Goal: Task Accomplishment & Management: Manage account settings

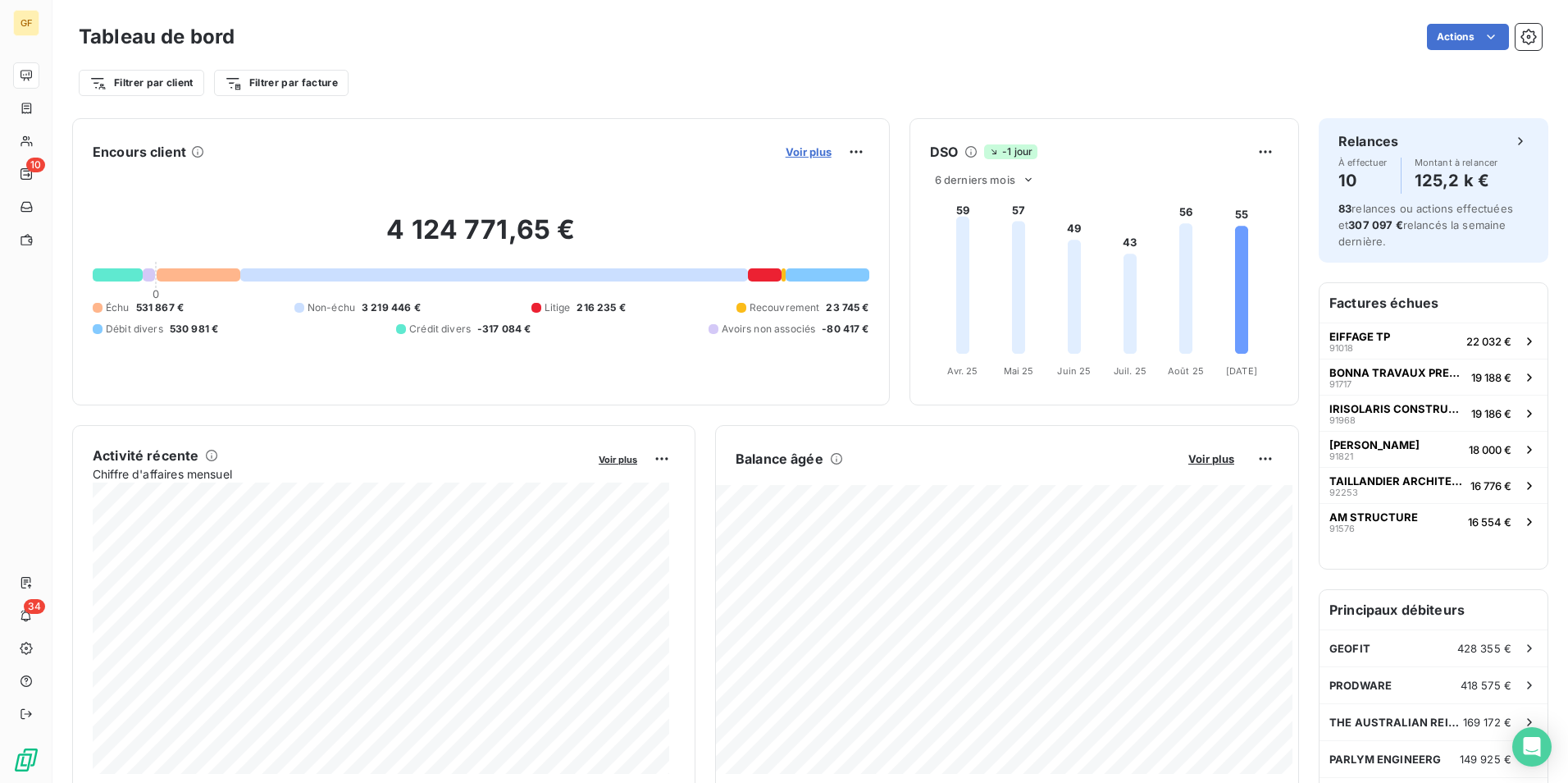
click at [806, 149] on span "Voir plus" at bounding box center [809, 152] width 46 height 14
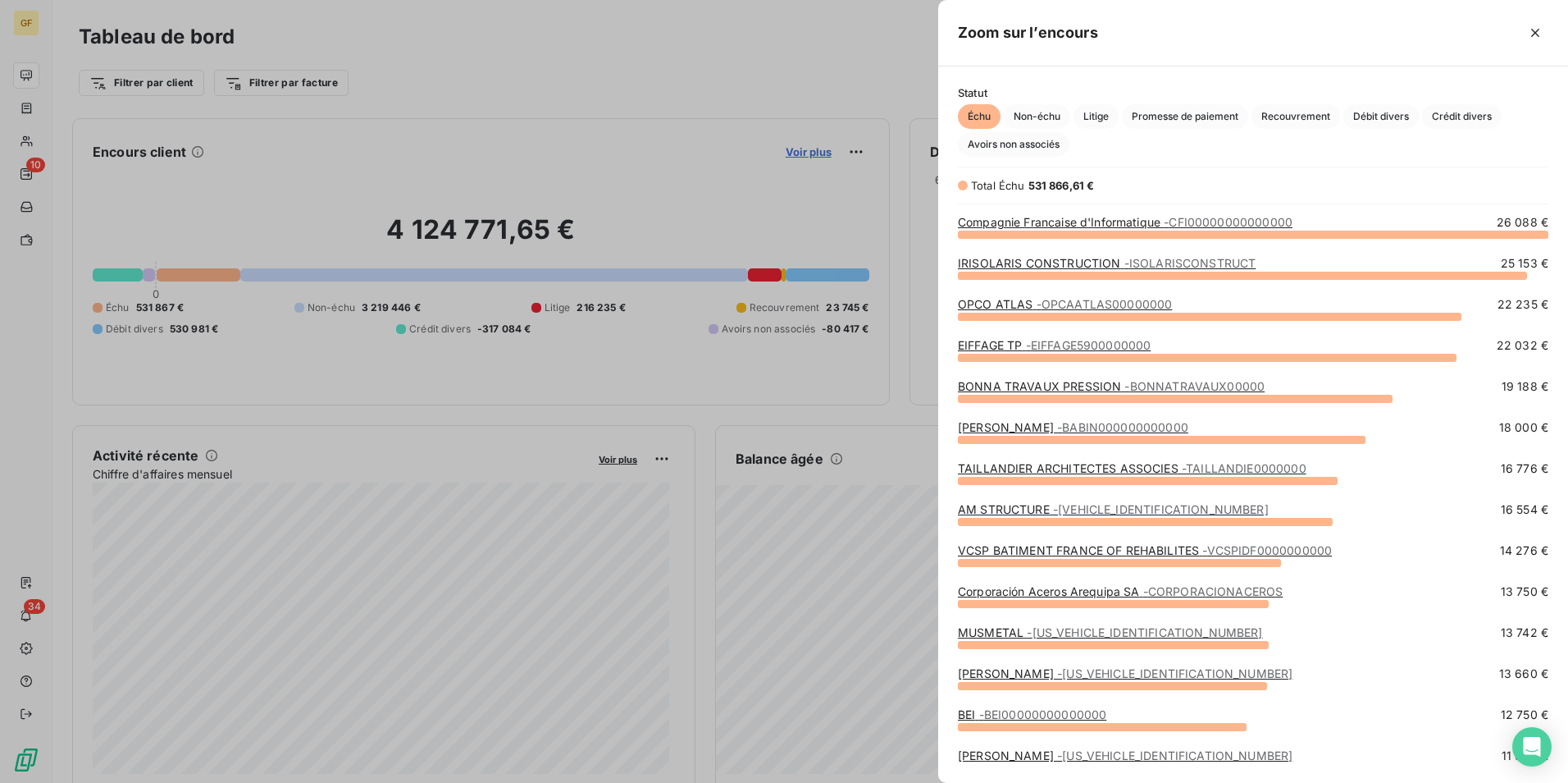
scroll to position [536, 617]
click at [1313, 106] on span "Recouvrement" at bounding box center [1296, 116] width 89 height 24
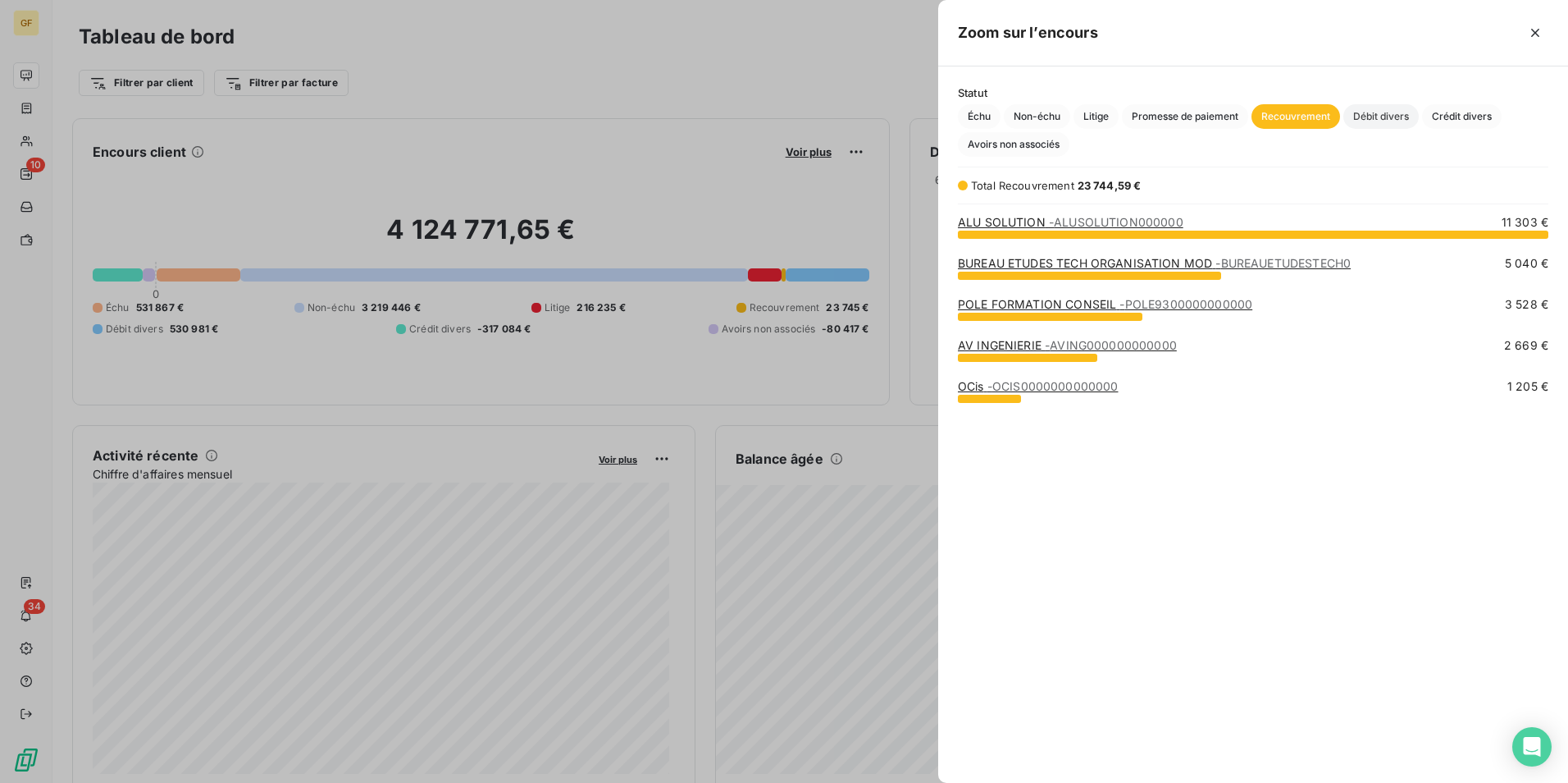
click at [1372, 105] on span "Débit divers" at bounding box center [1381, 116] width 75 height 24
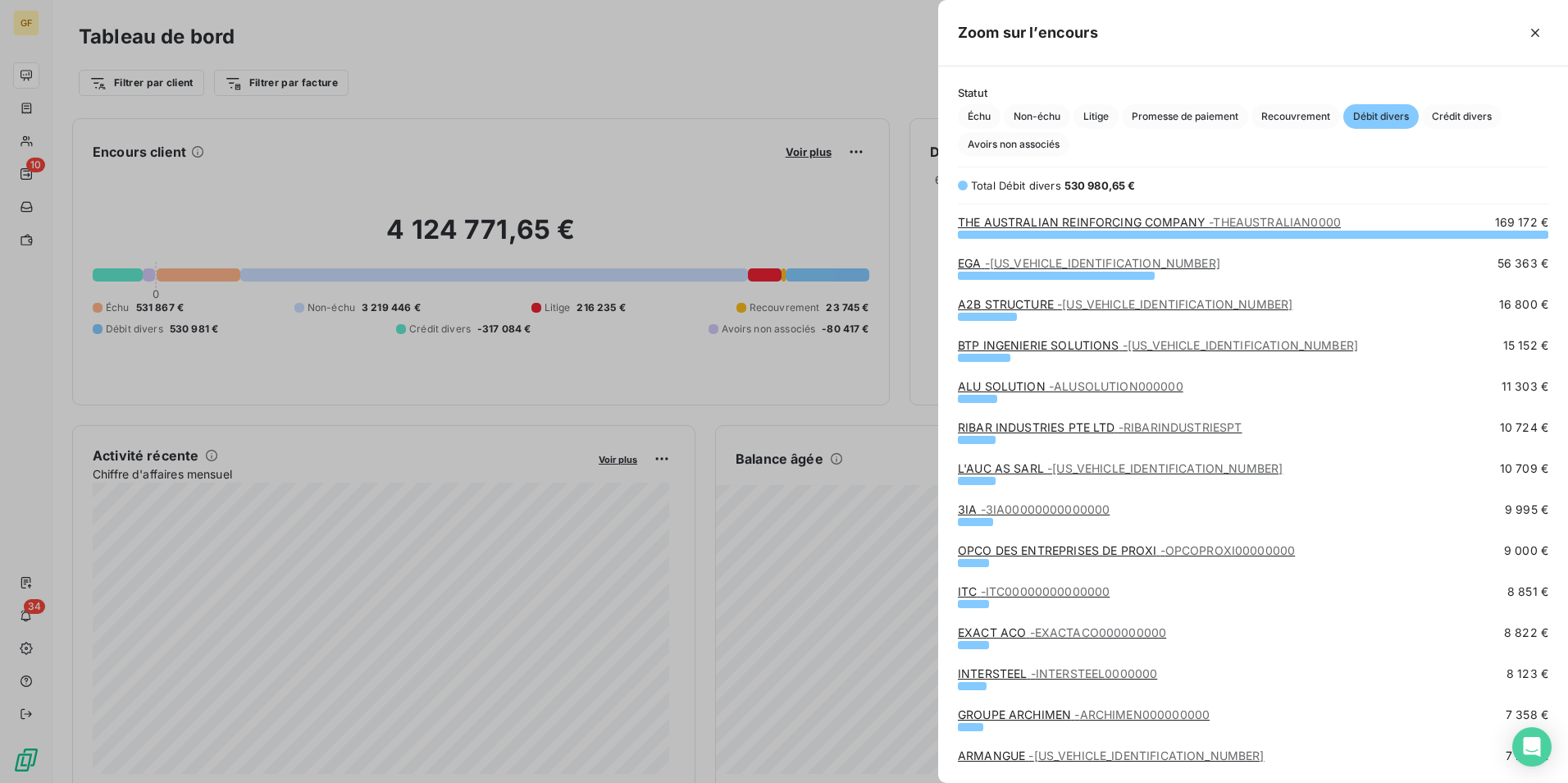
drag, startPoint x: 1090, startPoint y: 117, endPoint x: 1329, endPoint y: 340, distance: 326.9
click at [1090, 117] on span "Litige" at bounding box center [1096, 116] width 45 height 24
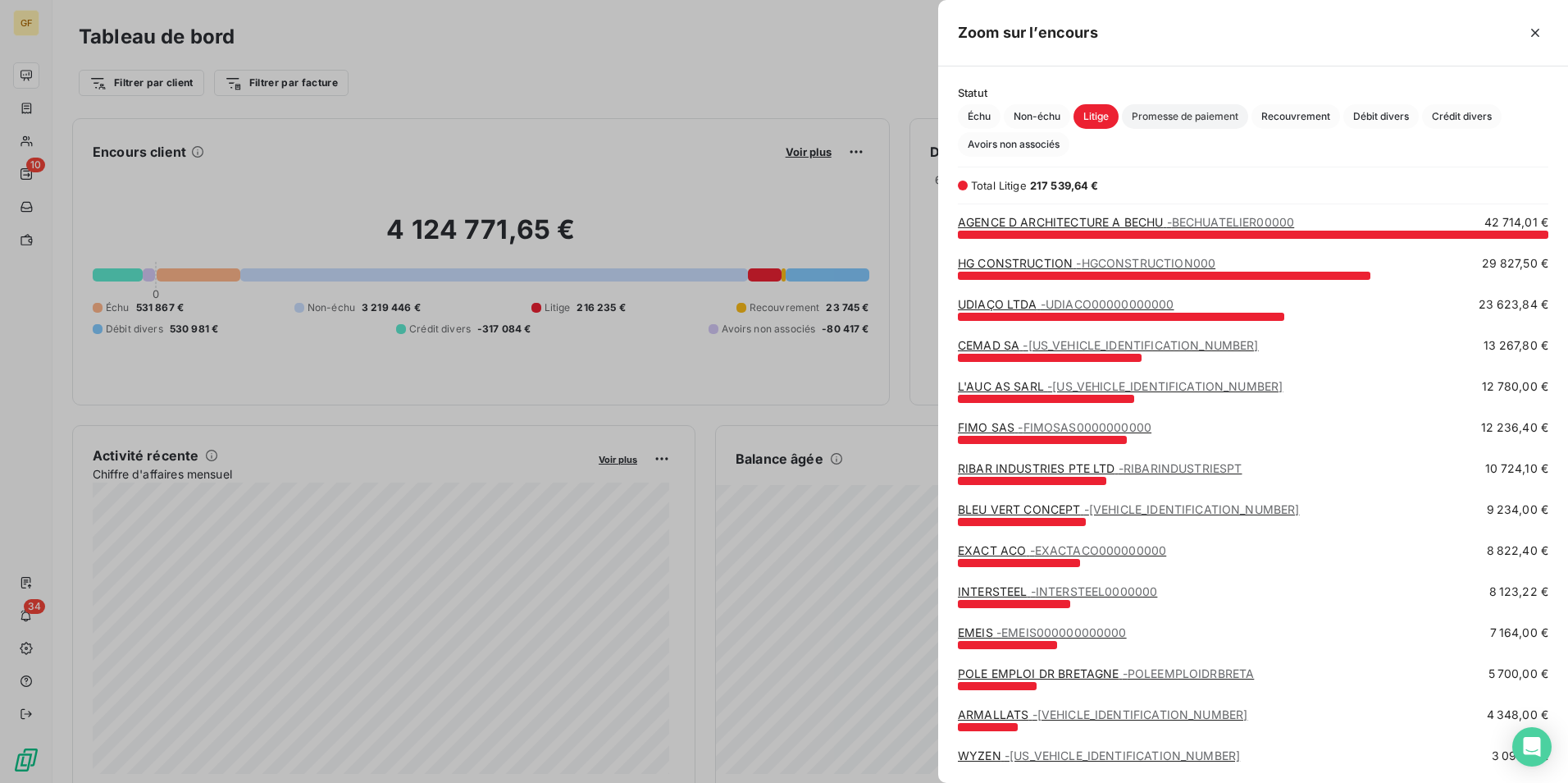
drag, startPoint x: 1197, startPoint y: 122, endPoint x: 1243, endPoint y: 122, distance: 46.0
click at [1197, 122] on span "Promesse de paiement" at bounding box center [1184, 116] width 127 height 24
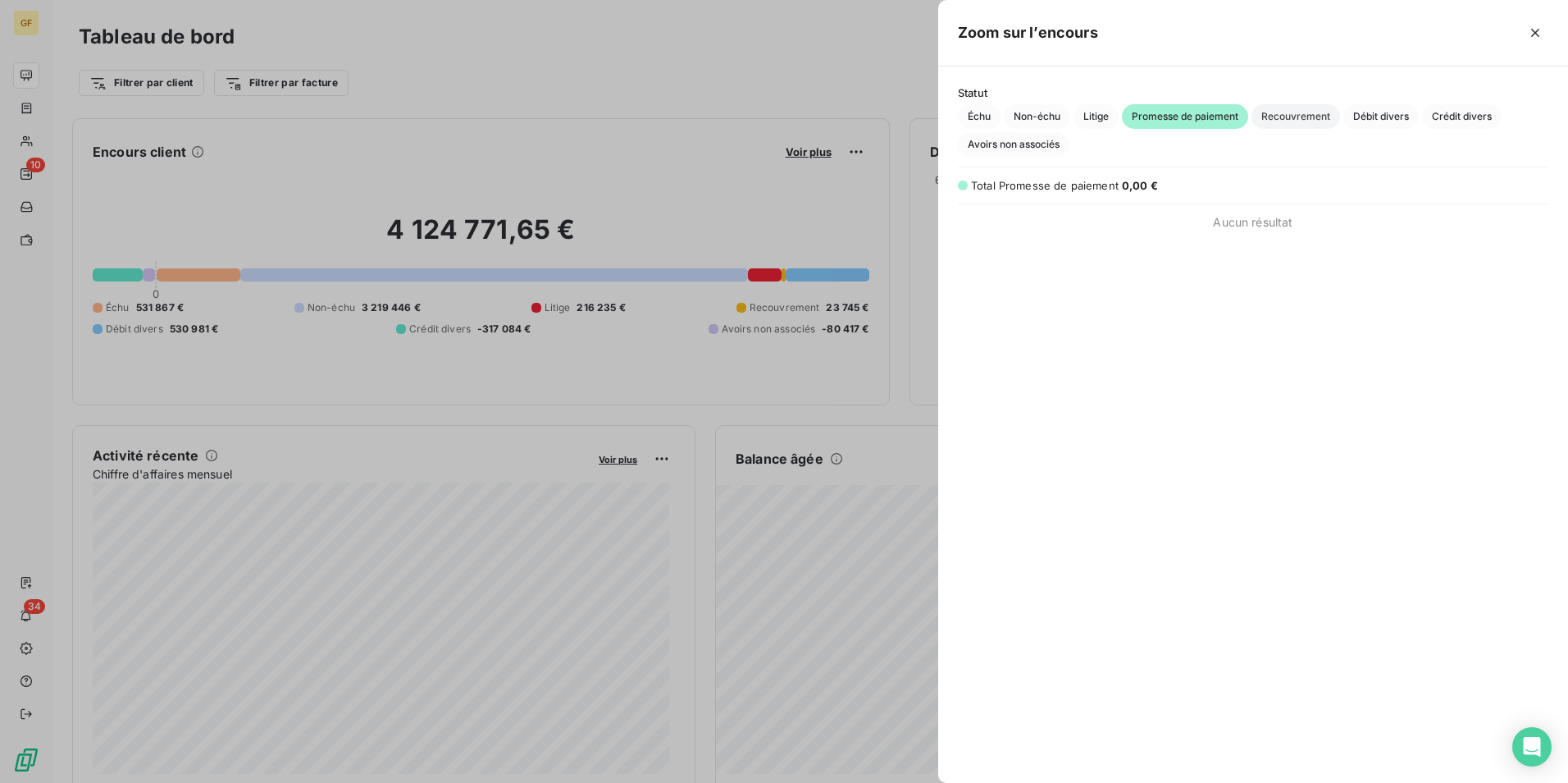
click at [1322, 115] on span "Recouvrement" at bounding box center [1296, 116] width 89 height 24
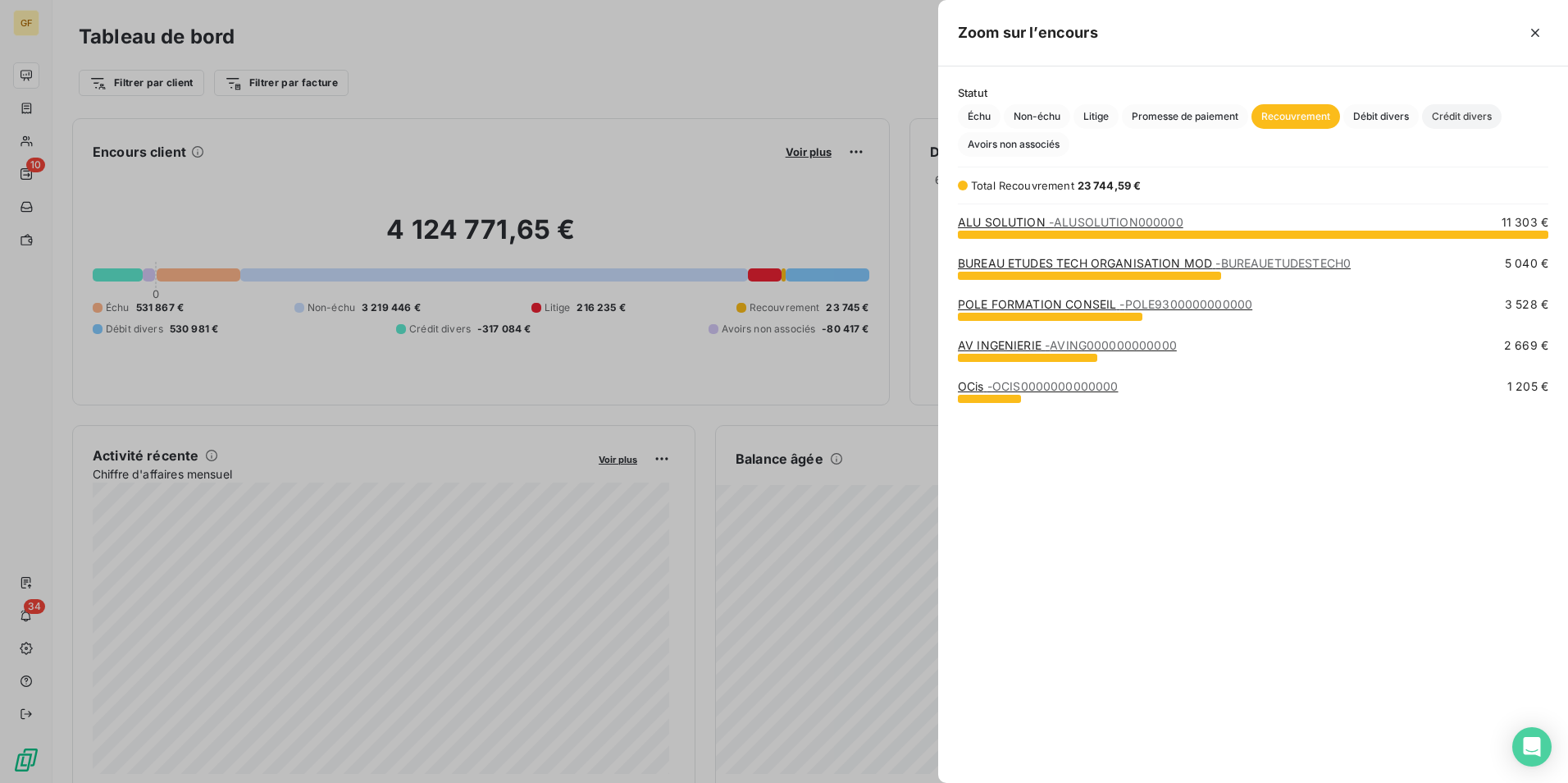
drag, startPoint x: 1411, startPoint y: 111, endPoint x: 1448, endPoint y: 118, distance: 37.7
click at [1411, 111] on span "Débit divers" at bounding box center [1381, 116] width 75 height 24
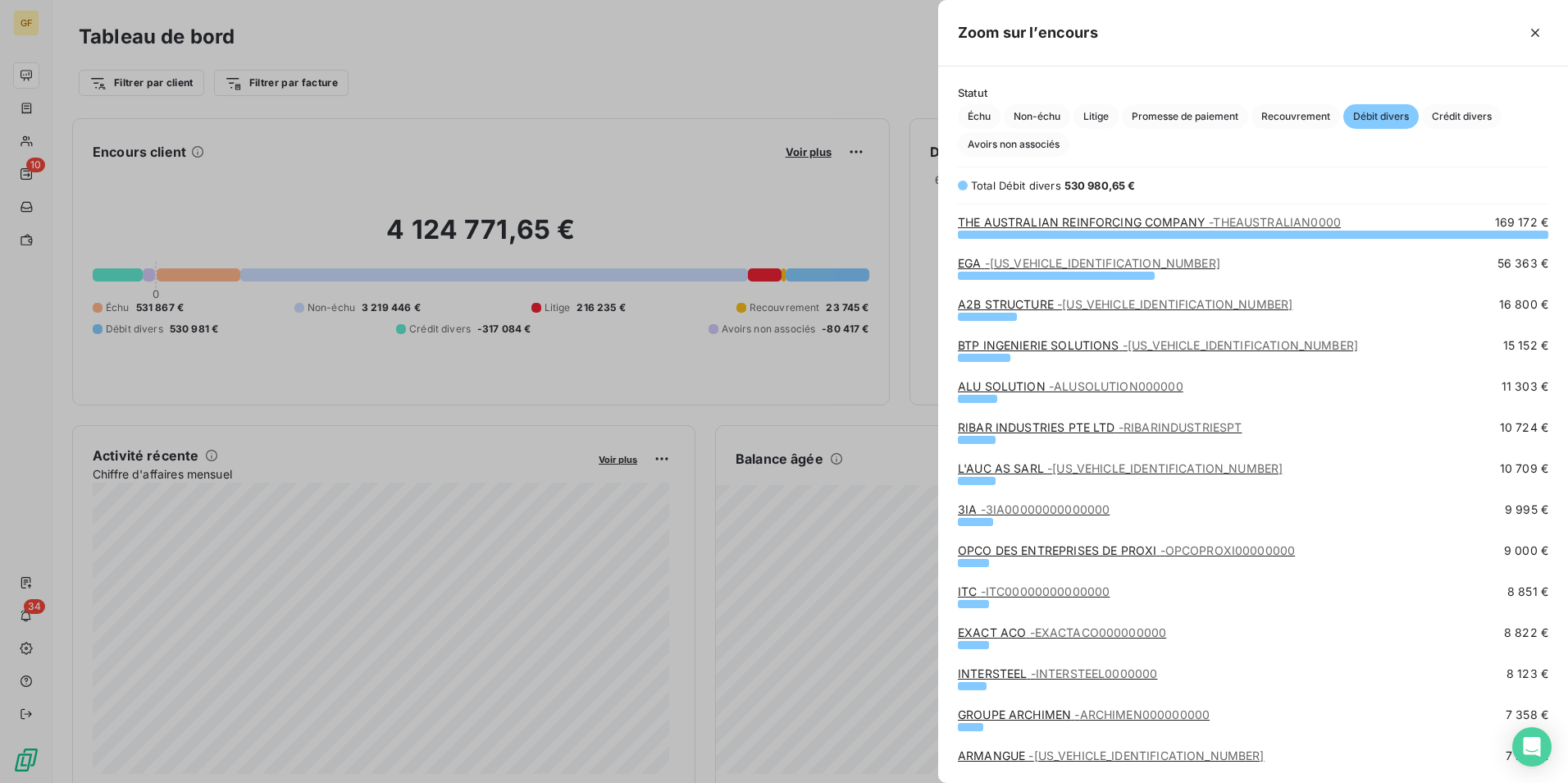
click at [1077, 414] on div "ALU SOLUTION - ALUSOLUTION000000 11 303 €" at bounding box center [1253, 398] width 590 height 41
click at [1077, 436] on div "RIBAR INDUSTRIES PTE LTD - RIBARINDUSTRIESPT" at bounding box center [1100, 427] width 284 height 16
click at [1099, 428] on link "RIBAR INDUSTRIES PTE LTD - RIBARINDUSTRIESPT" at bounding box center [1100, 427] width 284 height 14
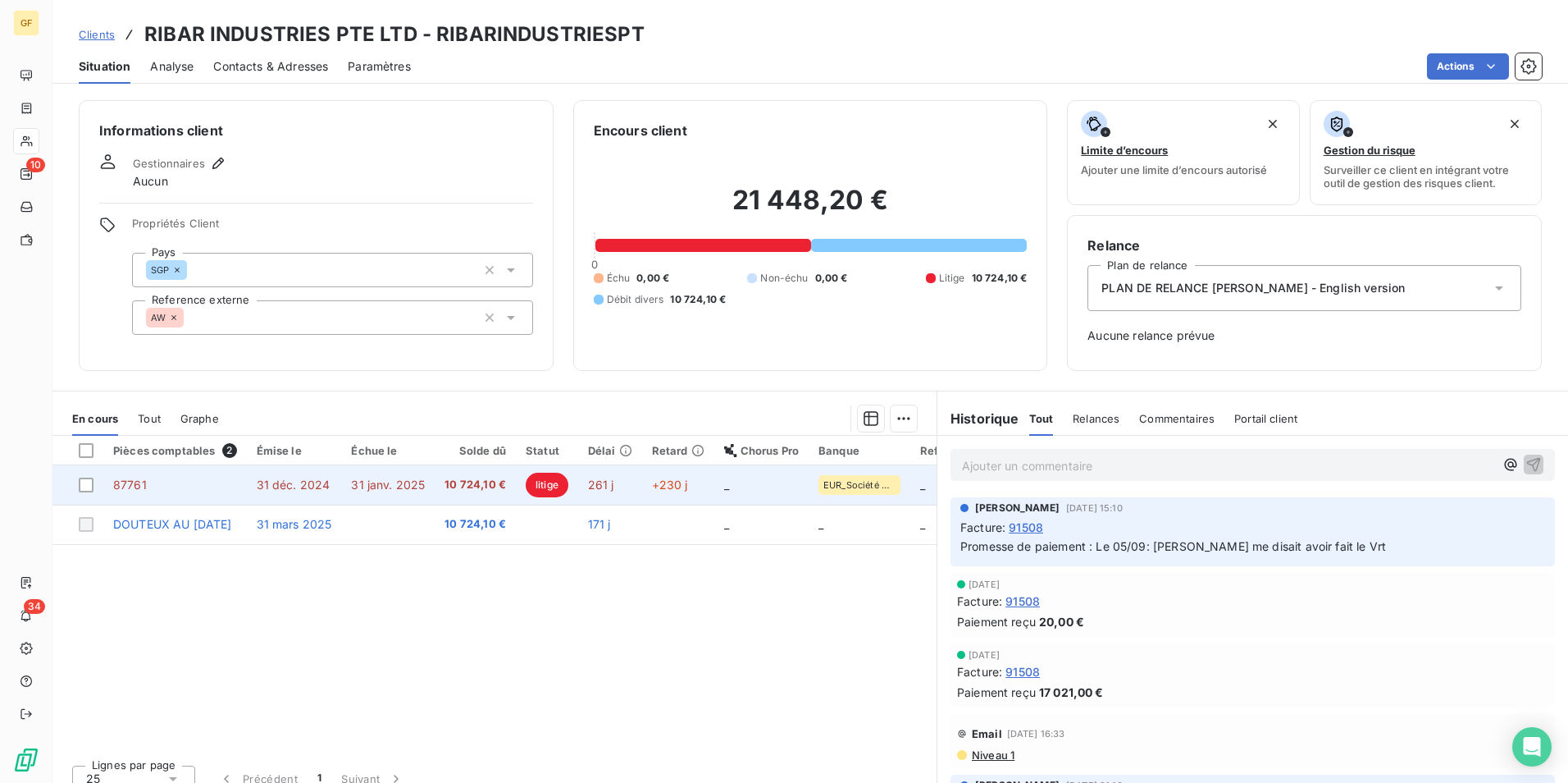
click at [553, 480] on span "litige" at bounding box center [547, 484] width 43 height 24
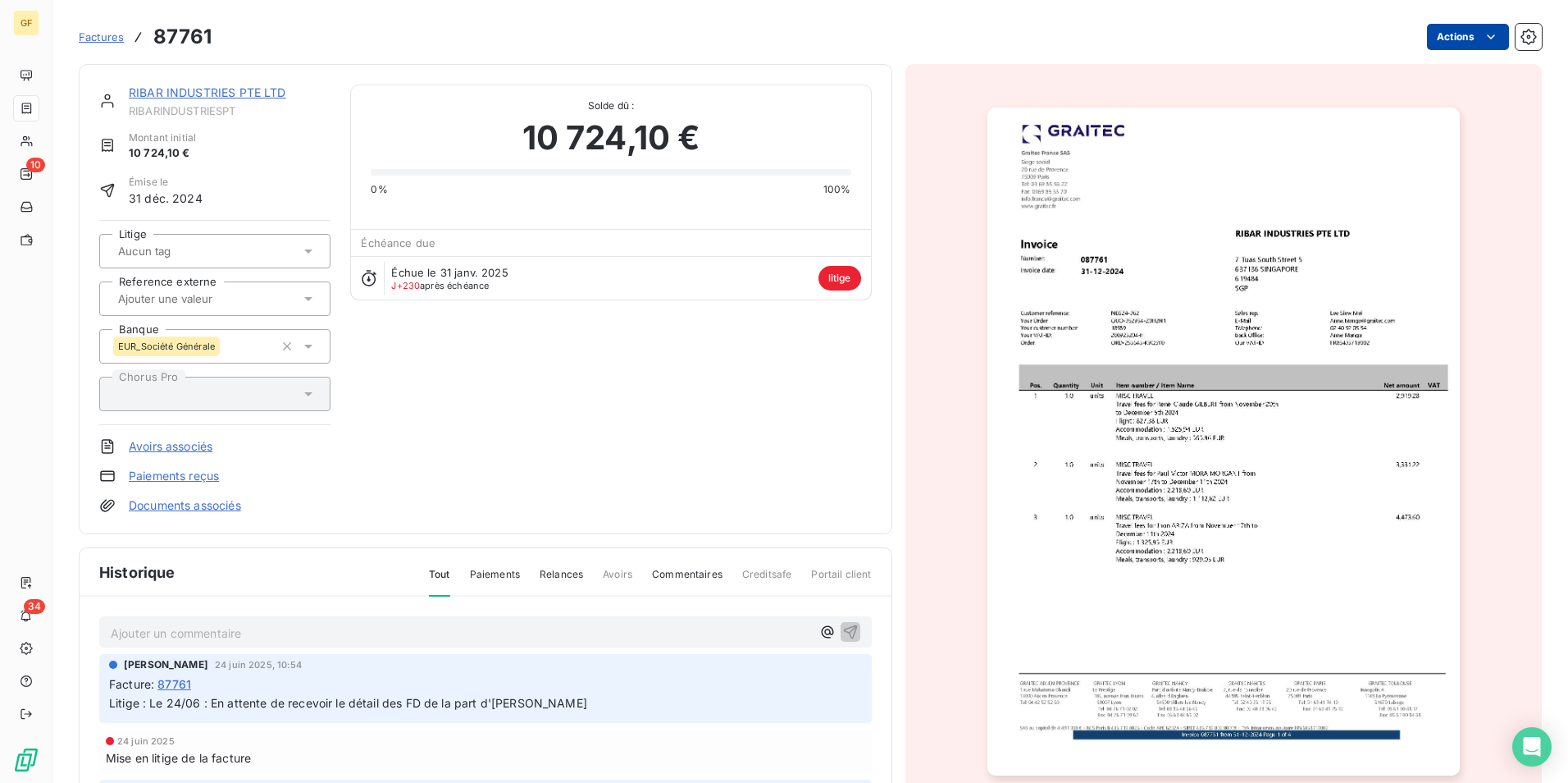
click at [1460, 38] on html "GF 10 34 Factures 87761 Actions RIBAR INDUSTRIES PTE LTD RIBARINDUSTRIESPT Mont…" at bounding box center [784, 392] width 1568 height 783
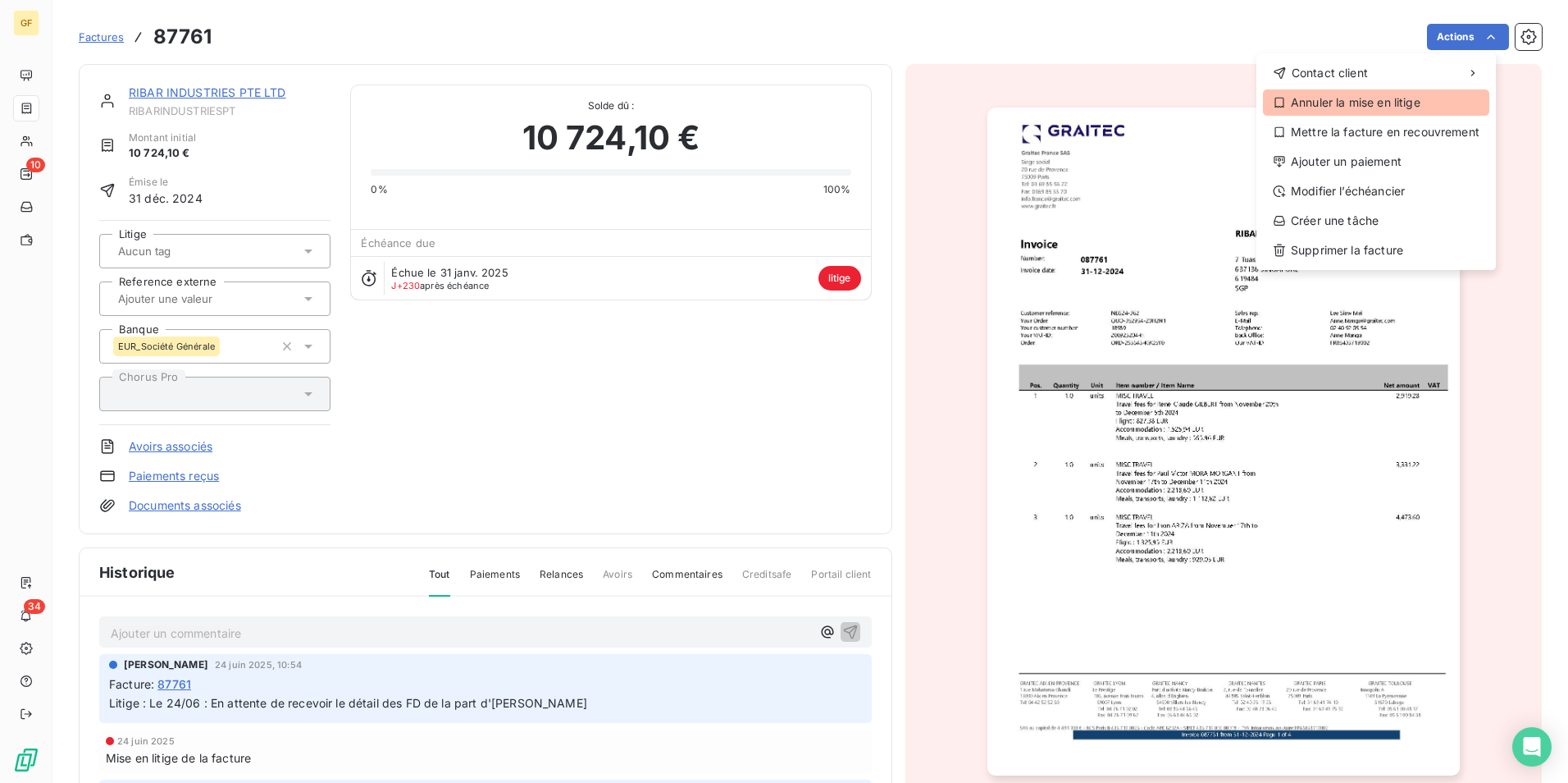
click at [1400, 104] on div "Annuler la mise en litige" at bounding box center [1376, 102] width 226 height 26
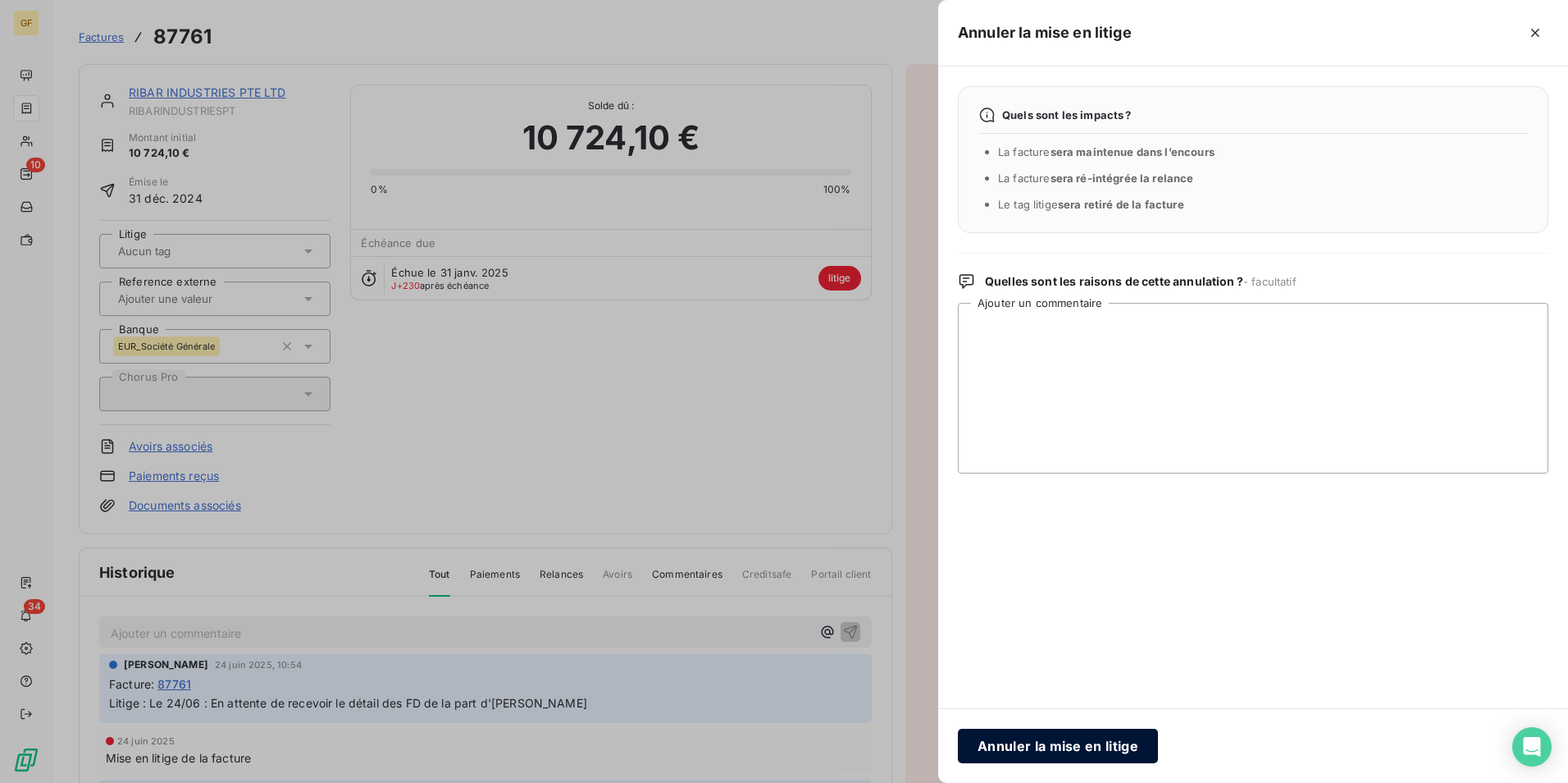
click at [1062, 758] on button "Annuler la mise en litige" at bounding box center [1058, 746] width 200 height 35
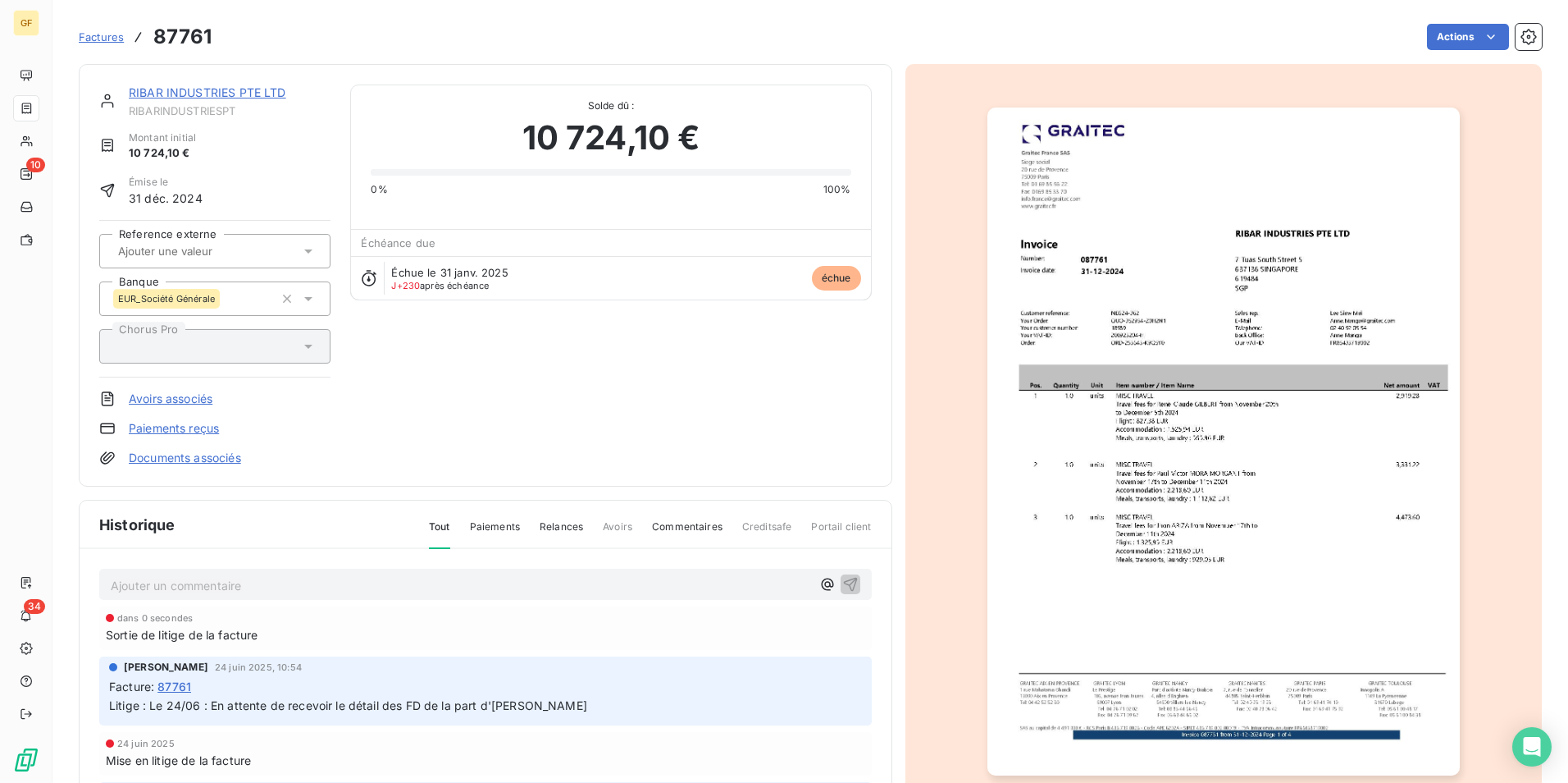
click at [567, 415] on div "RIBAR INDUSTRIES PTE LTD RIBARINDUSTRIESPT Montant initial 10 724,10 € Émise le…" at bounding box center [486, 275] width 773 height 382
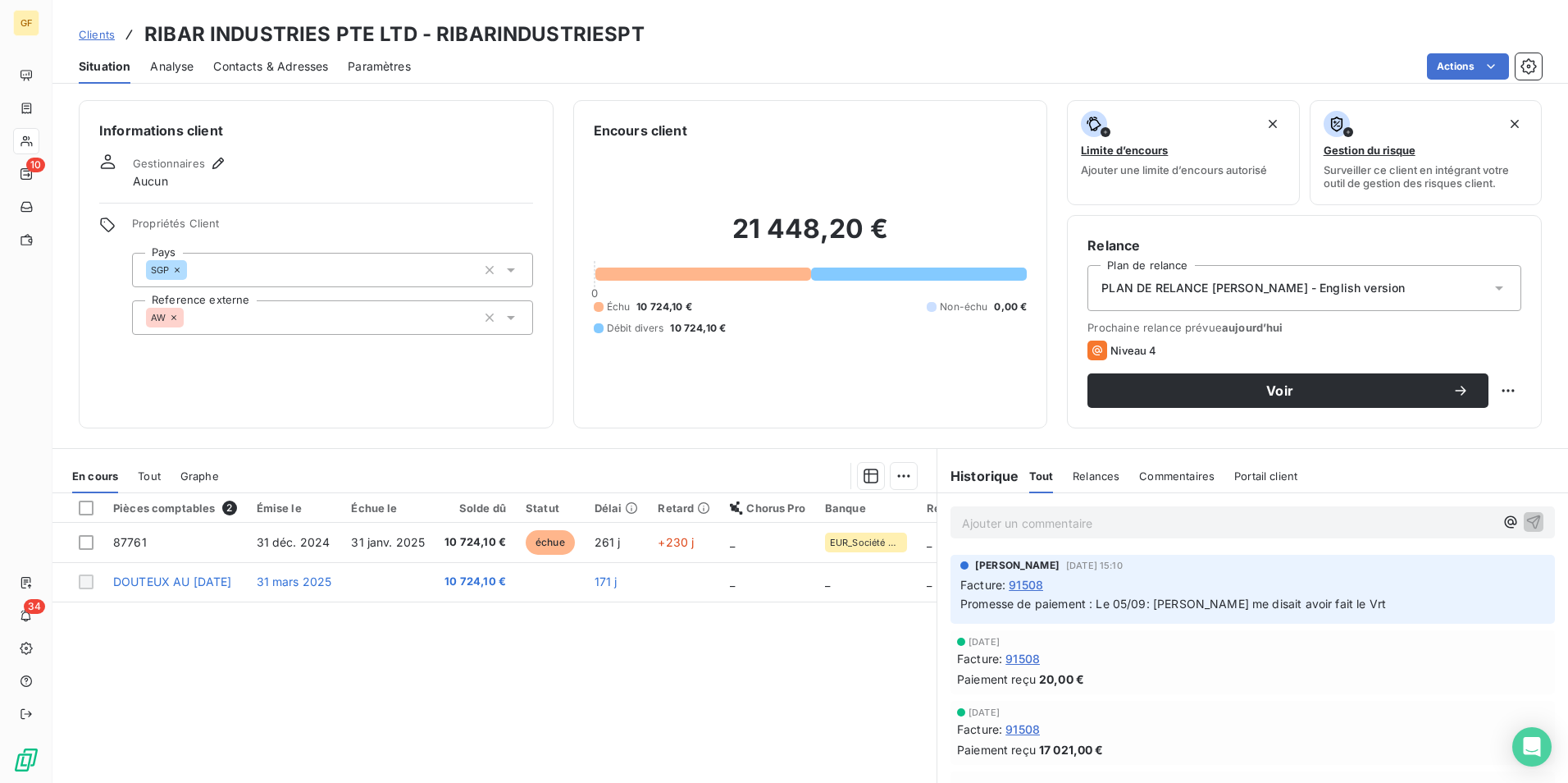
click at [112, 36] on span "Clients" at bounding box center [96, 35] width 36 height 14
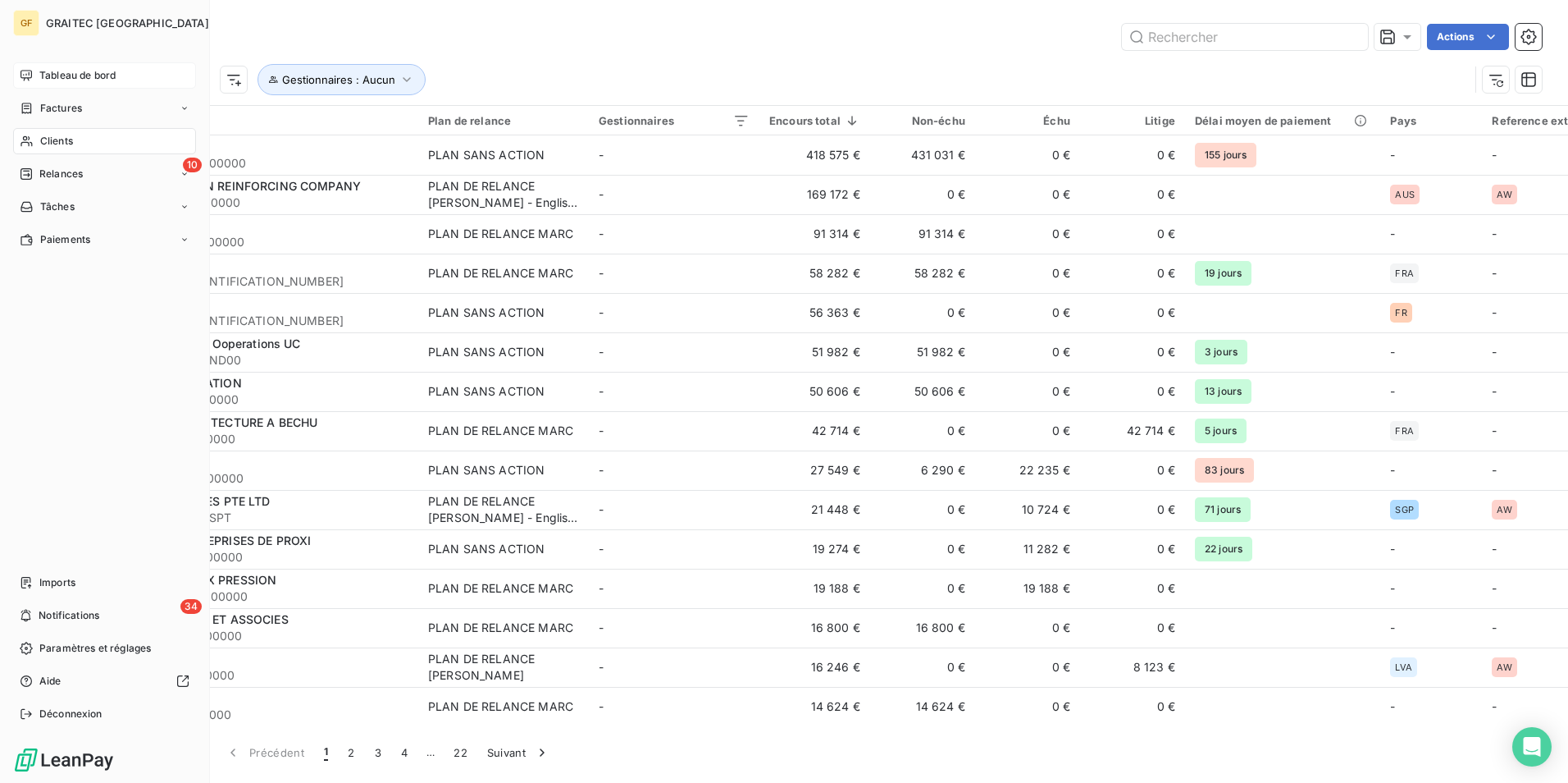
click at [57, 74] on span "Tableau de bord" at bounding box center [77, 74] width 76 height 14
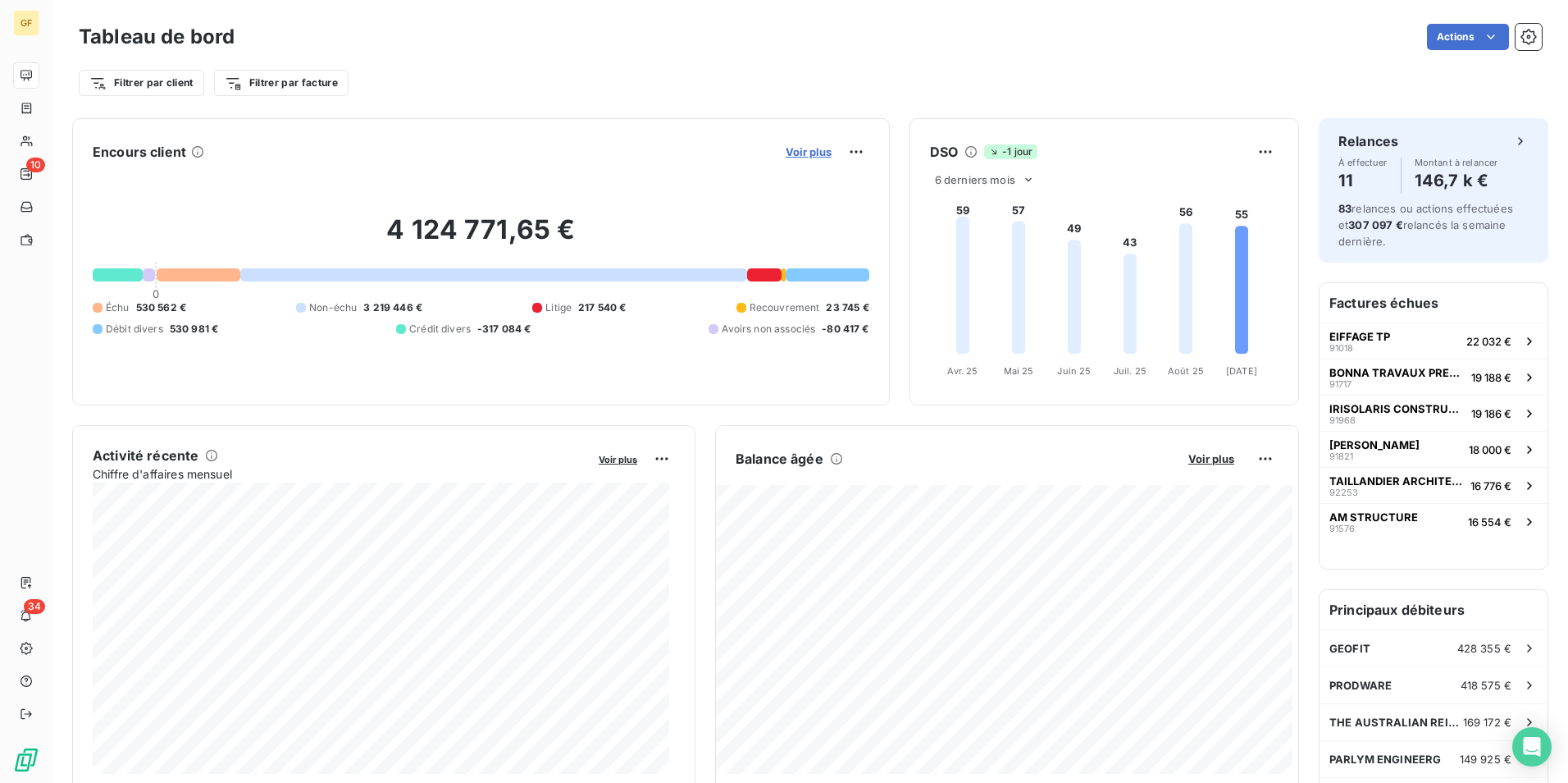
click at [816, 157] on span "Voir plus" at bounding box center [809, 152] width 46 height 14
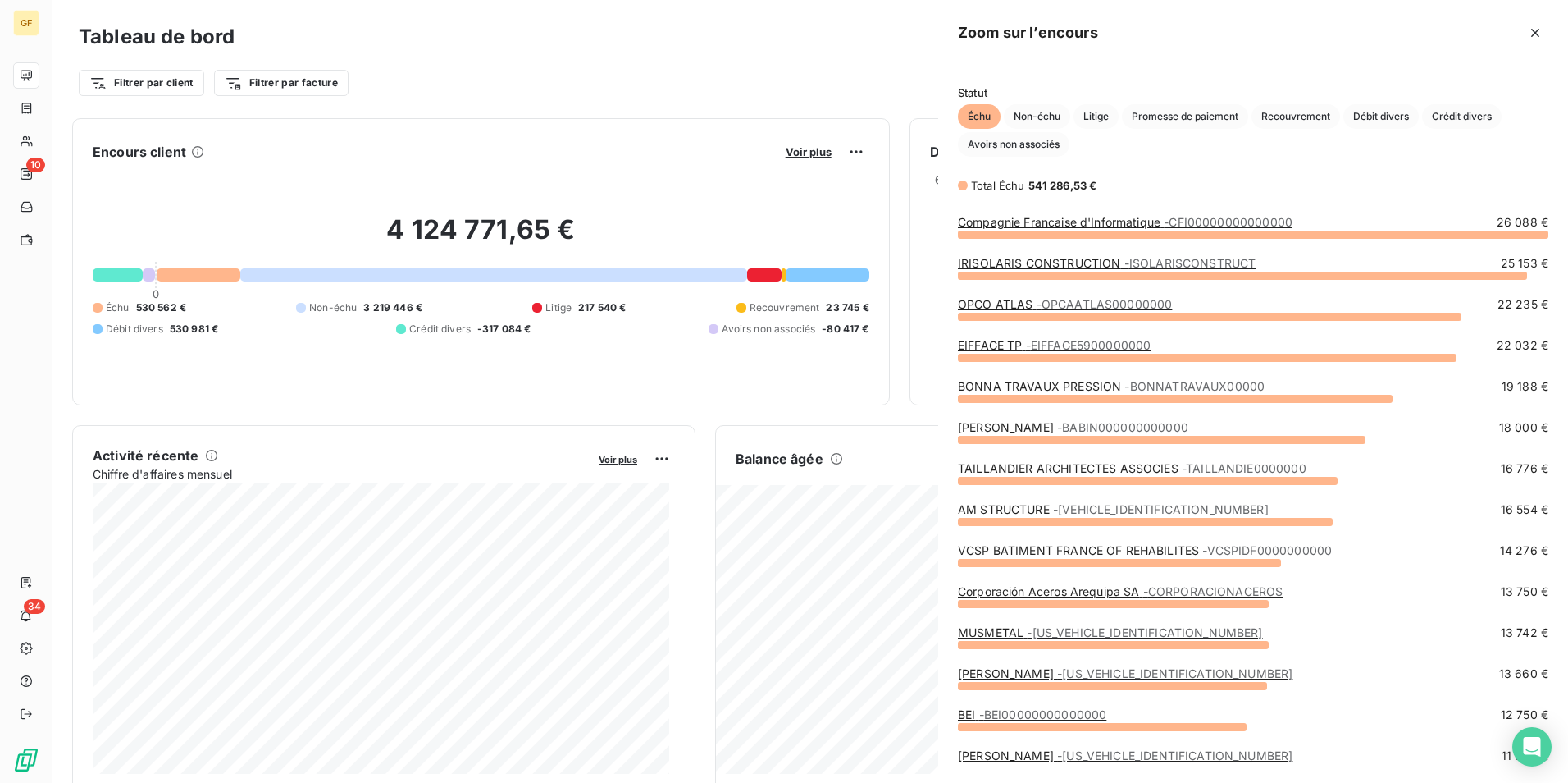
scroll to position [770, 617]
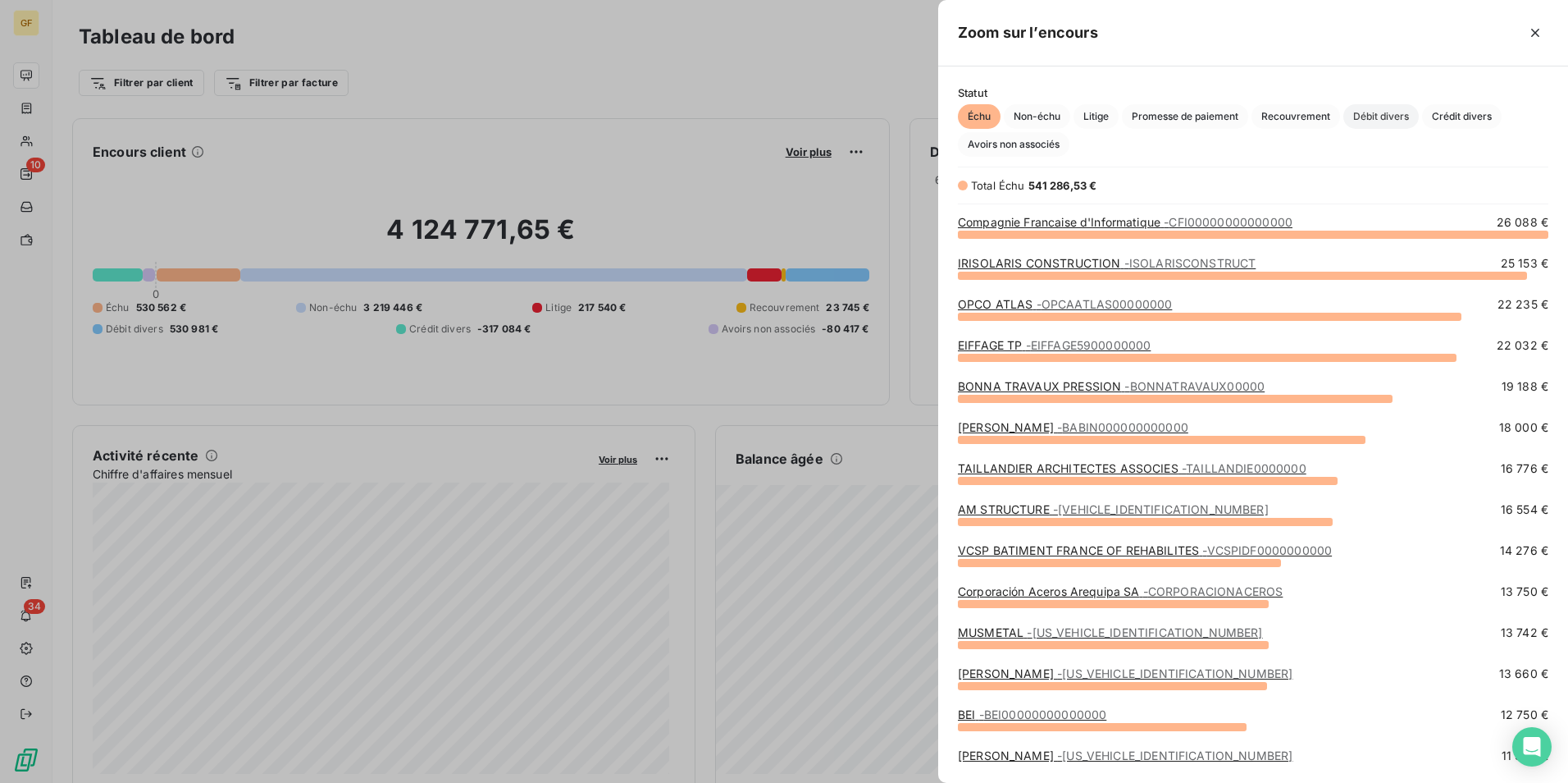
drag, startPoint x: 1395, startPoint y: 106, endPoint x: 1404, endPoint y: 128, distance: 23.8
click at [1395, 106] on span "Débit divers" at bounding box center [1381, 116] width 75 height 24
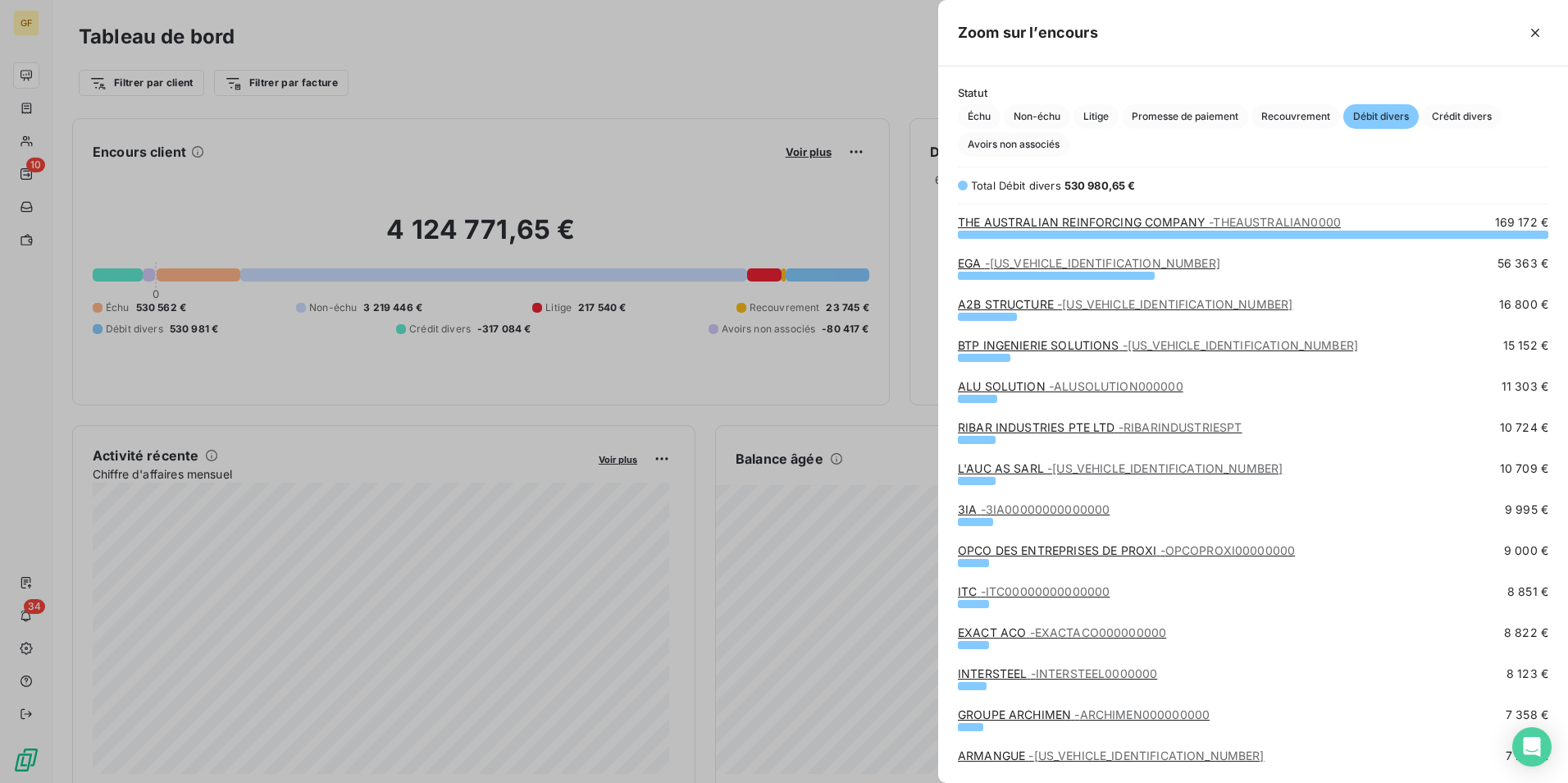
drag, startPoint x: 644, startPoint y: 79, endPoint x: 661, endPoint y: 84, distance: 17.7
click at [644, 79] on div at bounding box center [784, 392] width 1568 height 783
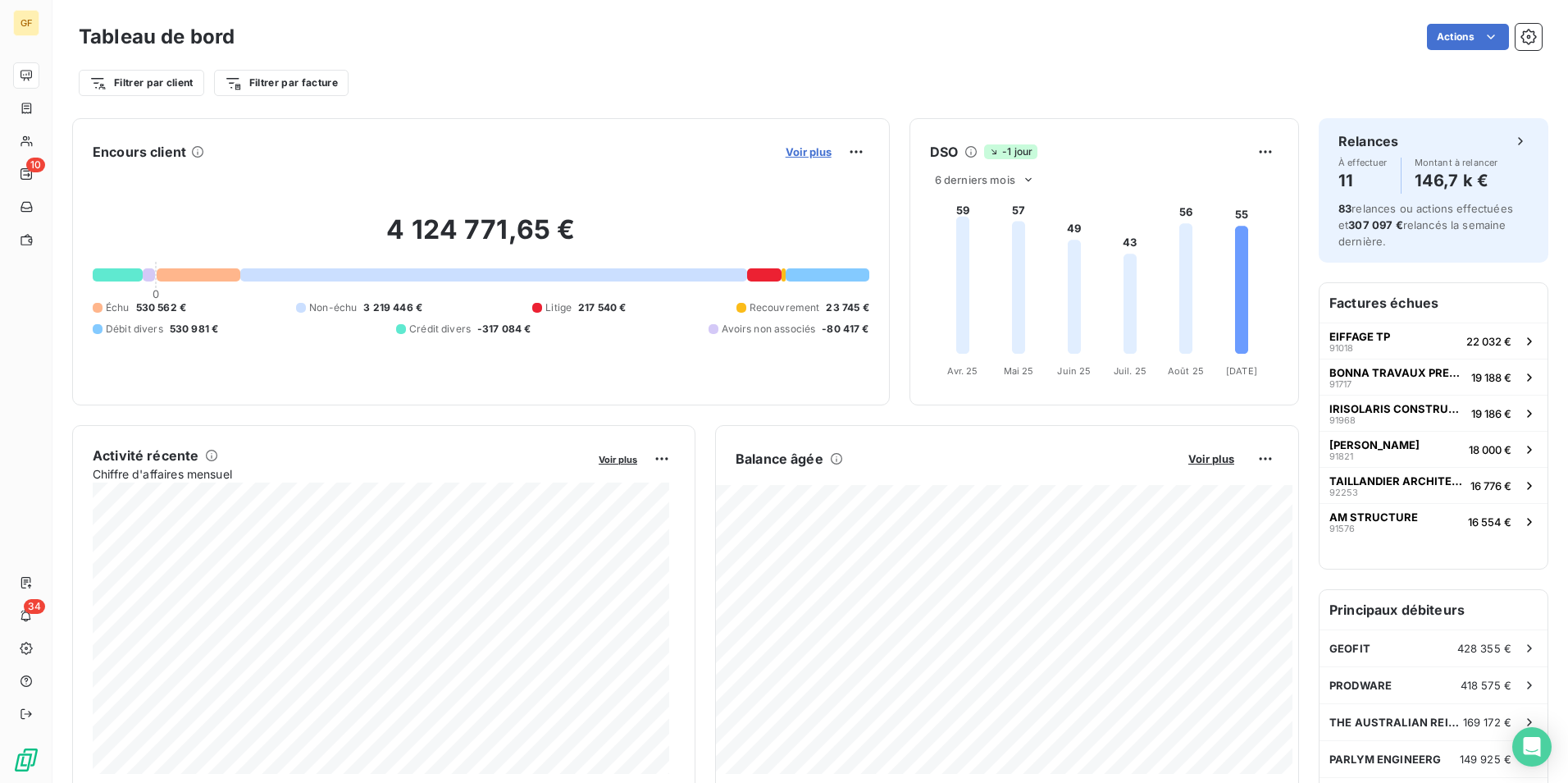
click at [802, 158] on span "Voir plus" at bounding box center [809, 152] width 46 height 14
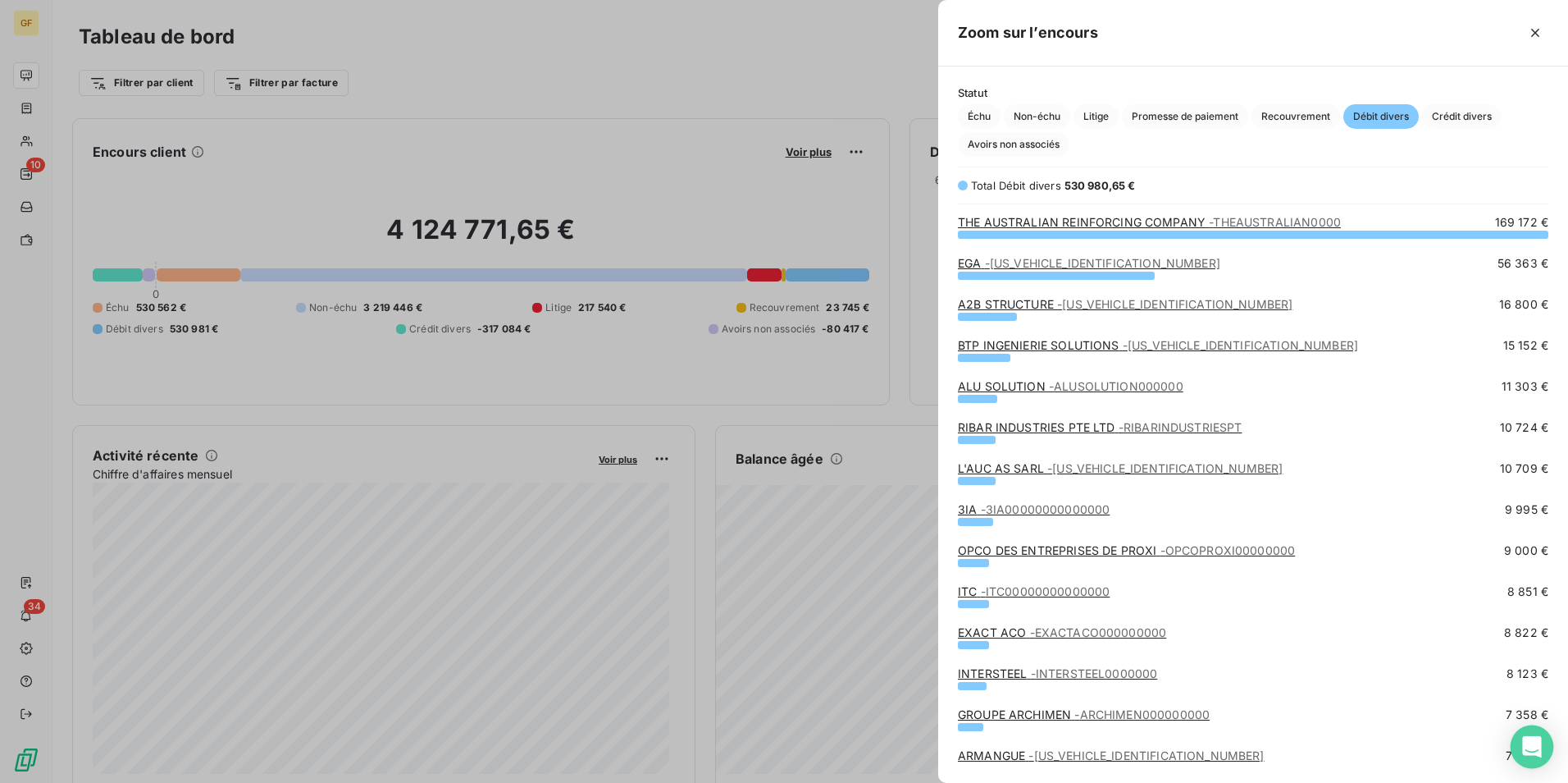
click at [1523, 741] on icon "Open Intercom Messenger" at bounding box center [1532, 746] width 21 height 21
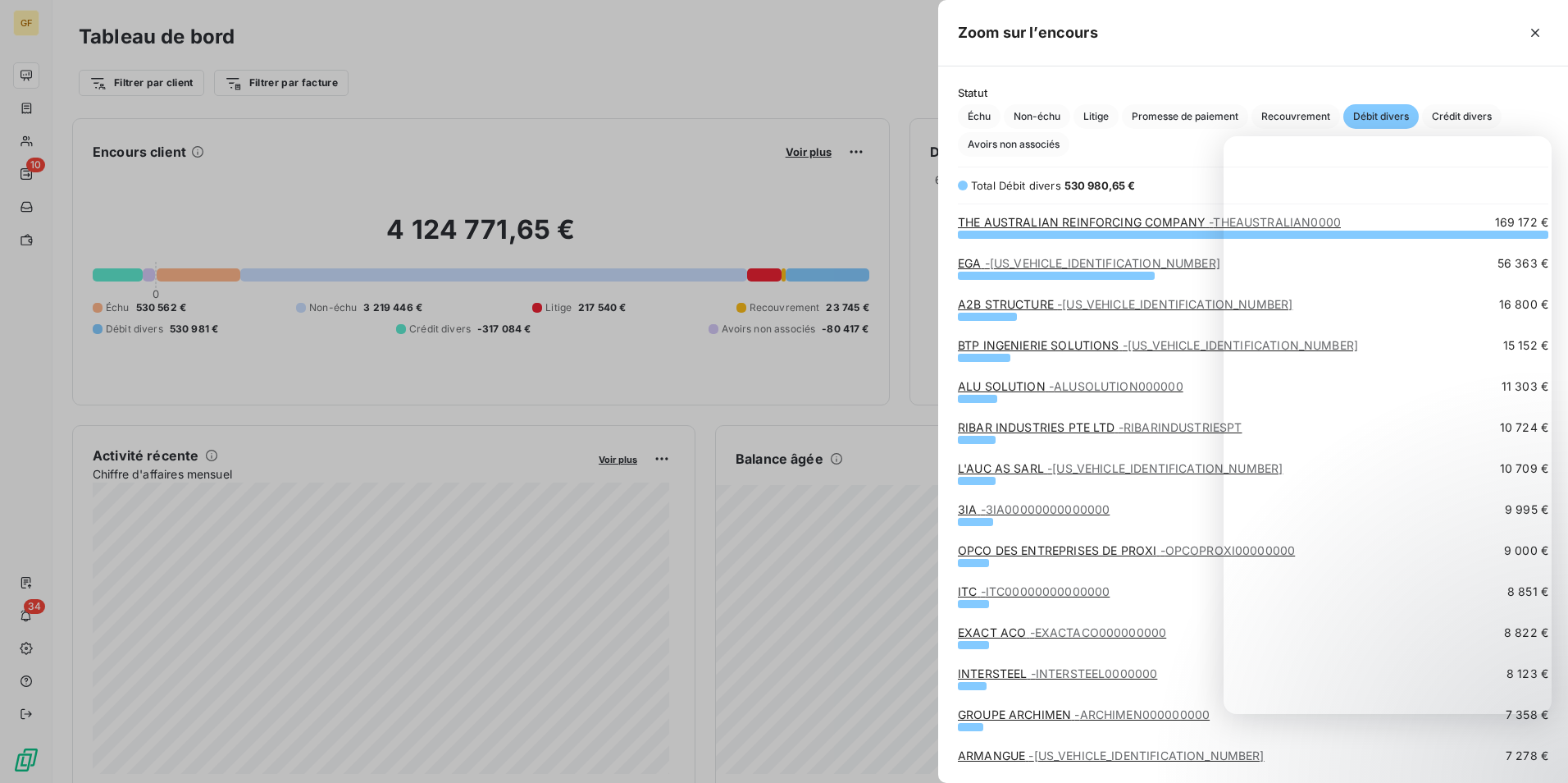
drag, startPoint x: 745, startPoint y: 88, endPoint x: 1084, endPoint y: 144, distance: 343.6
click at [745, 88] on div at bounding box center [784, 392] width 1568 height 783
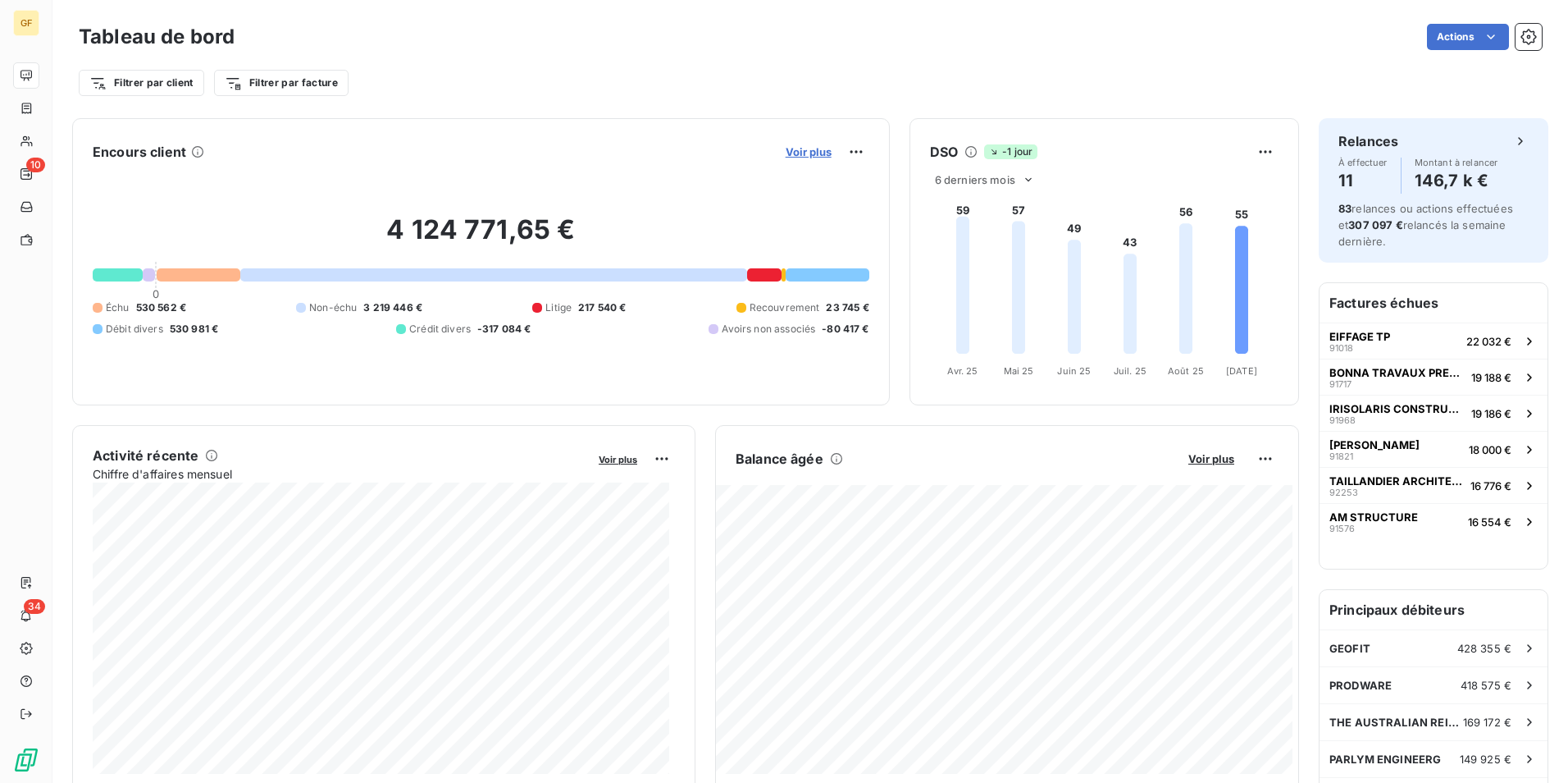
click at [810, 145] on span "Voir plus" at bounding box center [809, 152] width 46 height 14
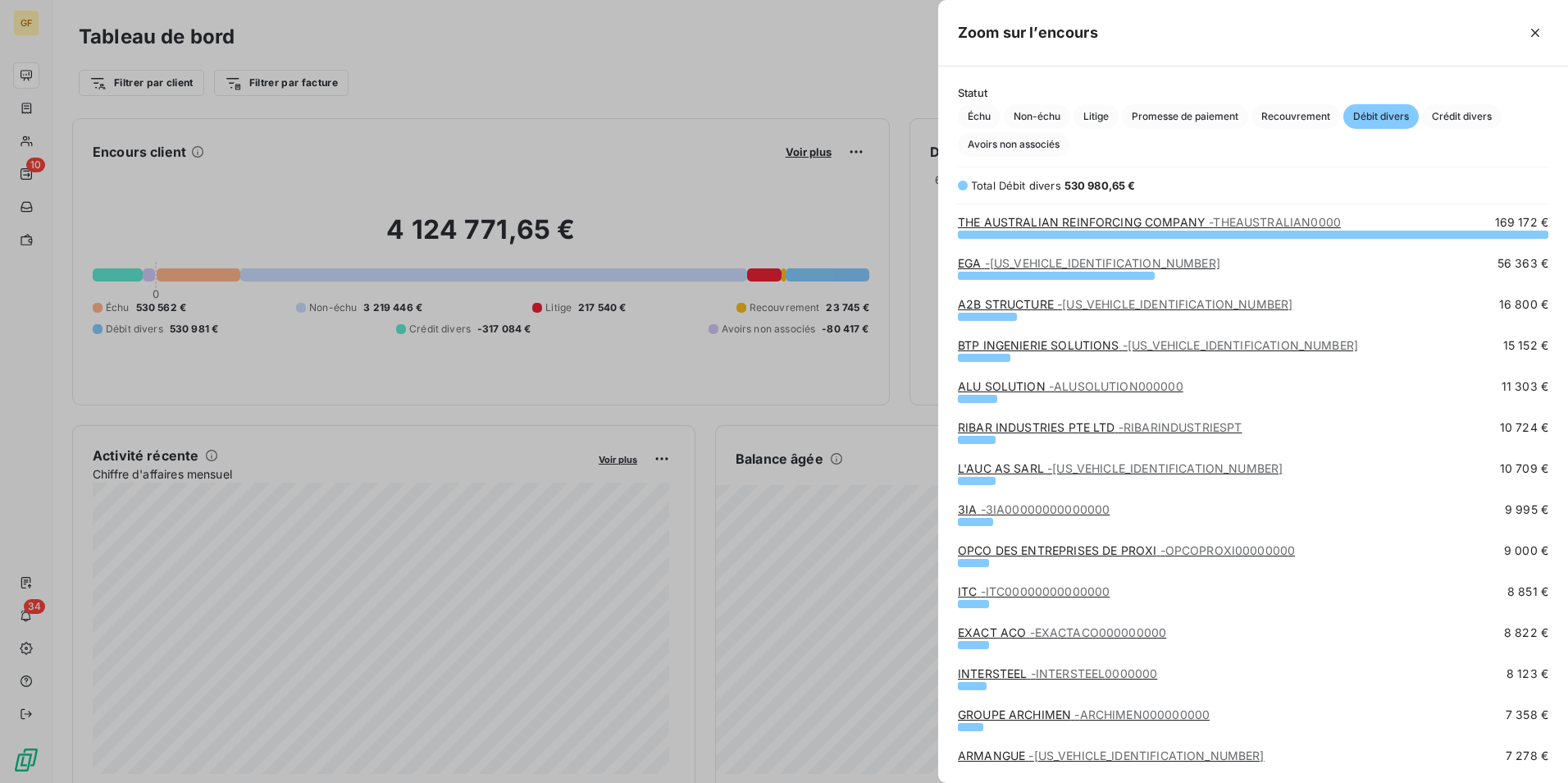
drag, startPoint x: 1103, startPoint y: 111, endPoint x: 1147, endPoint y: 147, distance: 56.9
click at [1103, 111] on span "Litige" at bounding box center [1096, 116] width 45 height 24
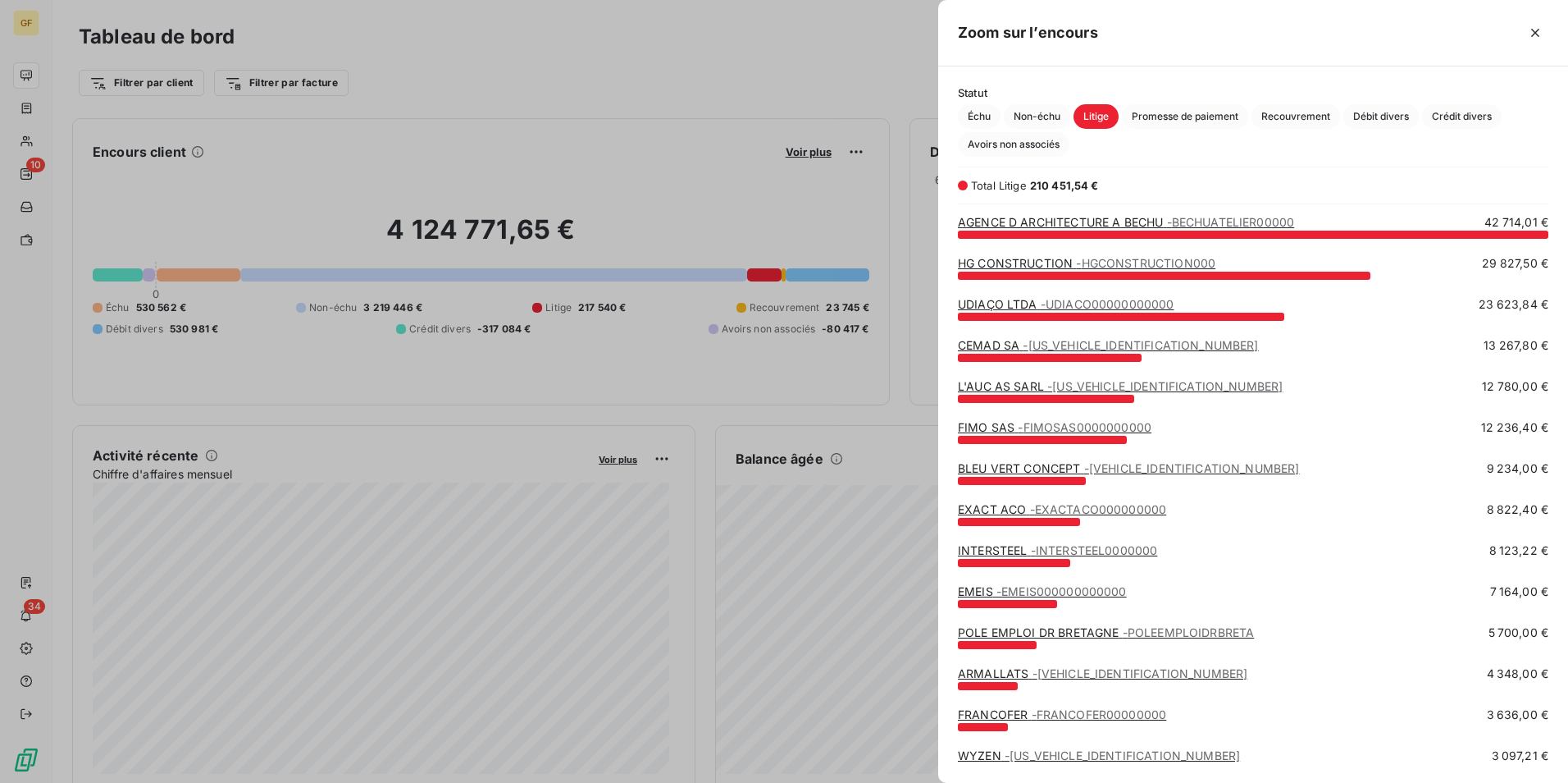
scroll to position [536, 617]
click at [1047, 306] on span "- UDIACO00000000000" at bounding box center [1107, 304] width 133 height 14
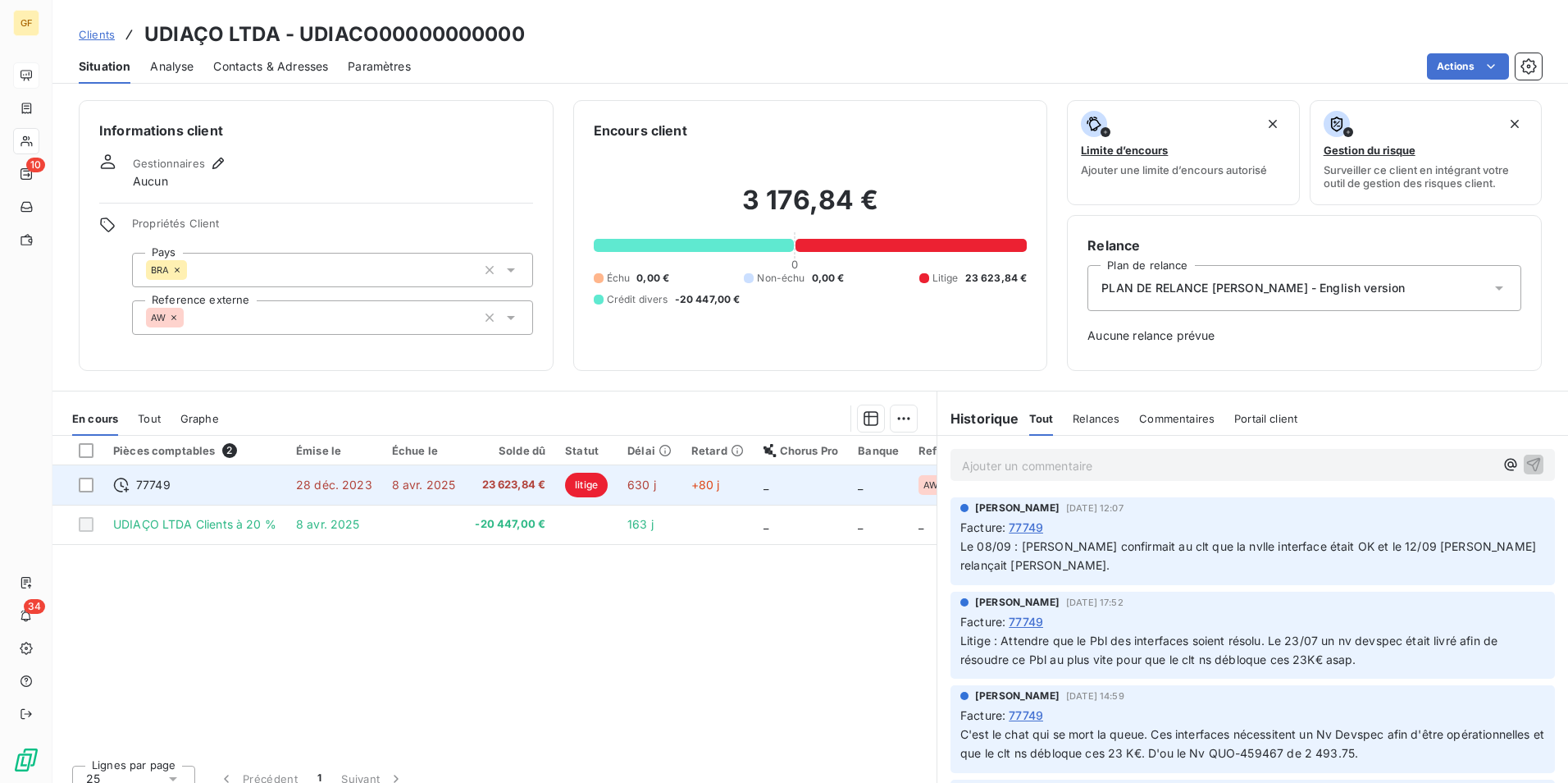
click at [449, 489] on span "8 avr. 2025" at bounding box center [424, 484] width 64 height 14
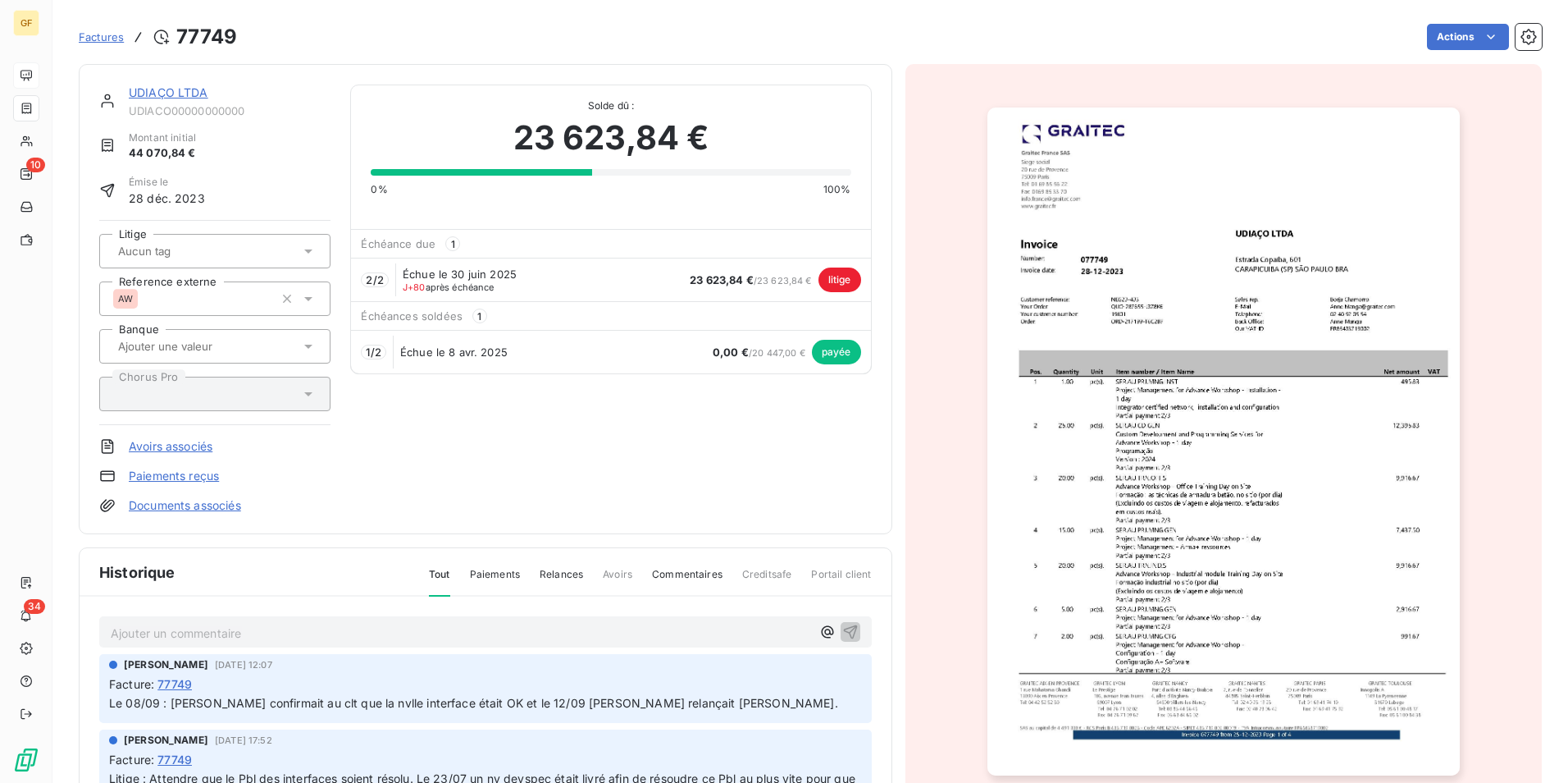
click at [435, 476] on div "UDIAÇO LTDA UDIACO00000000000 Montant initial 44 070,84 € Émise le [DATE] Litig…" at bounding box center [486, 299] width 773 height 429
click at [200, 483] on link "Paiements reçus" at bounding box center [173, 476] width 90 height 16
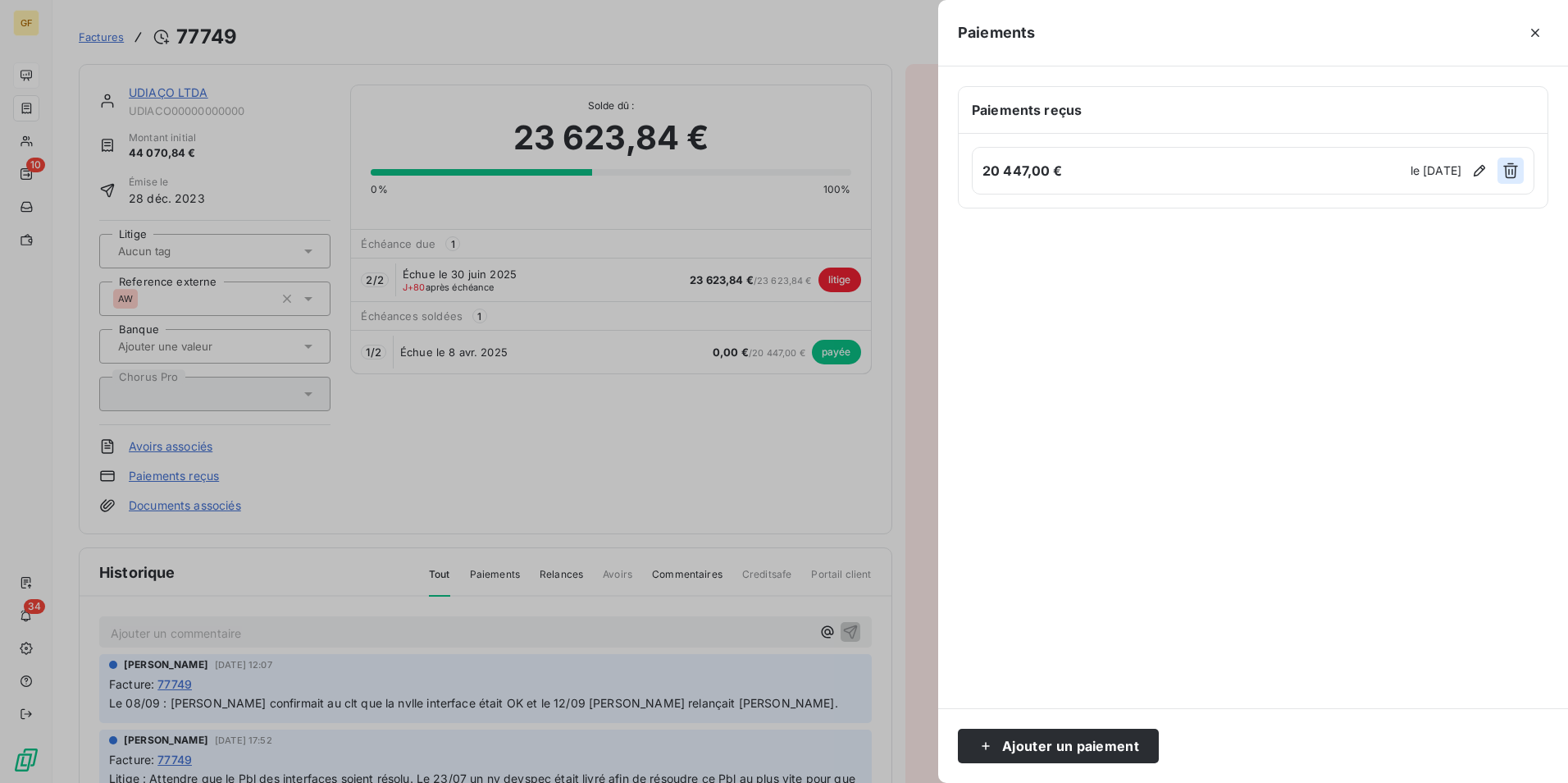
click at [1515, 165] on icon "button" at bounding box center [1510, 170] width 16 height 16
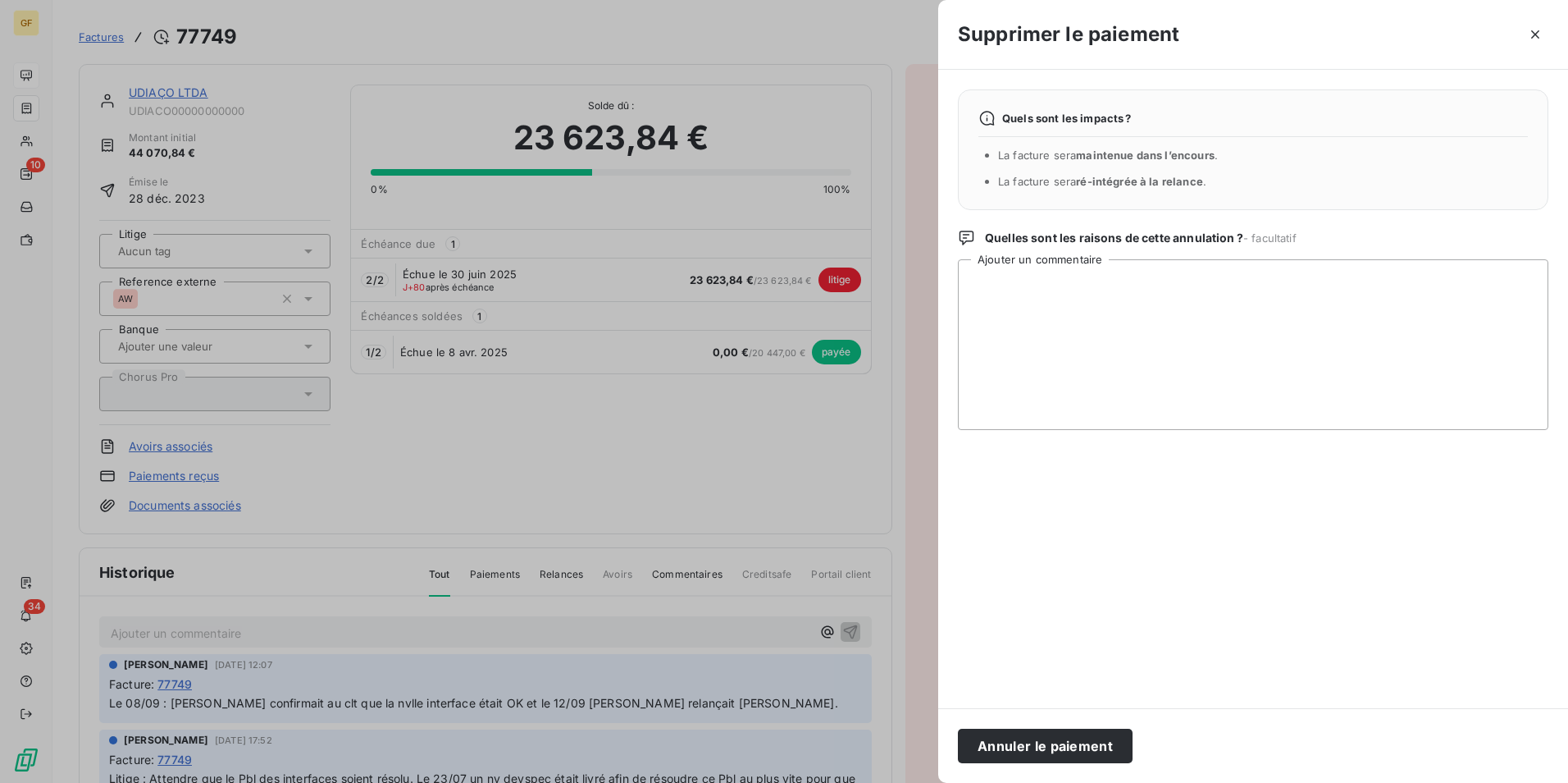
drag, startPoint x: 1065, startPoint y: 758, endPoint x: 1079, endPoint y: 762, distance: 14.6
click at [1065, 758] on button "Annuler le paiement" at bounding box center [1045, 746] width 175 height 35
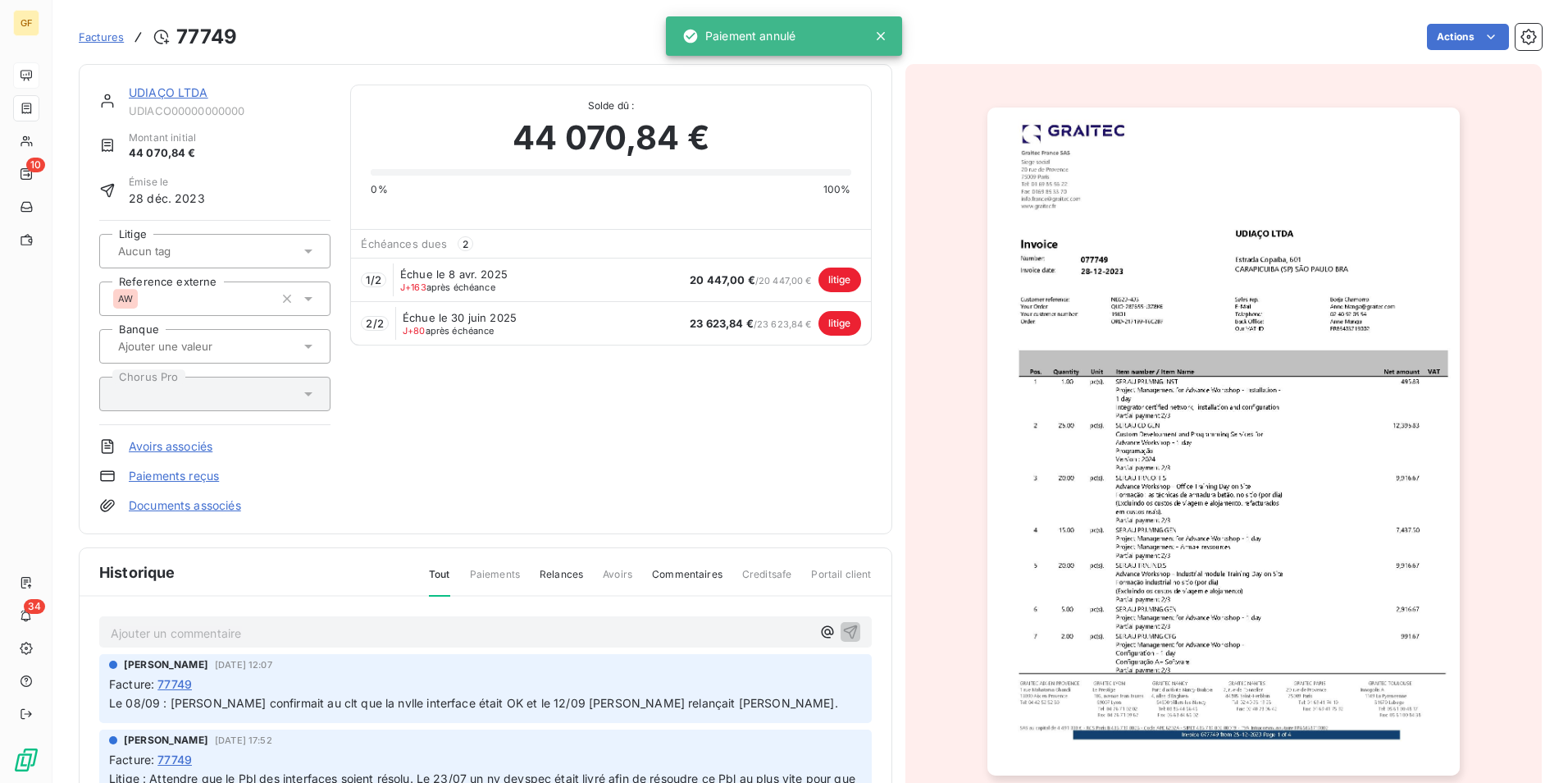
click at [588, 438] on div "UDIAÇO LTDA UDIACO00000000000 Montant initial 44 070,84 € Émise le [DATE] Litig…" at bounding box center [486, 299] width 773 height 429
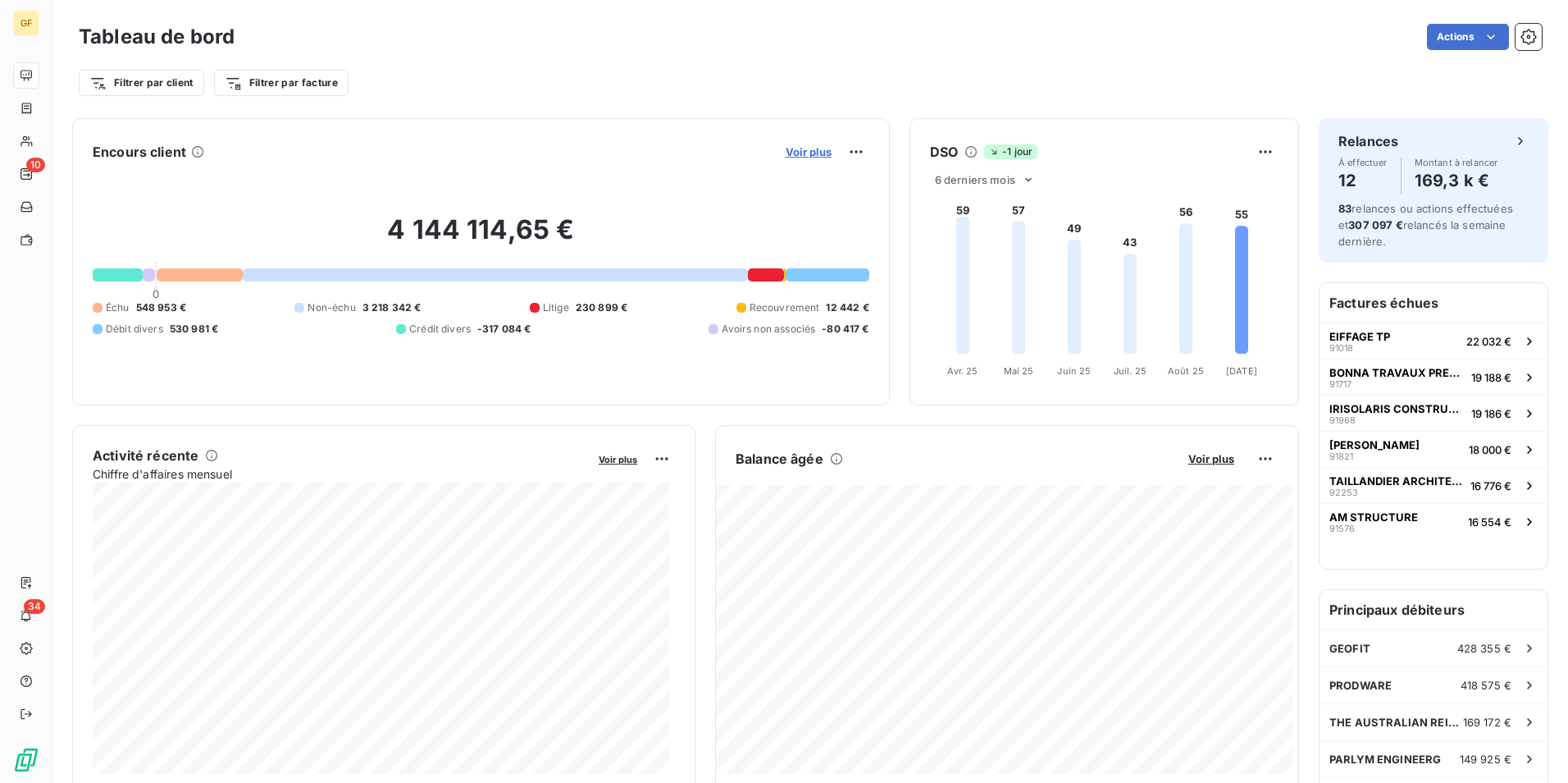
click at [811, 149] on span "Voir plus" at bounding box center [809, 152] width 46 height 14
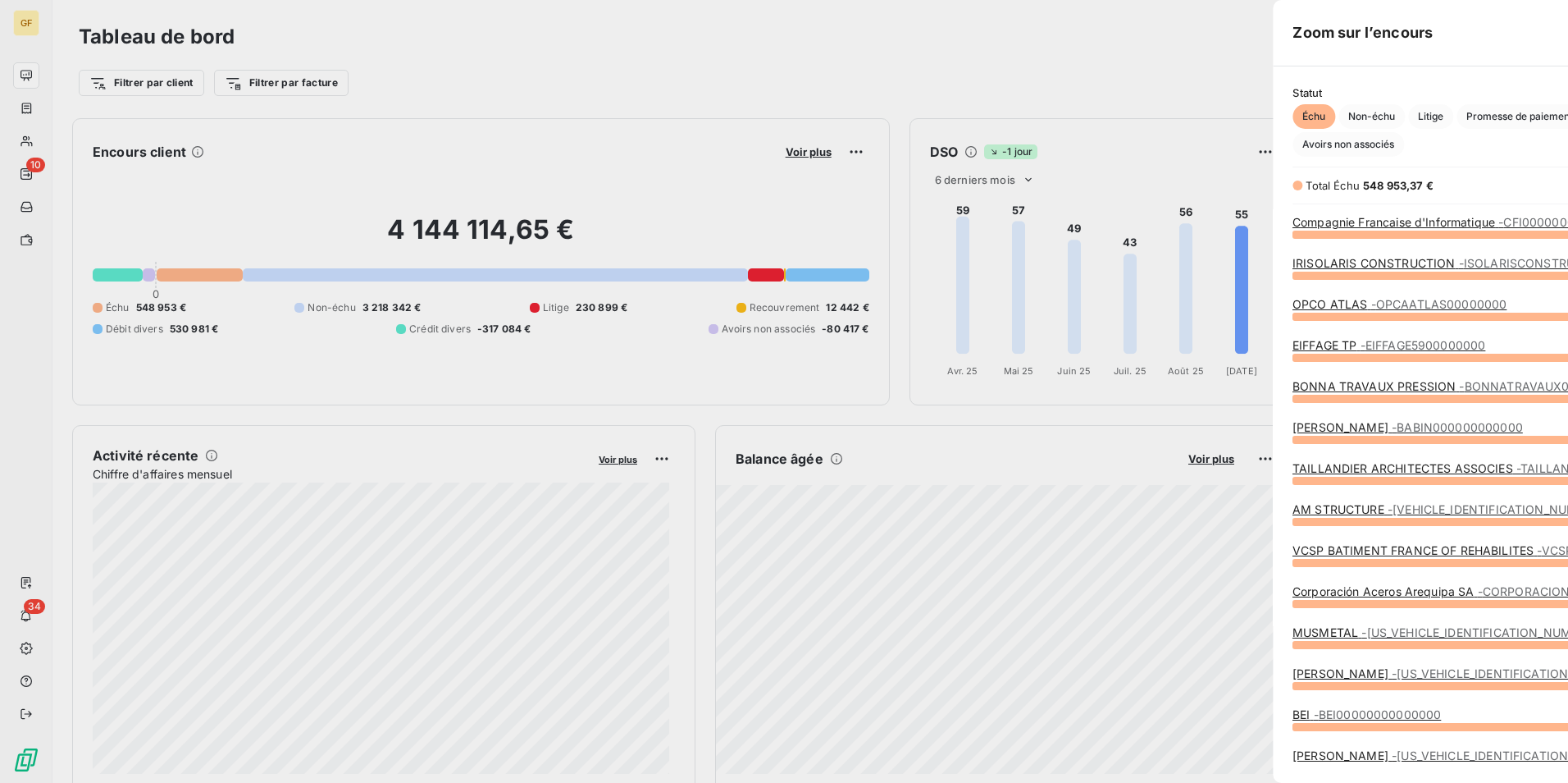
scroll to position [536, 617]
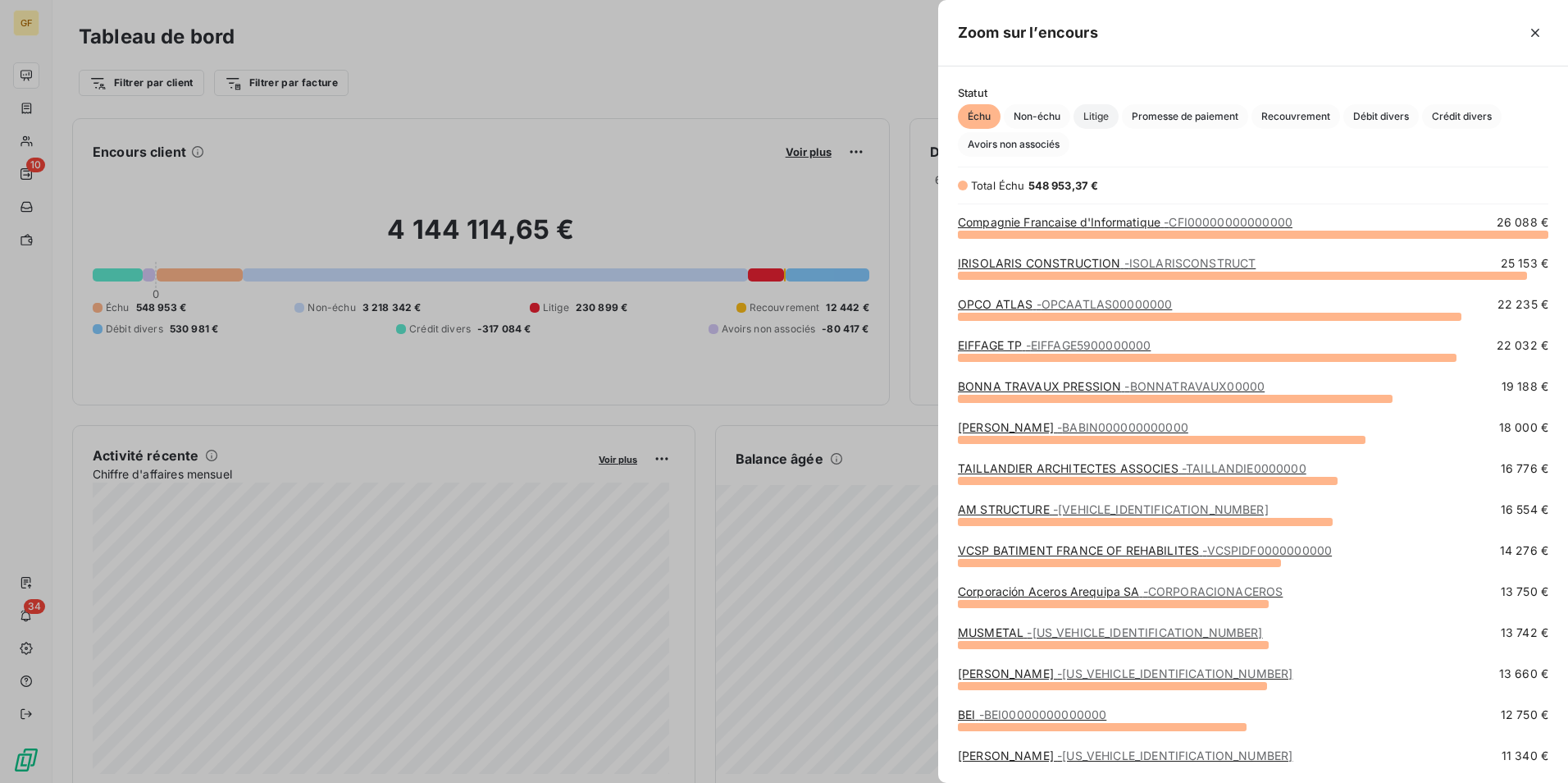
click at [1105, 114] on span "Litige" at bounding box center [1096, 116] width 45 height 24
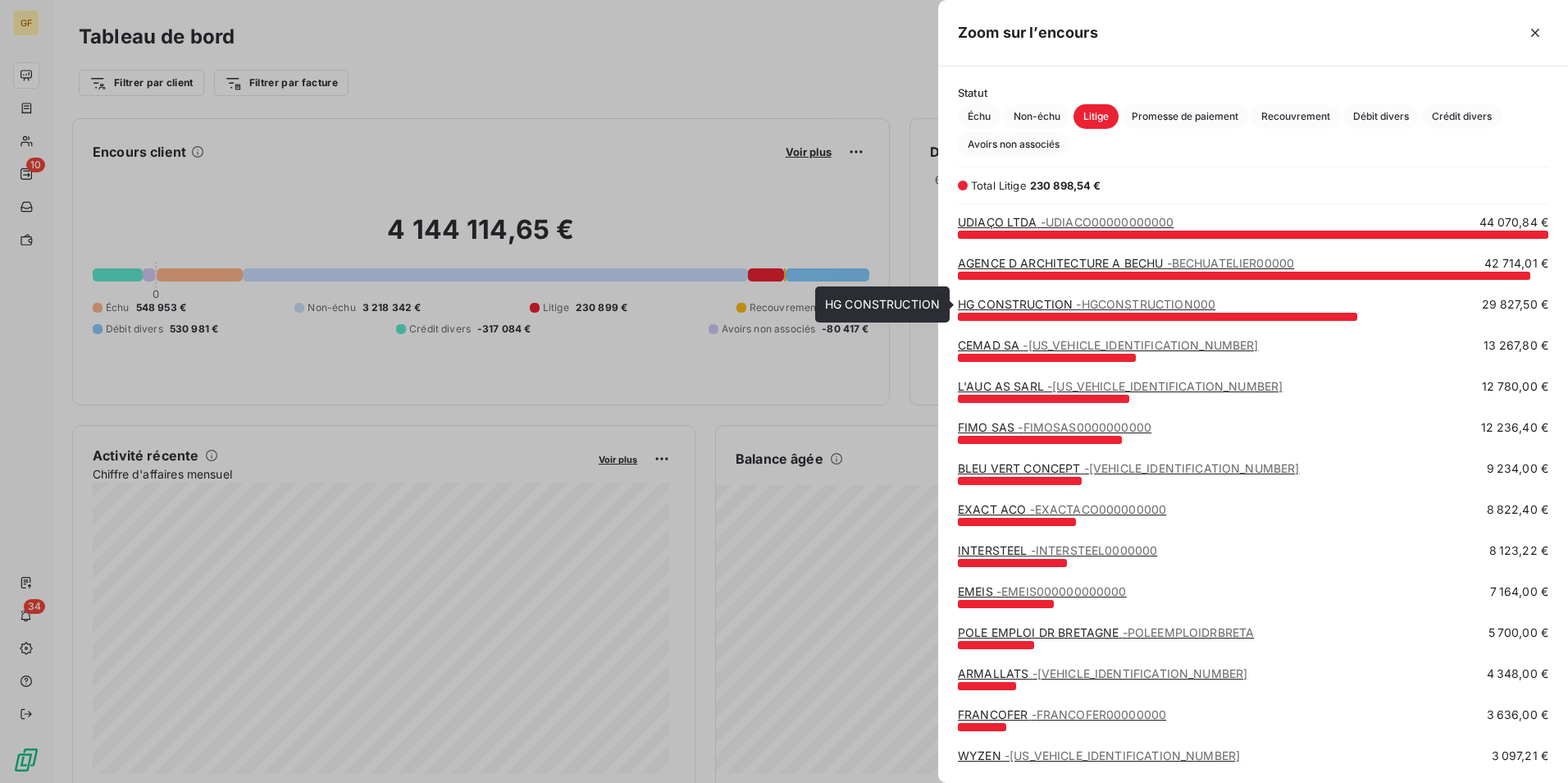
click at [1056, 306] on link "HG CONSTRUCTION - HGCONSTRUCTION000" at bounding box center [1087, 304] width 258 height 14
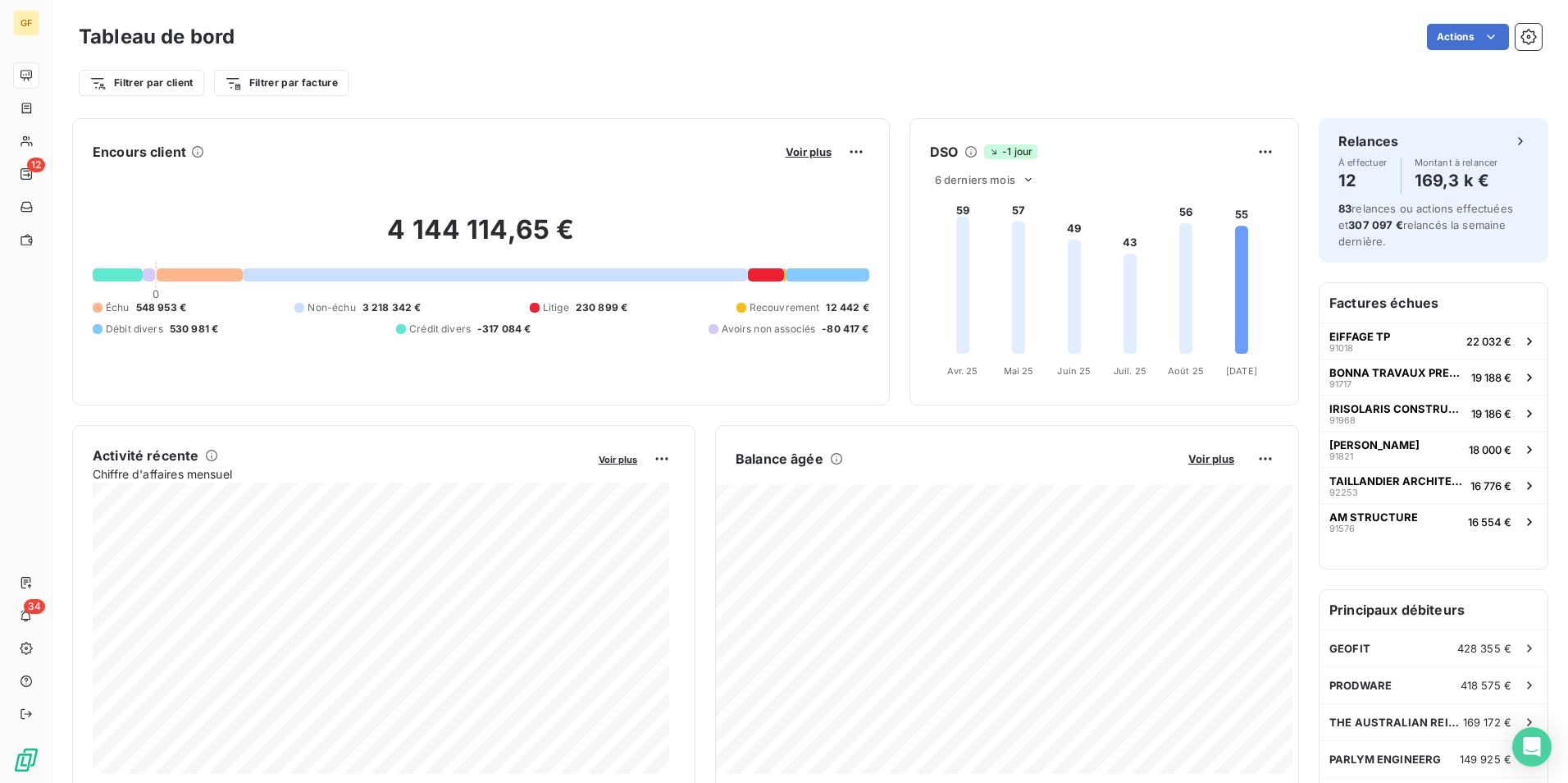
click at [763, 270] on div at bounding box center [765, 276] width 36 height 14
click at [818, 156] on span "Voir plus" at bounding box center [809, 152] width 46 height 14
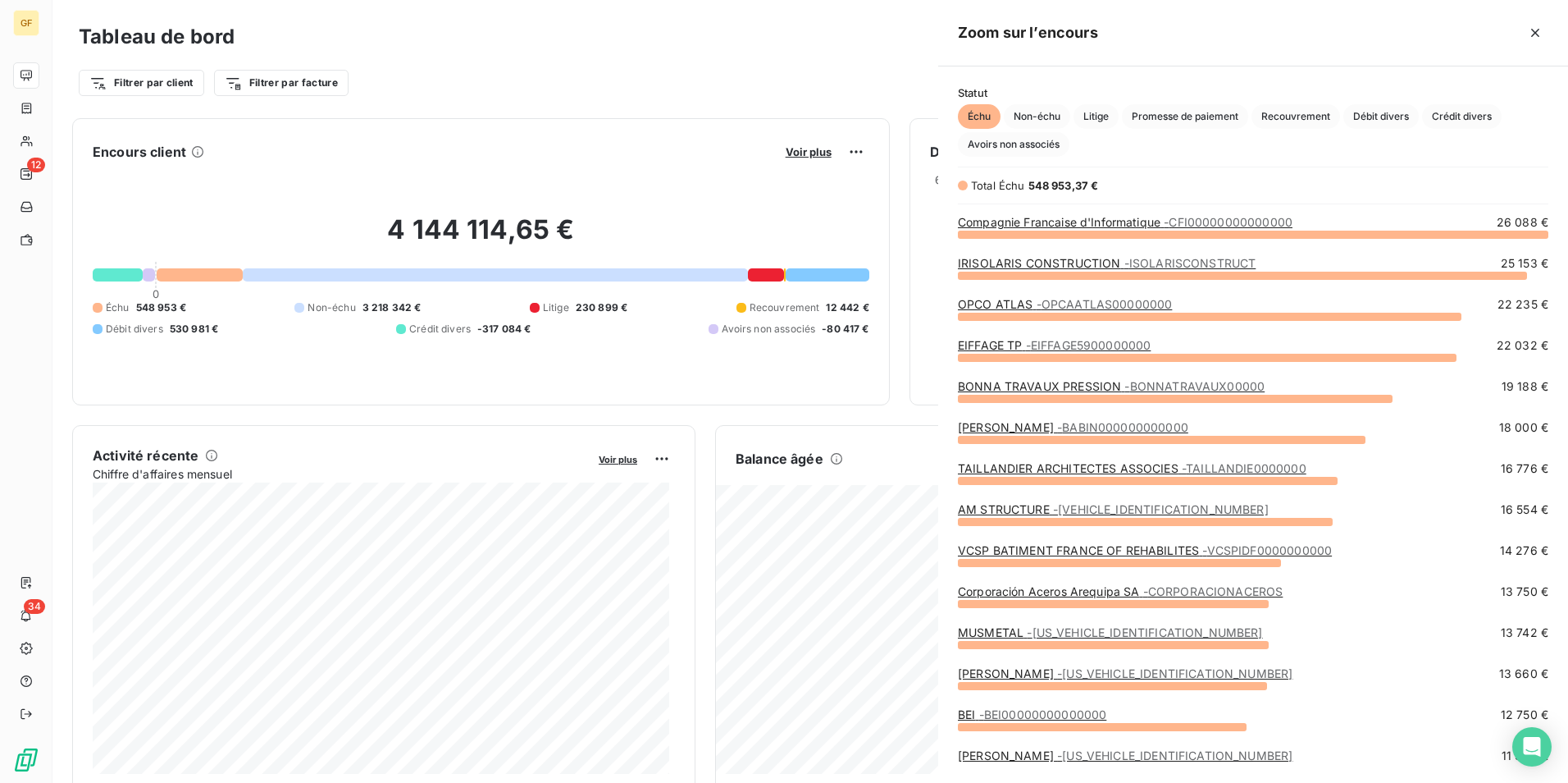
scroll to position [536, 617]
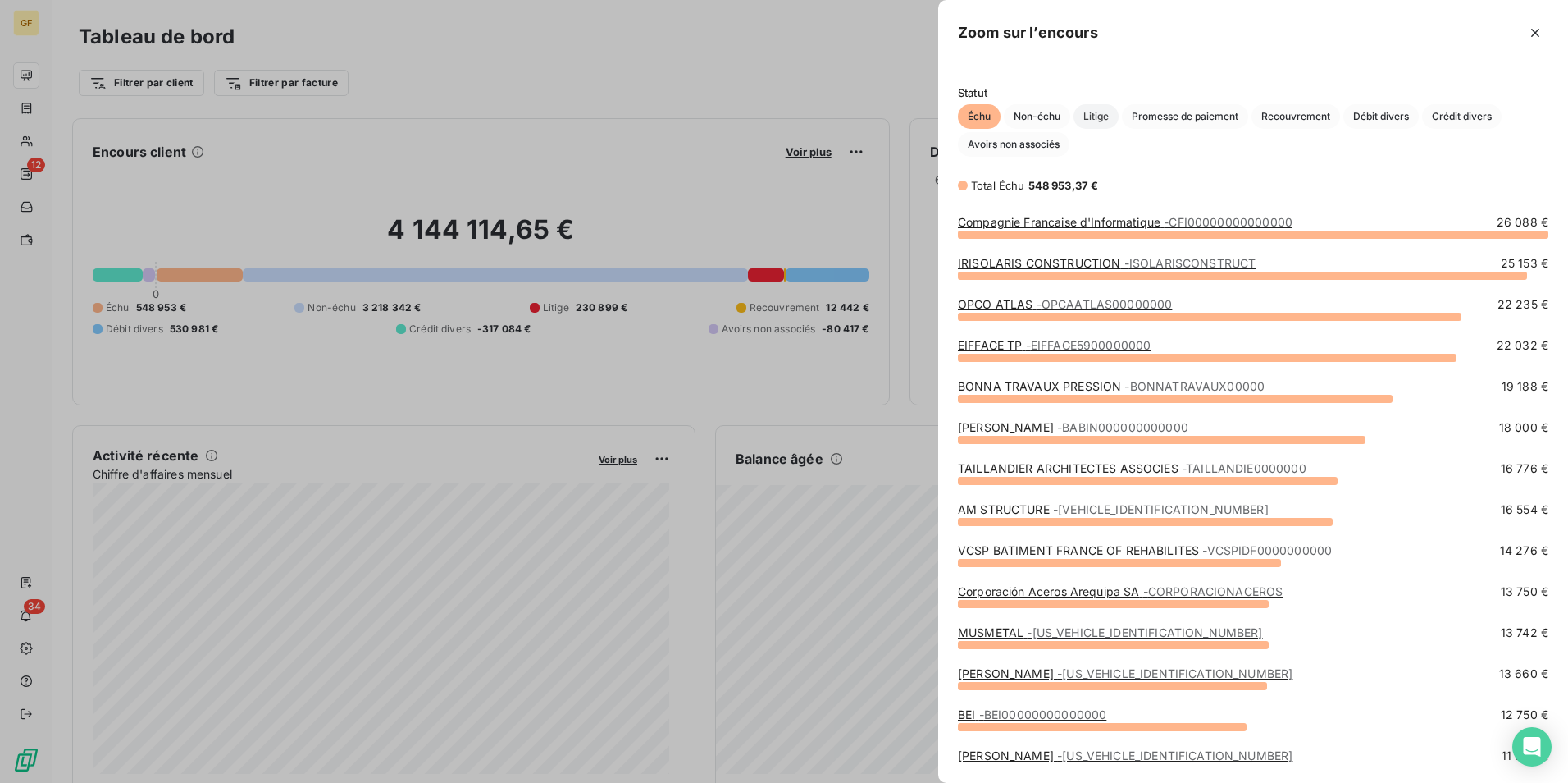
click at [1098, 121] on span "Litige" at bounding box center [1096, 116] width 45 height 24
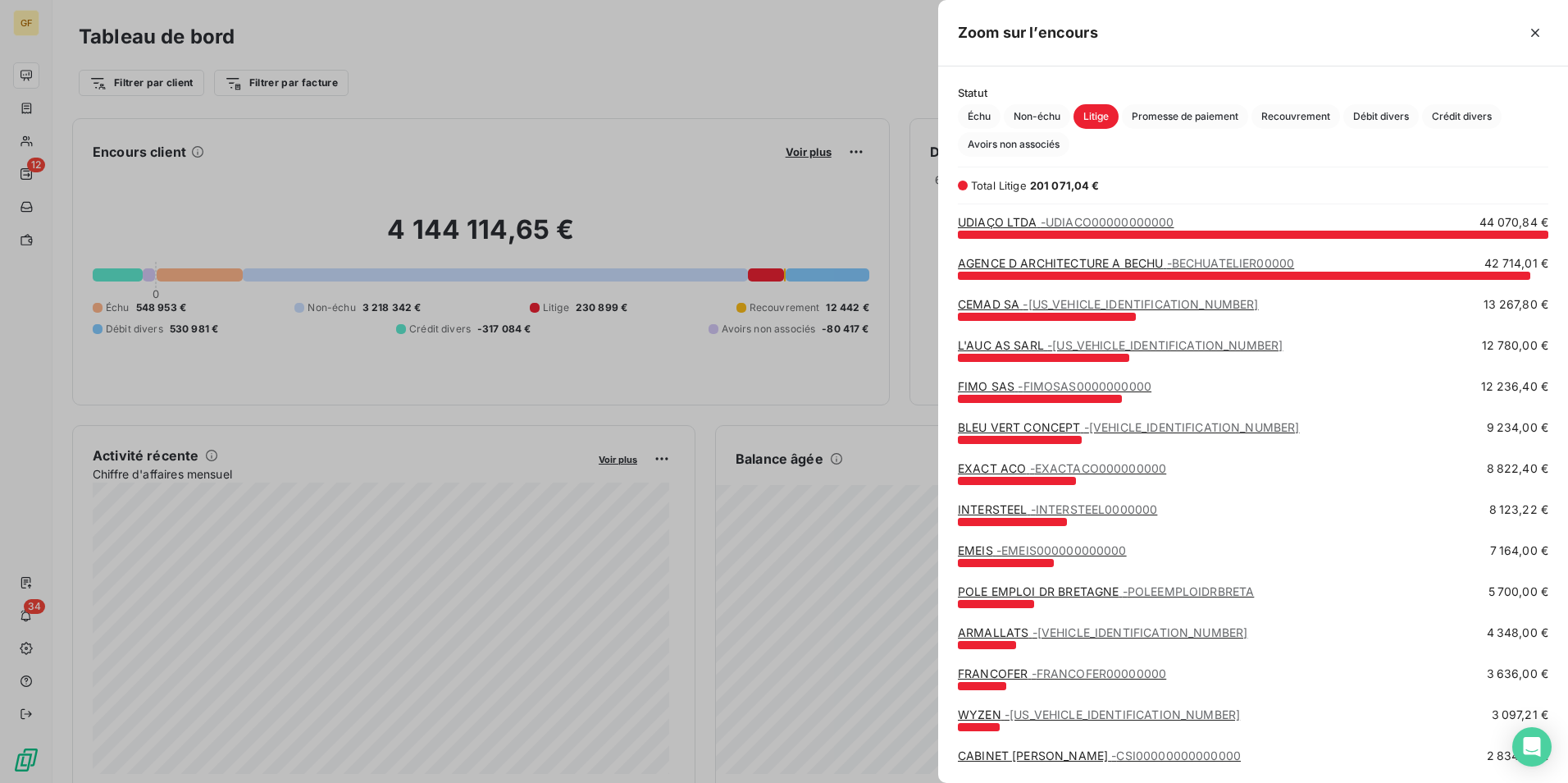
click at [1023, 303] on span "- CEMADSA0000000000" at bounding box center [1141, 304] width 236 height 14
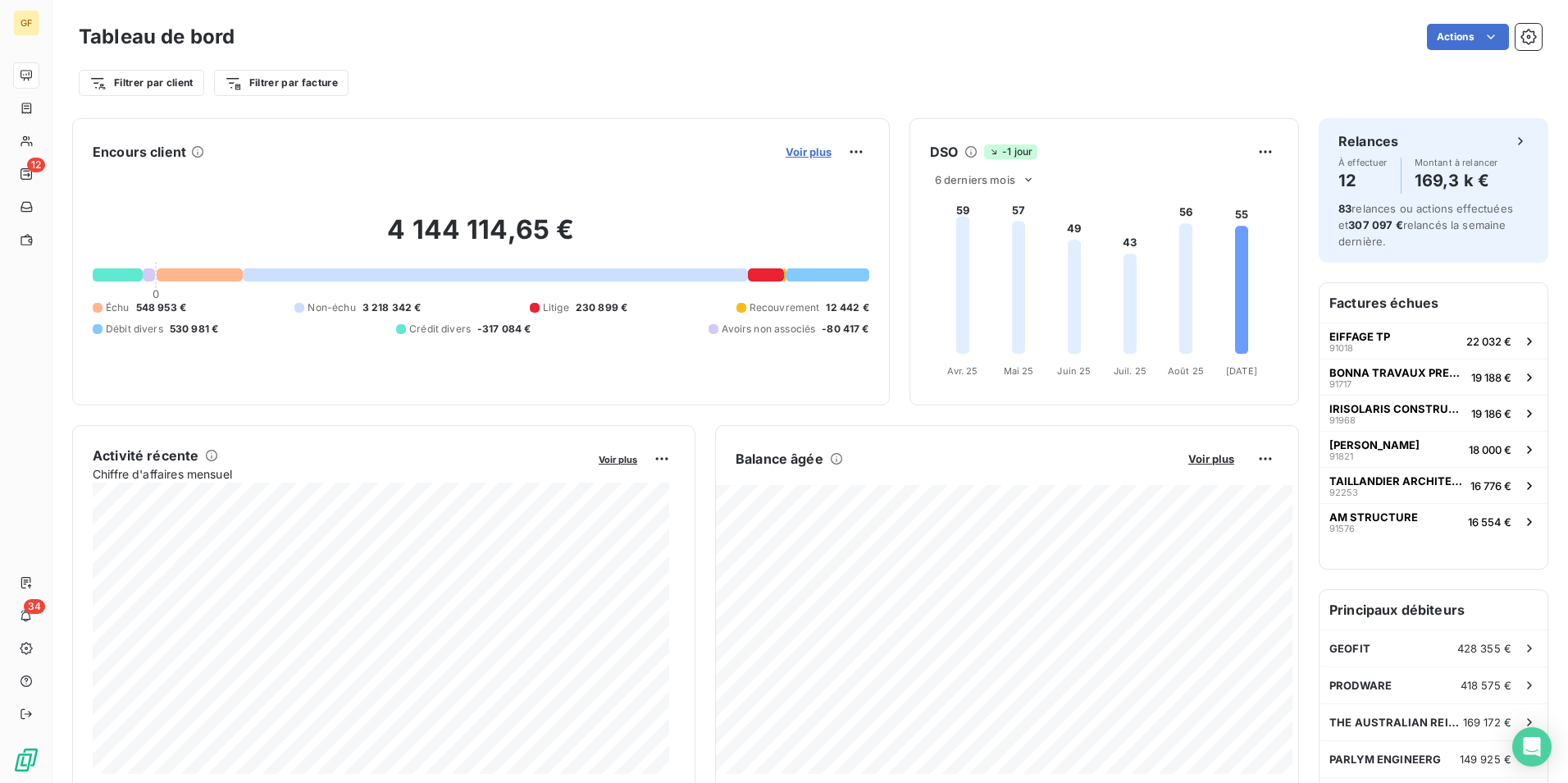
click at [794, 152] on span "Voir plus" at bounding box center [809, 152] width 46 height 14
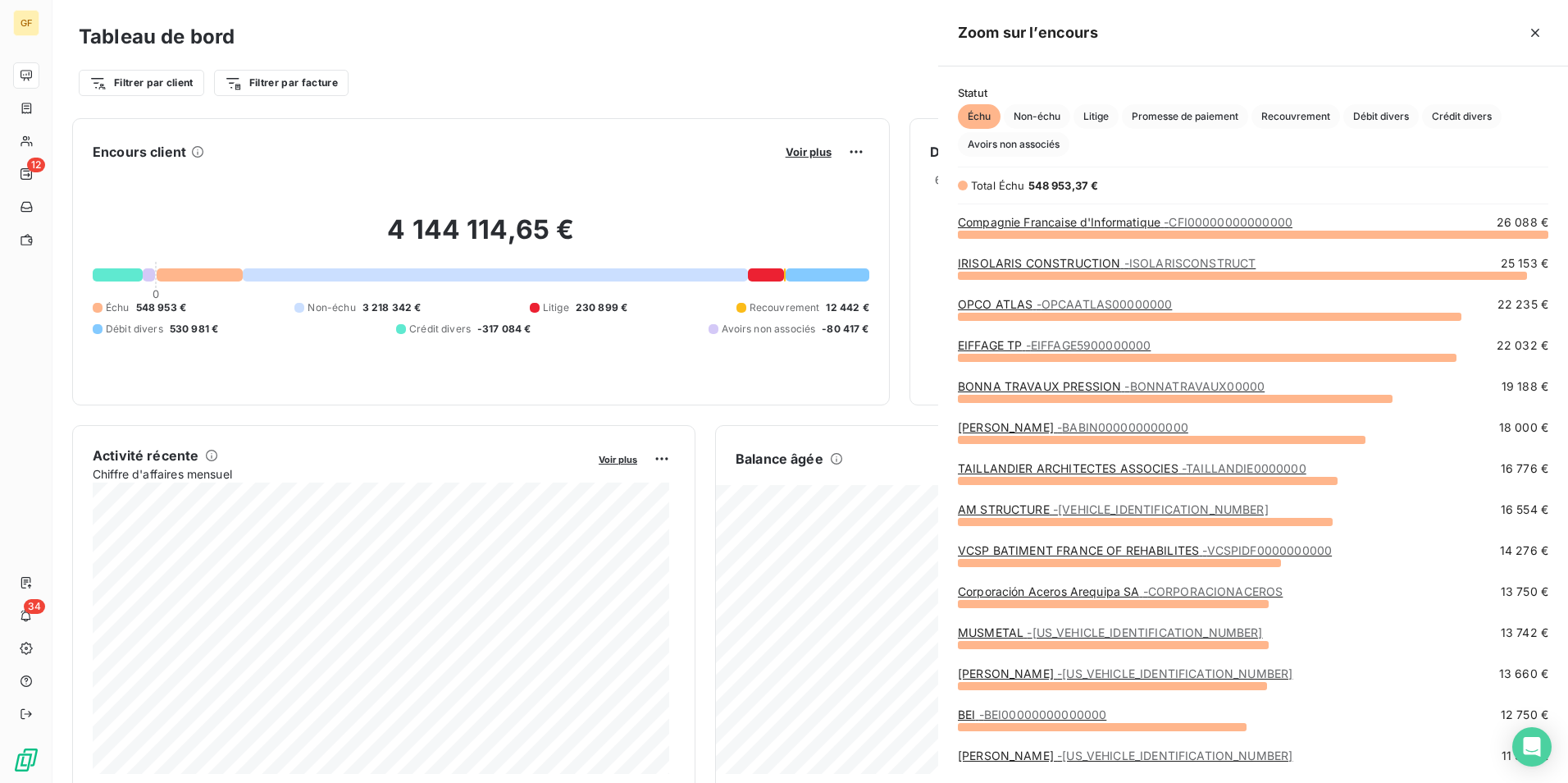
scroll to position [770, 617]
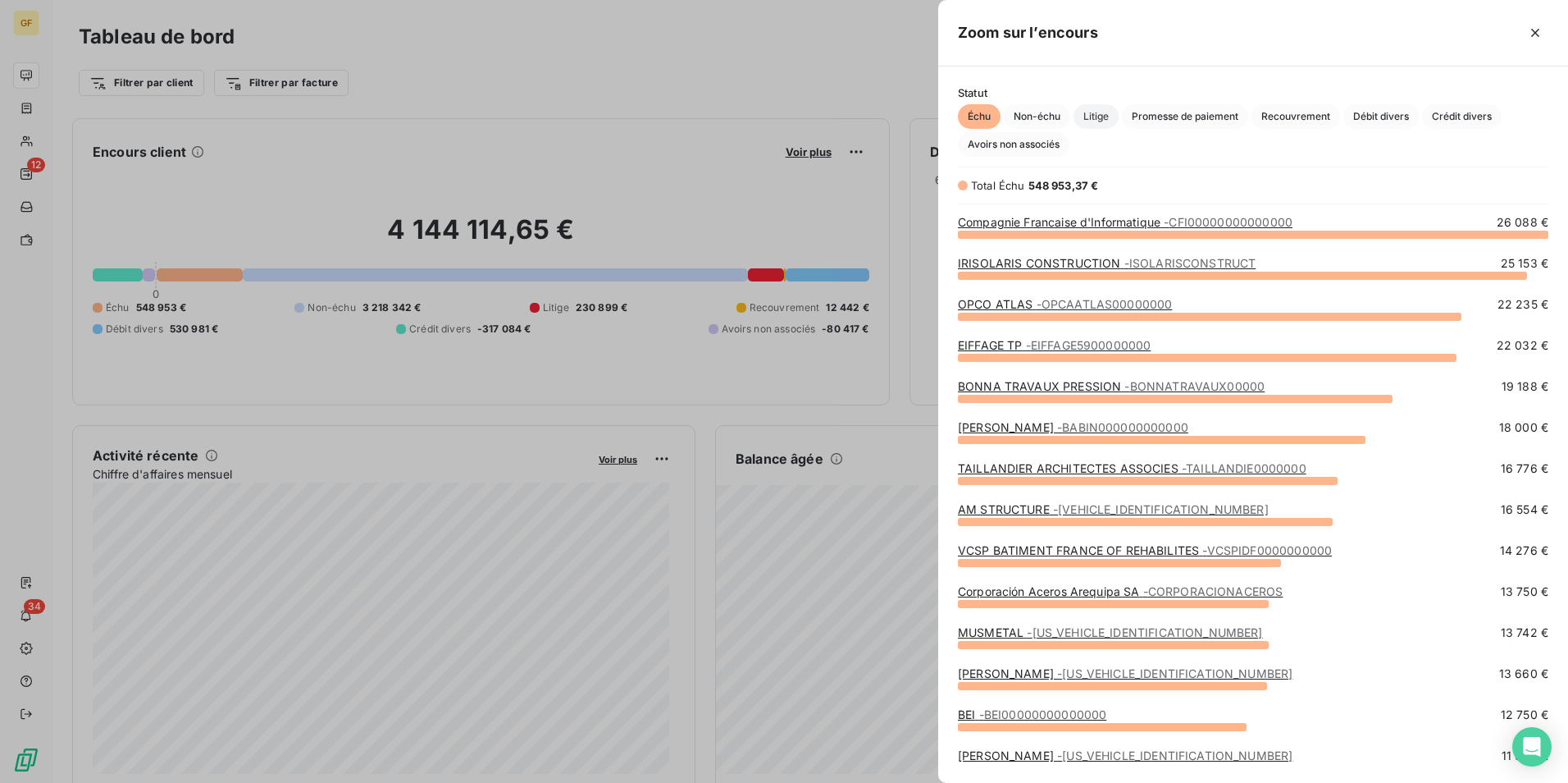
drag, startPoint x: 1125, startPoint y: 119, endPoint x: 1115, endPoint y: 119, distance: 10.0
click at [1125, 119] on span "Promesse de paiement" at bounding box center [1184, 116] width 127 height 24
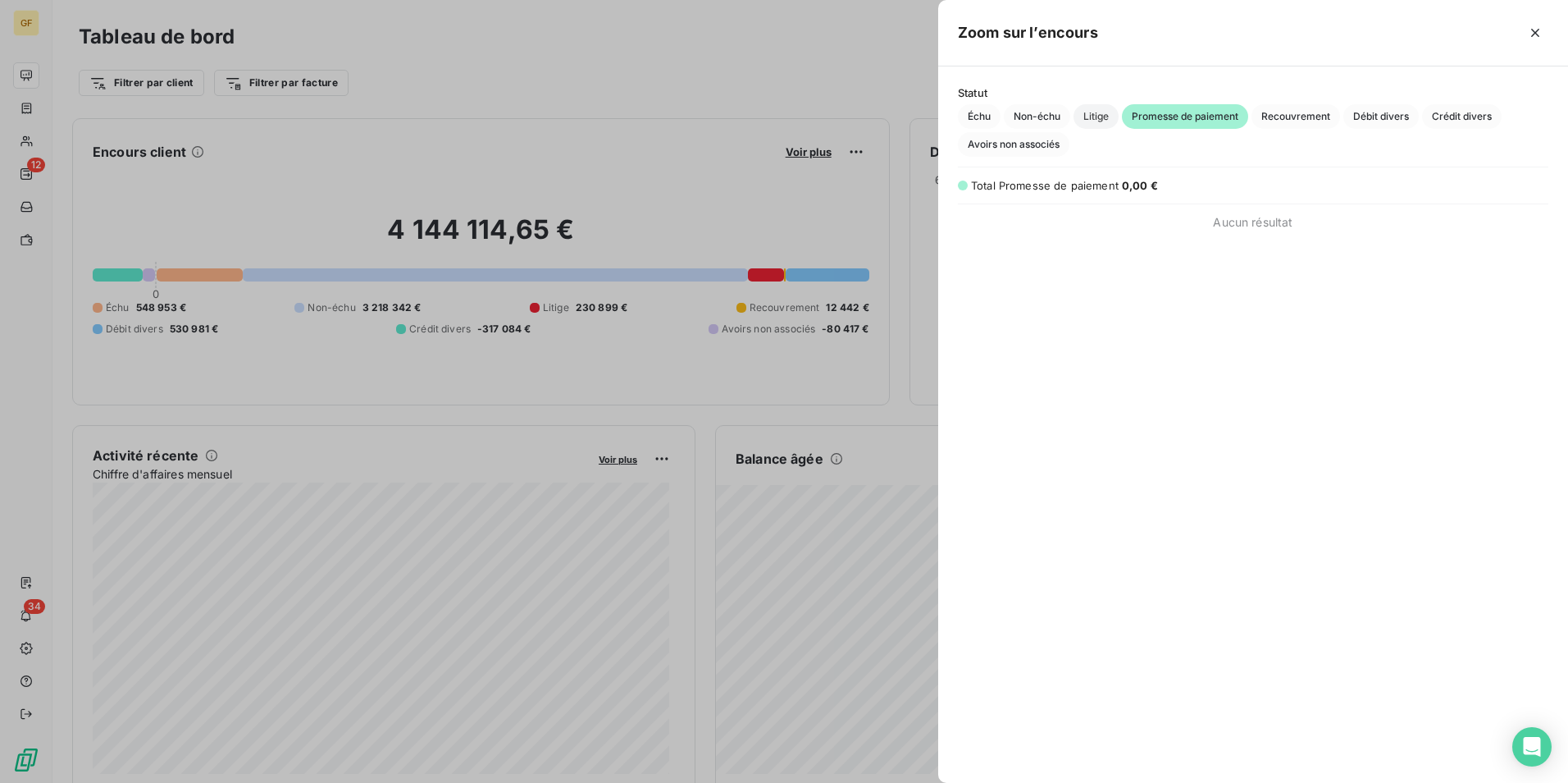
click at [1086, 114] on span "Litige" at bounding box center [1096, 116] width 45 height 24
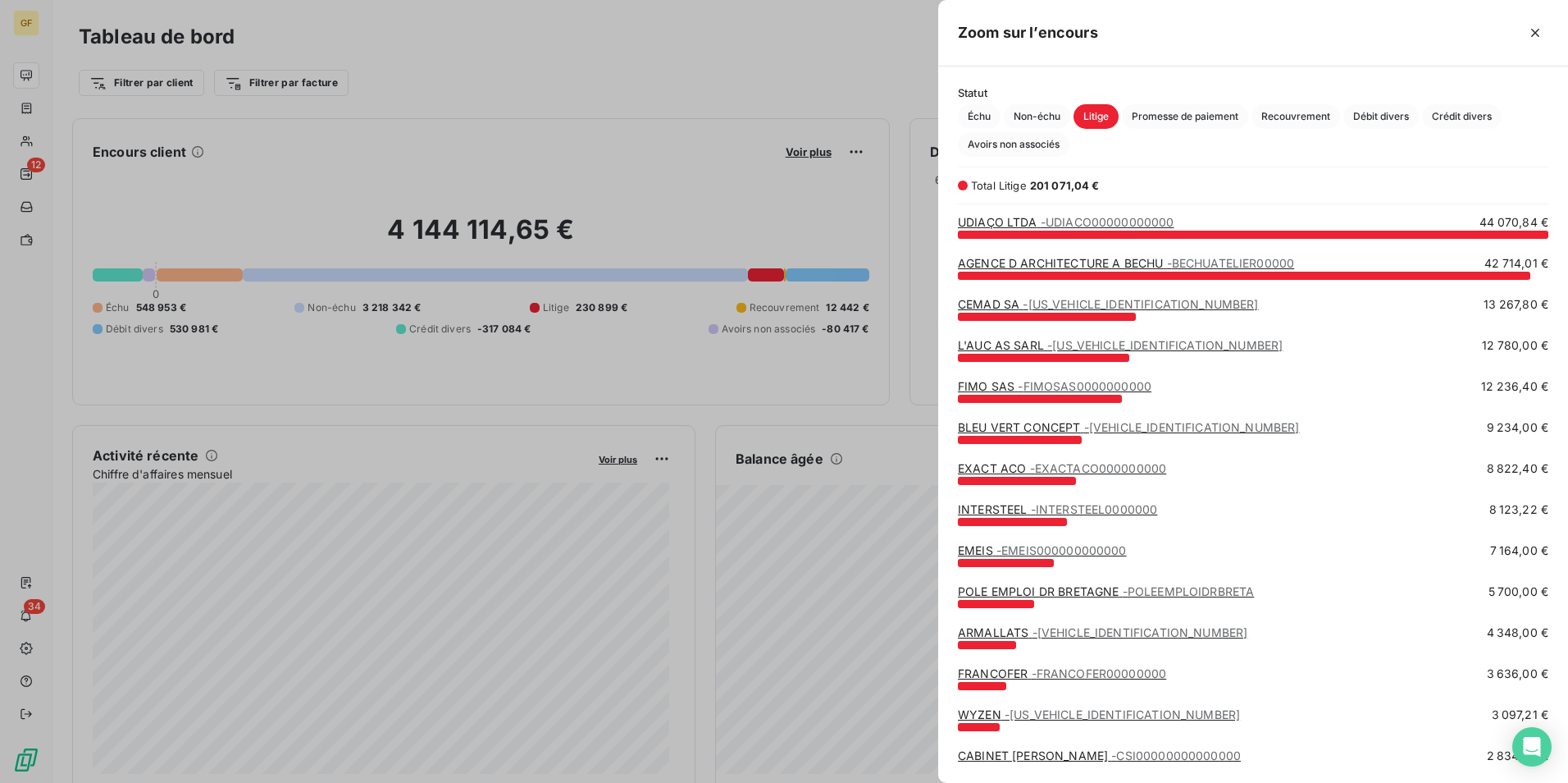
scroll to position [536, 617]
click at [1089, 389] on span "- FIMOSAS0000000000" at bounding box center [1084, 386] width 133 height 14
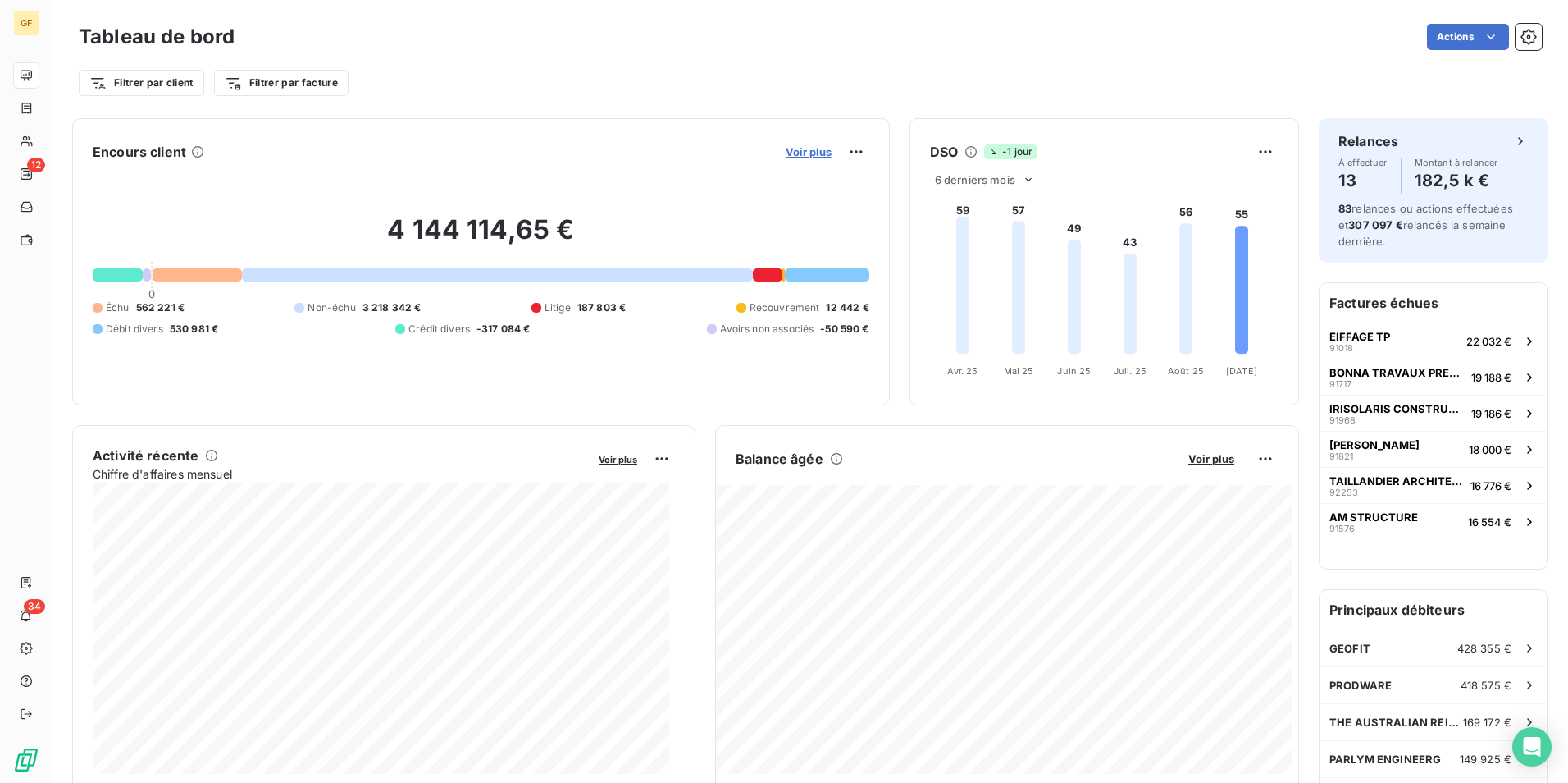
click at [785, 153] on span "Voir plus" at bounding box center [809, 152] width 46 height 14
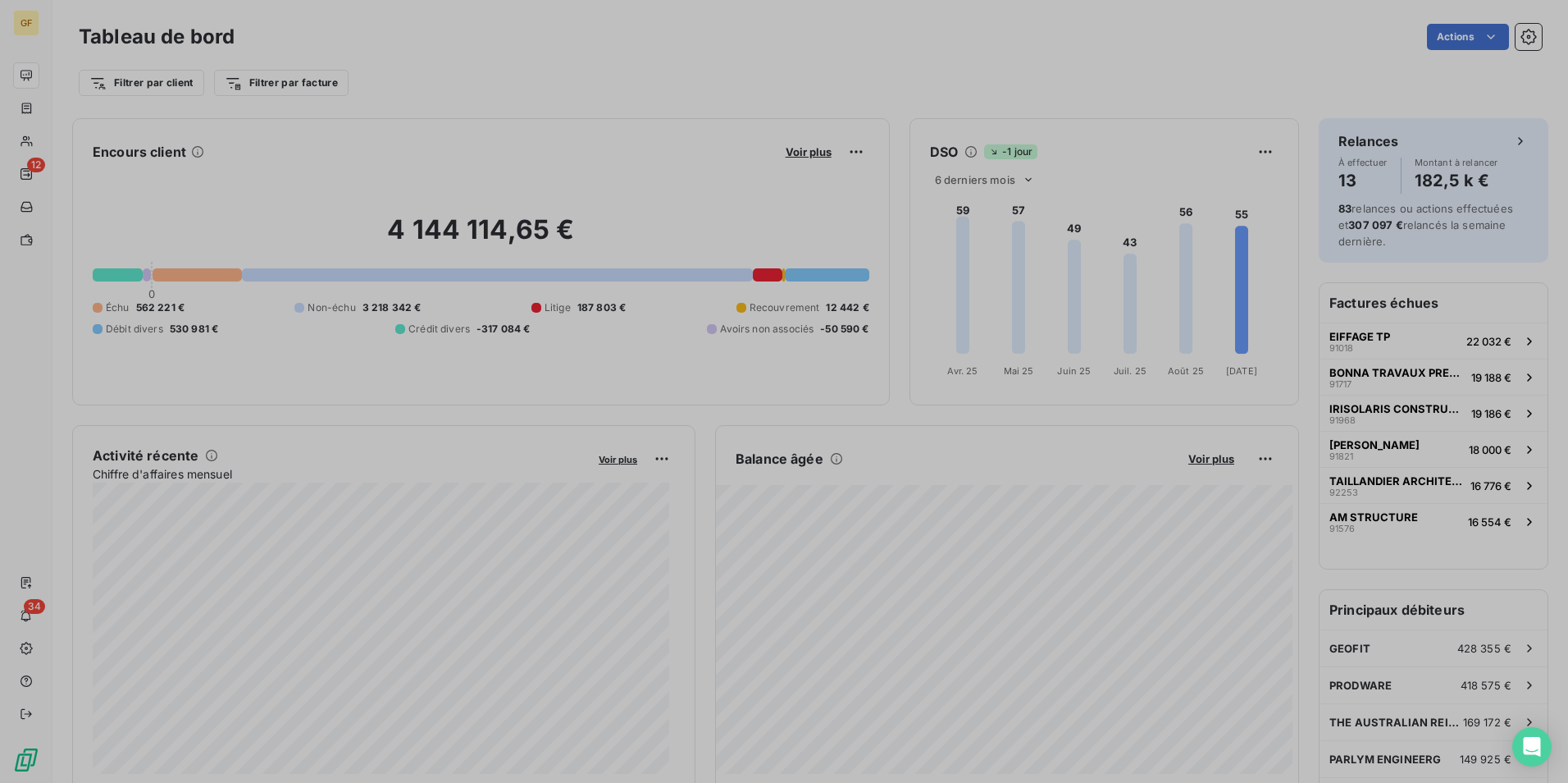
scroll to position [770, 617]
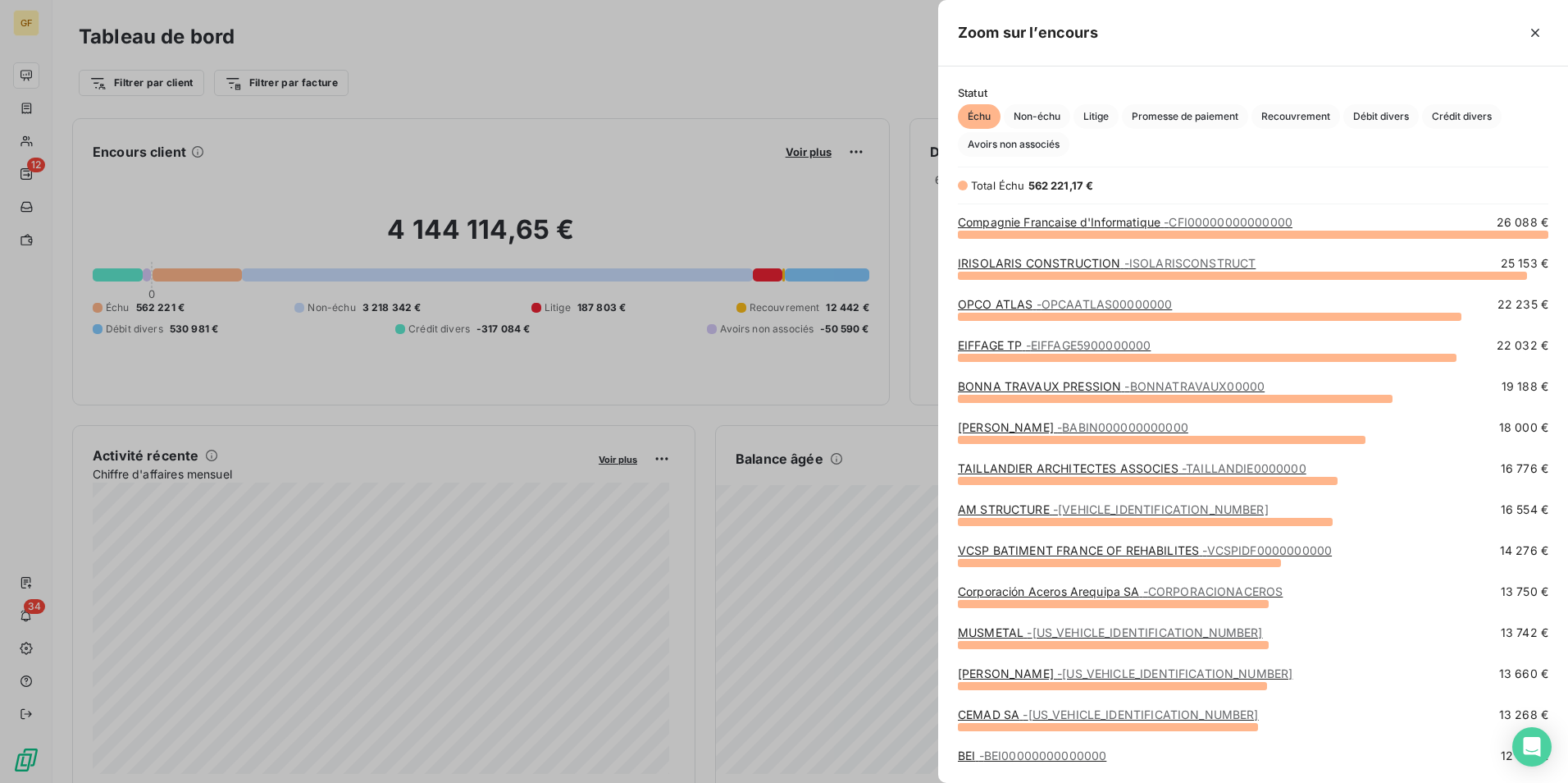
drag, startPoint x: 1104, startPoint y: 113, endPoint x: 1130, endPoint y: 158, distance: 52.0
click at [1104, 113] on span "Litige" at bounding box center [1096, 116] width 45 height 24
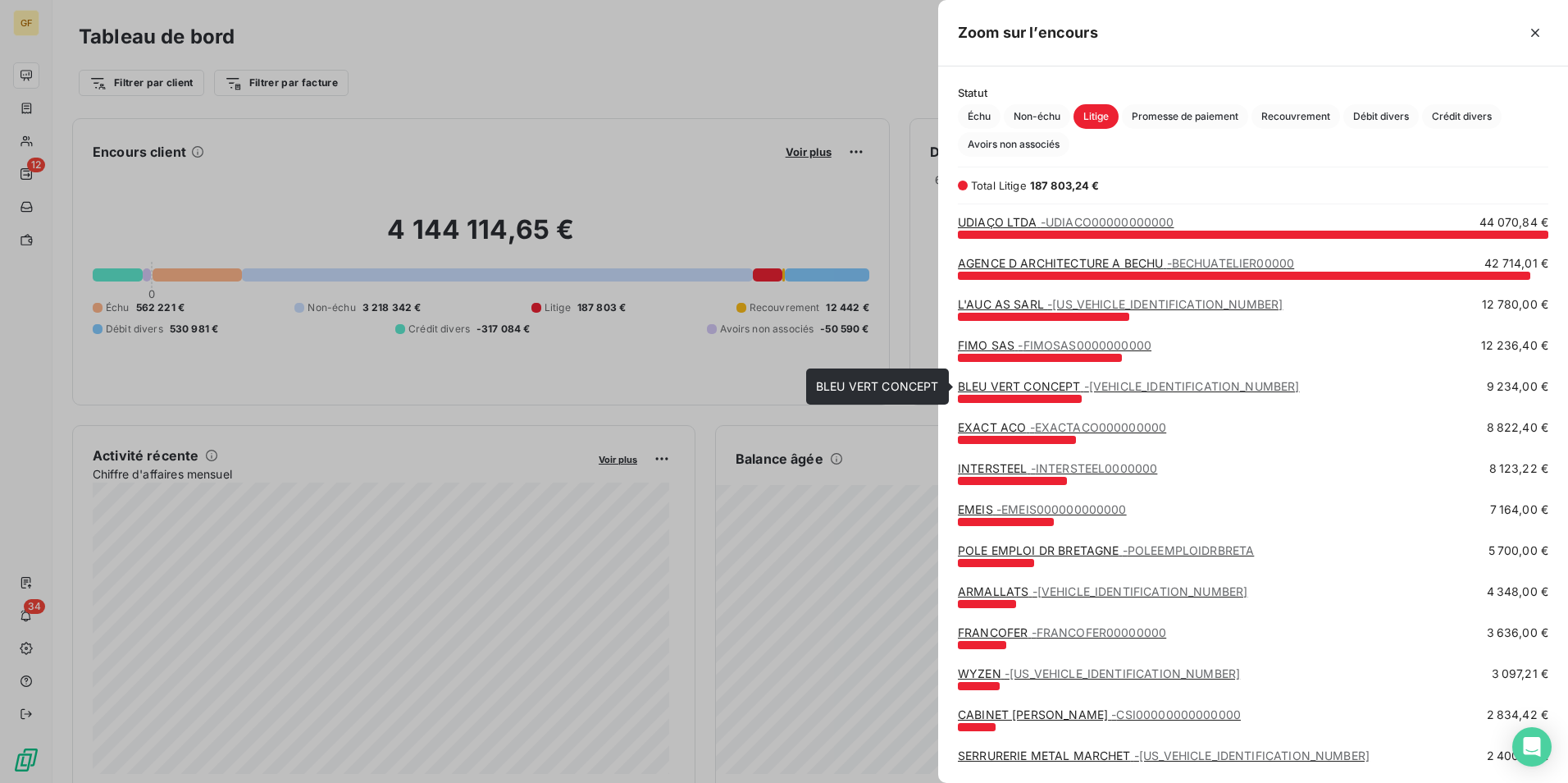
drag, startPoint x: 1041, startPoint y: 389, endPoint x: 1061, endPoint y: 408, distance: 27.6
click at [1041, 389] on link "BLEU VERT CONCEPT - BLEUVERTC00000000" at bounding box center [1129, 386] width 342 height 14
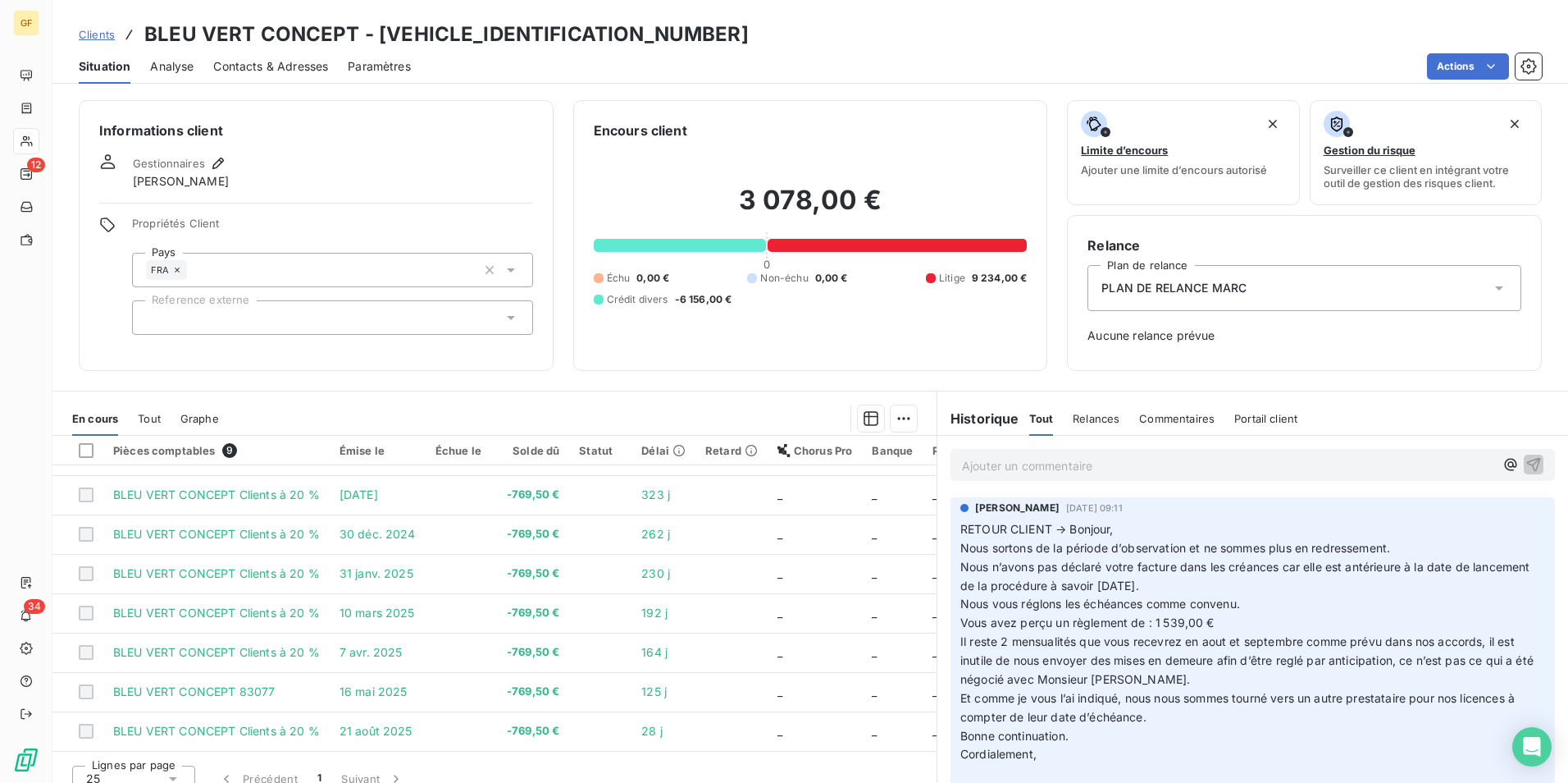
click at [1074, 457] on p "Ajouter un commentaire ﻿" at bounding box center [1228, 465] width 532 height 20
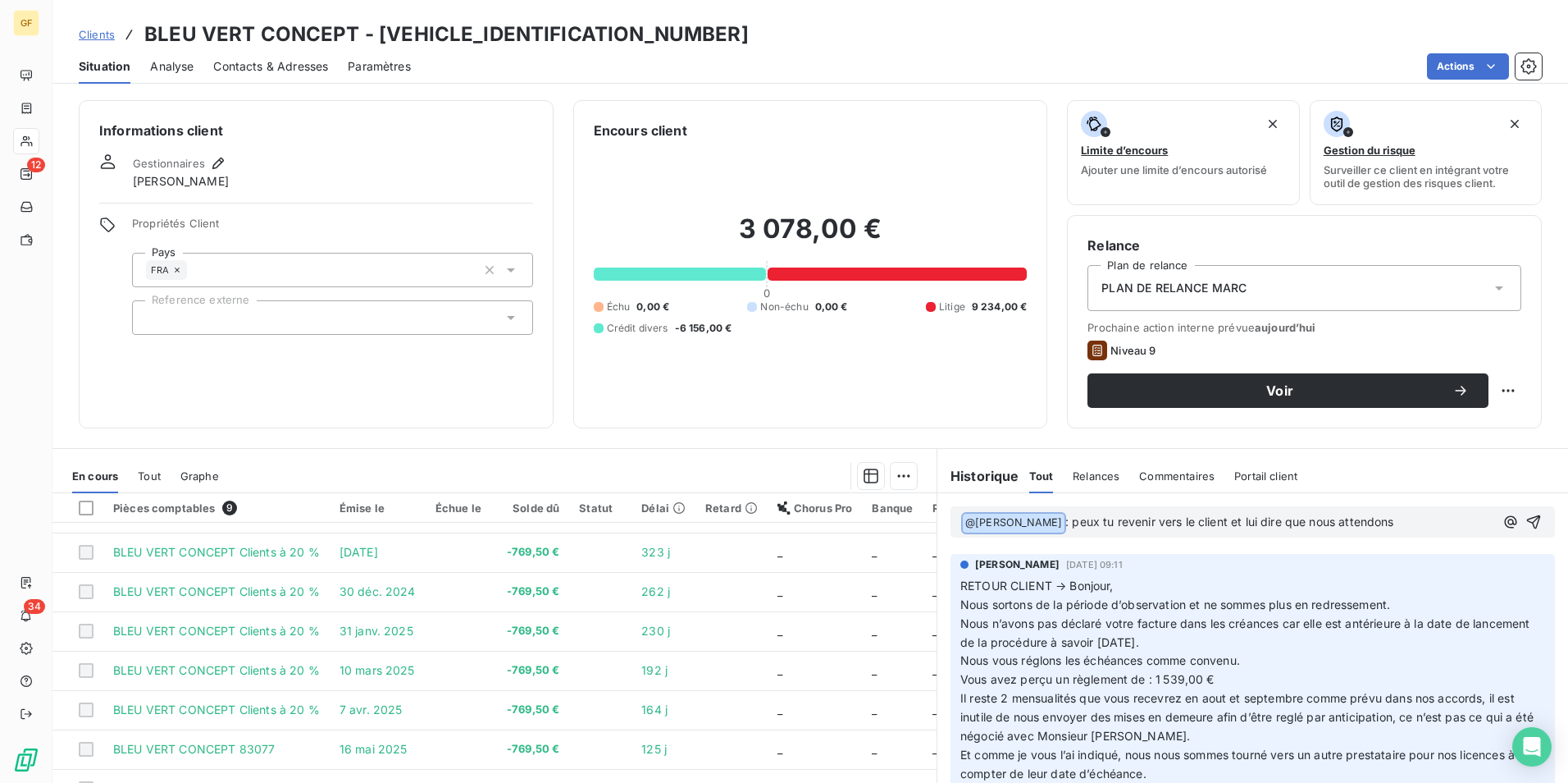
drag, startPoint x: 1386, startPoint y: 530, endPoint x: 983, endPoint y: 518, distance: 403.2
click at [983, 518] on p "﻿ @ Marc Santoro ﻿ : peux tu revenir vers le client et lui dire que nous attend…" at bounding box center [1228, 523] width 532 height 19
click at [1038, 516] on span "@ Marc Santoro ﻿" at bounding box center [1013, 523] width 101 height 19
drag, startPoint x: 1380, startPoint y: 521, endPoint x: 1050, endPoint y: 523, distance: 330.0
click at [1050, 523] on p "﻿ @ Marc Santoro ﻿ : peux tu revenir vers le client et lui dire que nous attend…" at bounding box center [1228, 523] width 532 height 19
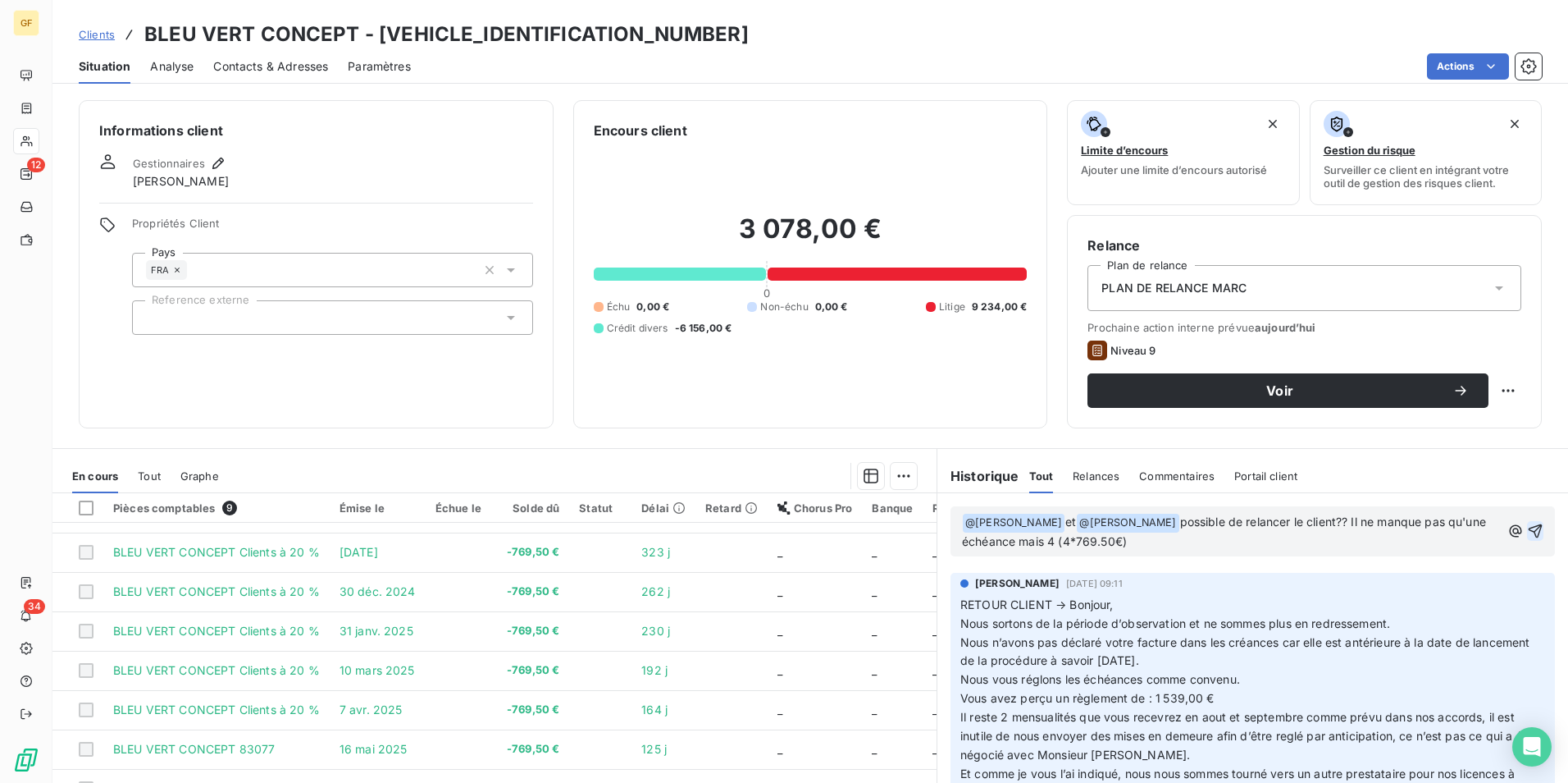
click at [1527, 526] on icon "button" at bounding box center [1535, 531] width 16 height 16
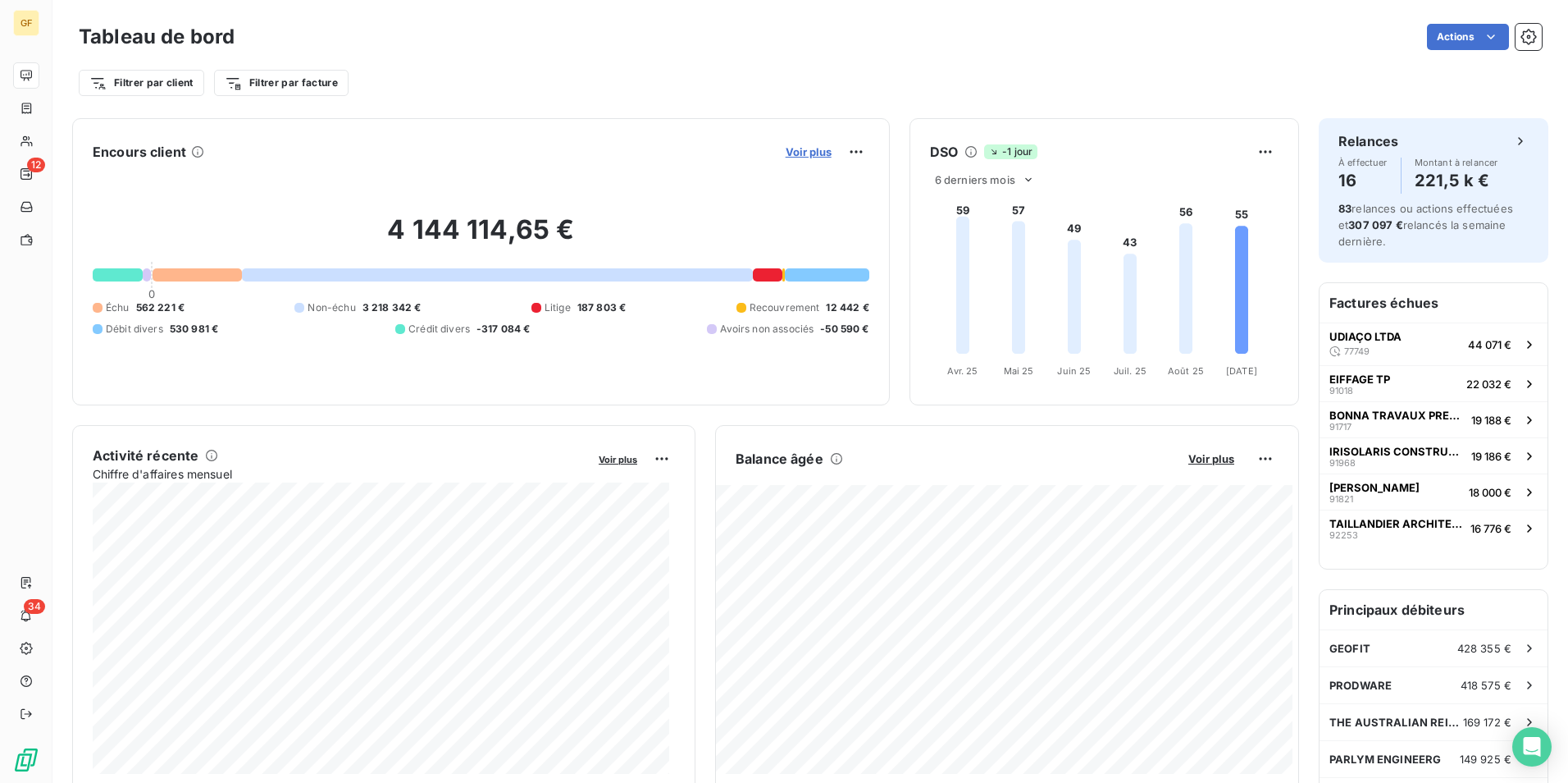
click at [785, 149] on span "Voir plus" at bounding box center [809, 152] width 46 height 14
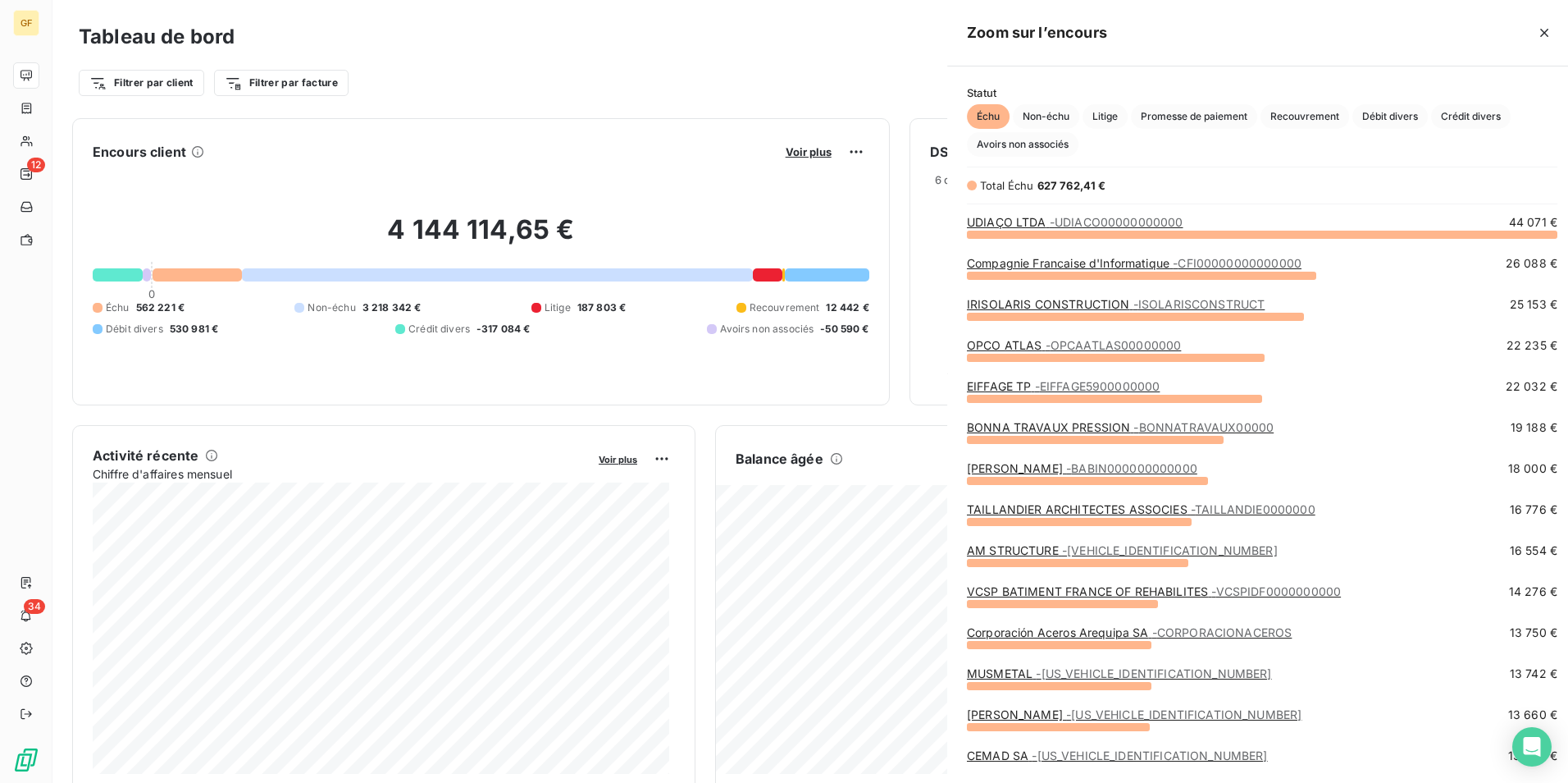
scroll to position [536, 617]
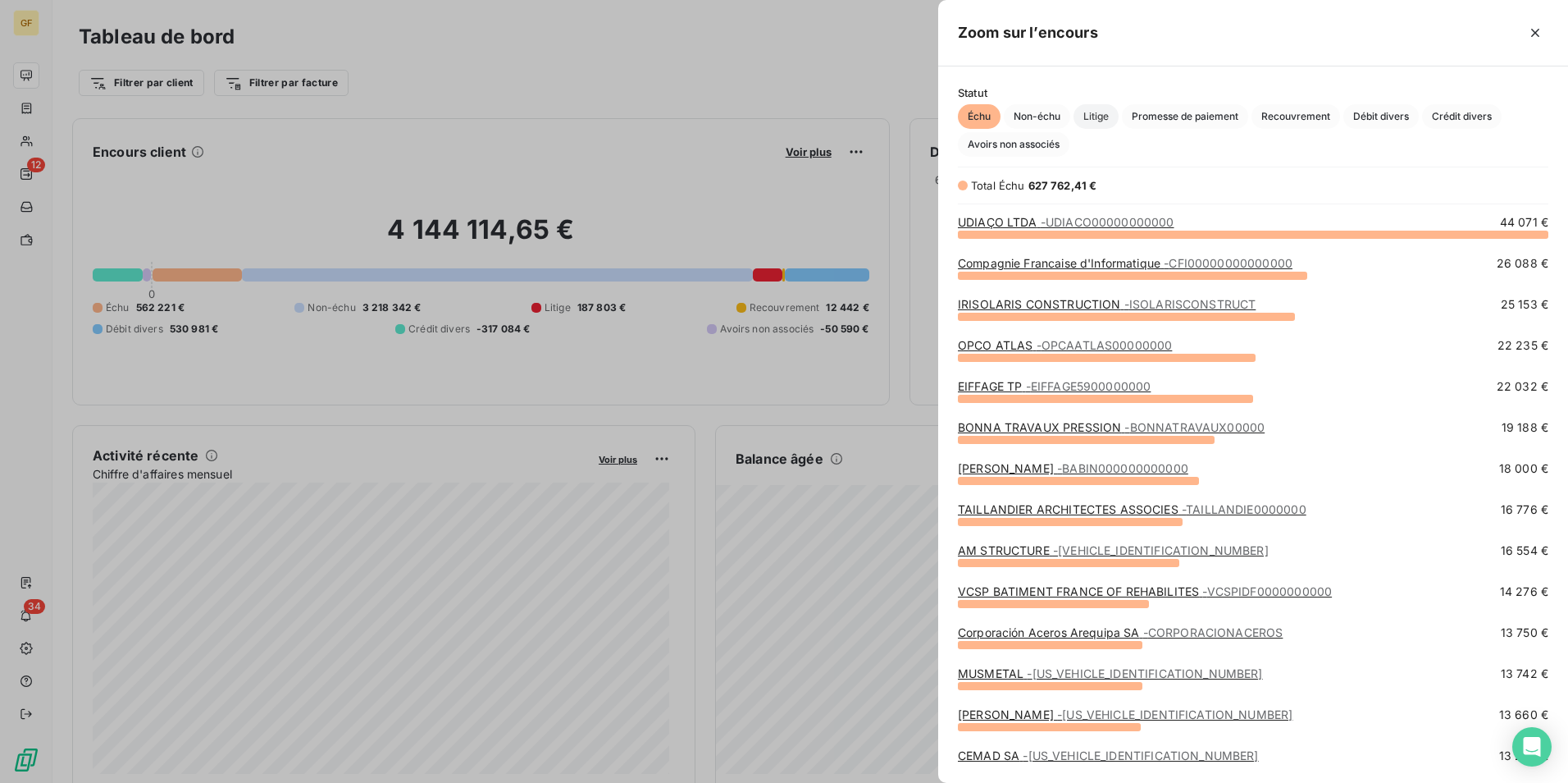
drag, startPoint x: 1086, startPoint y: 112, endPoint x: 1090, endPoint y: 122, distance: 10.8
click at [1086, 112] on span "Litige" at bounding box center [1096, 116] width 45 height 24
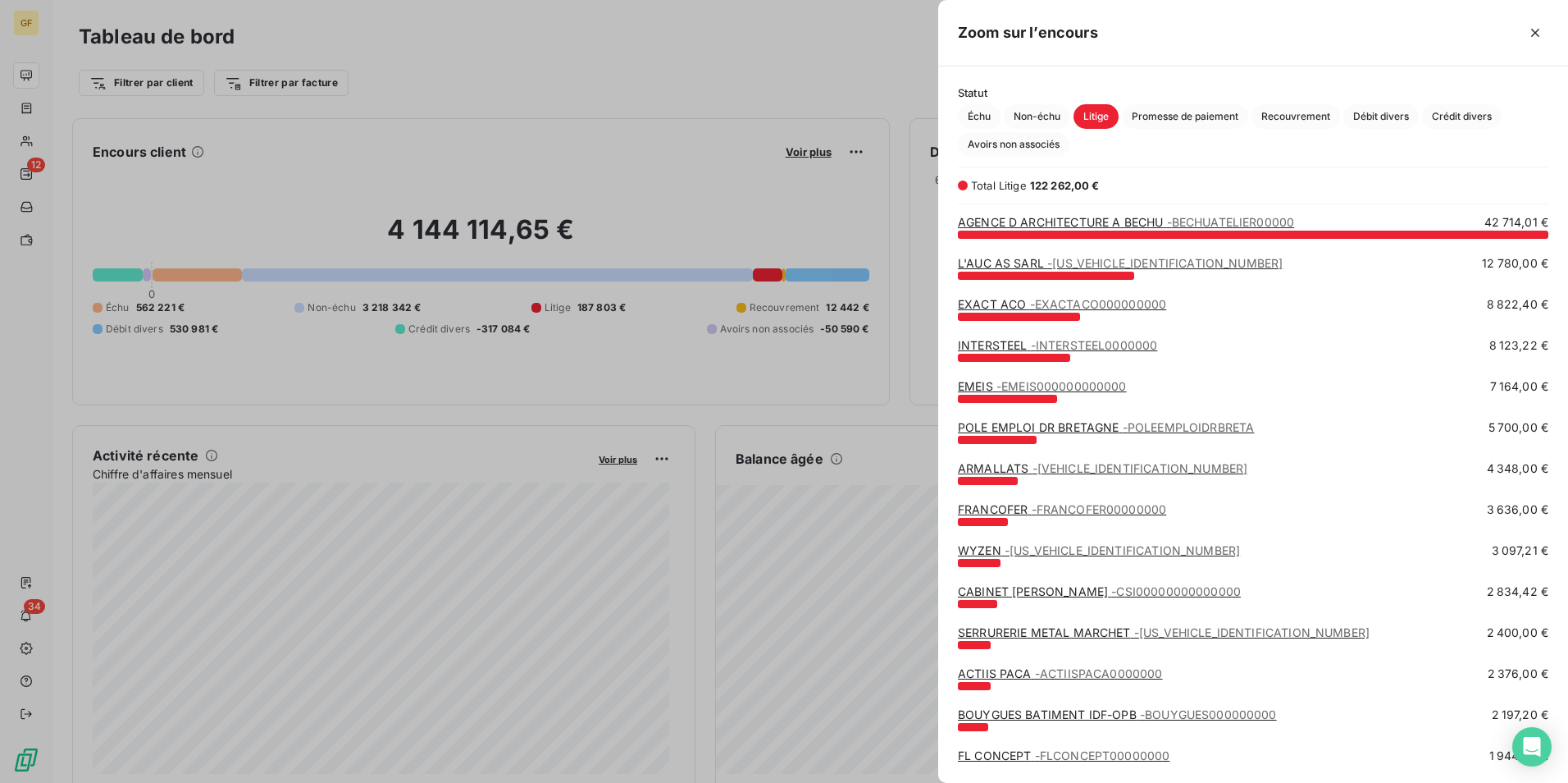
click at [442, 63] on div at bounding box center [784, 392] width 1568 height 783
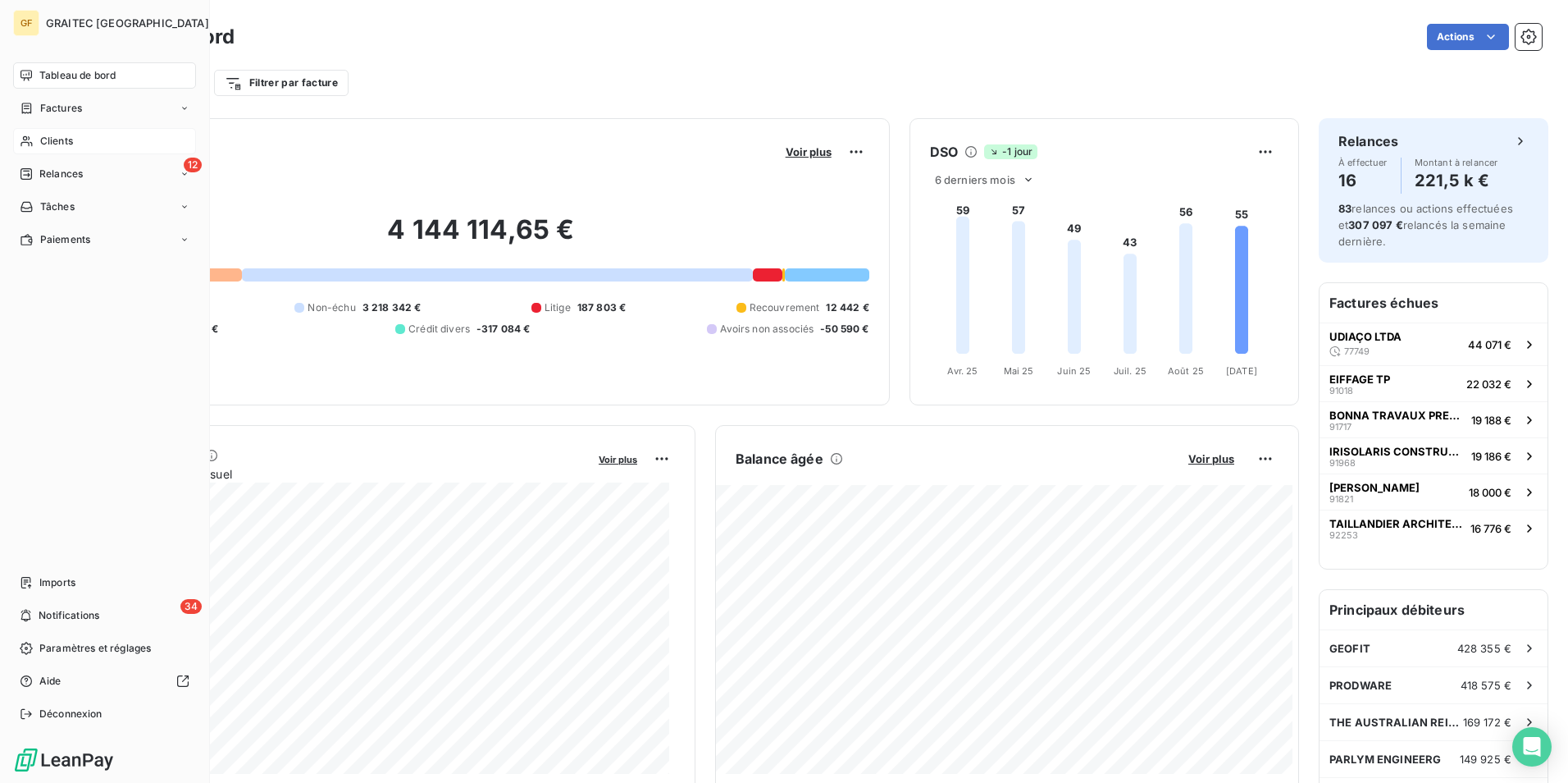
click at [61, 143] on span "Clients" at bounding box center [57, 140] width 33 height 14
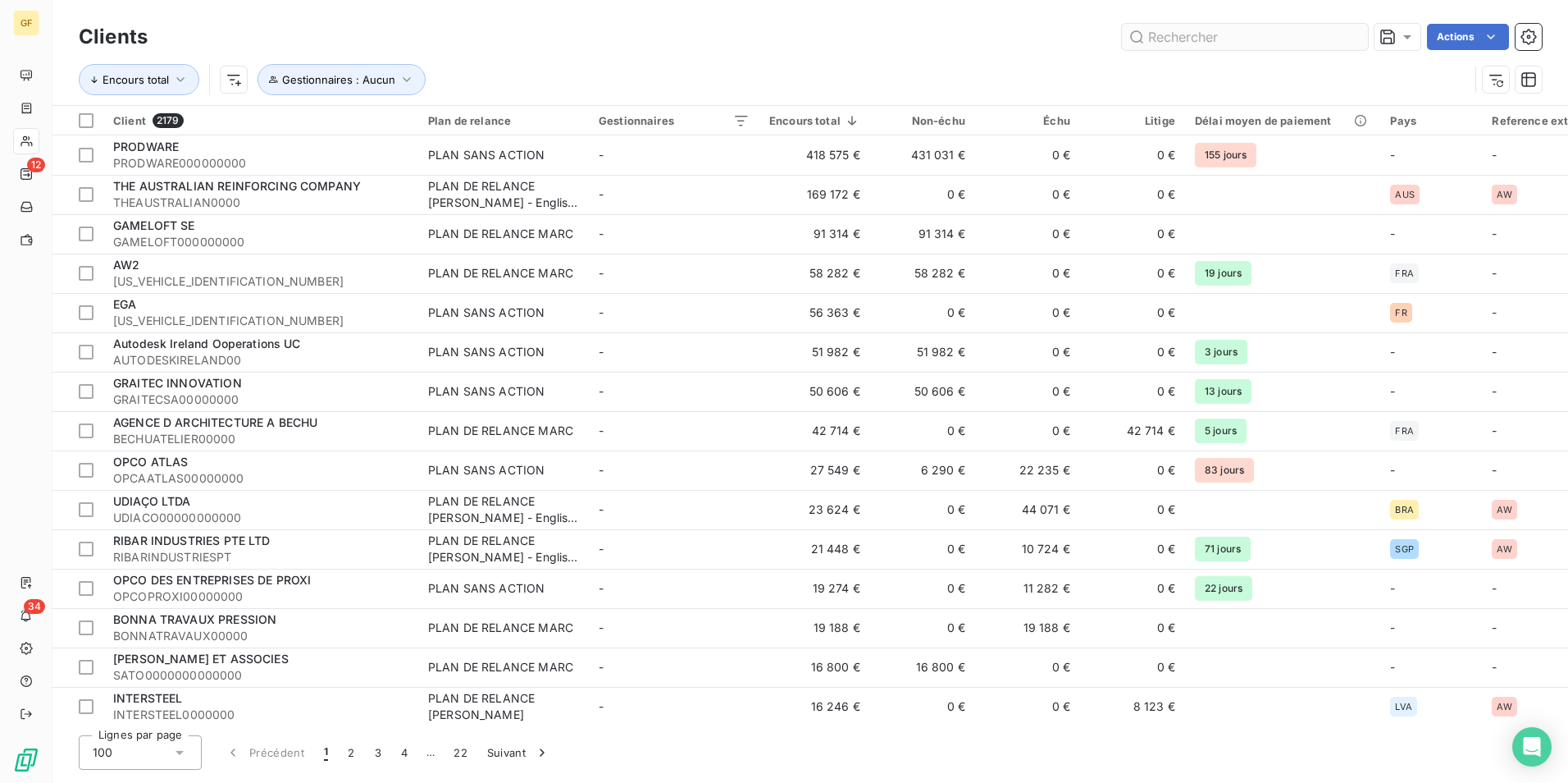
click at [1205, 41] on input "text" at bounding box center [1244, 37] width 246 height 26
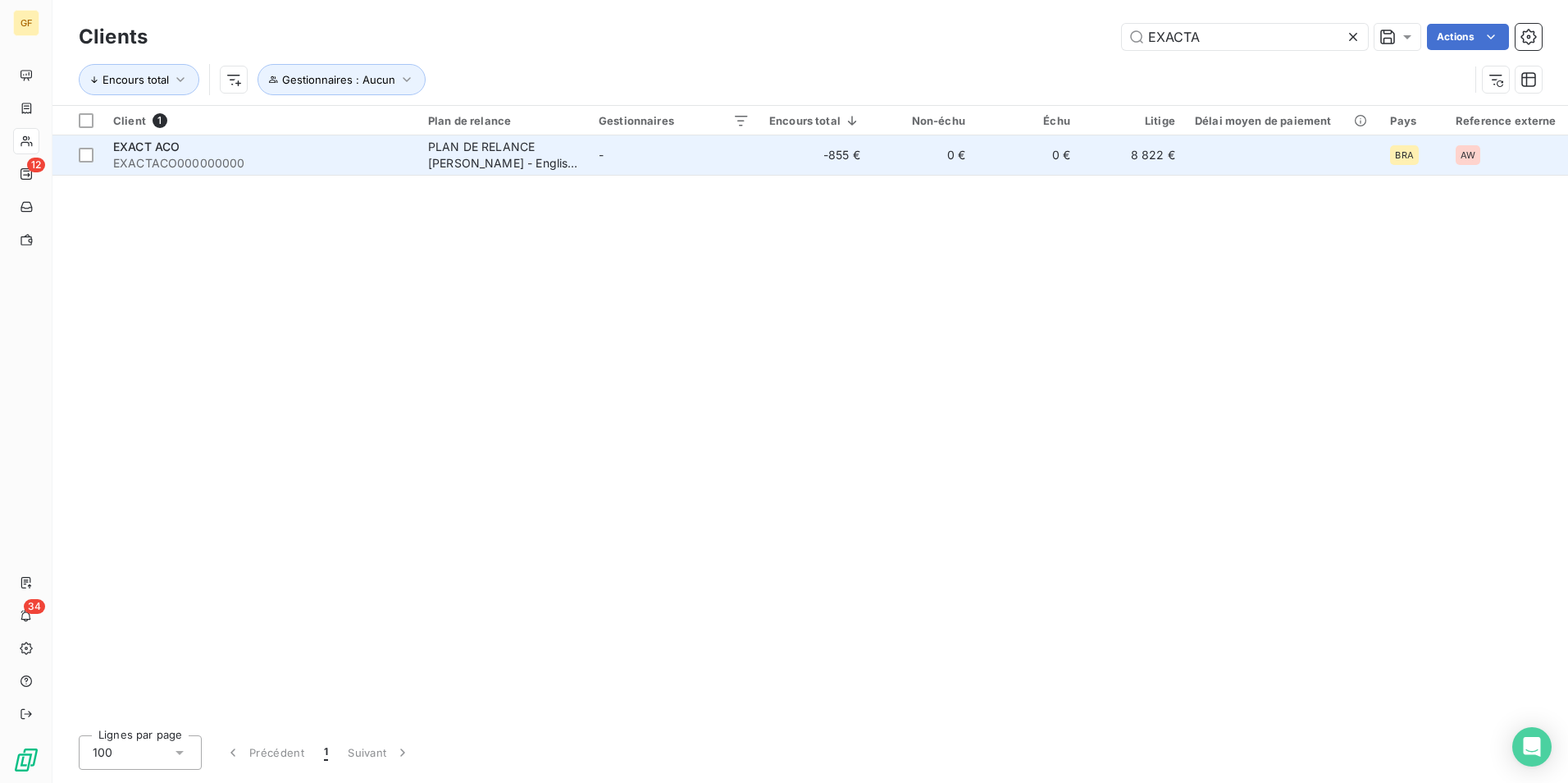
type input "EXACTA"
click at [618, 154] on td "-" at bounding box center [674, 155] width 171 height 40
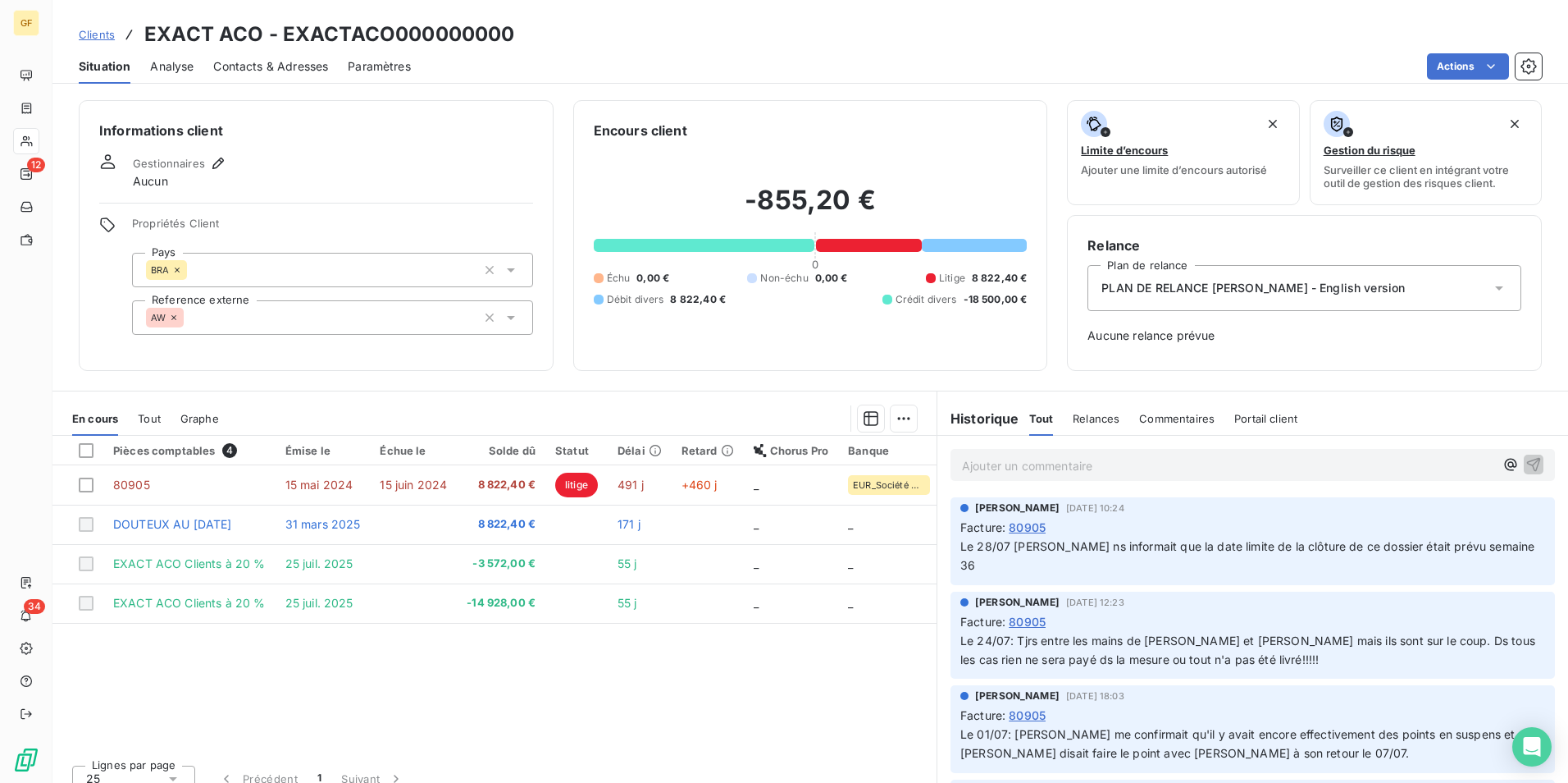
click at [1055, 478] on div "Ajouter un commentaire ﻿" at bounding box center [1253, 464] width 605 height 32
click at [1062, 470] on p "Ajouter un commentaire ﻿" at bounding box center [1228, 465] width 532 height 20
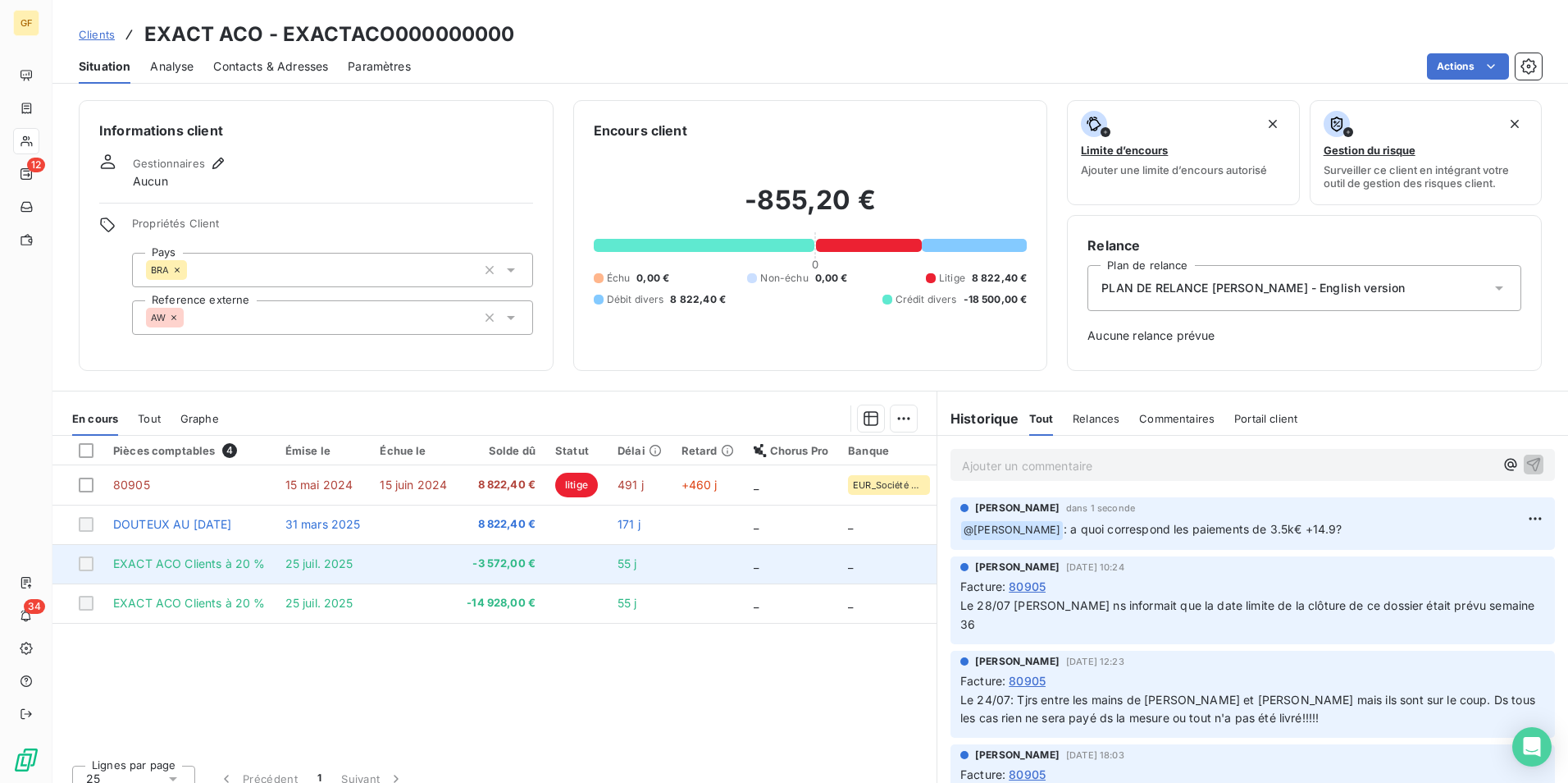
drag, startPoint x: 349, startPoint y: 491, endPoint x: 426, endPoint y: 565, distance: 106.8
click at [349, 491] on td "15 mai 2024" at bounding box center [323, 484] width 95 height 40
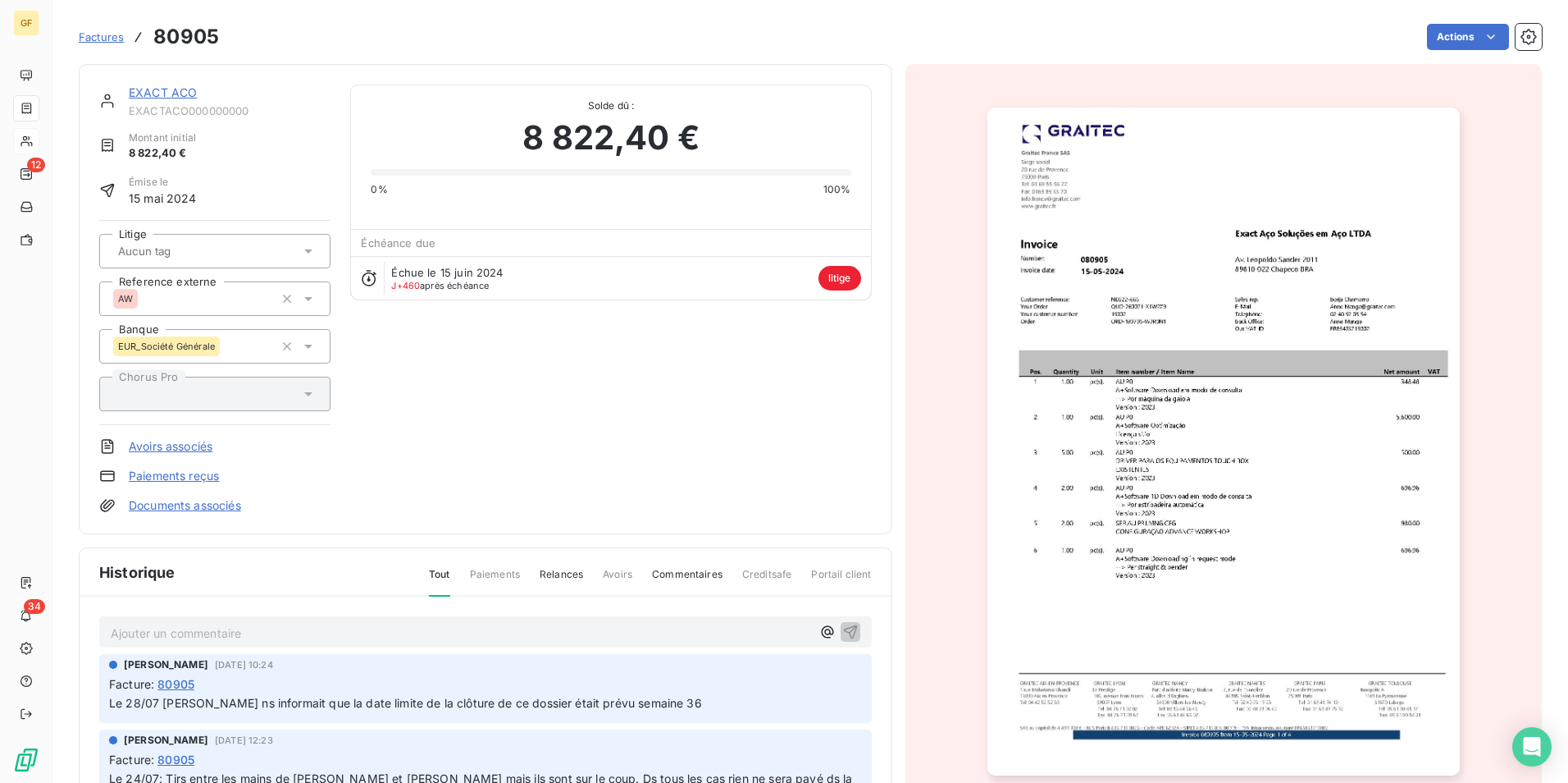
drag, startPoint x: 674, startPoint y: 366, endPoint x: 498, endPoint y: 220, distance: 228.7
click at [674, 366] on html "GF 12 34 Factures 80905 Actions EXACT ACO EXACTACO000000000 Montant initial 8 8…" at bounding box center [784, 392] width 1568 height 783
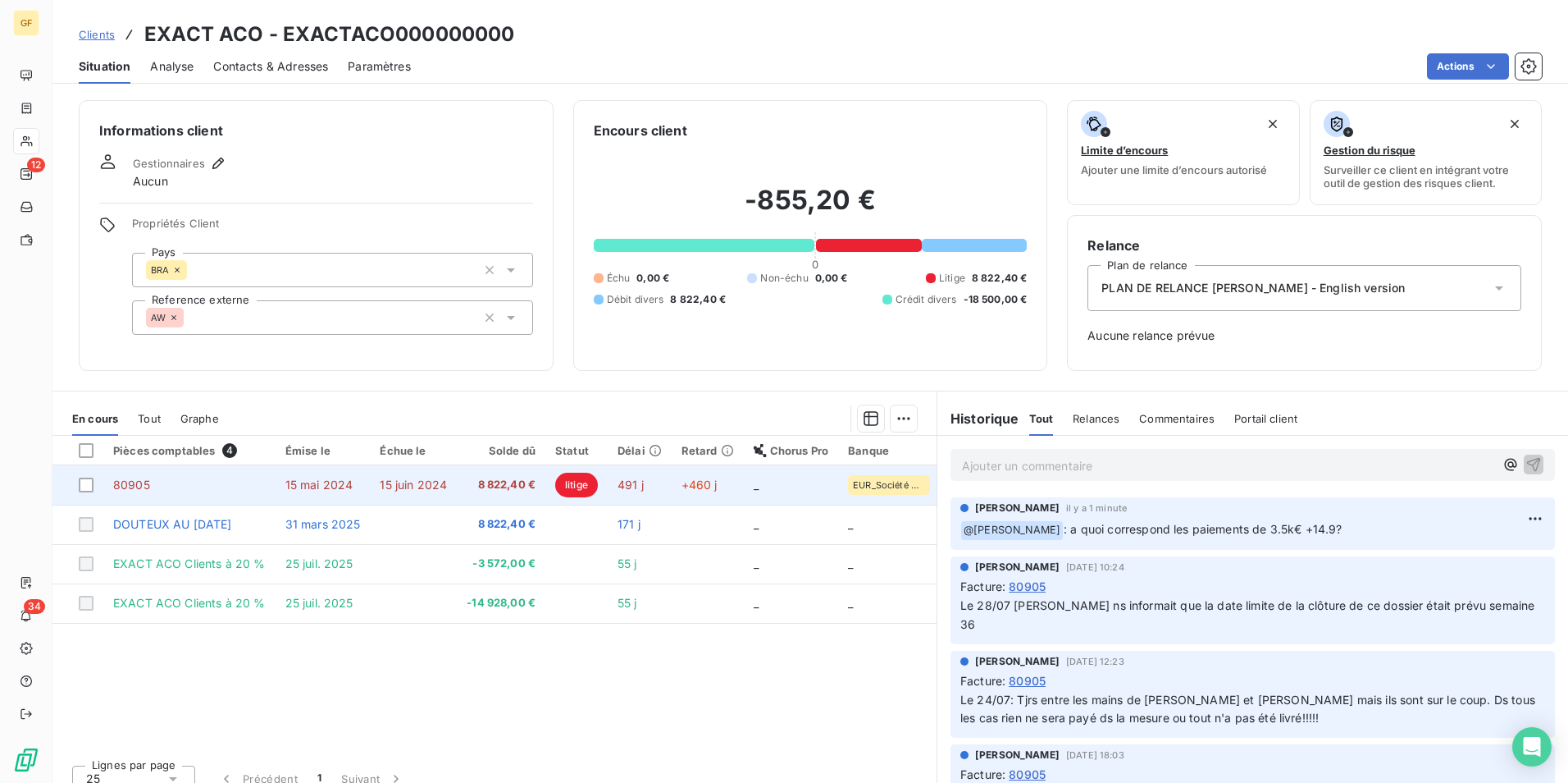
click at [330, 478] on span "15 mai 2024" at bounding box center [319, 484] width 68 height 14
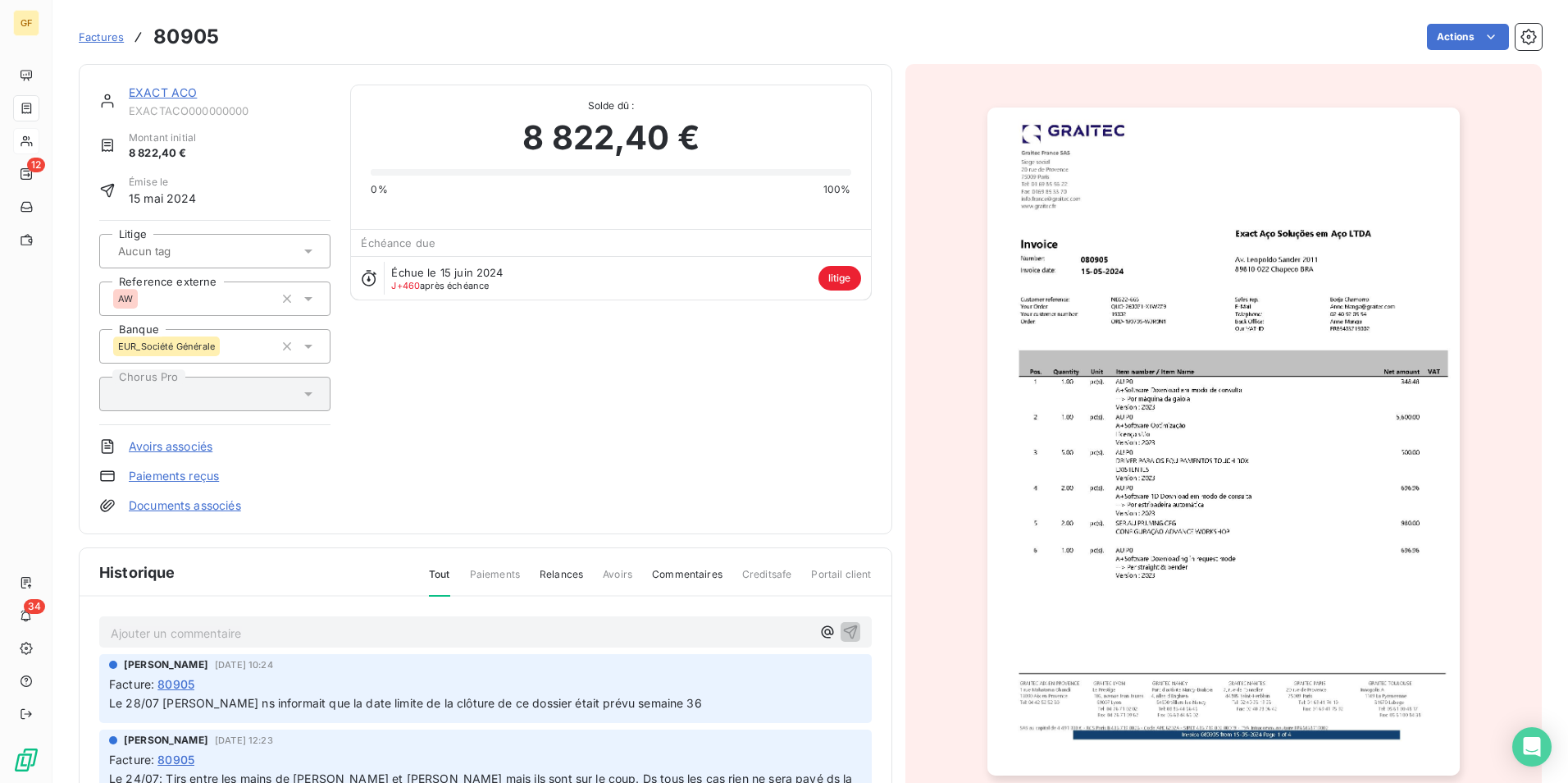
click at [202, 474] on link "Paiements reçus" at bounding box center [173, 476] width 90 height 16
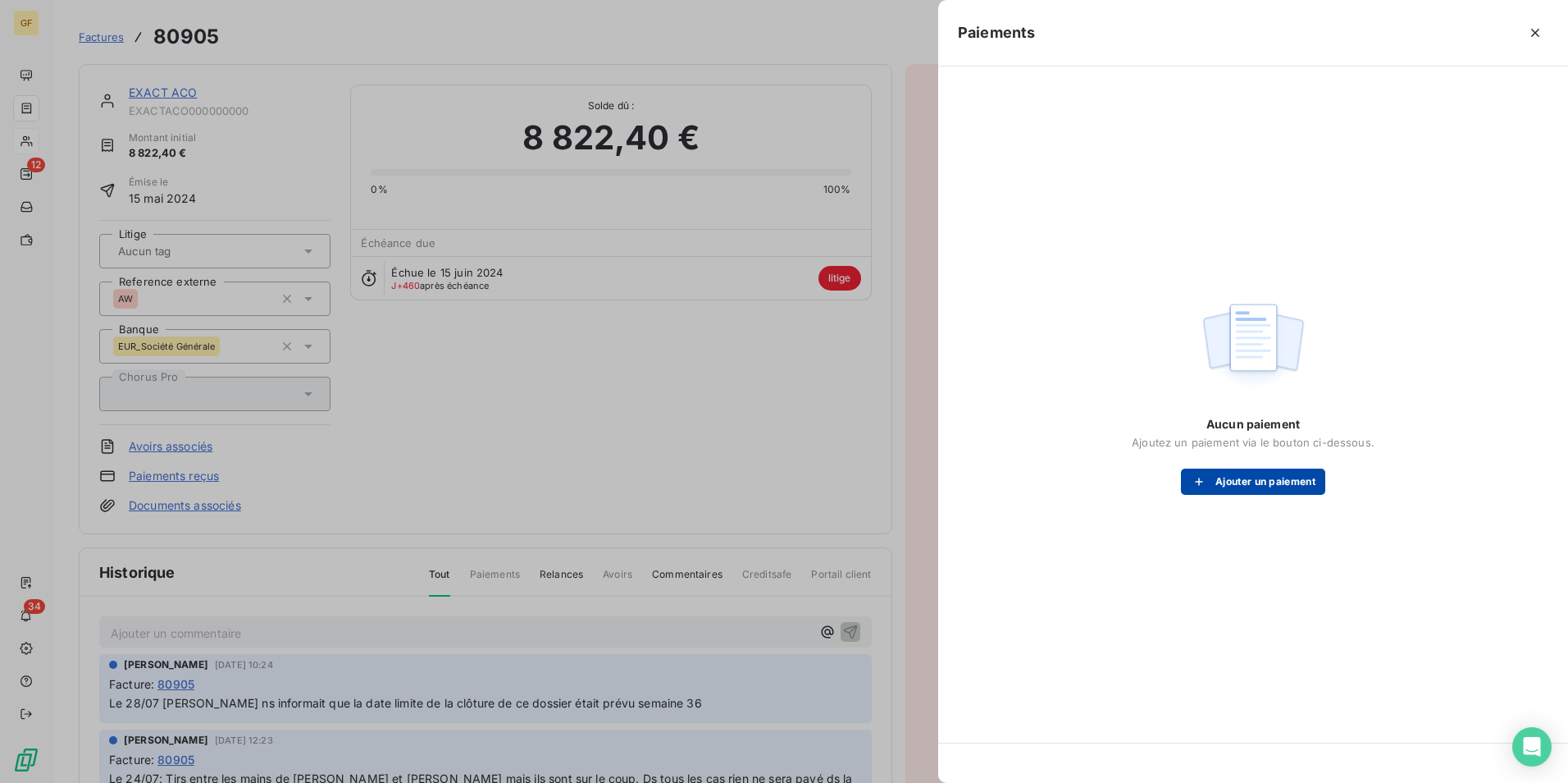
click at [1289, 487] on button "Ajouter un paiement" at bounding box center [1252, 481] width 144 height 26
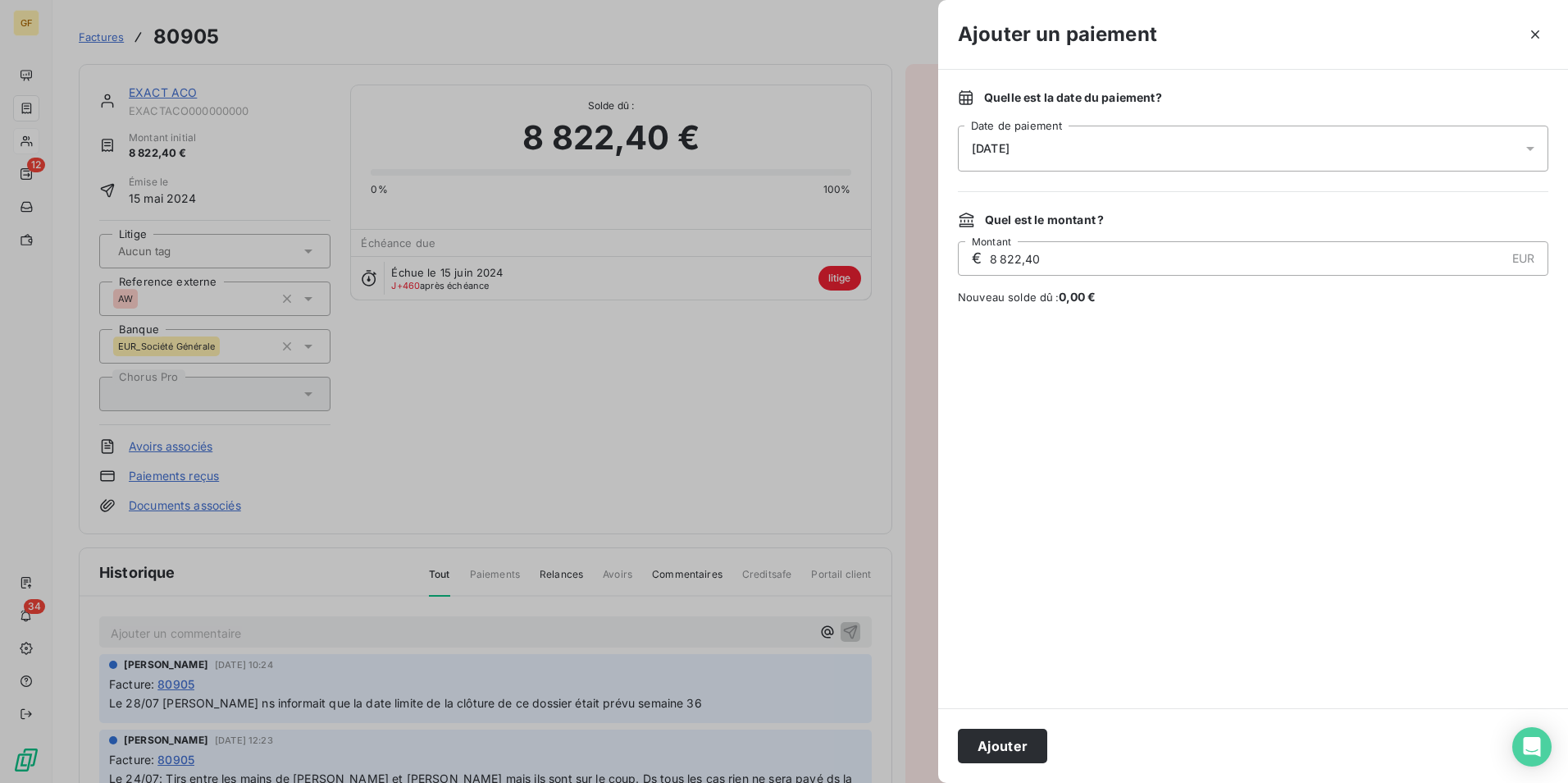
click at [493, 448] on div at bounding box center [784, 392] width 1568 height 783
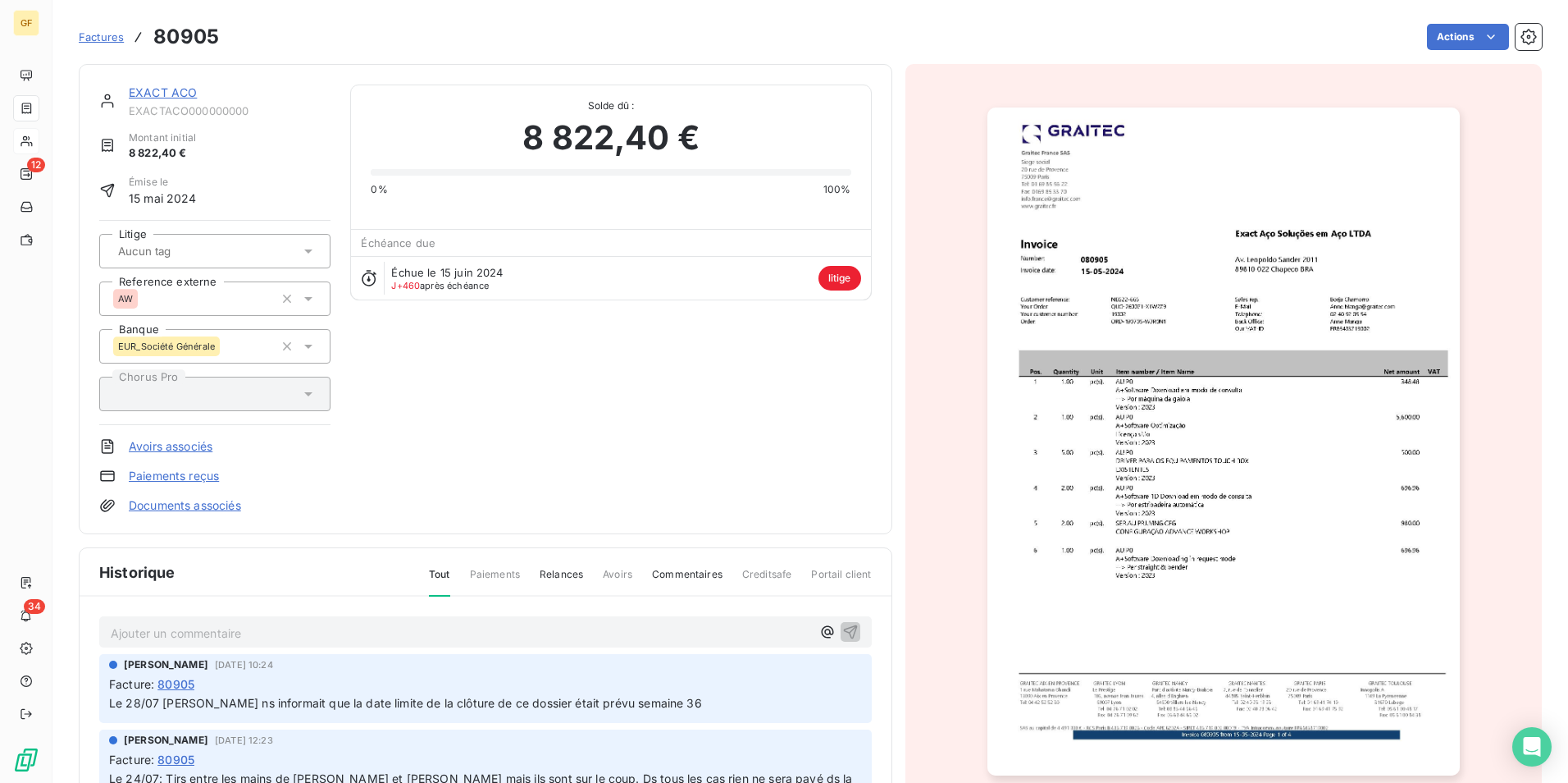
drag, startPoint x: 1529, startPoint y: 737, endPoint x: 1478, endPoint y: 719, distance: 54.1
click at [1529, 737] on icon "Open Intercom Messenger" at bounding box center [1532, 746] width 17 height 19
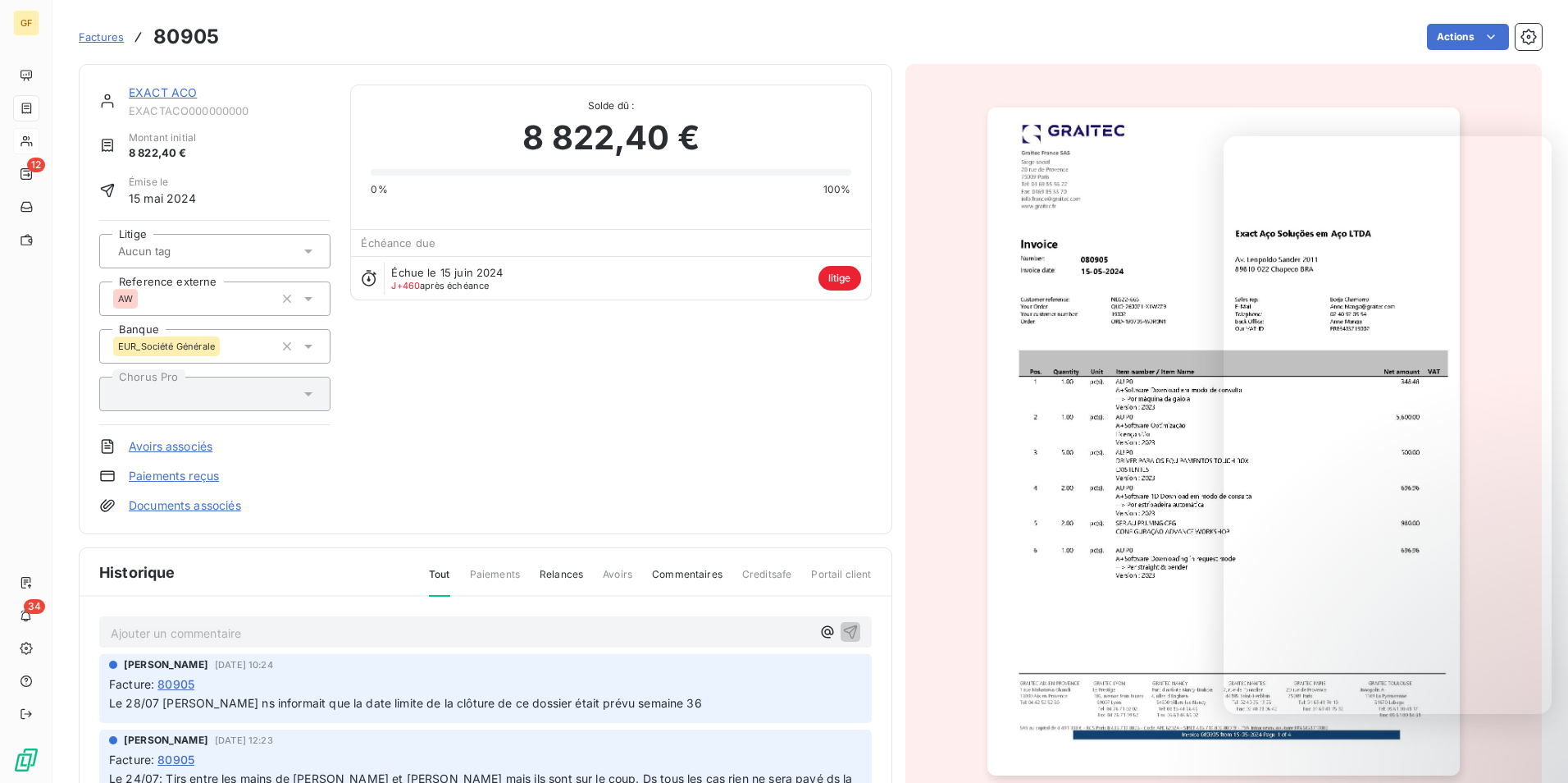
click at [531, 372] on div "EXACT ACO EXACTACO000000000 Montant initial 8 822,40 € Émise le 15 mai 2024 Lit…" at bounding box center [486, 299] width 773 height 429
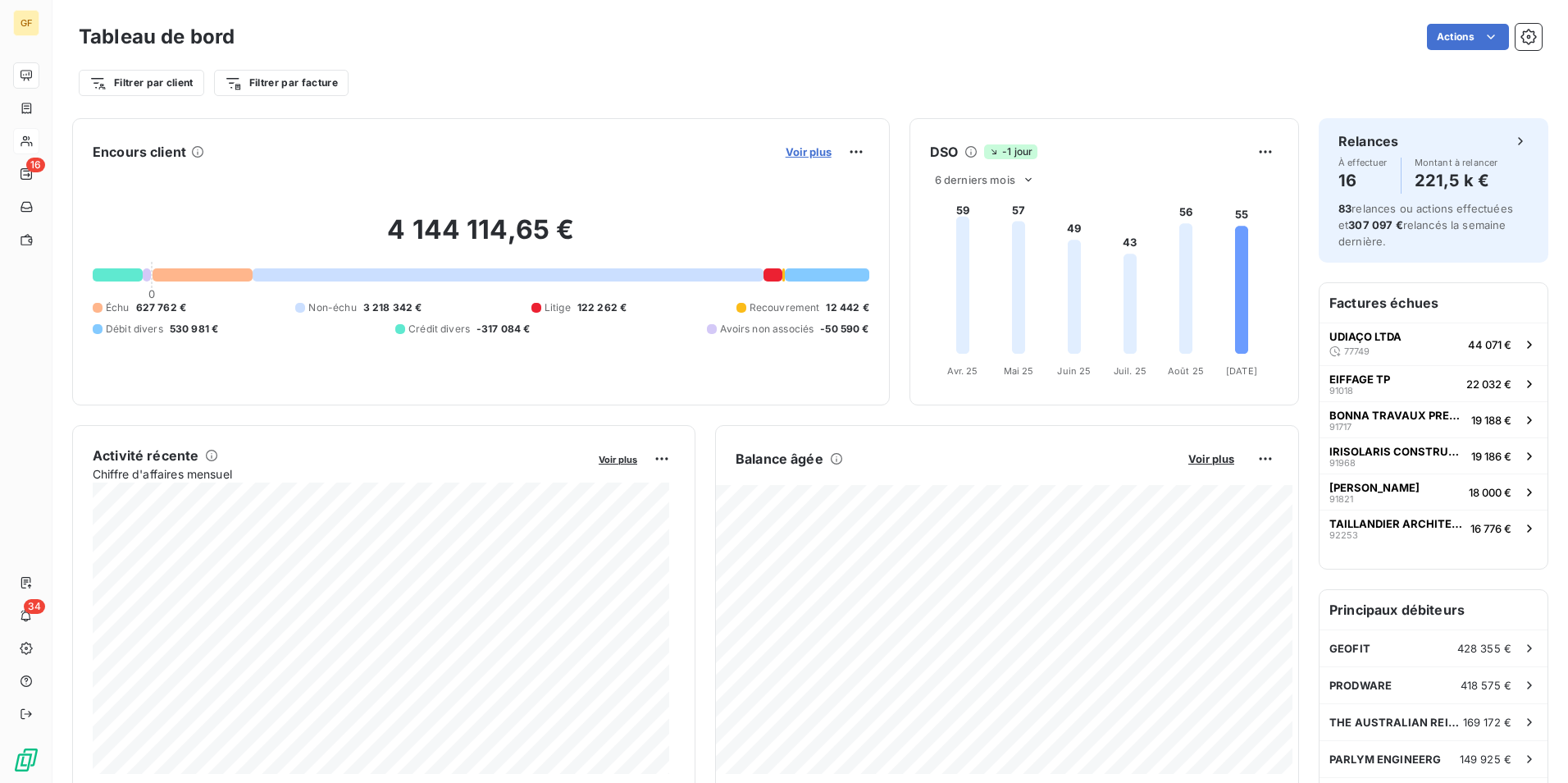
click at [812, 148] on span "Voir plus" at bounding box center [809, 152] width 46 height 14
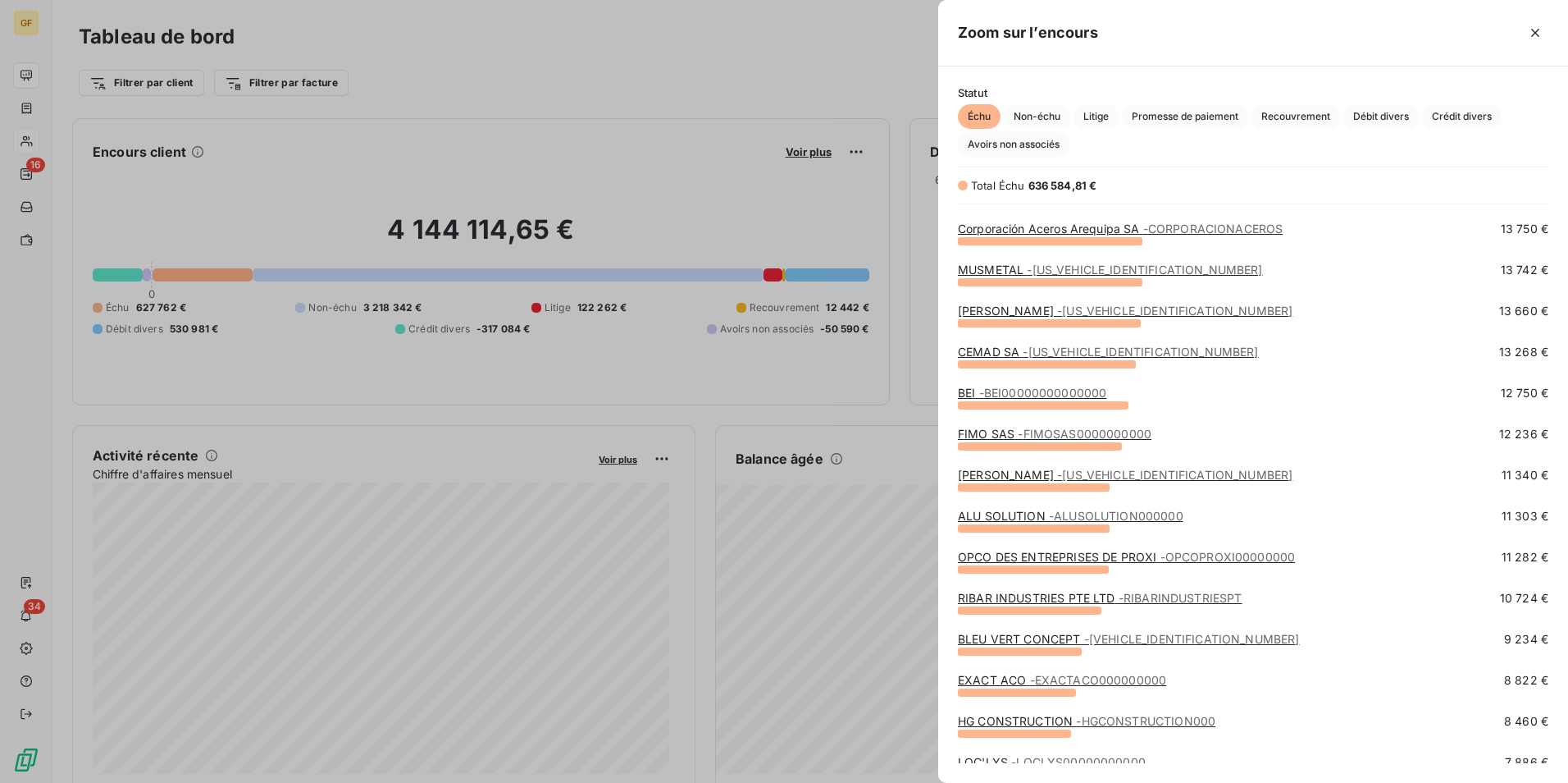
scroll to position [410, 0]
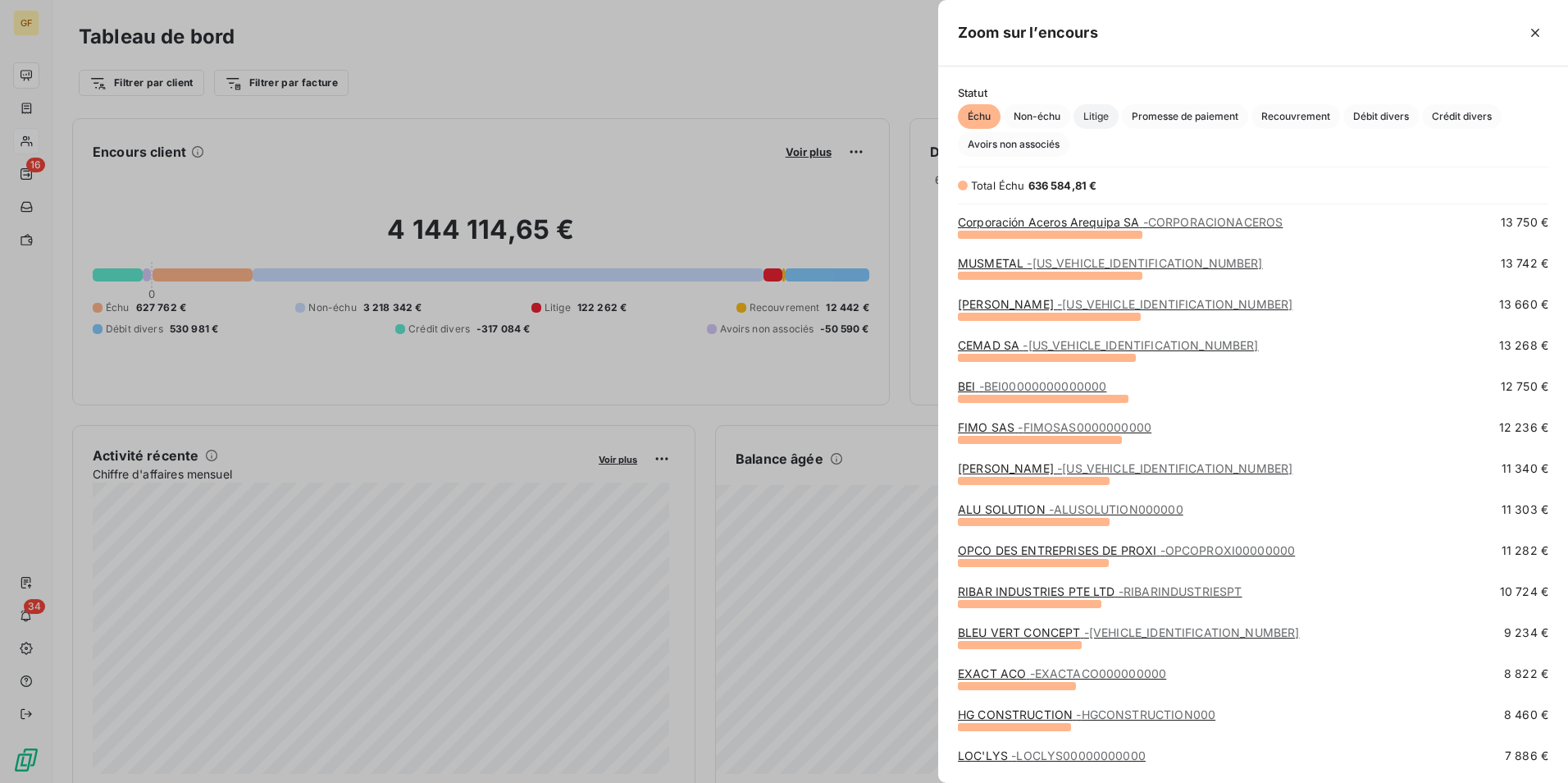
click at [1110, 109] on span "Litige" at bounding box center [1096, 116] width 45 height 24
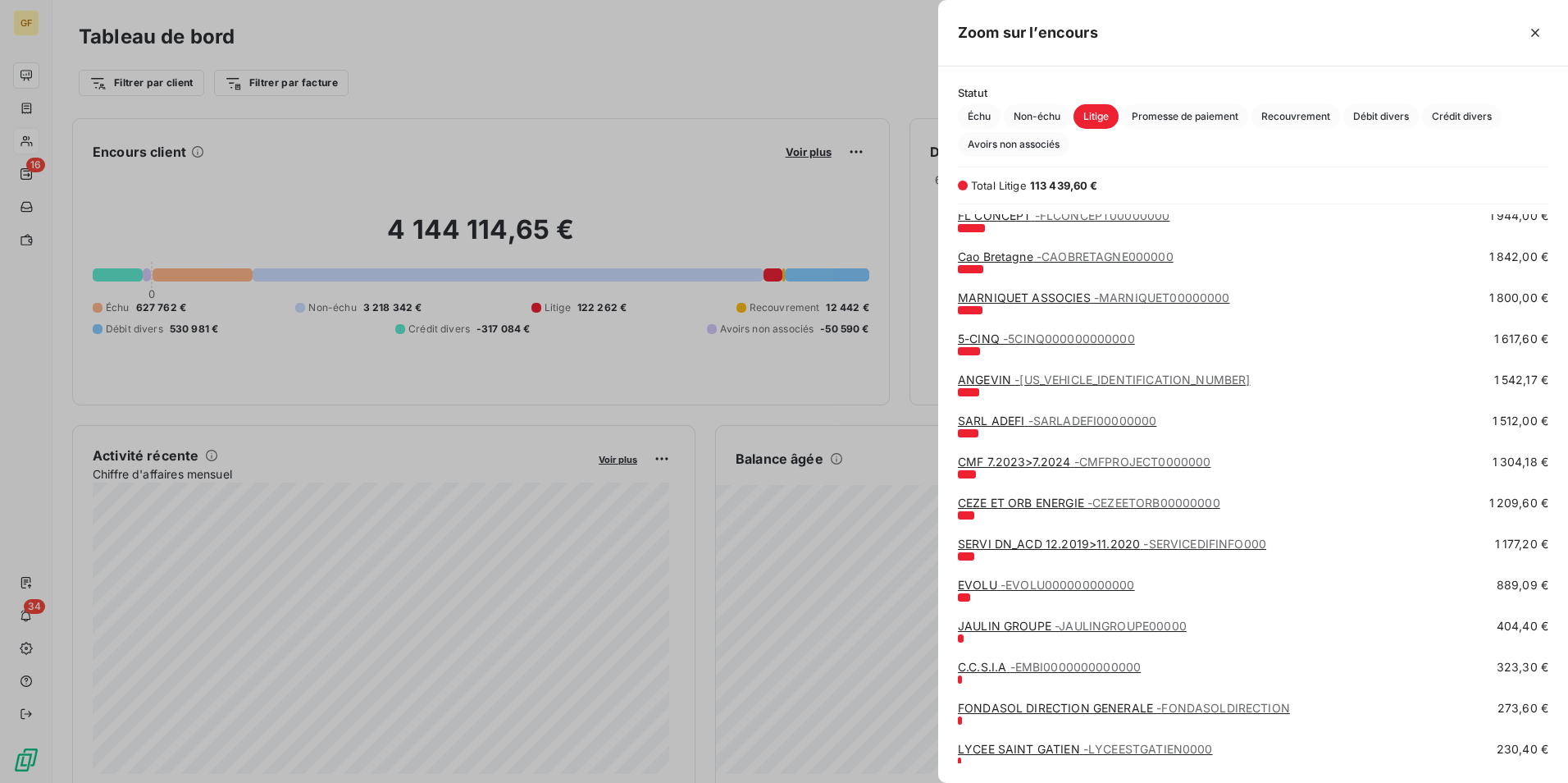
scroll to position [537, 0]
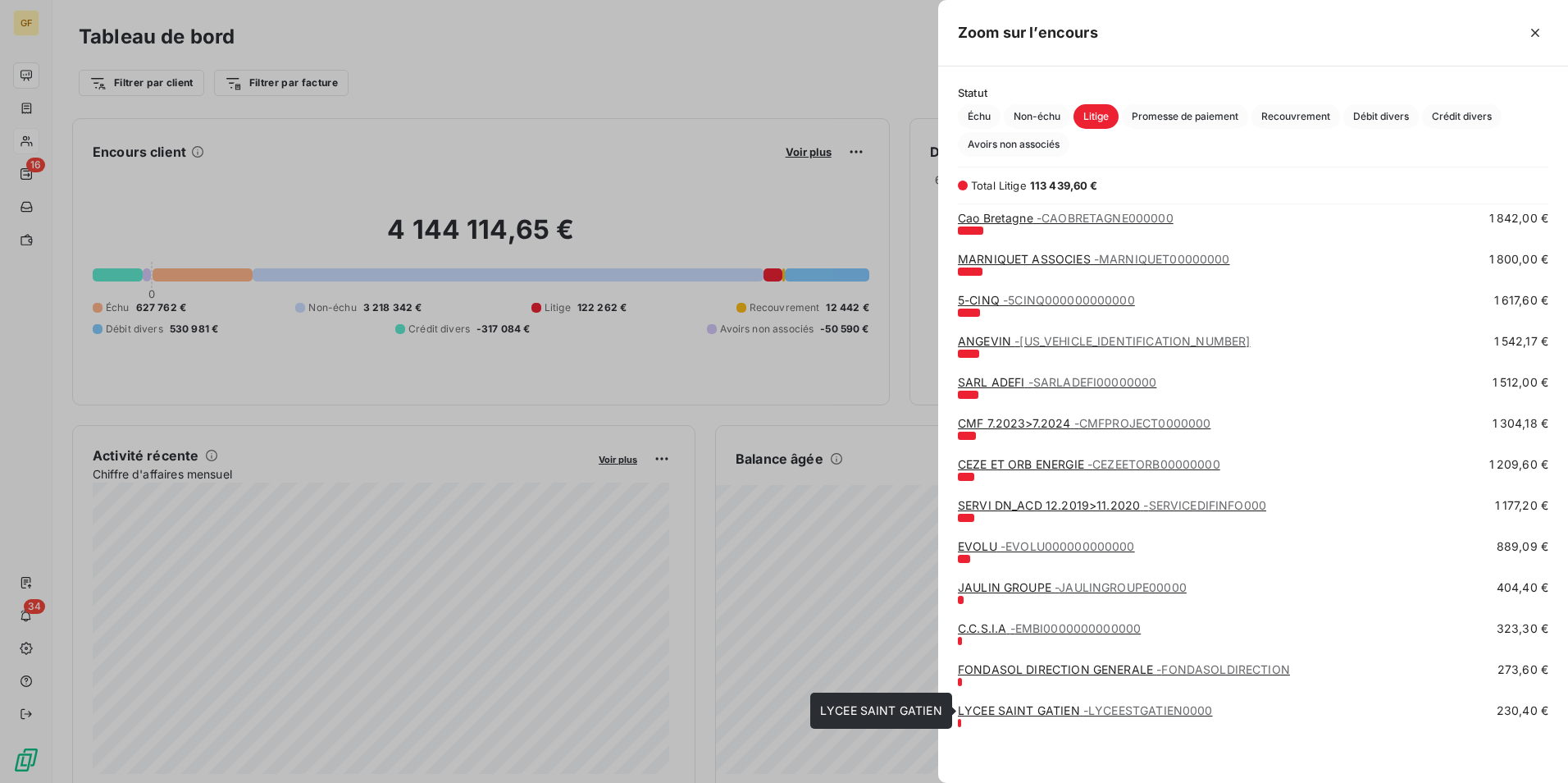
click at [1110, 713] on span "- LYCEESTGATIEN0000" at bounding box center [1148, 710] width 129 height 14
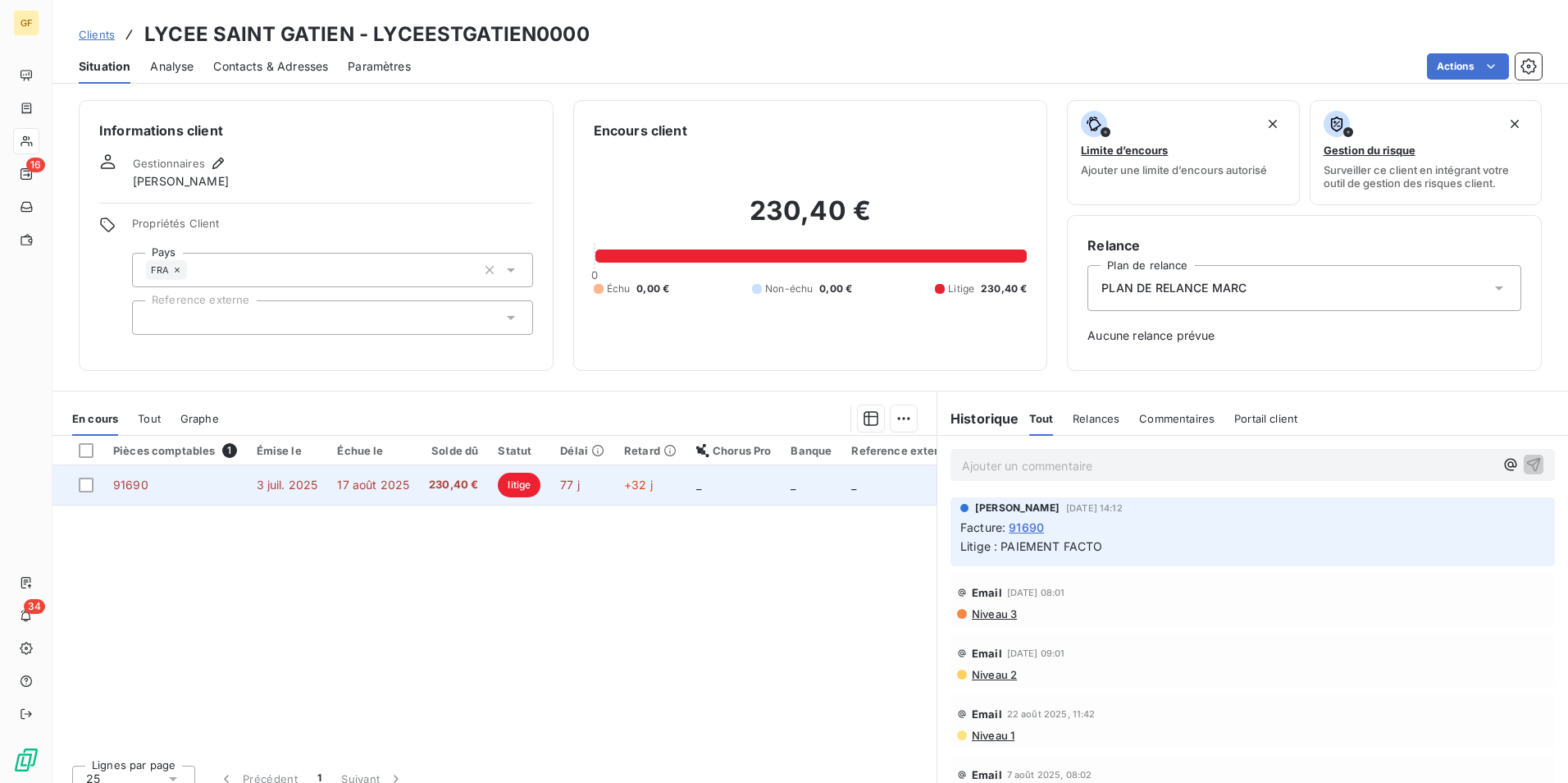
click at [471, 498] on td "230,40 €" at bounding box center [453, 484] width 69 height 40
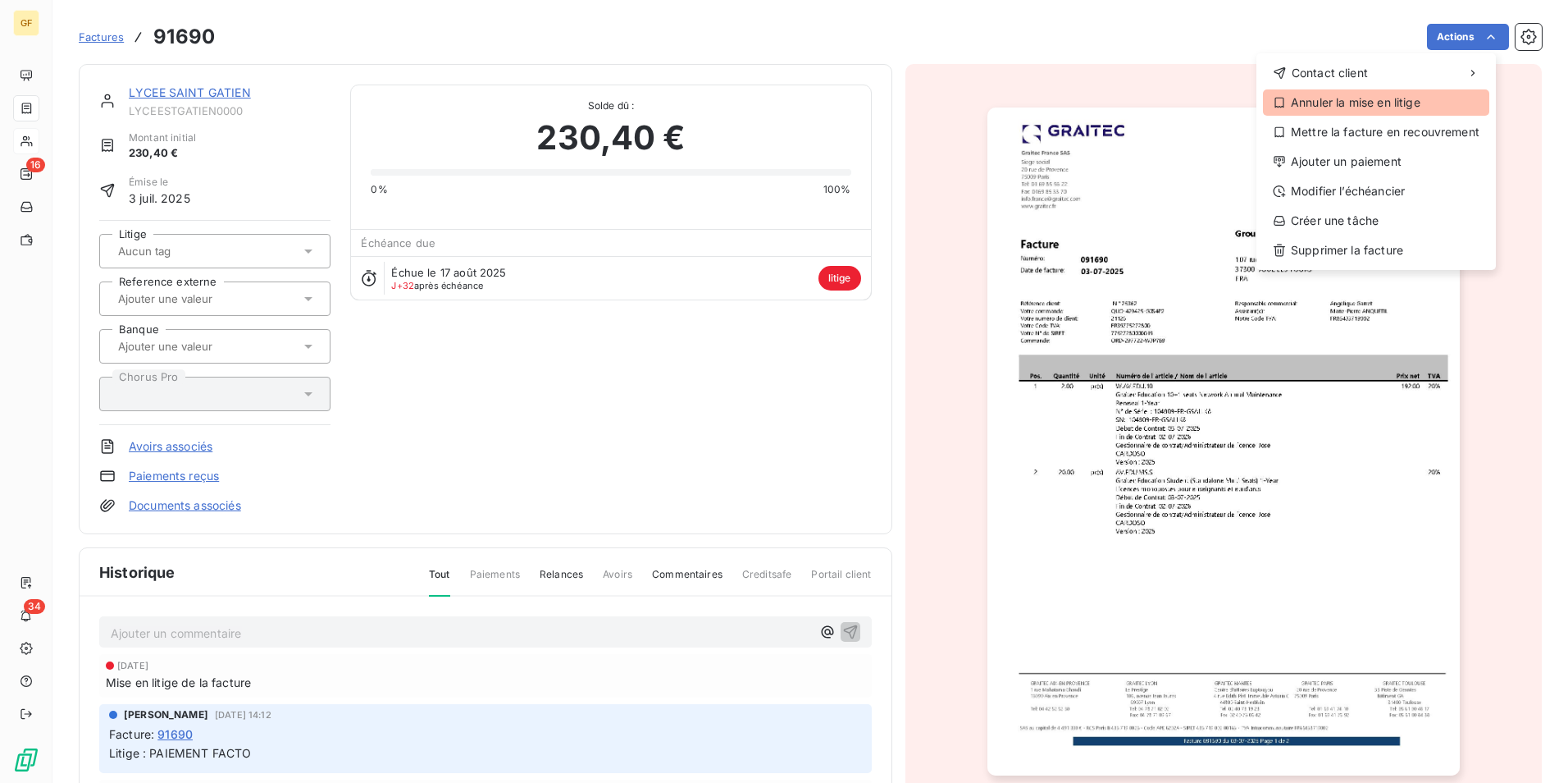
click at [1421, 101] on div "Annuler la mise en litige" at bounding box center [1376, 102] width 226 height 26
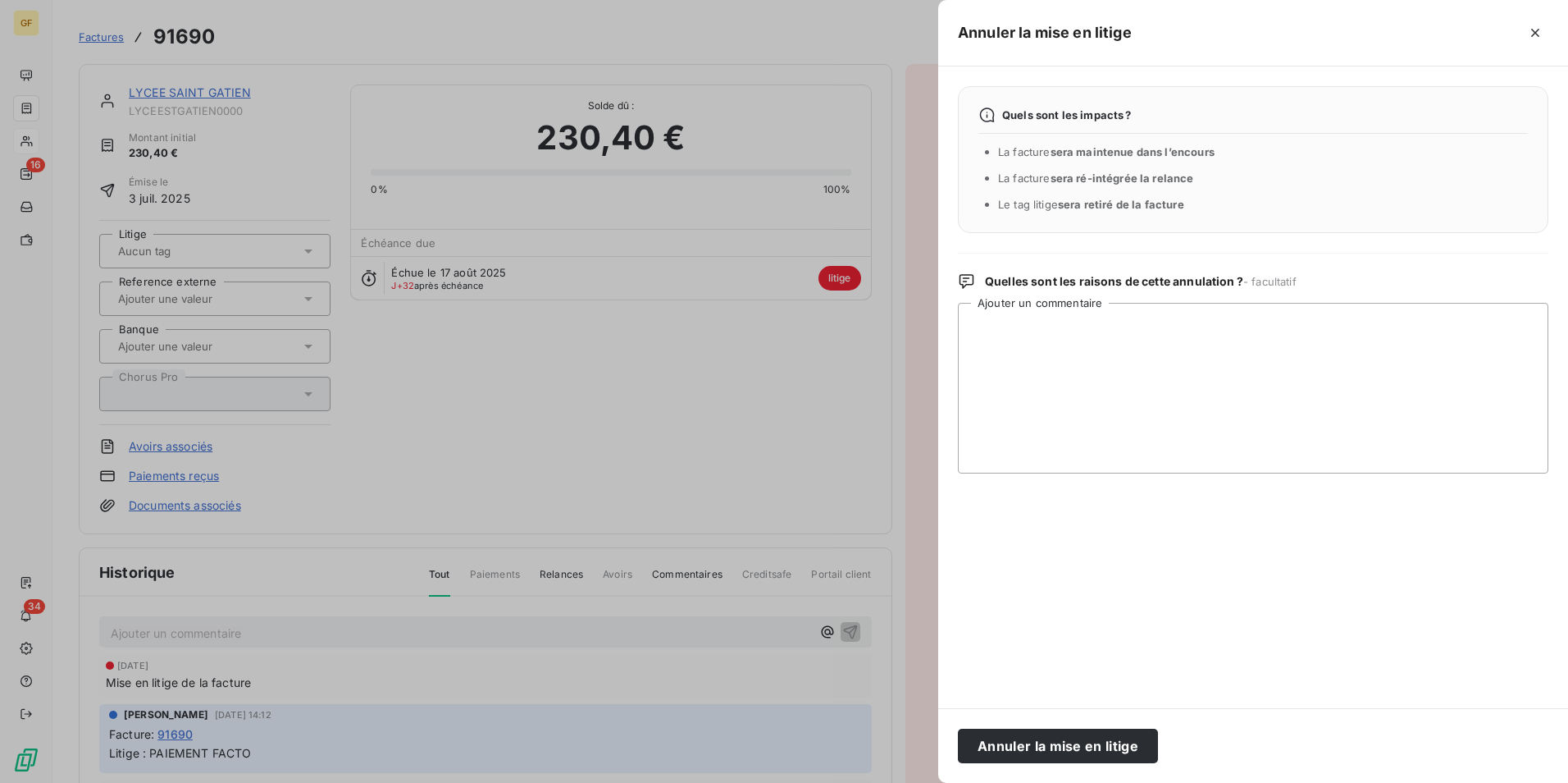
drag, startPoint x: 1115, startPoint y: 748, endPoint x: 947, endPoint y: 607, distance: 219.3
click at [1115, 748] on button "Annuler la mise en litige" at bounding box center [1058, 746] width 200 height 35
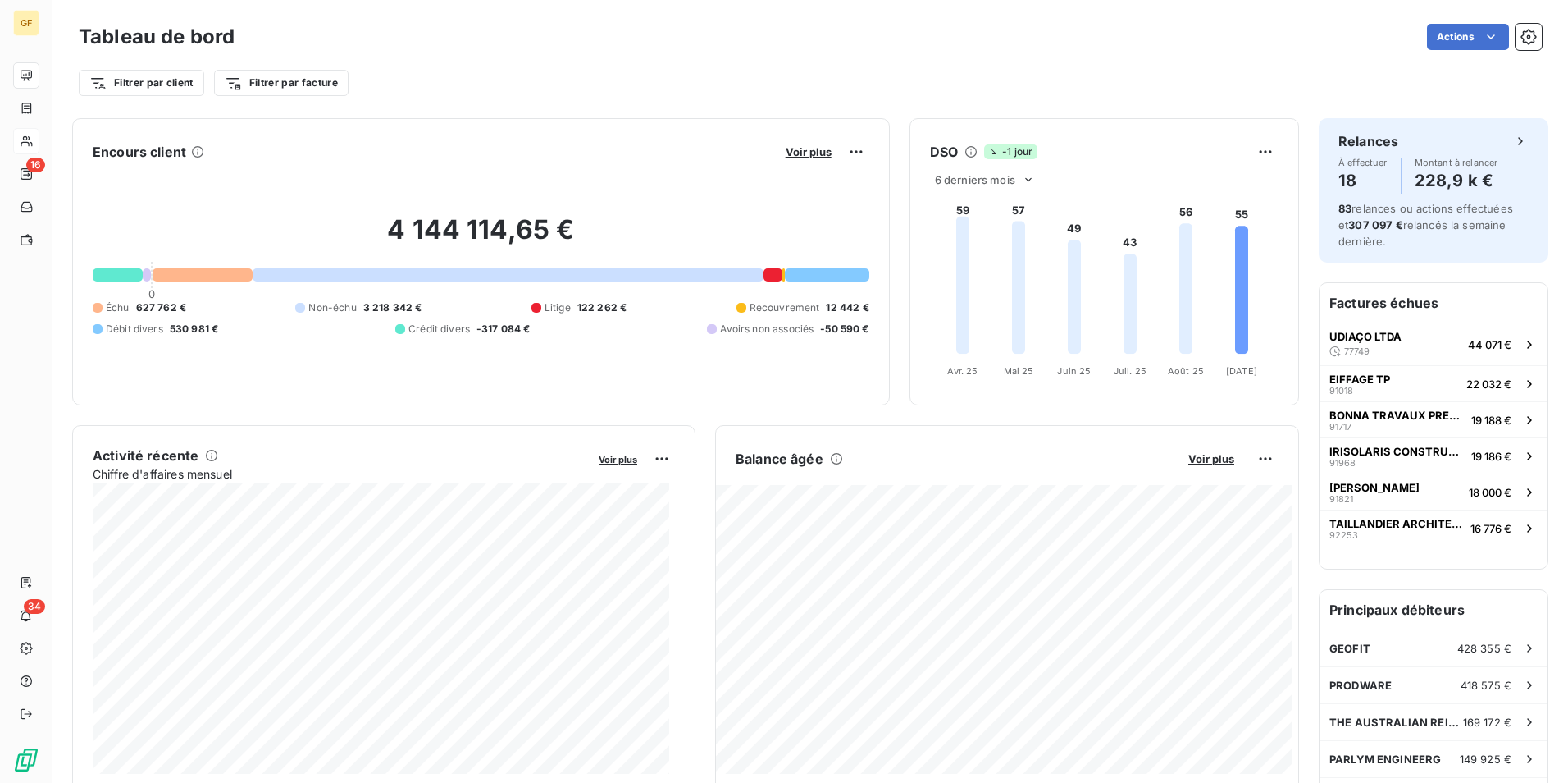
drag, startPoint x: 794, startPoint y: 141, endPoint x: 827, endPoint y: 167, distance: 42.0
click at [794, 141] on div "Voir plus" at bounding box center [825, 151] width 89 height 26
click at [823, 159] on button "Voir plus" at bounding box center [809, 151] width 56 height 14
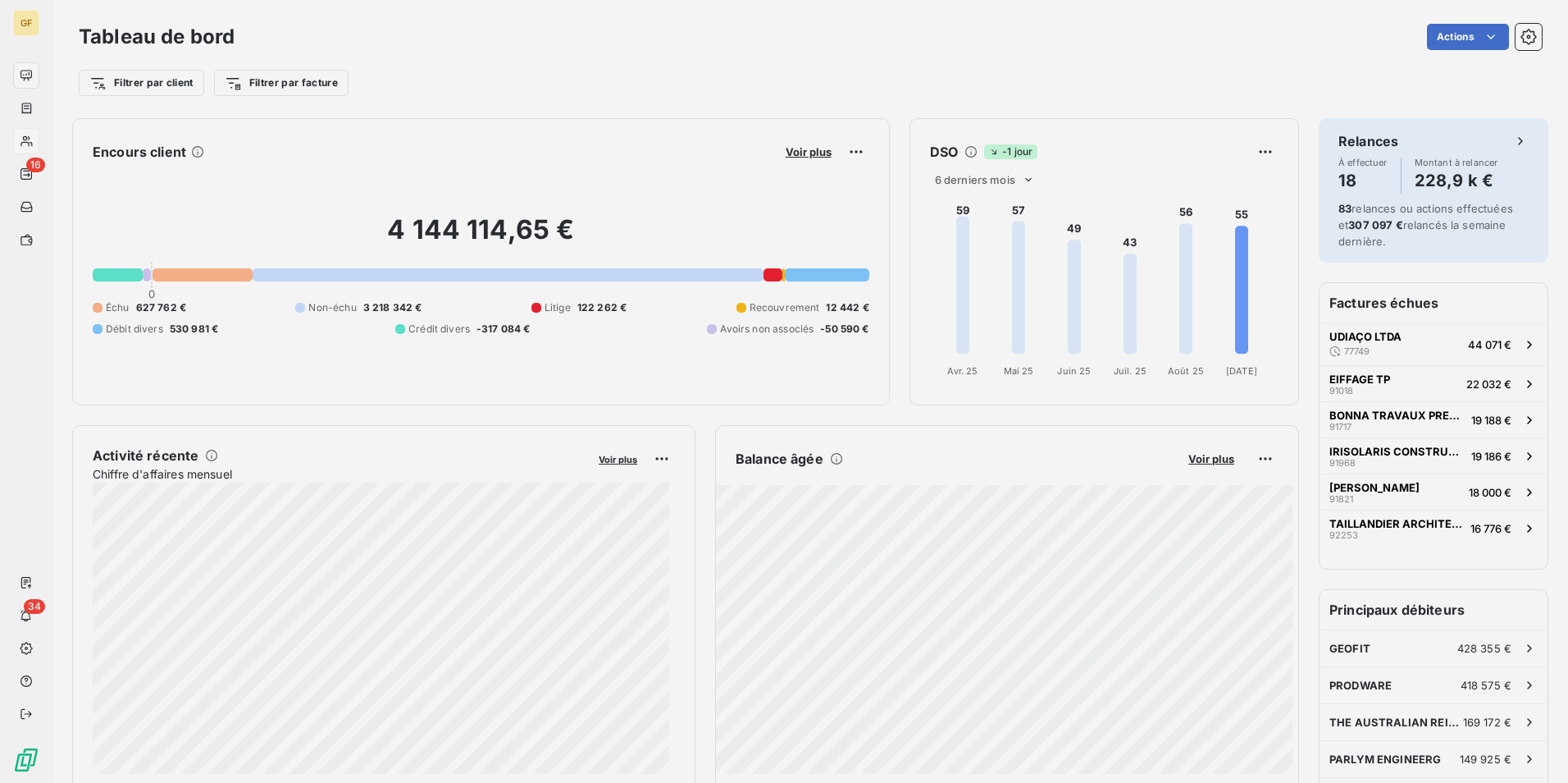
scroll to position [770, 617]
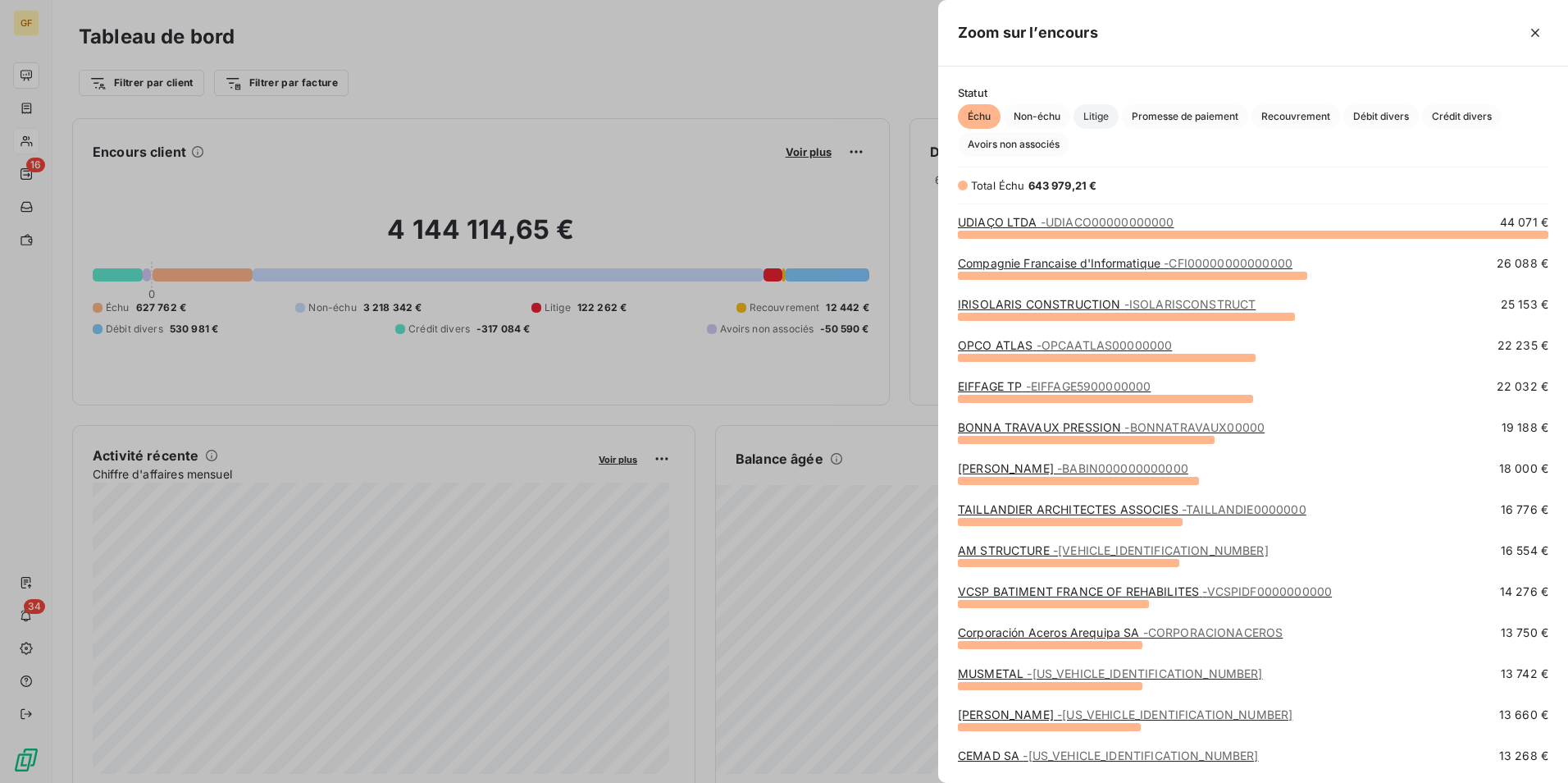
click at [1116, 108] on span "Litige" at bounding box center [1096, 116] width 45 height 24
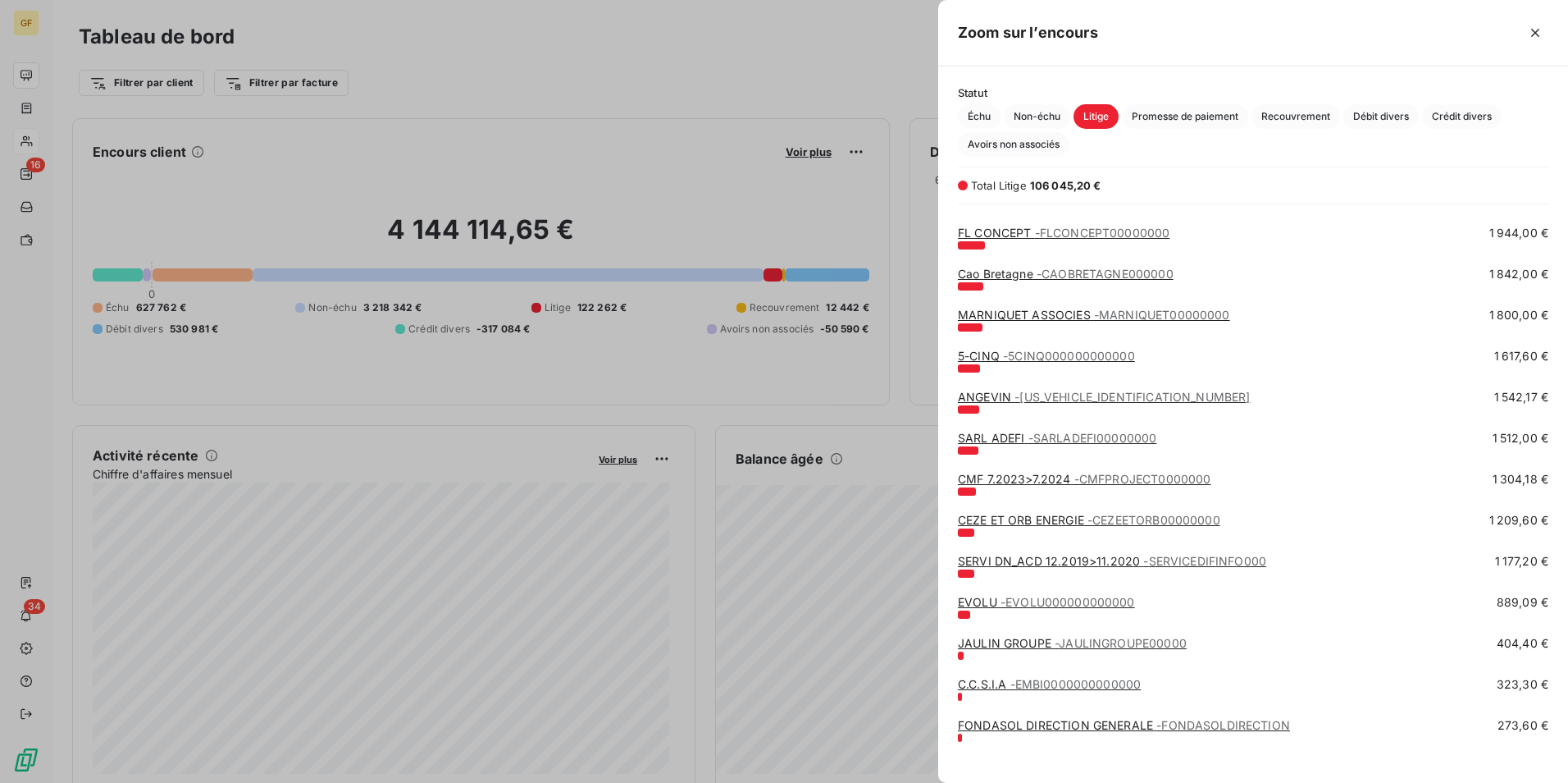
scroll to position [455, 0]
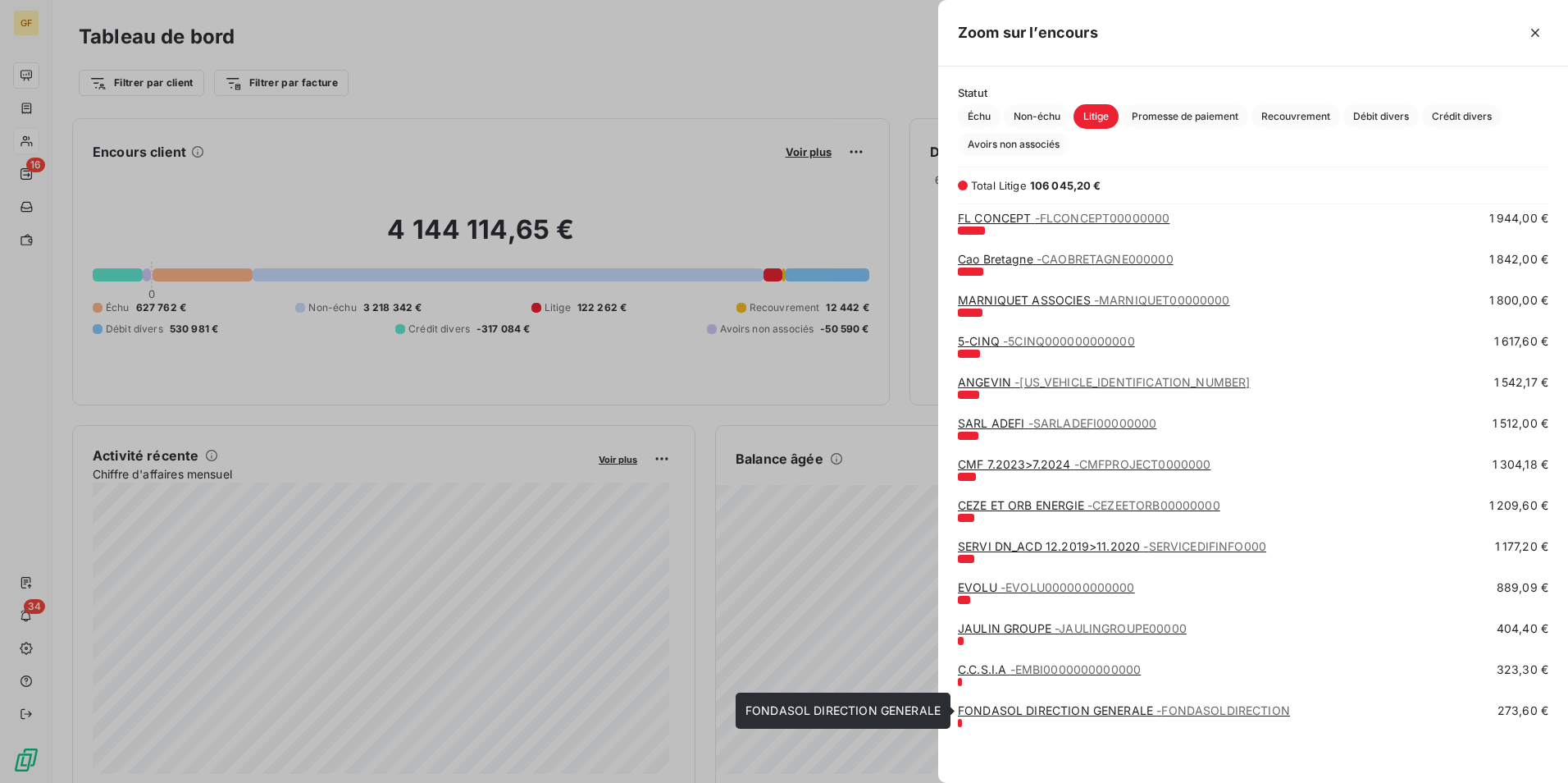
click at [1099, 704] on link "FONDASOL DIRECTION GENERALE - FONDASOLDIRECTION" at bounding box center [1125, 710] width 332 height 14
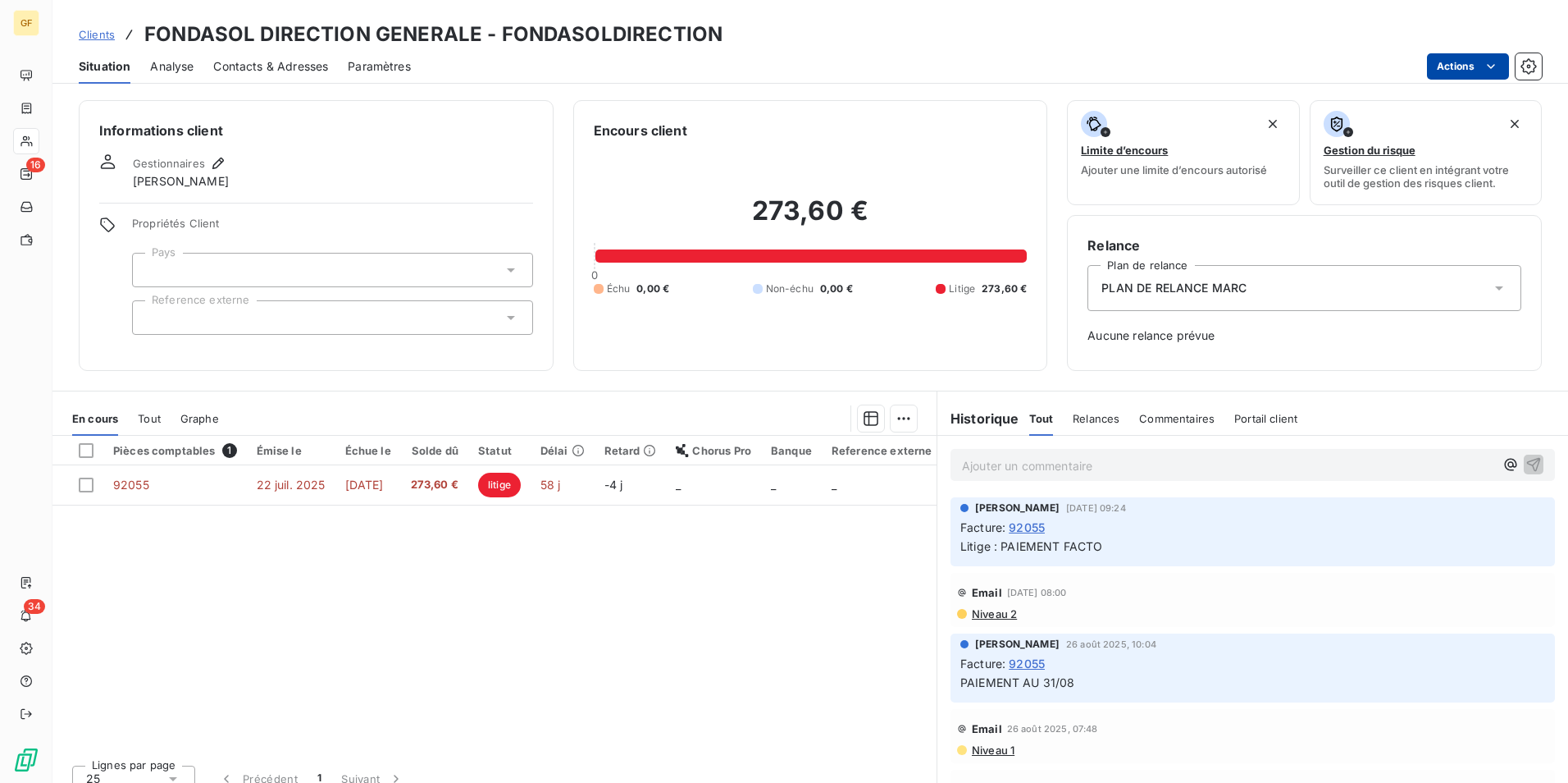
click at [1462, 57] on html "GF 16 34 Clients FONDASOL DIRECTION GENERALE - FONDASOLDIRECTION Situation Anal…" at bounding box center [784, 392] width 1568 height 783
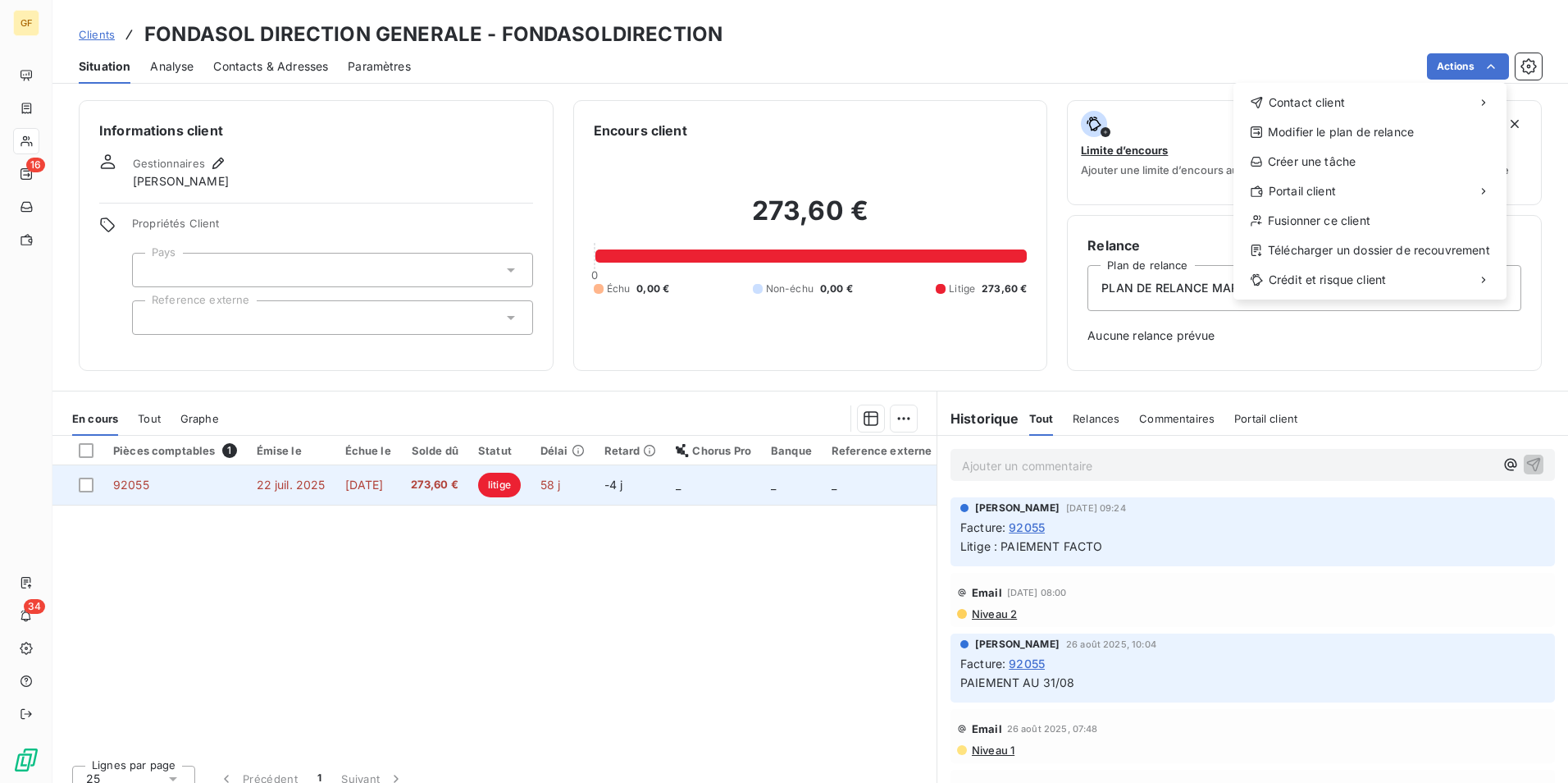
click at [346, 497] on html "GF 16 34 Clients FONDASOL DIRECTION GENERALE - FONDASOLDIRECTION Situation Anal…" at bounding box center [784, 392] width 1568 height 783
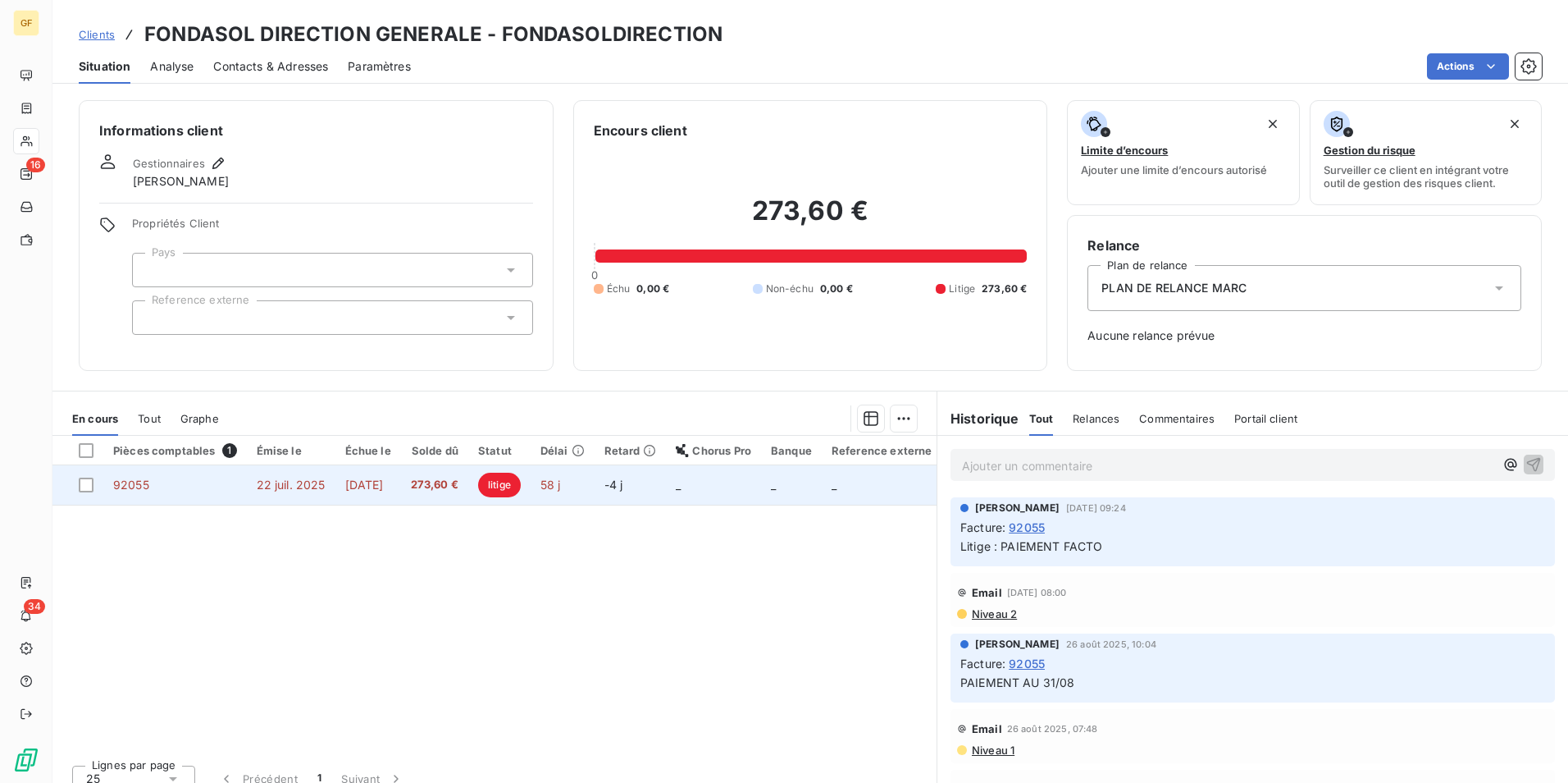
click at [380, 491] on span "22 sept. 2025" at bounding box center [364, 484] width 39 height 14
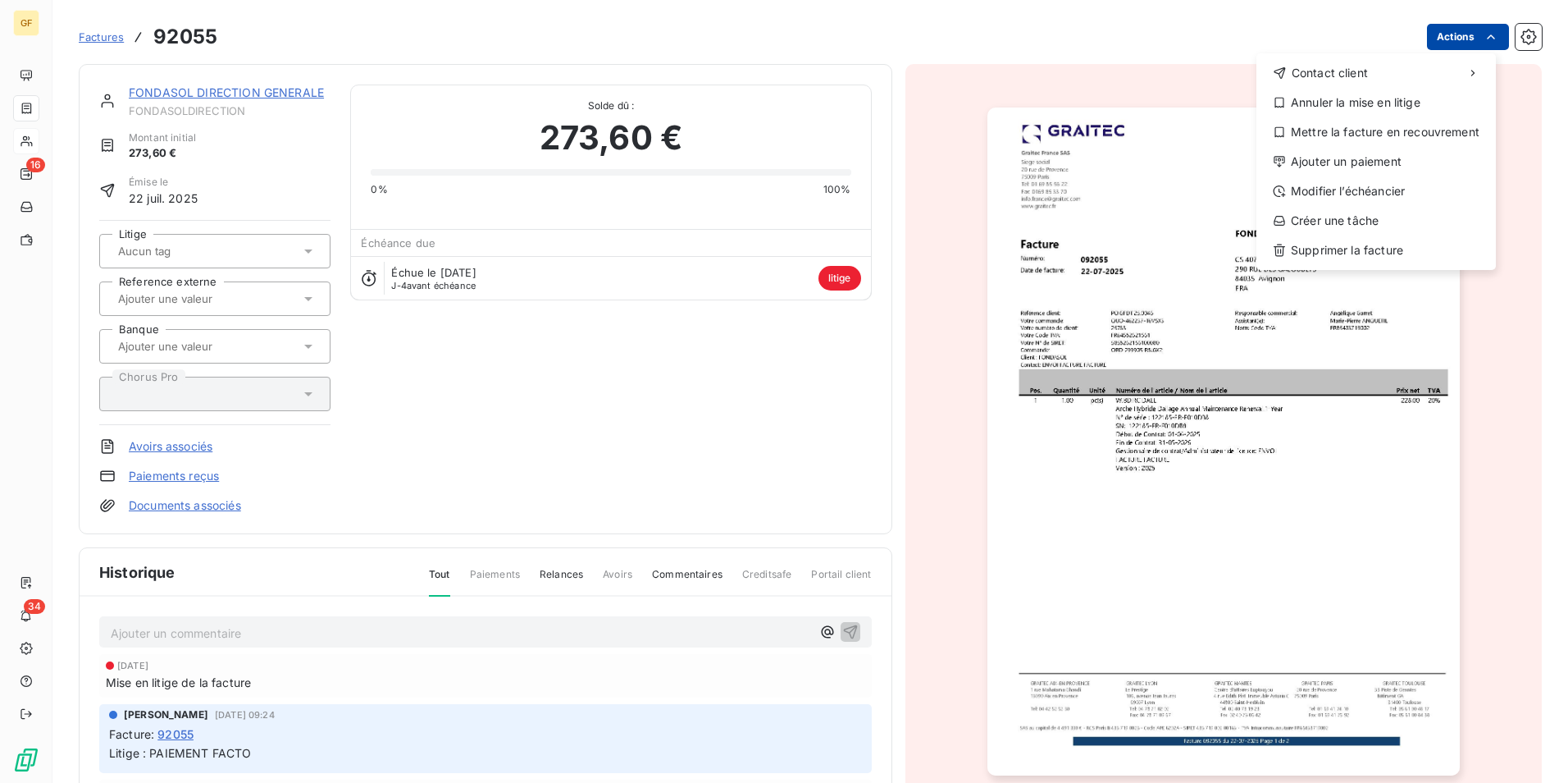
click at [1463, 24] on html "GF 16 34 Factures 92055 Actions Contact client Annuler la mise en litige Mettre…" at bounding box center [784, 392] width 1568 height 783
click at [1324, 109] on div "Annuler la mise en litige" at bounding box center [1376, 102] width 226 height 26
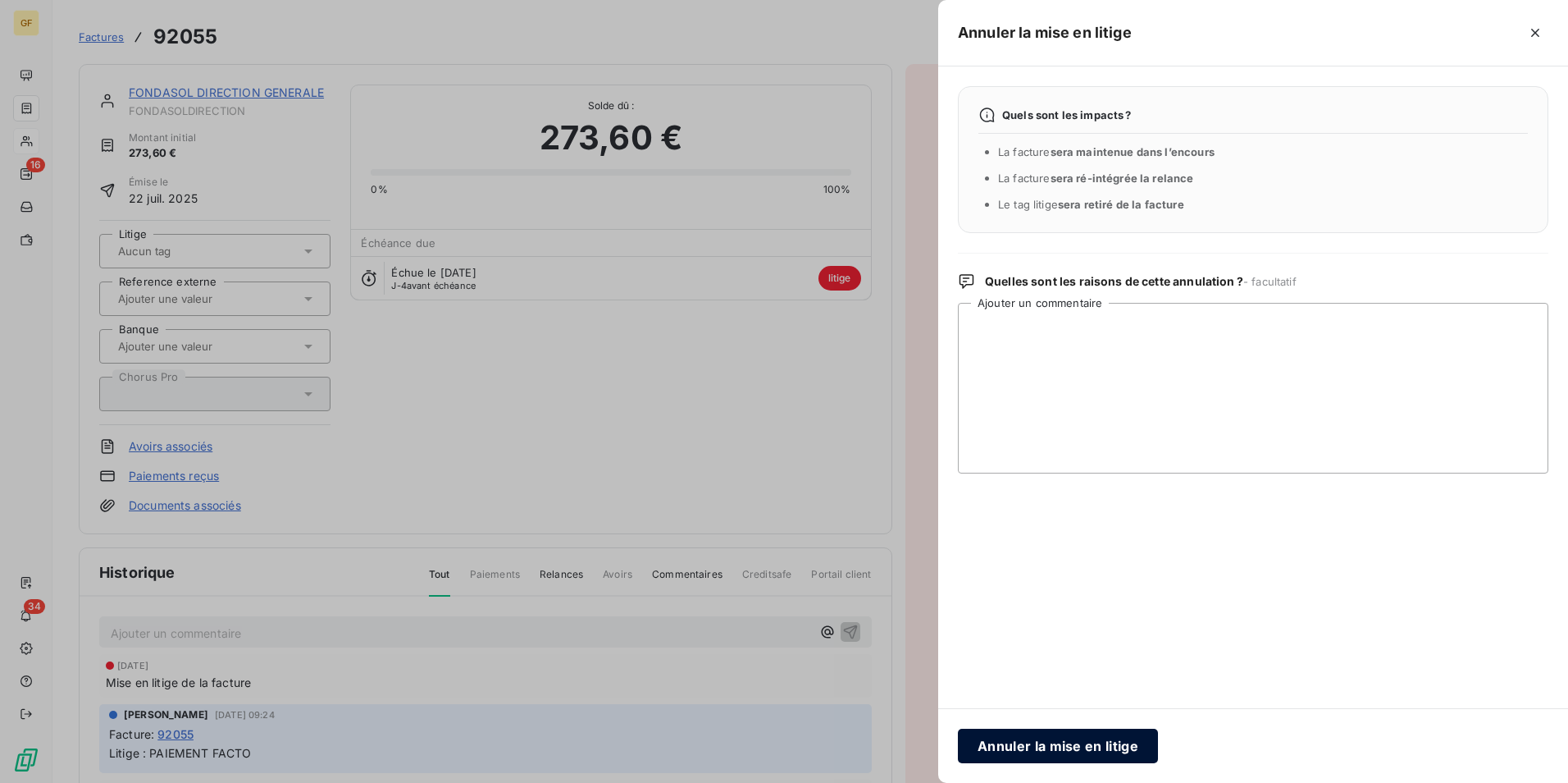
click at [1080, 741] on button "Annuler la mise en litige" at bounding box center [1058, 746] width 200 height 35
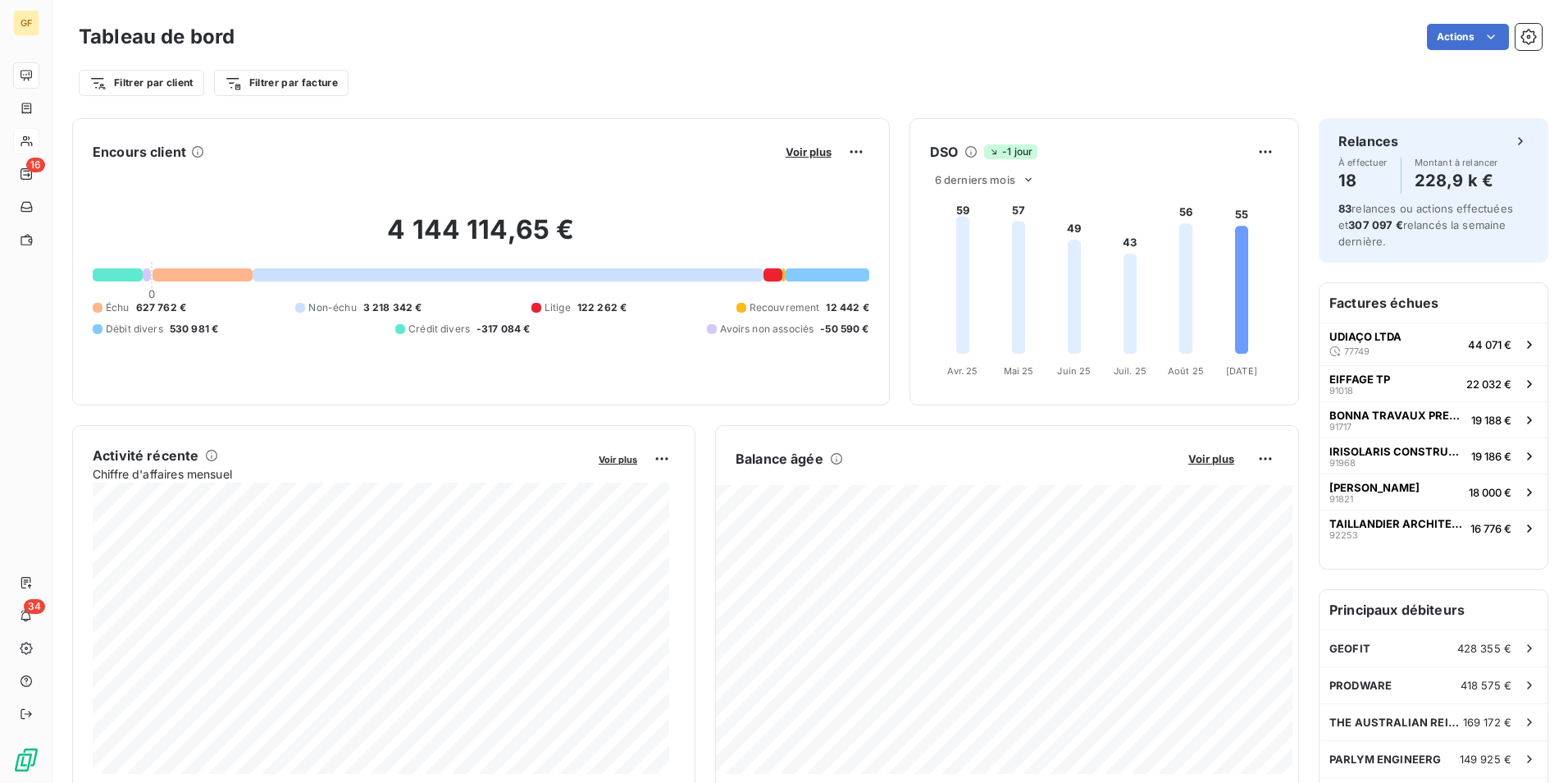
click at [800, 144] on button "Voir plus" at bounding box center [809, 151] width 56 height 14
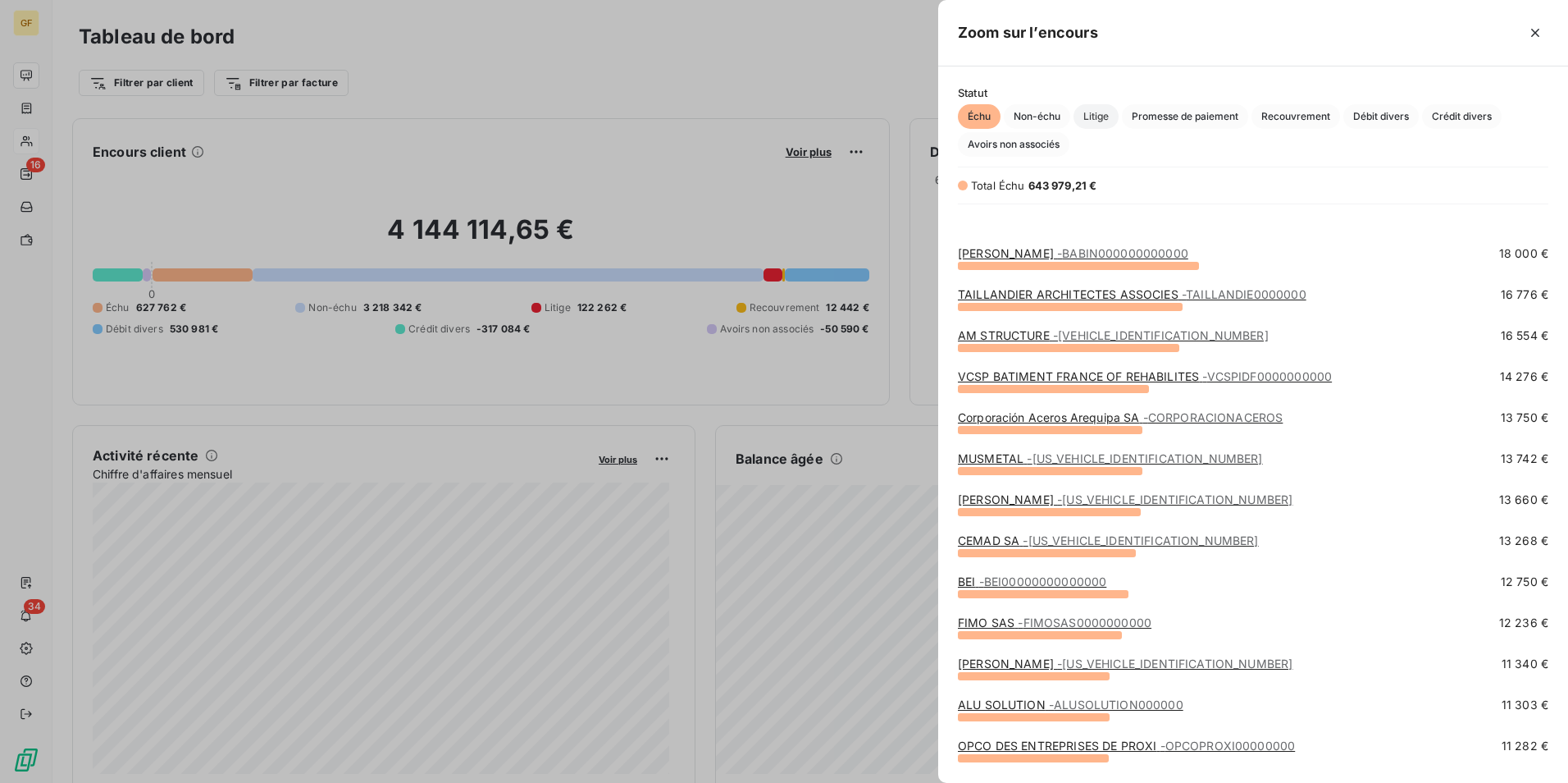
scroll to position [329, 0]
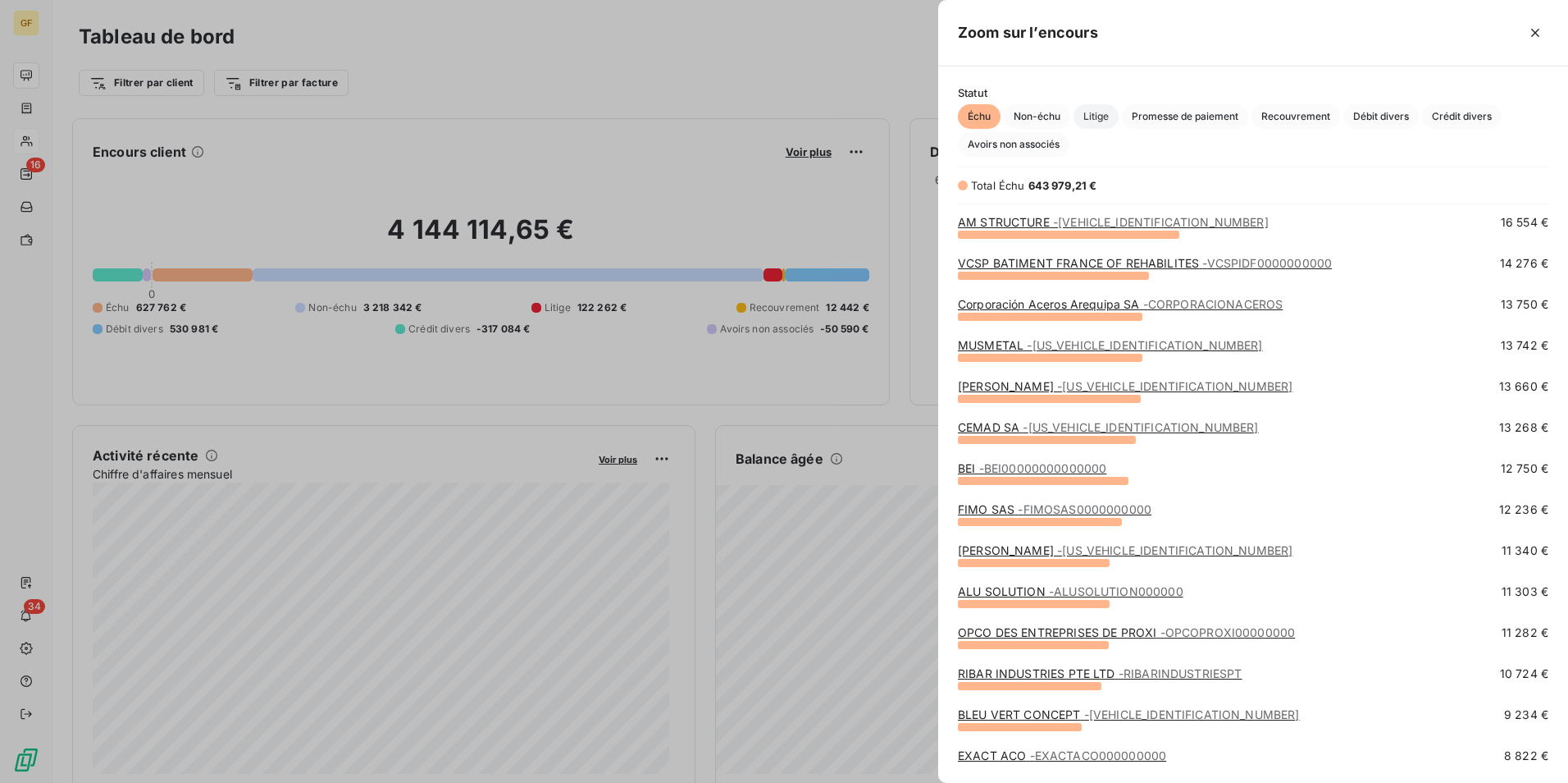
click at [1090, 116] on span "Litige" at bounding box center [1096, 116] width 45 height 24
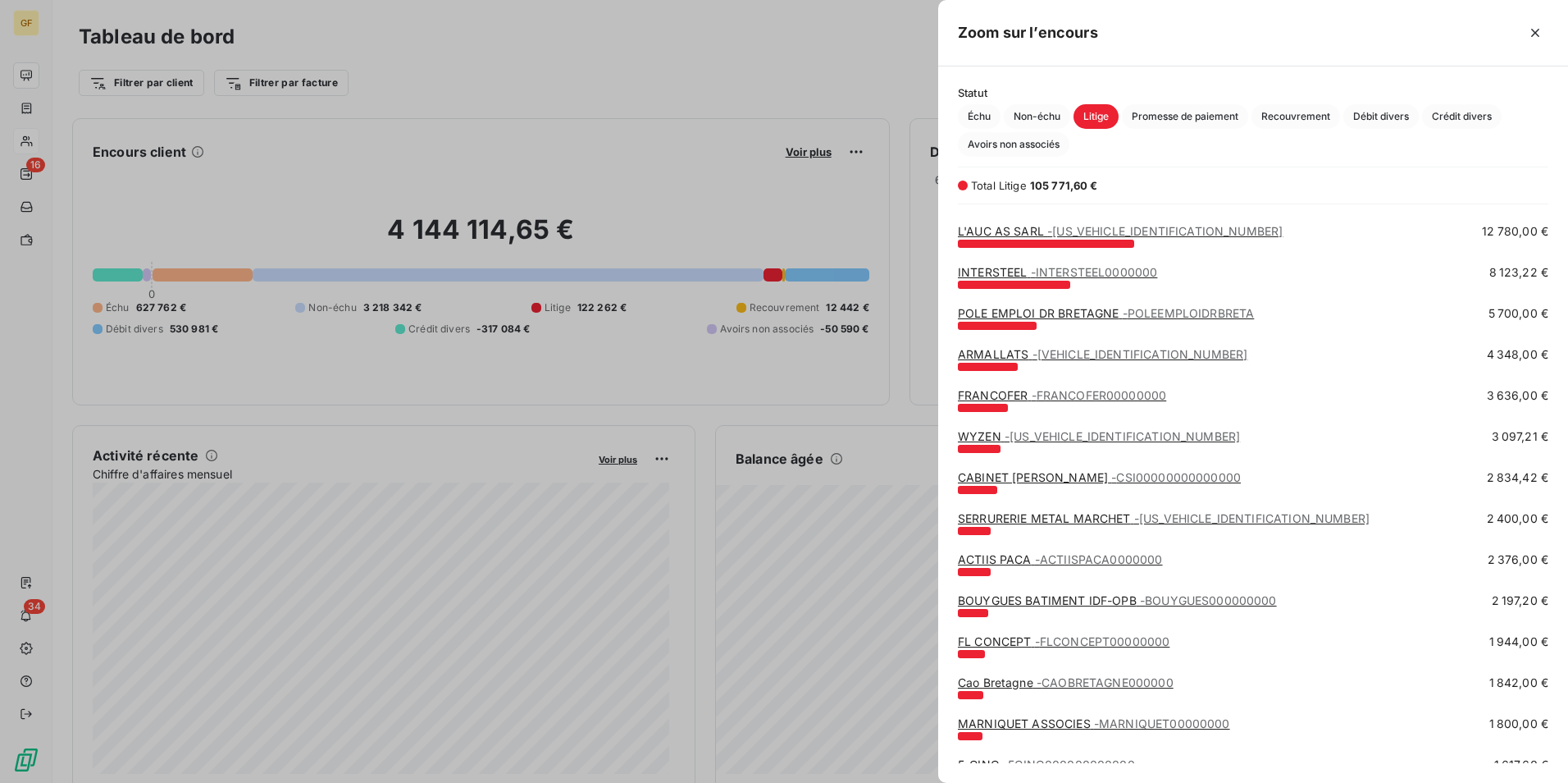
scroll to position [0, 0]
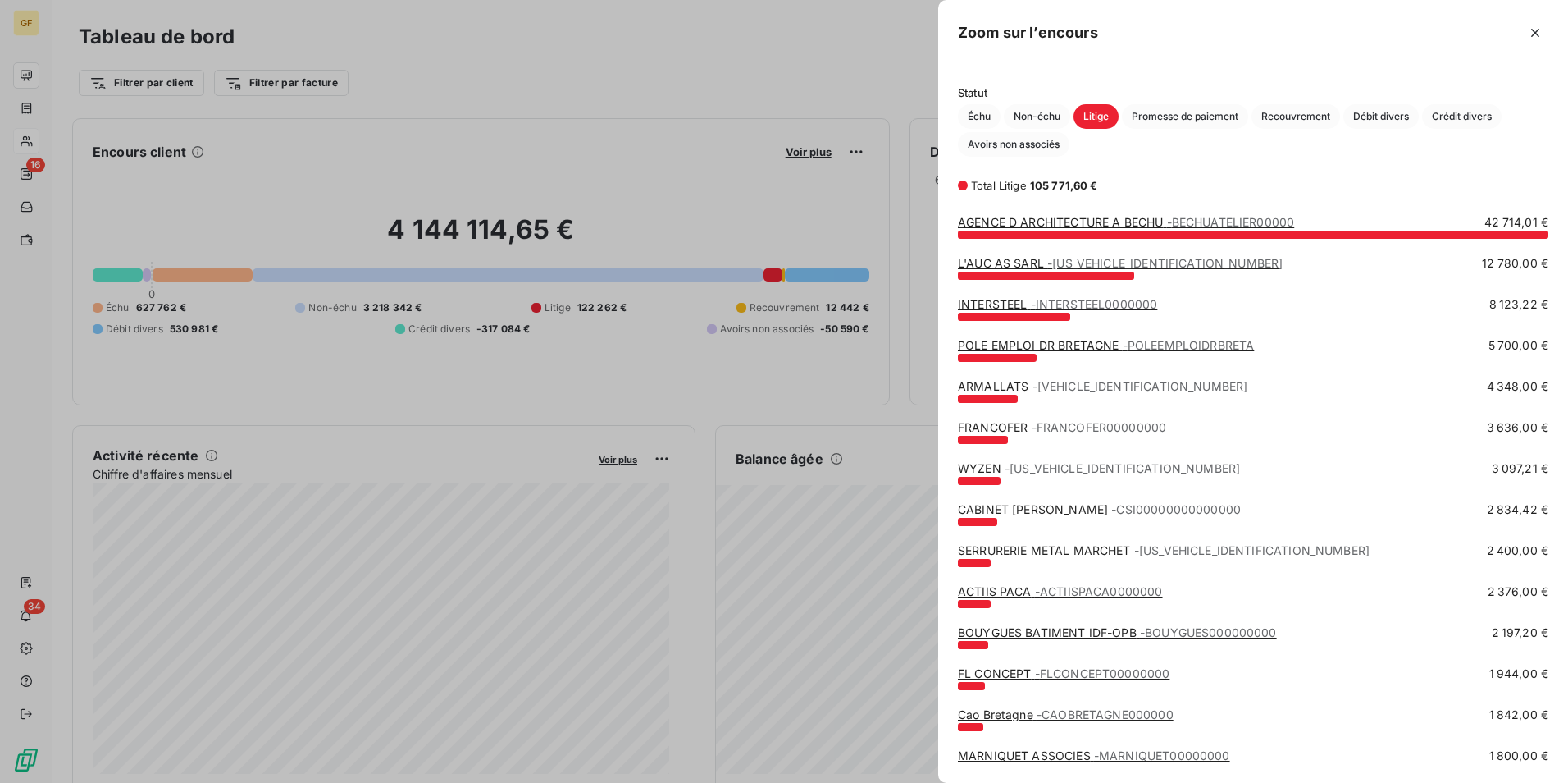
click at [1088, 340] on link "POLE EMPLOI DR BRETAGNE - POLEEMPLOIDRBRETA" at bounding box center [1106, 345] width 296 height 14
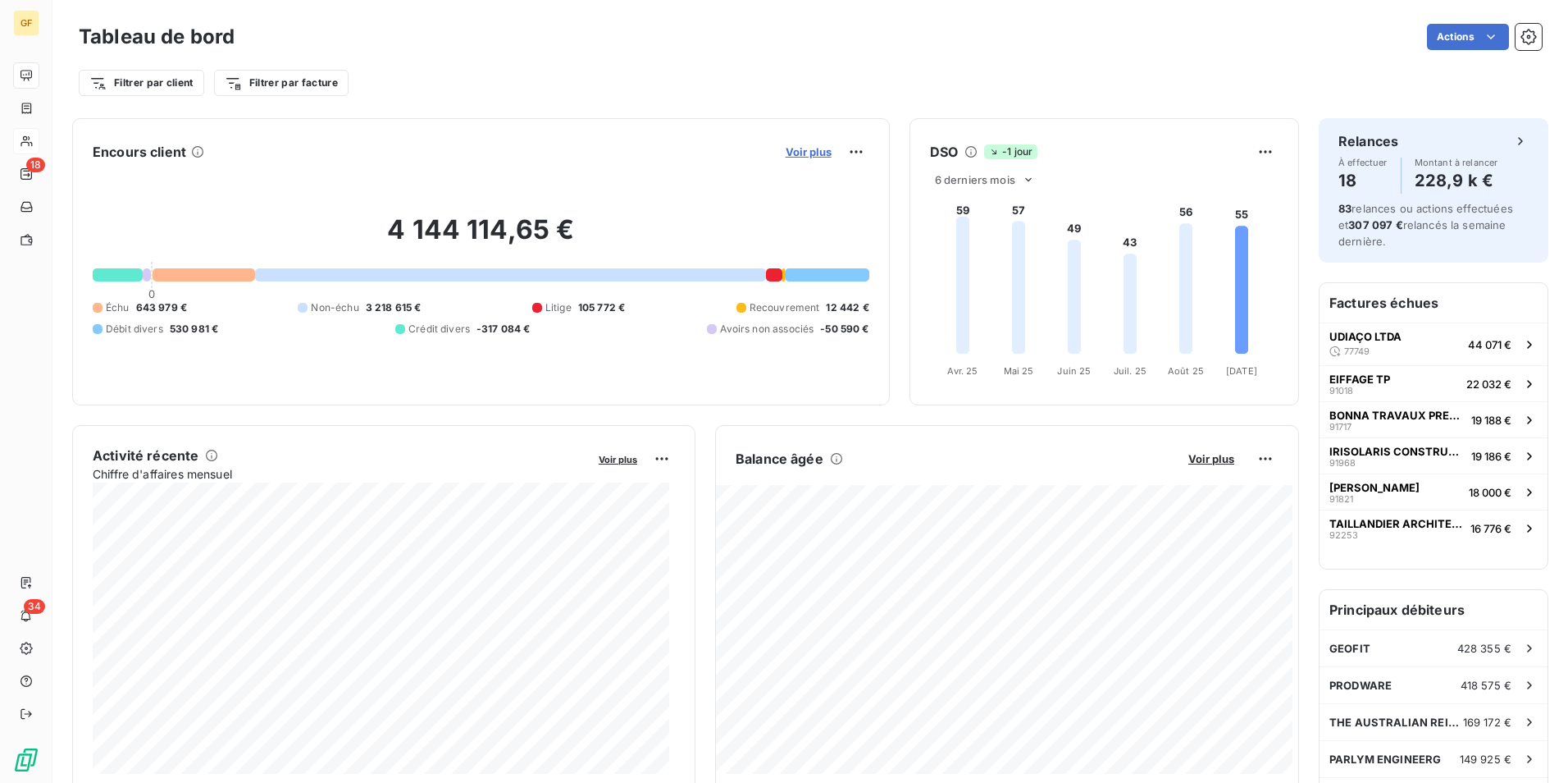
click at [805, 146] on span "Voir plus" at bounding box center [809, 152] width 46 height 14
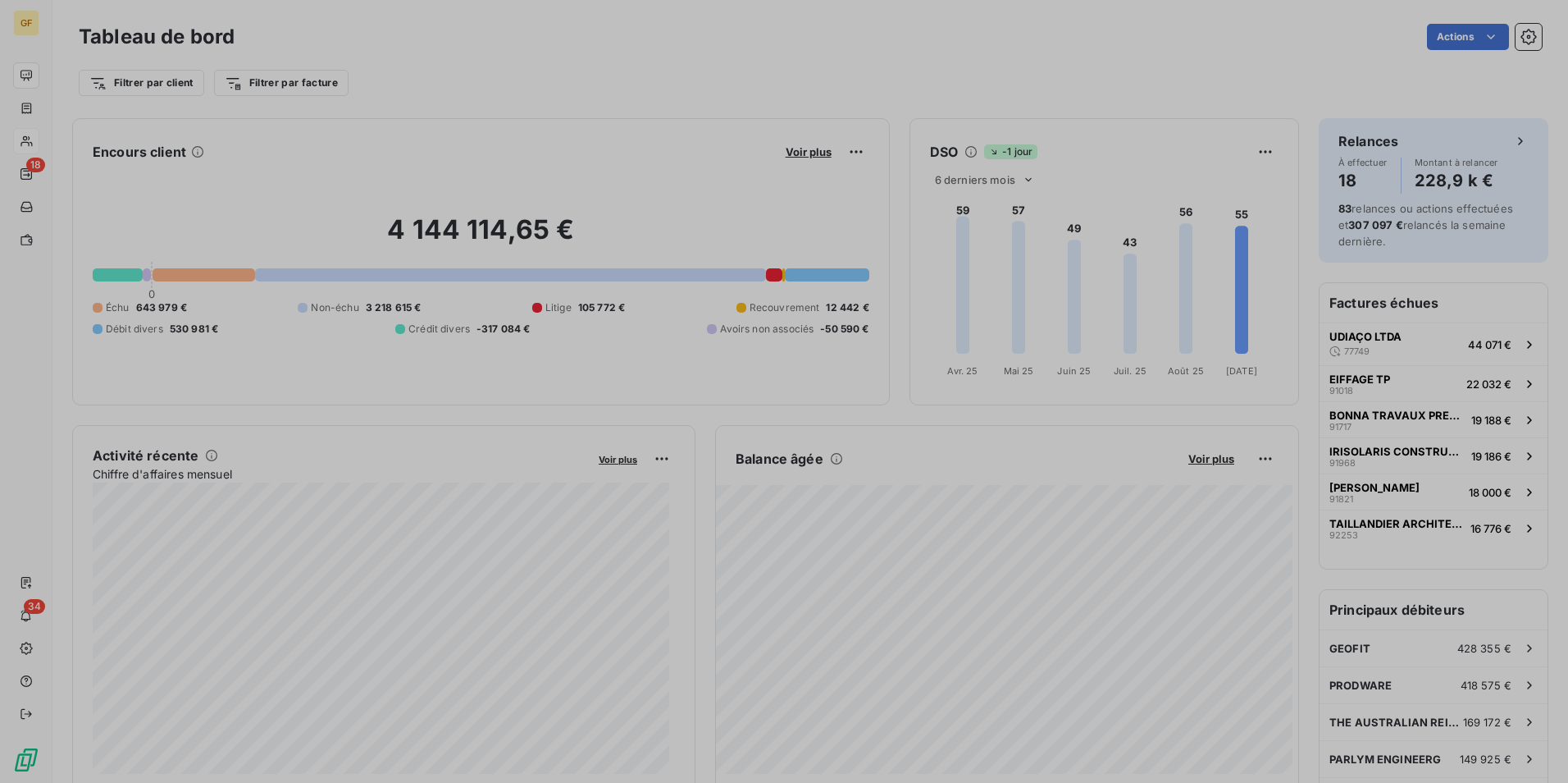
scroll to position [770, 617]
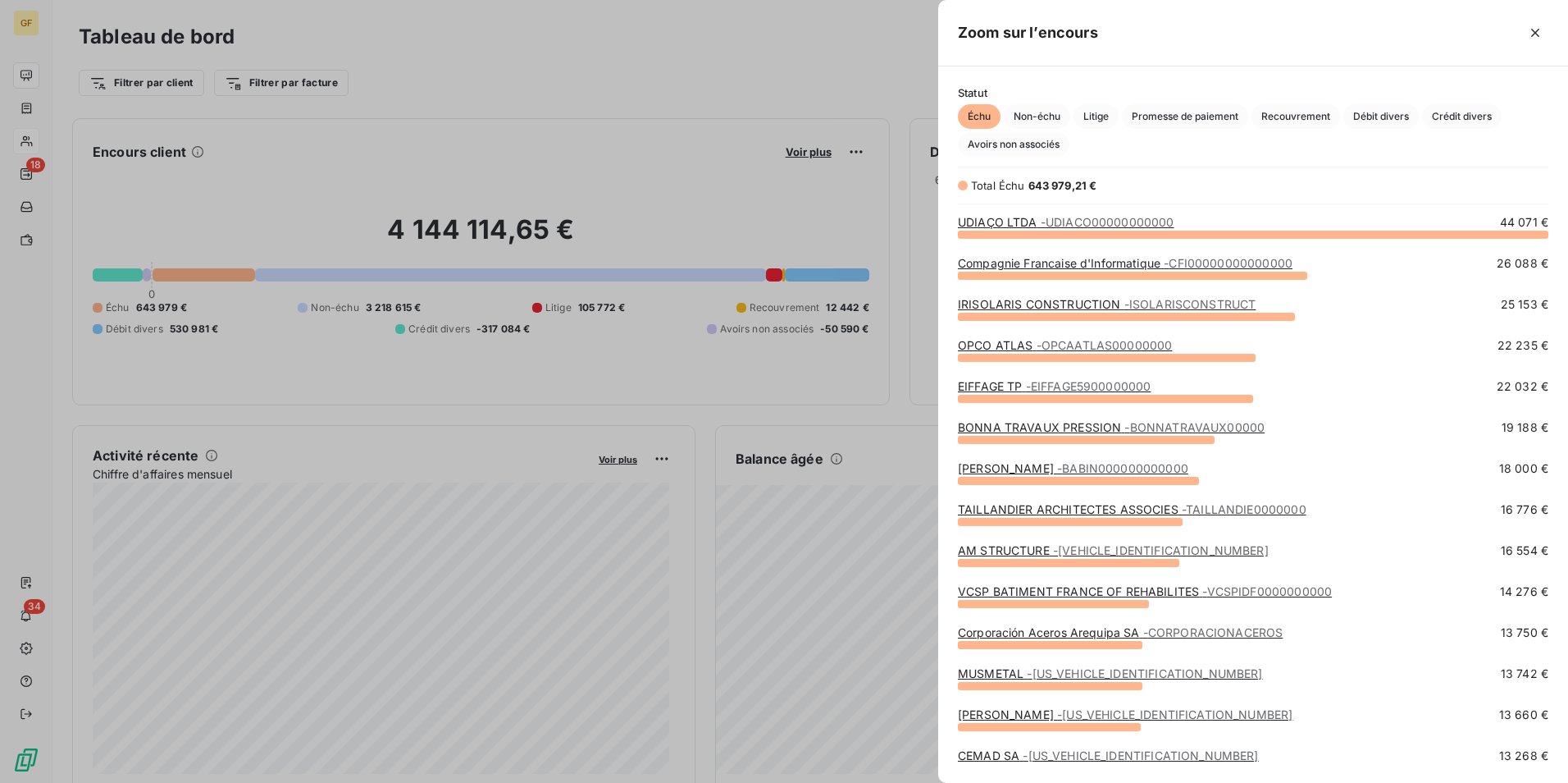
drag, startPoint x: 1101, startPoint y: 112, endPoint x: 1126, endPoint y: 162, distance: 55.9
click at [1101, 112] on span "Litige" at bounding box center [1096, 116] width 45 height 24
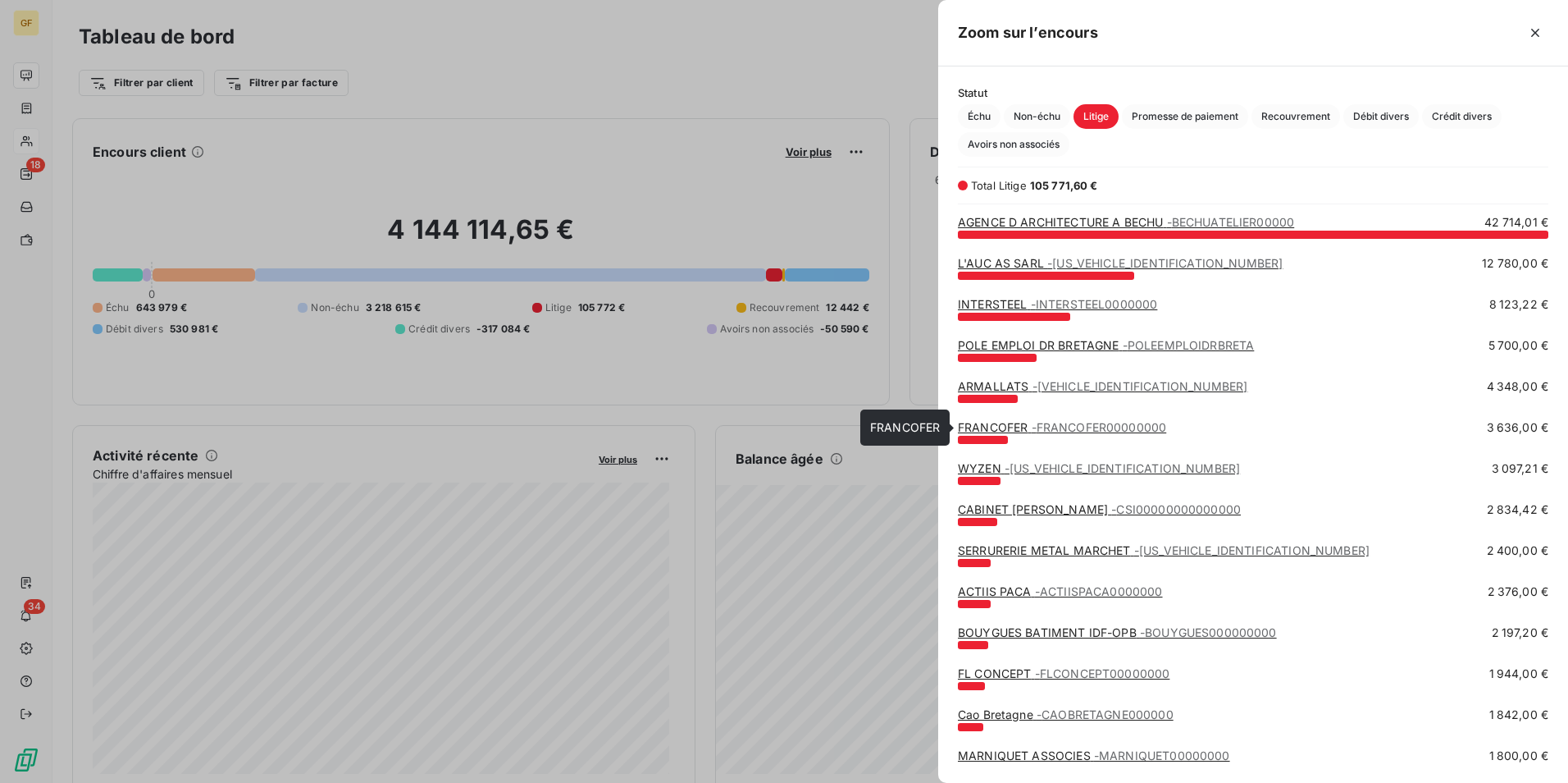
click at [1077, 424] on span "- FRANCOFER00000000" at bounding box center [1099, 427] width 135 height 14
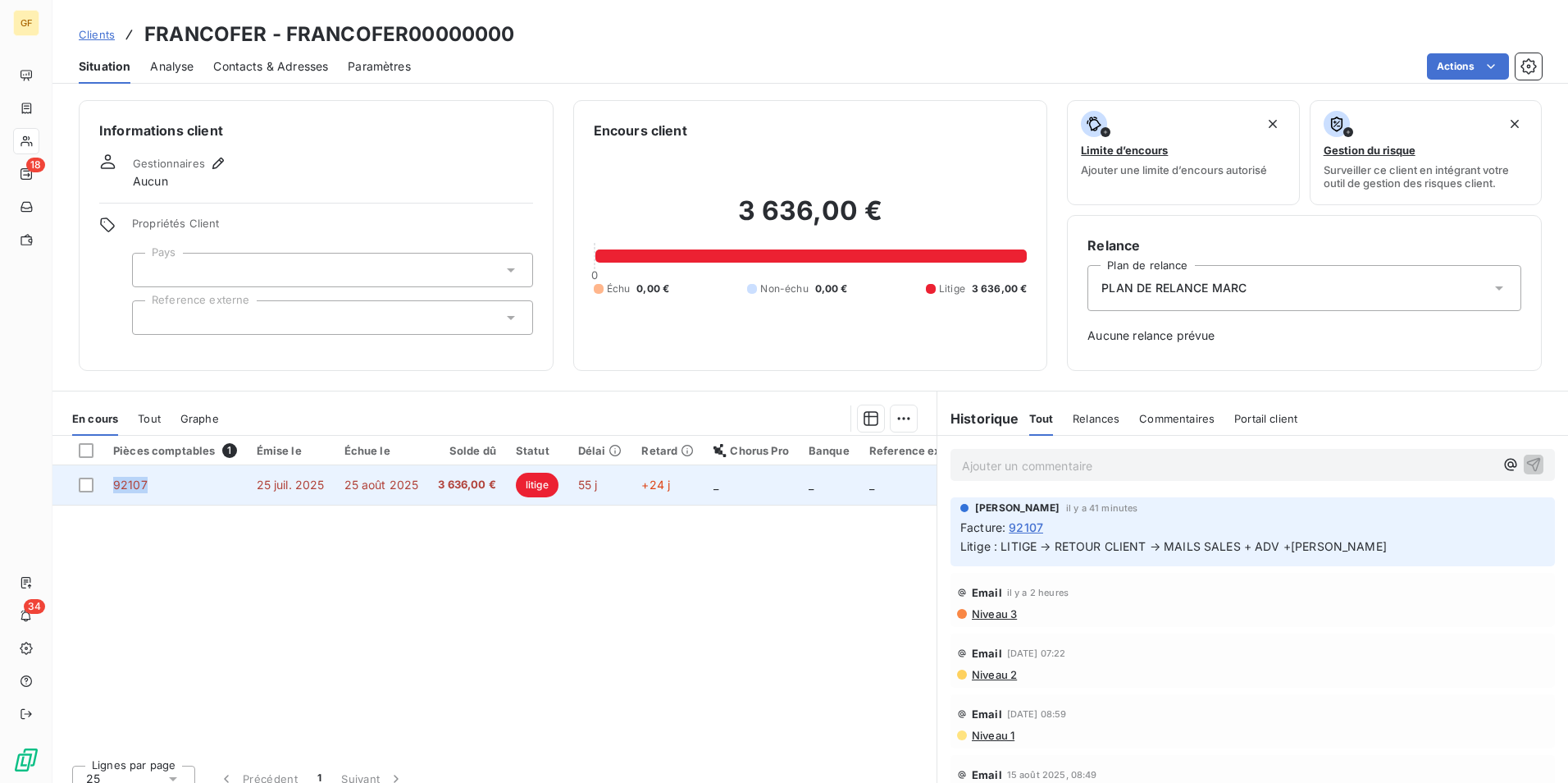
drag, startPoint x: 112, startPoint y: 488, endPoint x: 144, endPoint y: 490, distance: 32.1
click at [144, 490] on td "92107" at bounding box center [175, 484] width 144 height 40
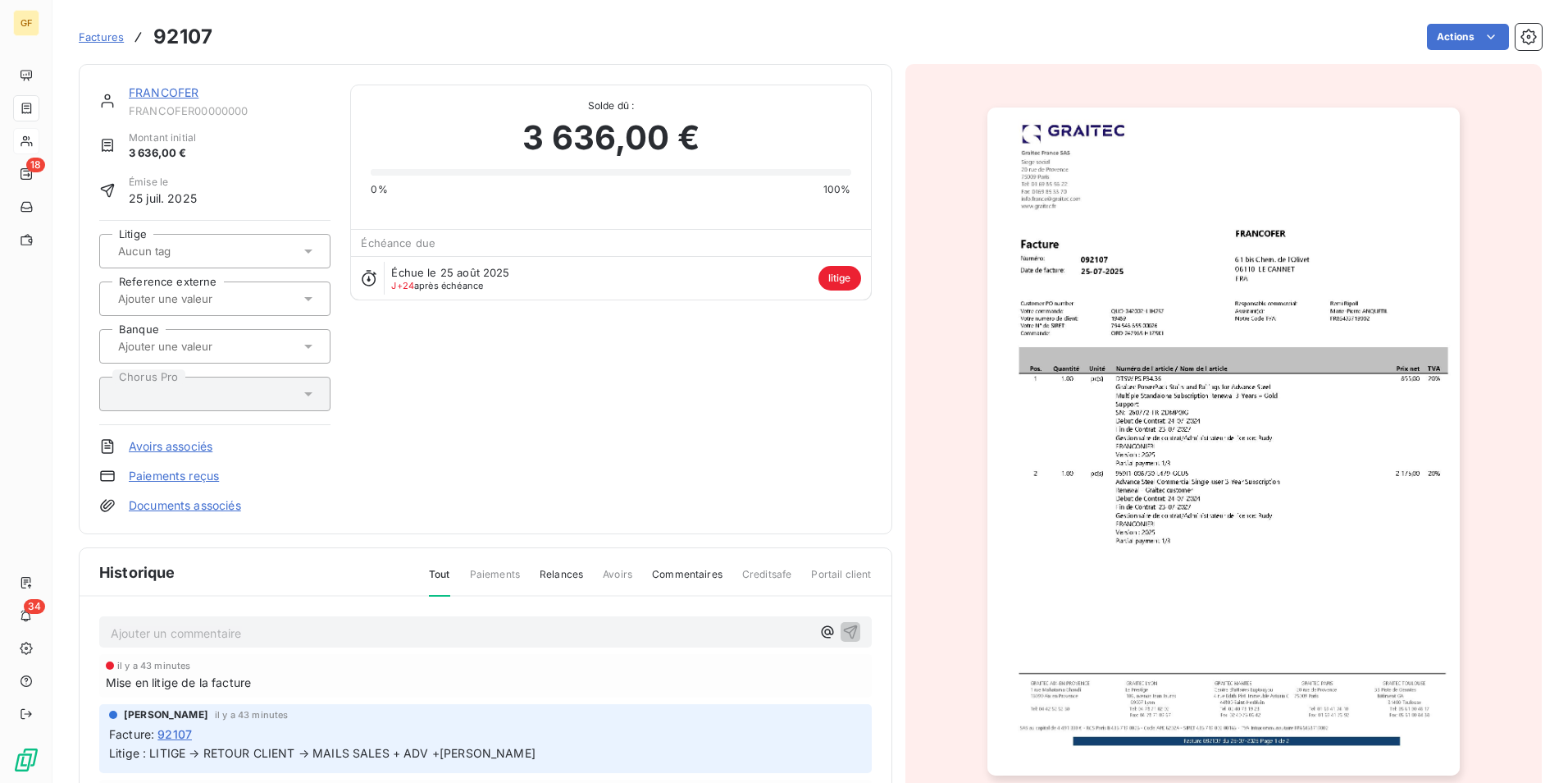
click at [1081, 420] on img "button" at bounding box center [1223, 441] width 472 height 668
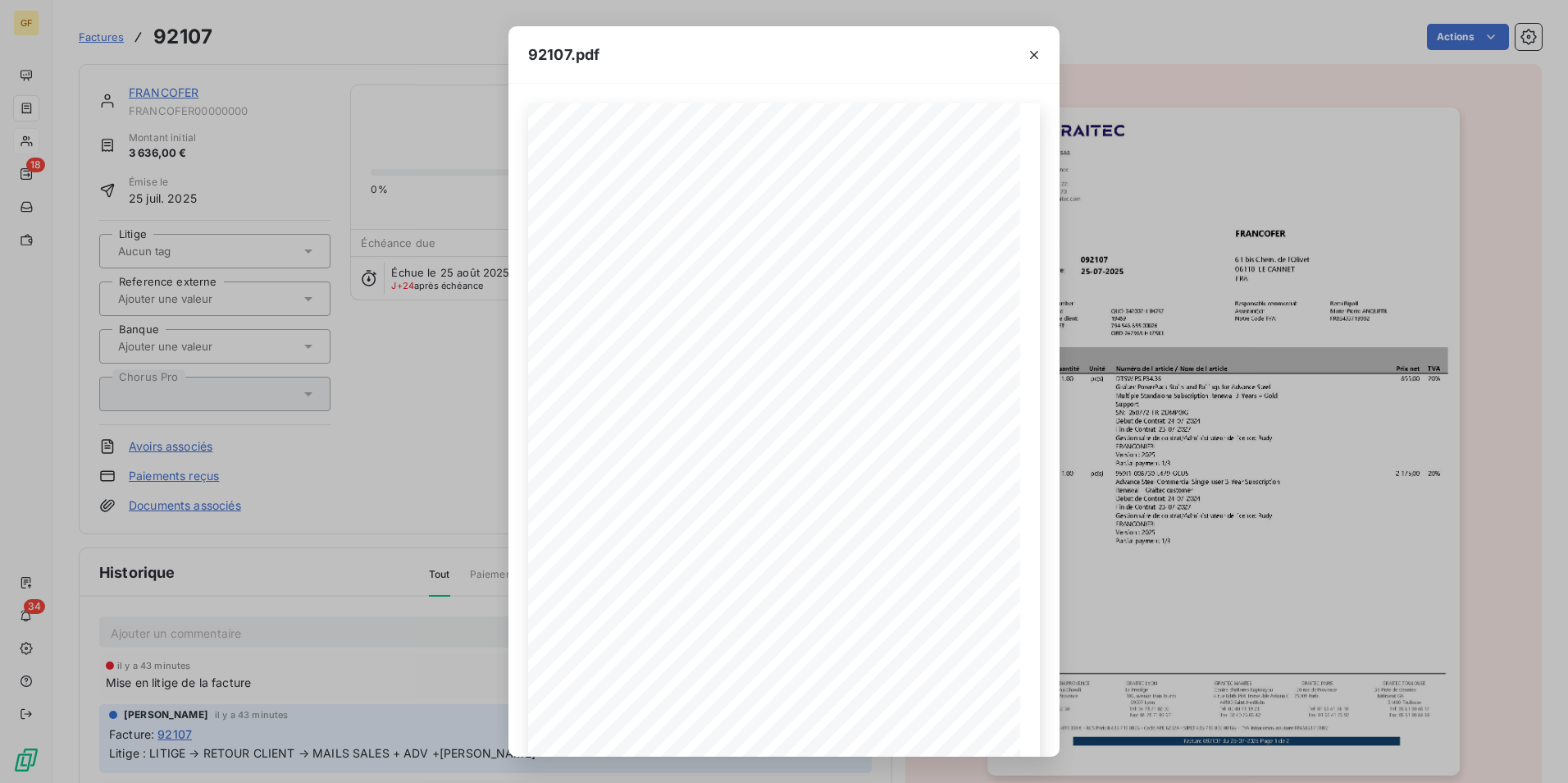
click at [323, 489] on div "92107.pdf Pos. Quantité Unité Numéro de l'article / Nom de l'article Prix net T…" at bounding box center [784, 392] width 1568 height 783
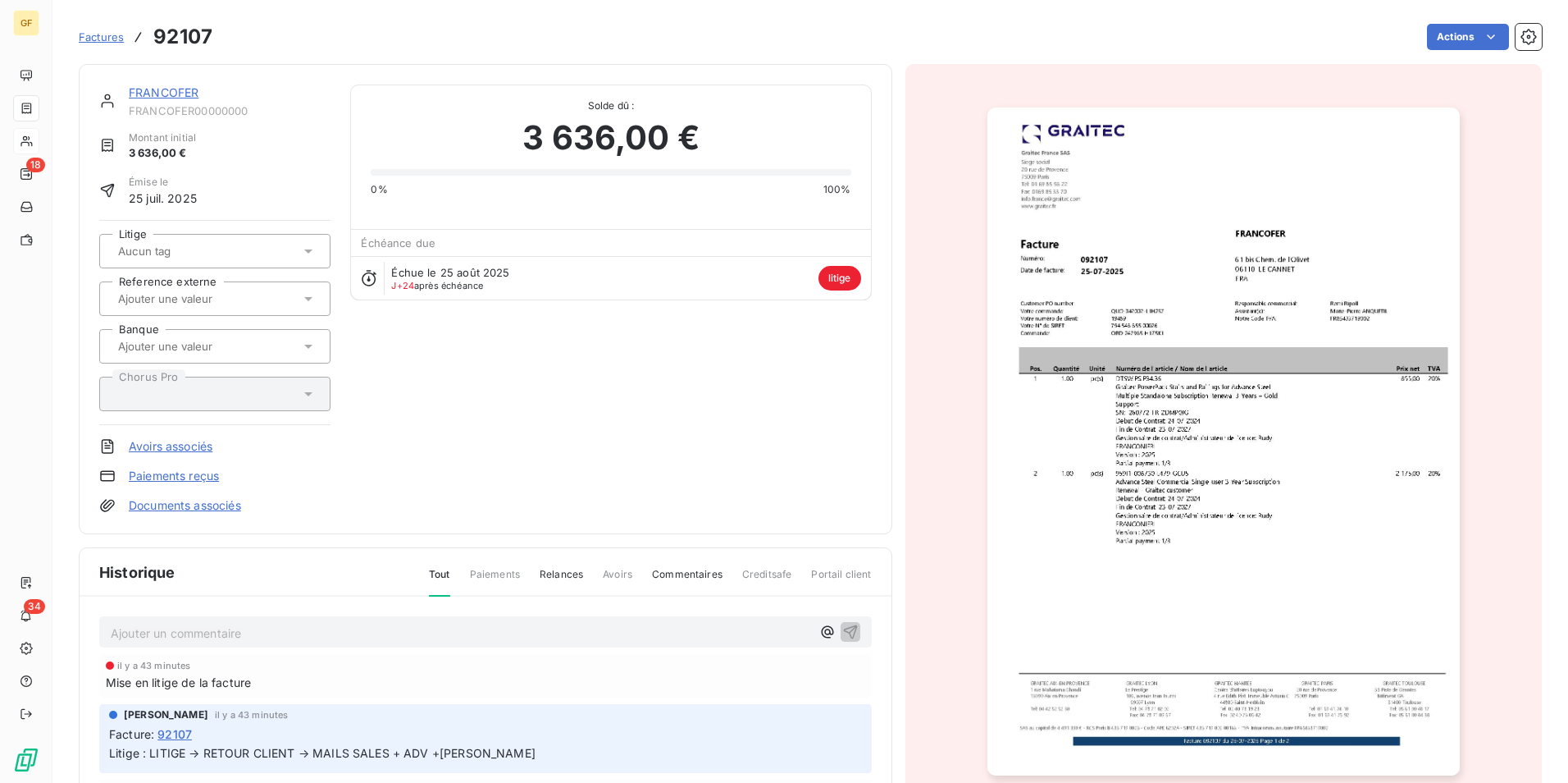
click at [1162, 442] on img "button" at bounding box center [1223, 441] width 472 height 668
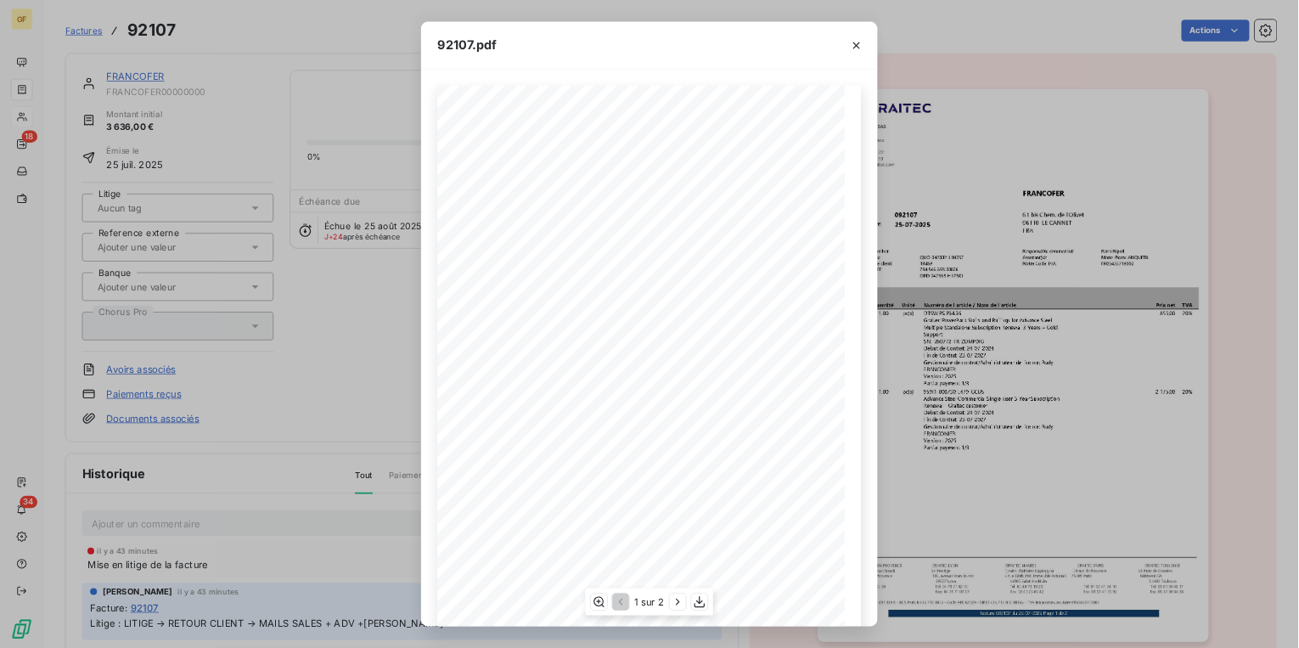
scroll to position [65, 0]
drag, startPoint x: 717, startPoint y: 444, endPoint x: 774, endPoint y: 449, distance: 57.1
click at [774, 447] on span "Advance Steel Commercial Single-user 3-Year Subscription" at bounding box center [785, 444] width 181 height 7
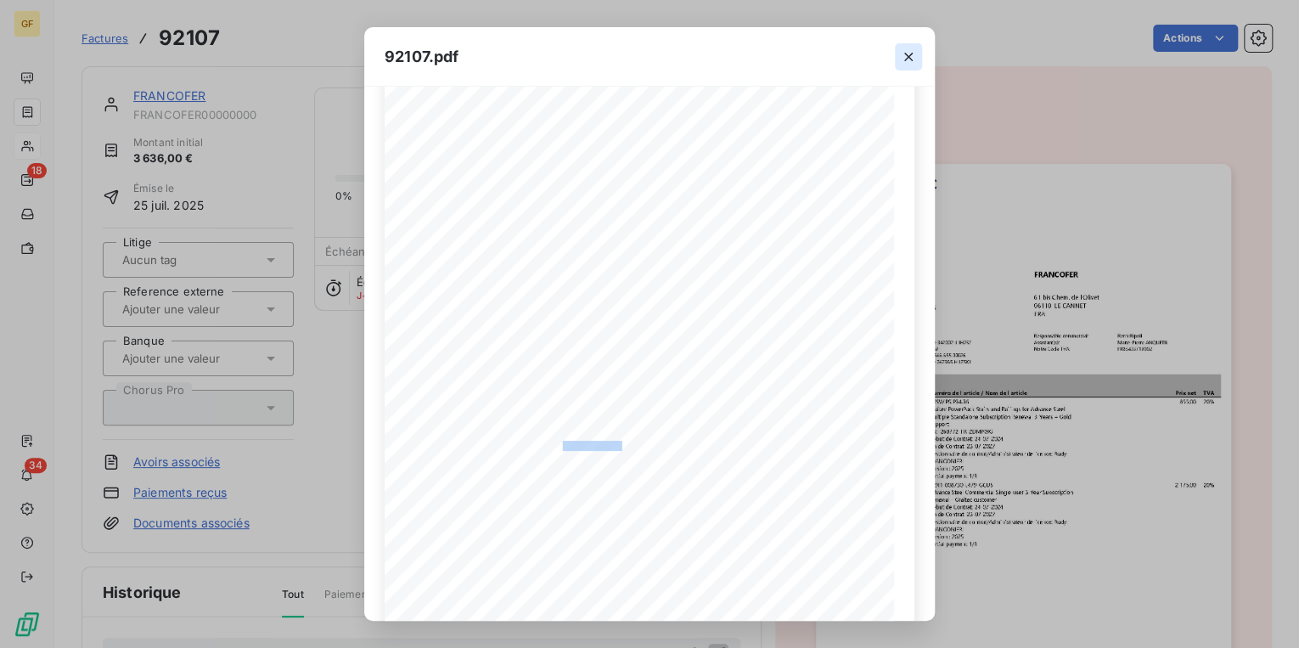
click at [913, 50] on icon "button" at bounding box center [908, 56] width 17 height 17
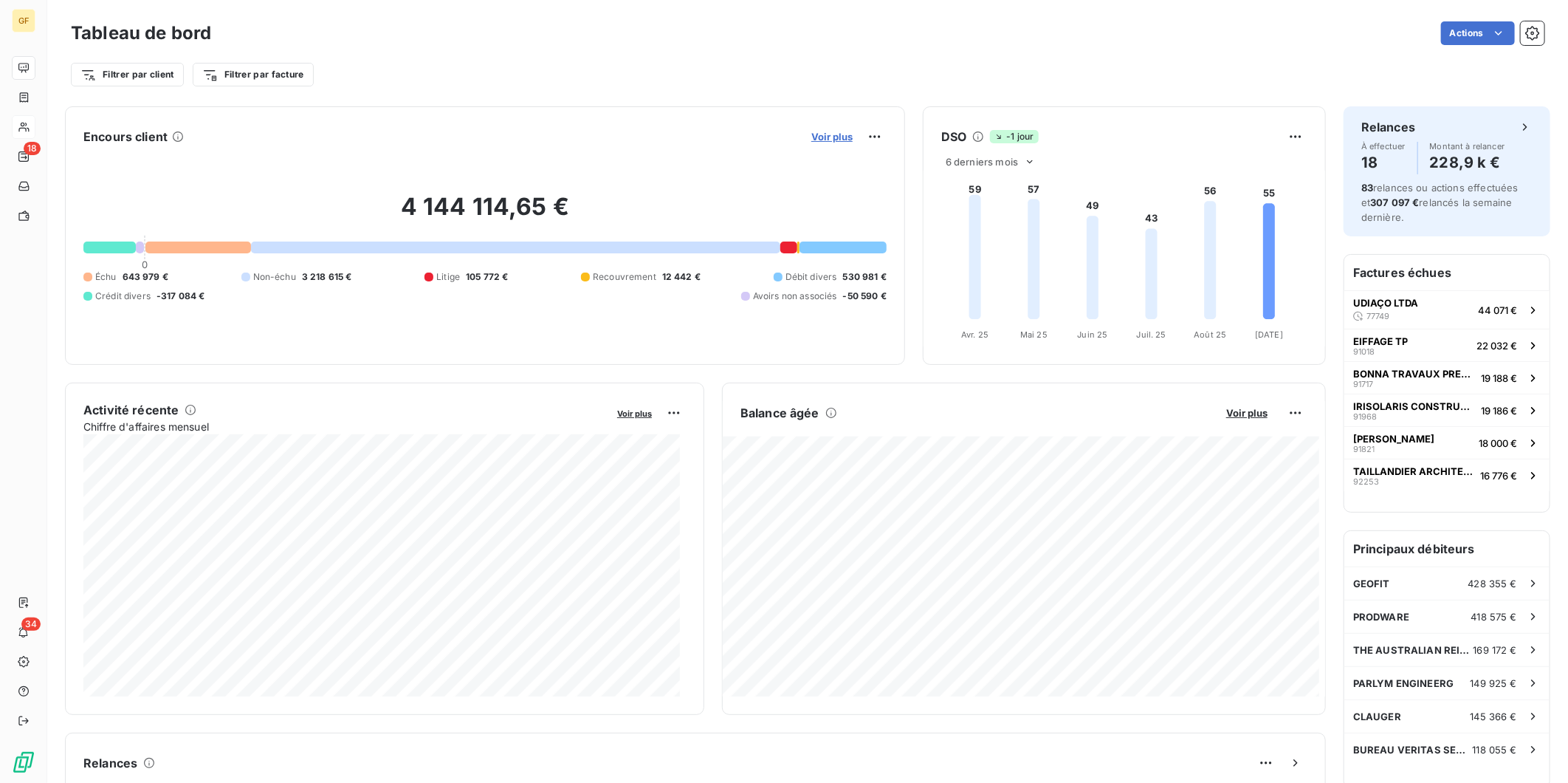
click at [811, 137] on span "Voir plus" at bounding box center [832, 137] width 42 height 12
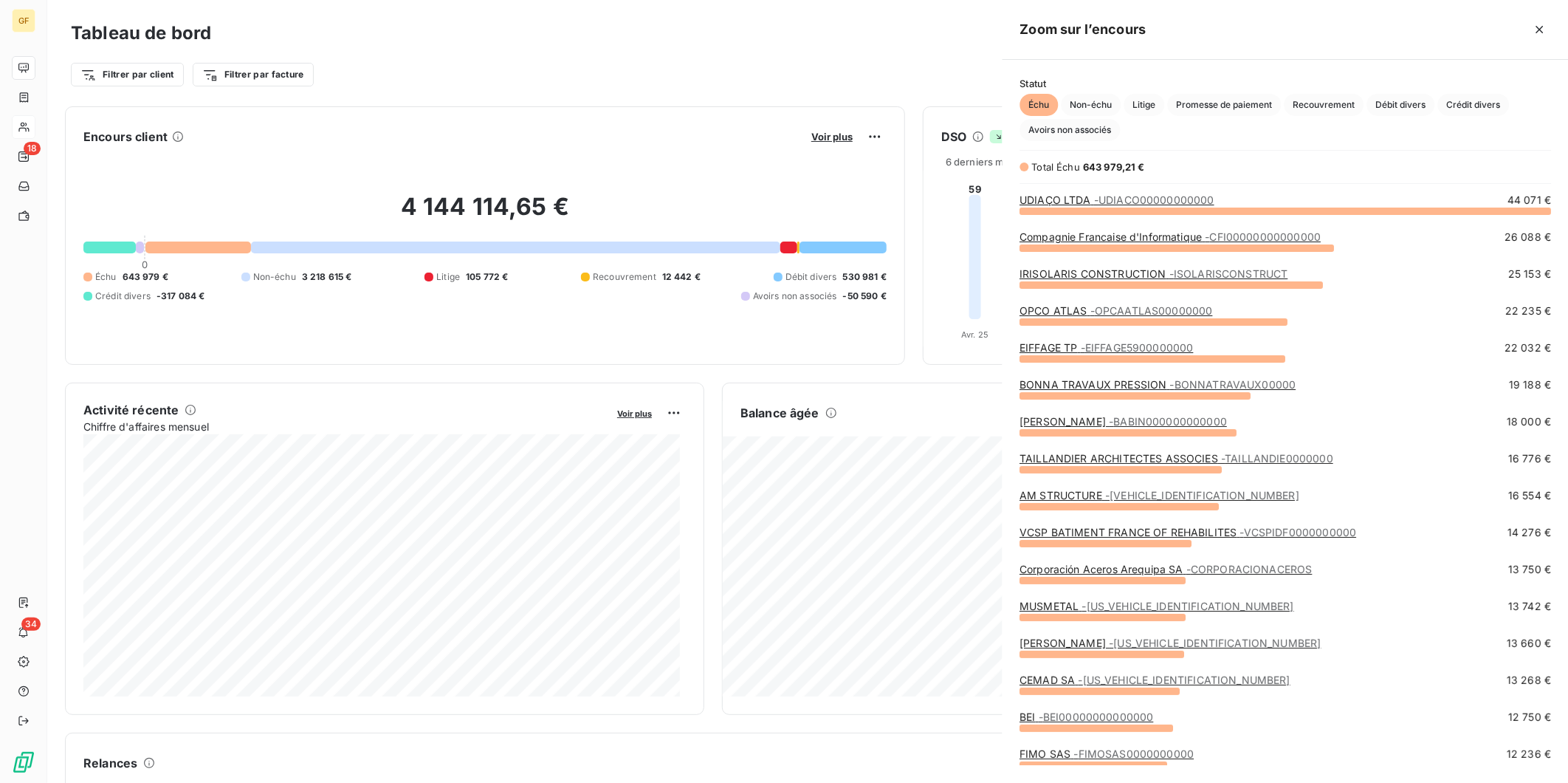
scroll to position [770, 555]
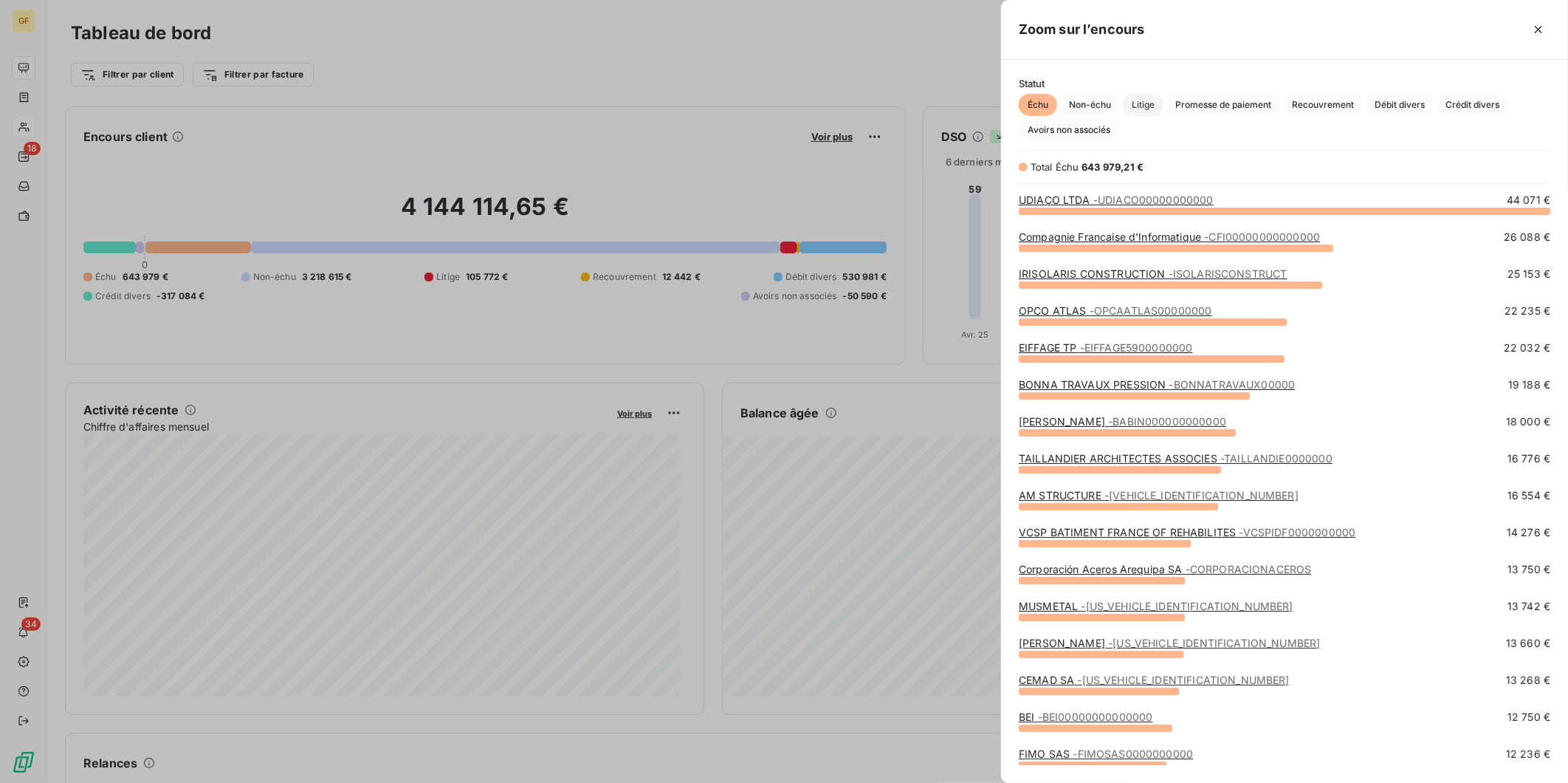
click at [1152, 105] on span "Litige" at bounding box center [1143, 104] width 41 height 22
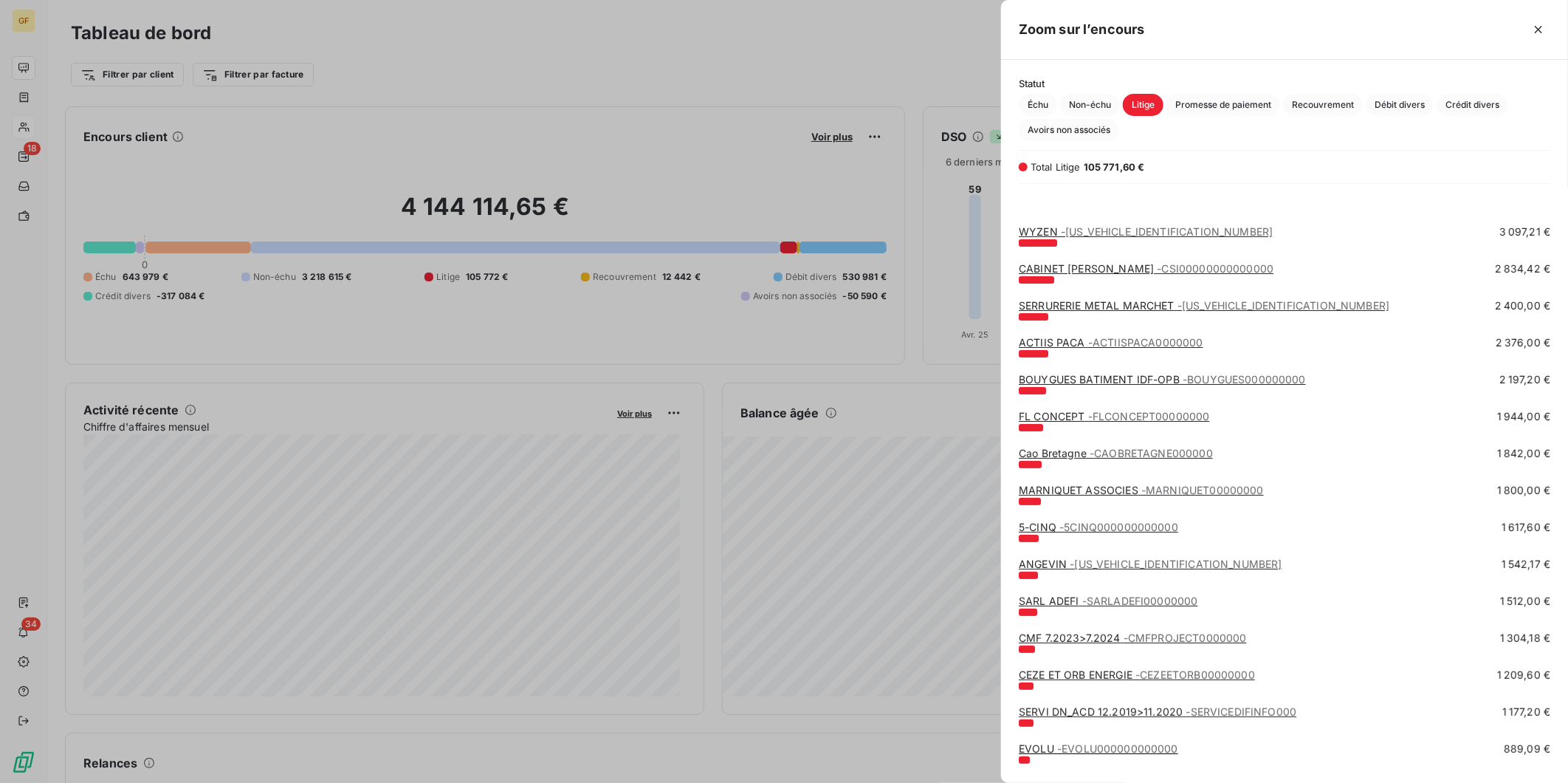
scroll to position [294, 0]
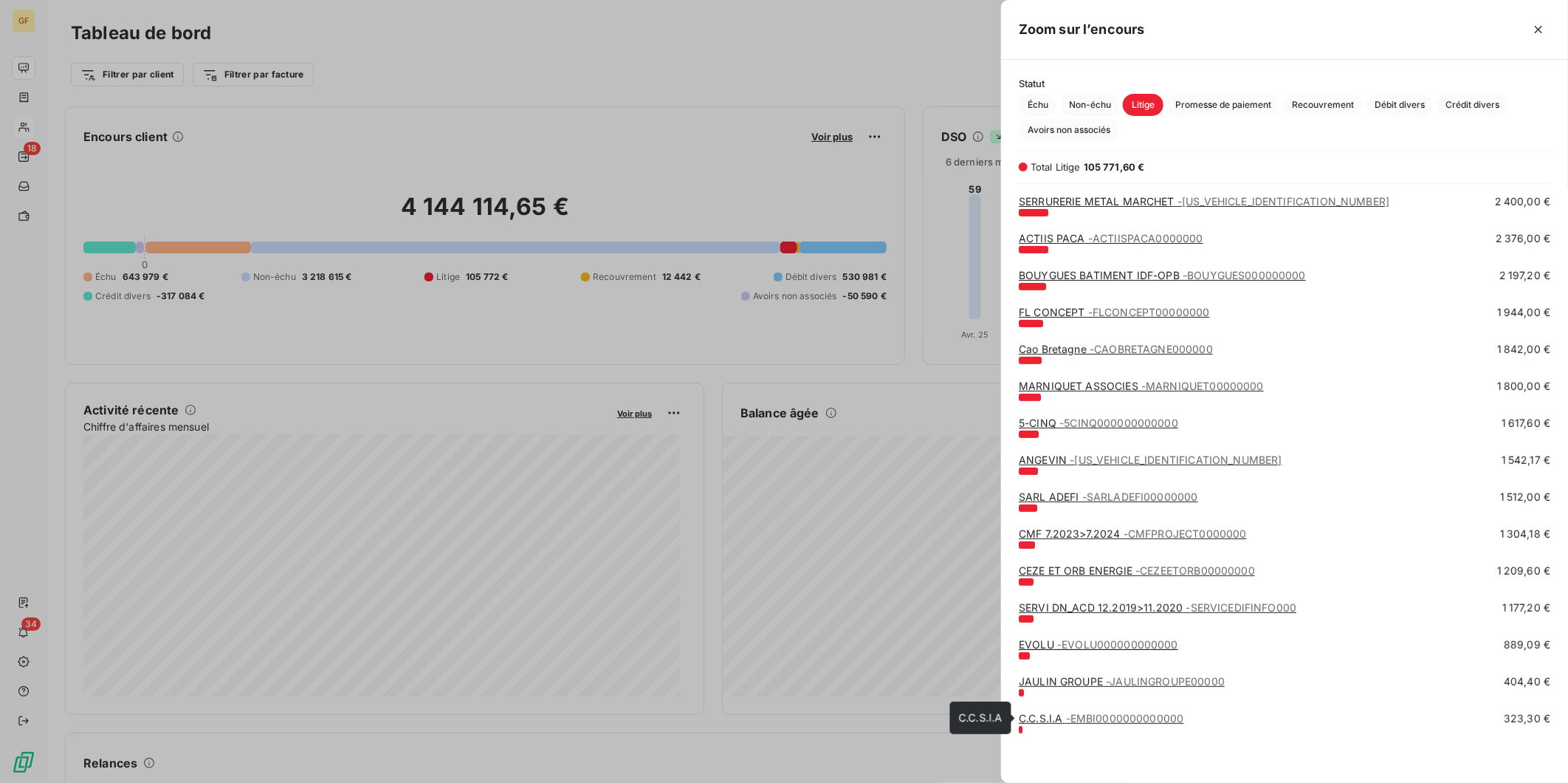
click at [1096, 704] on span "- EMBI0000000000000" at bounding box center [1125, 718] width 118 height 12
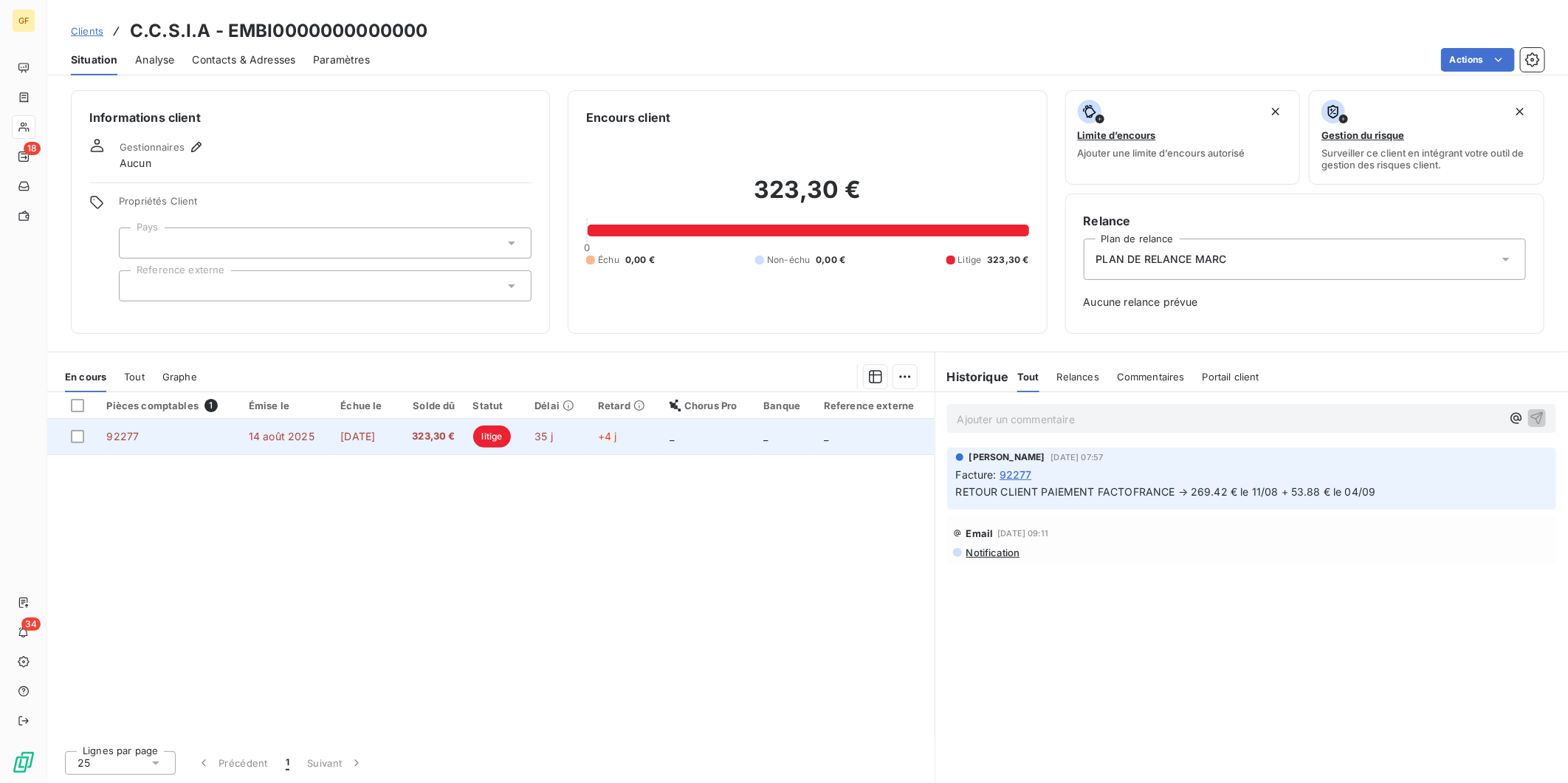
click at [830, 428] on td "_" at bounding box center [875, 436] width 120 height 36
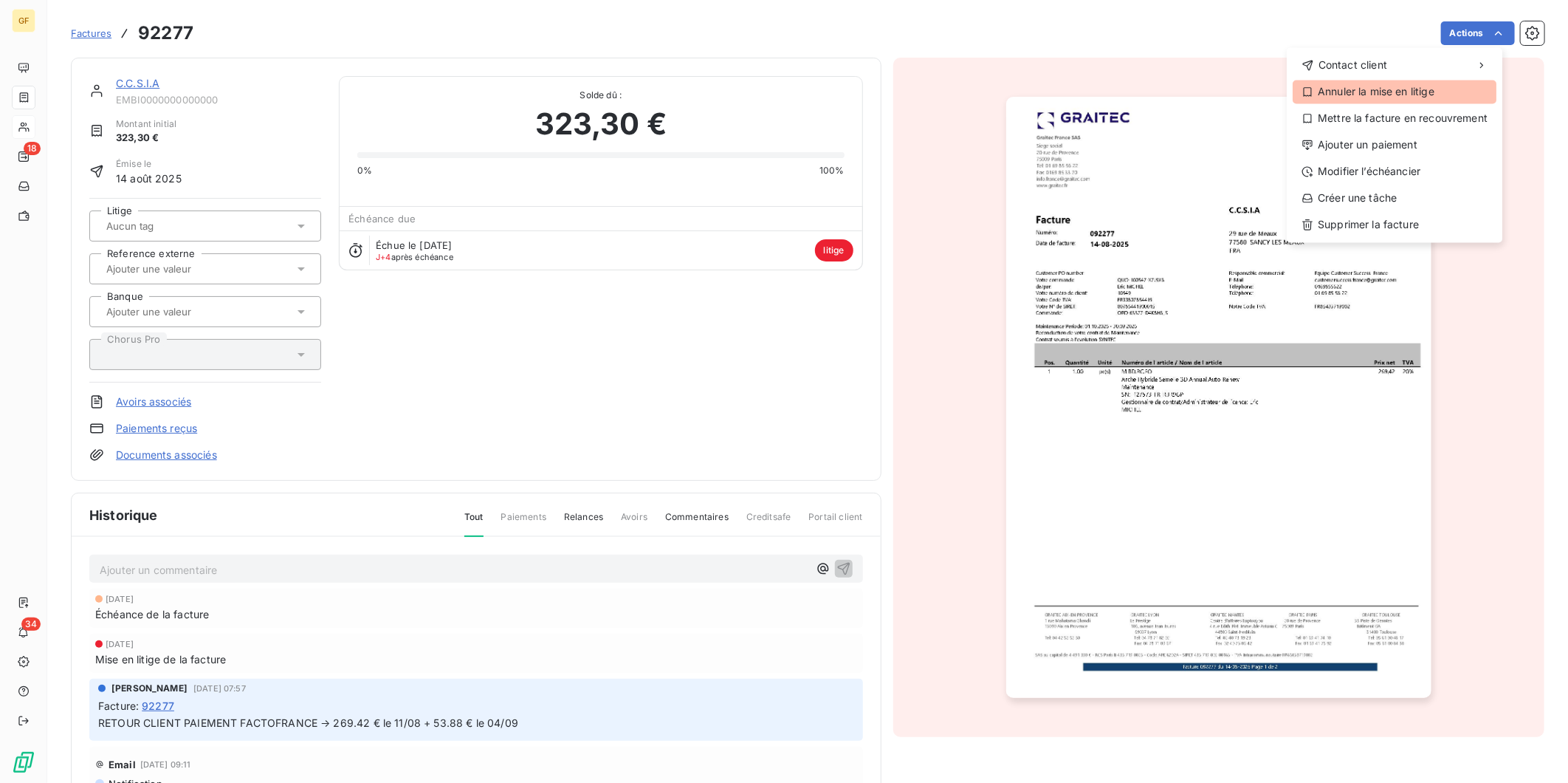
click at [1376, 83] on div "Annuler la mise en litige" at bounding box center [1394, 91] width 204 height 23
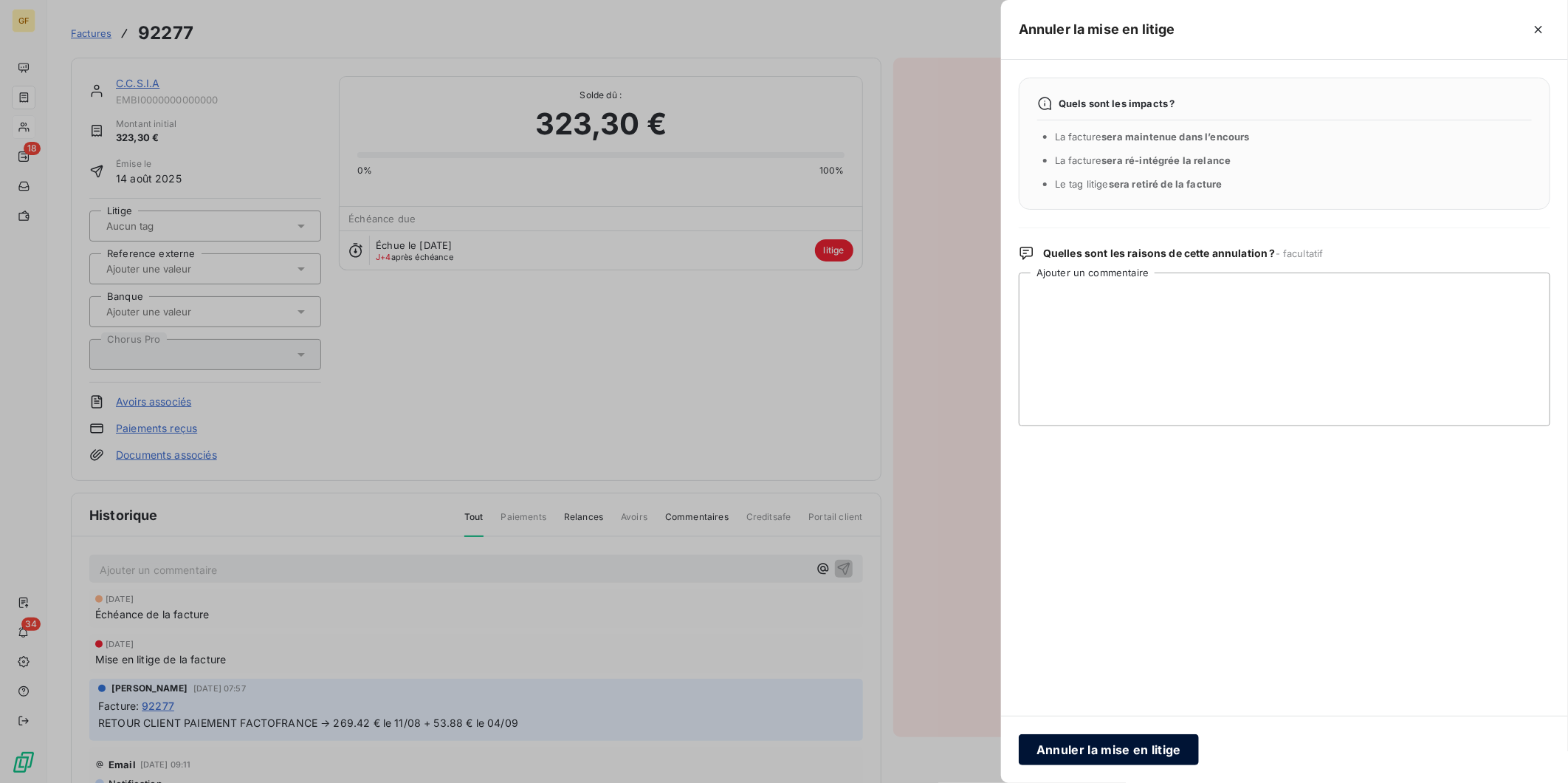
click at [1104, 704] on button "Annuler la mise en litige" at bounding box center [1108, 750] width 180 height 31
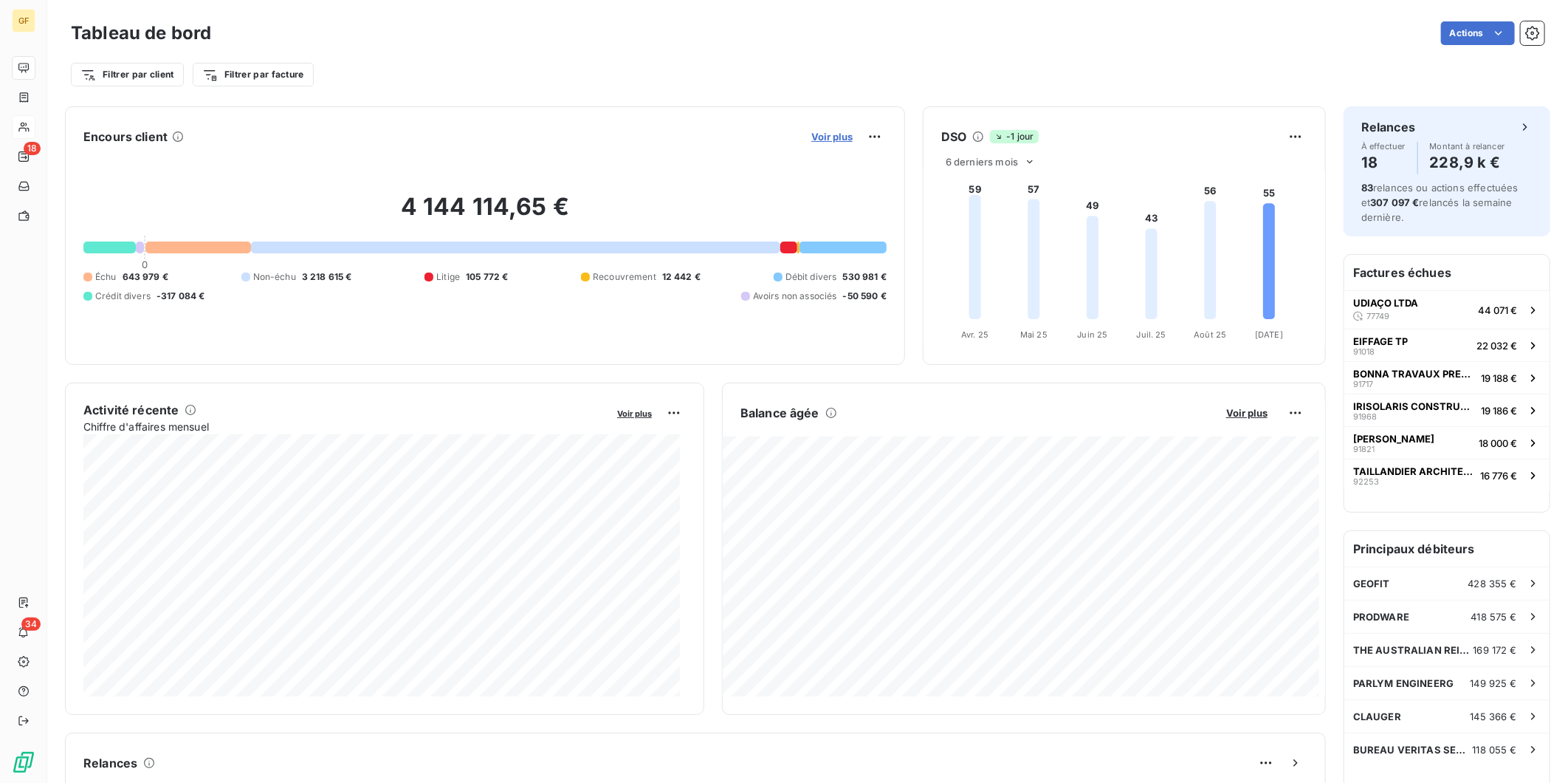
click at [828, 134] on span "Voir plus" at bounding box center [832, 137] width 42 height 12
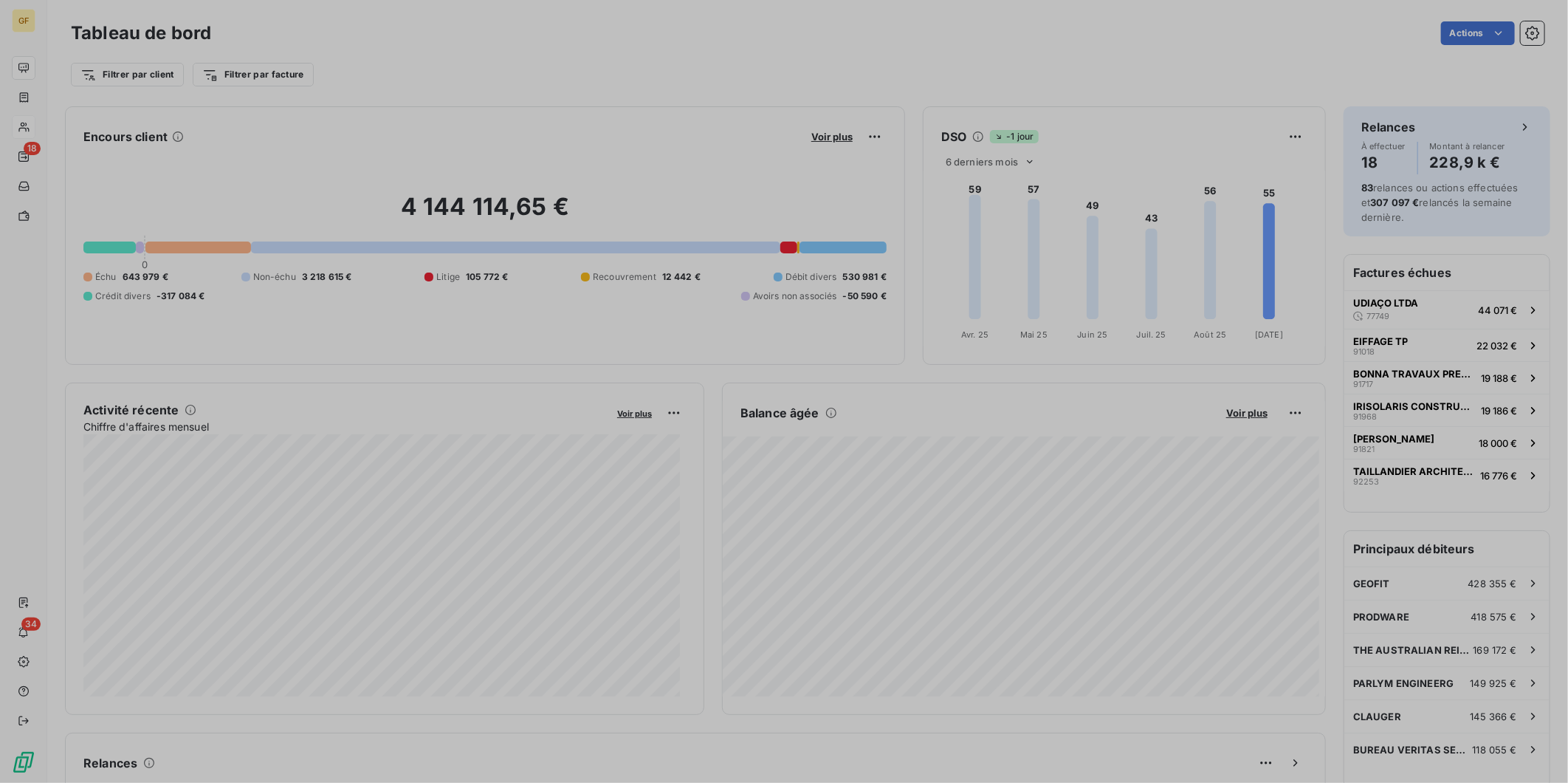
scroll to position [770, 555]
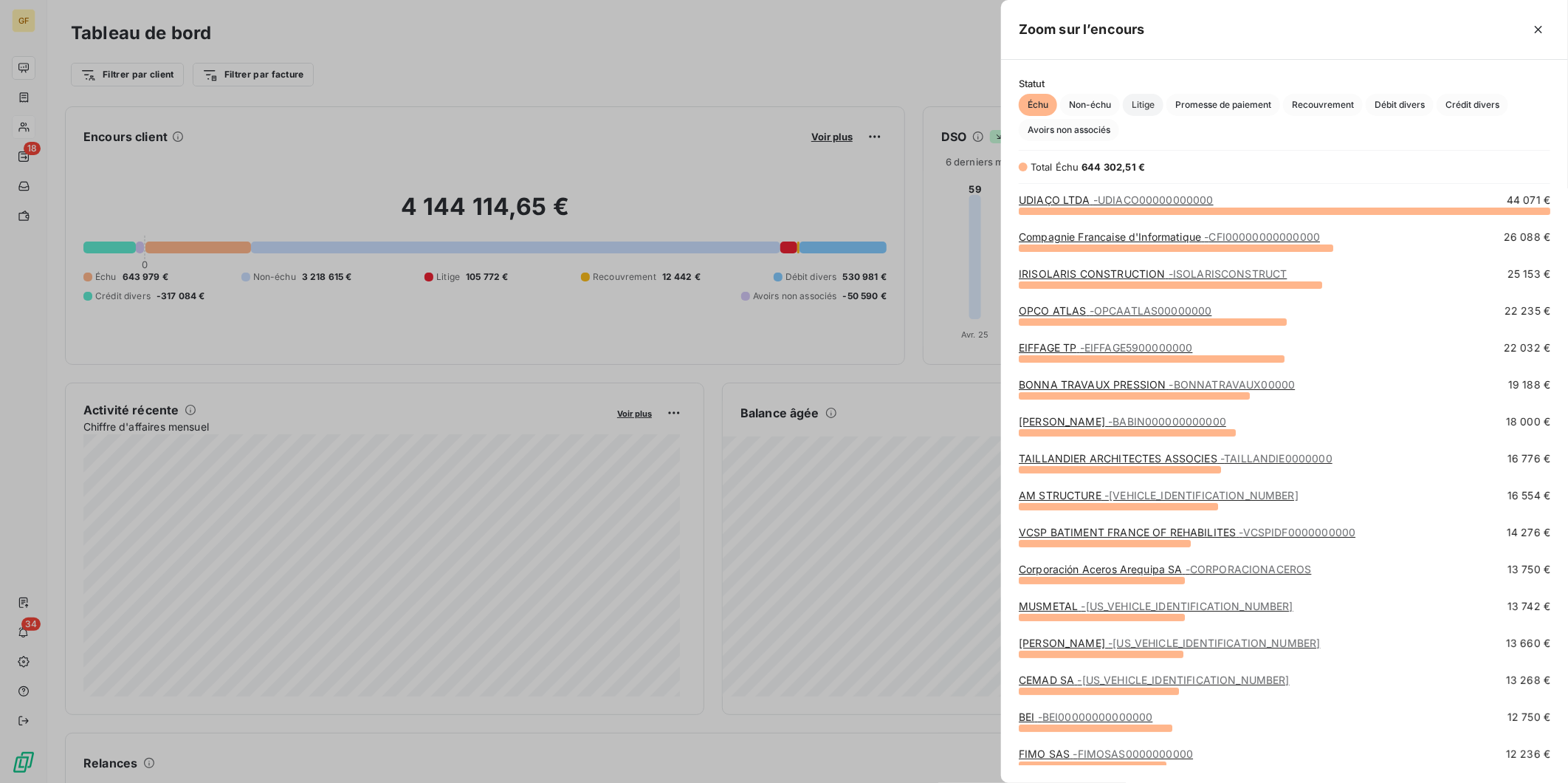
click at [1147, 105] on span "Litige" at bounding box center [1143, 104] width 41 height 22
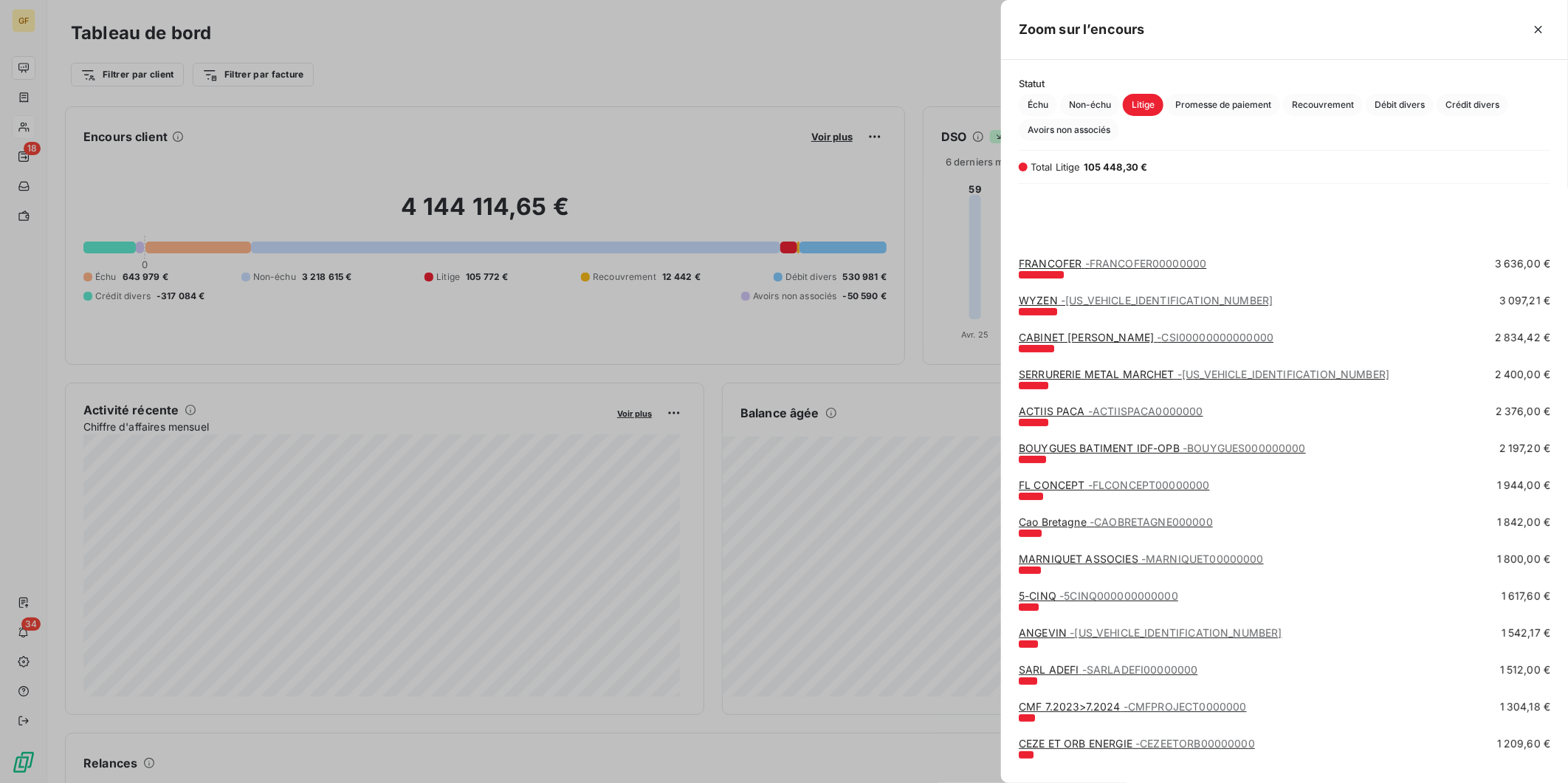
scroll to position [257, 0]
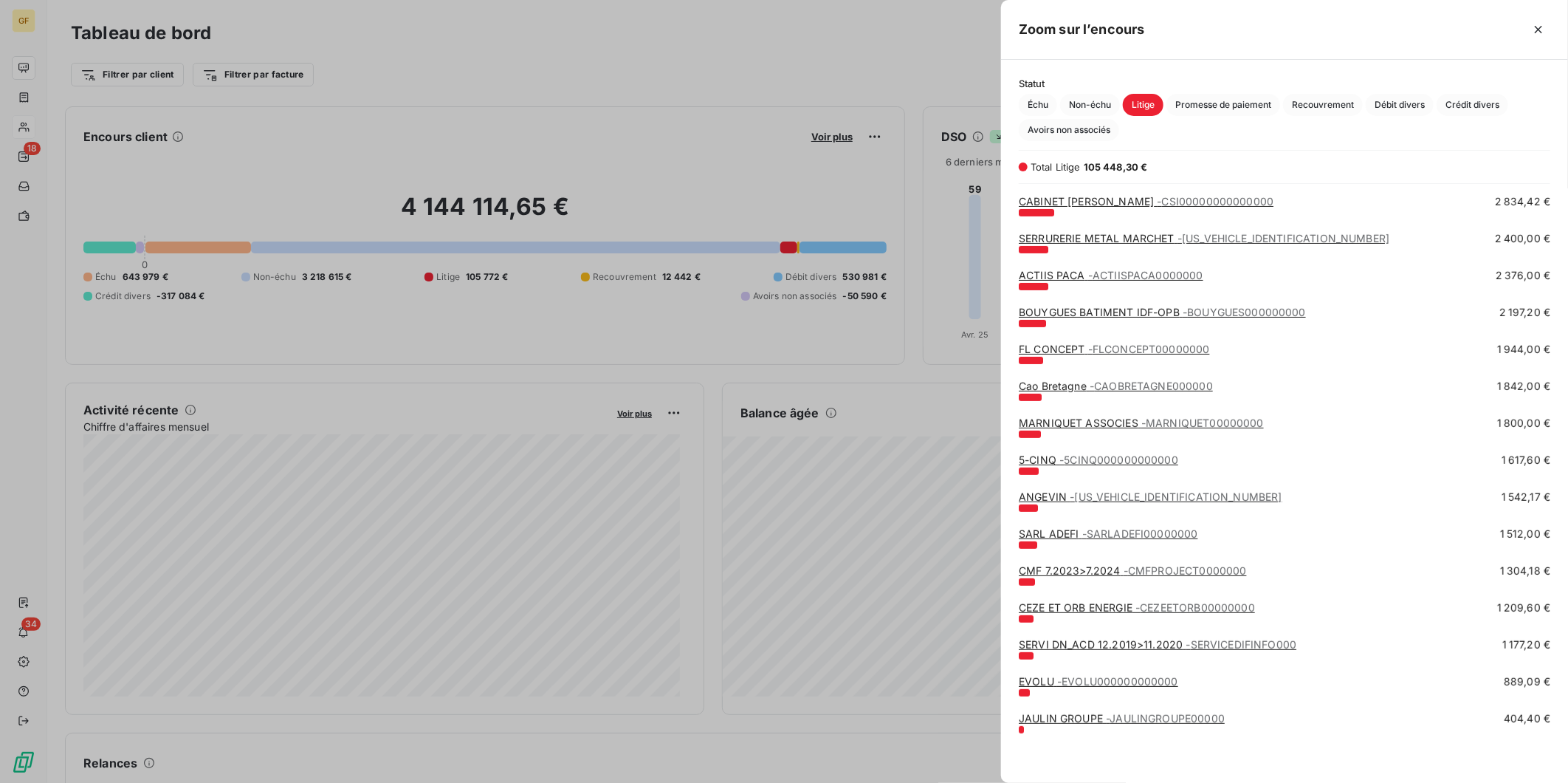
click at [1108, 704] on span "- JAULINGROUPE00000" at bounding box center [1165, 718] width 119 height 12
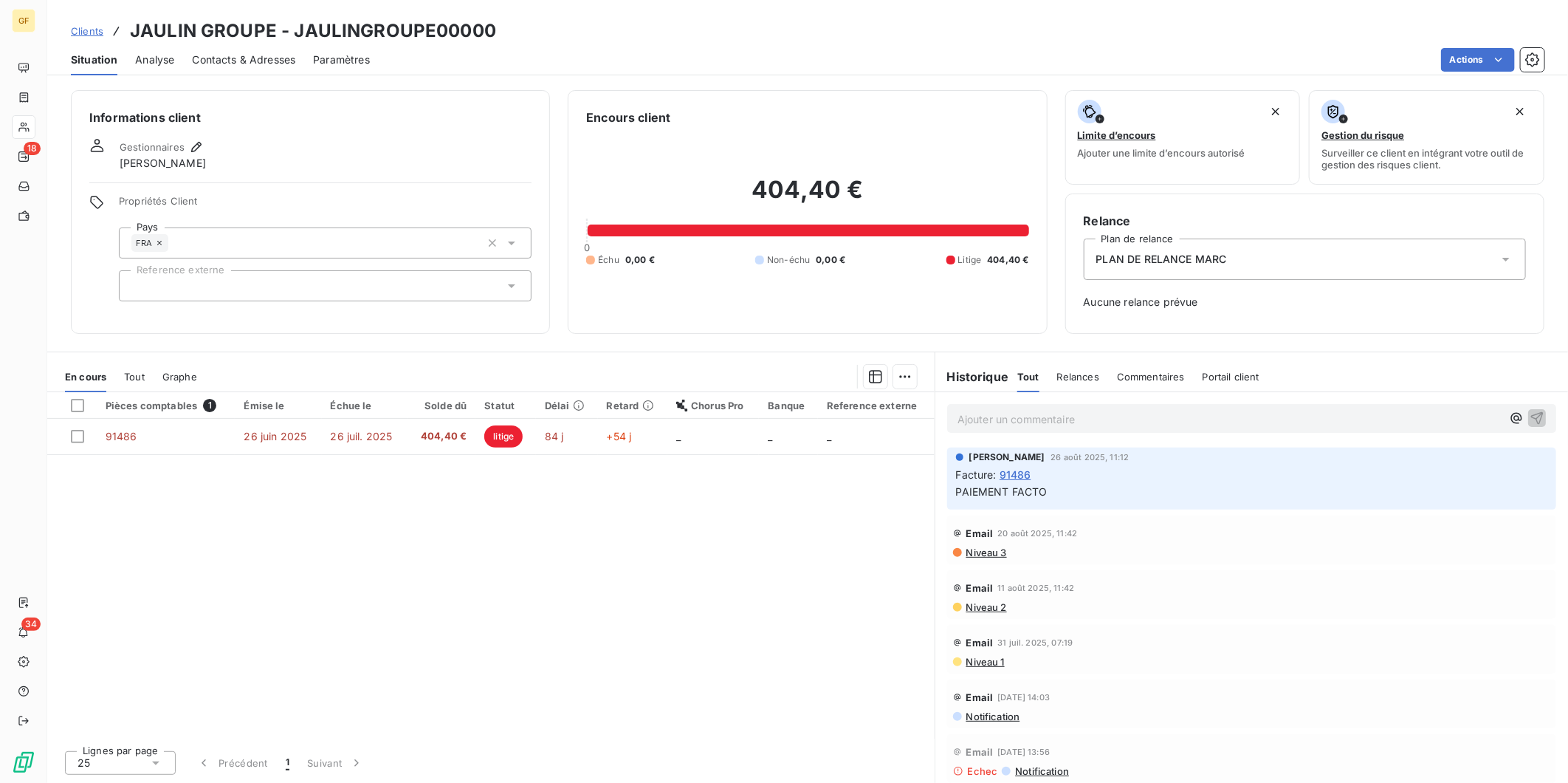
click at [1411, 42] on div "Clients JAULIN GROUPE - JAULINGROUPE00000" at bounding box center [807, 30] width 1521 height 27
click at [1411, 63] on html "GF 18 34 Clients JAULIN GROUPE - JAULINGROUPE00000 Situation Analyse Contacts &…" at bounding box center [784, 392] width 1568 height 783
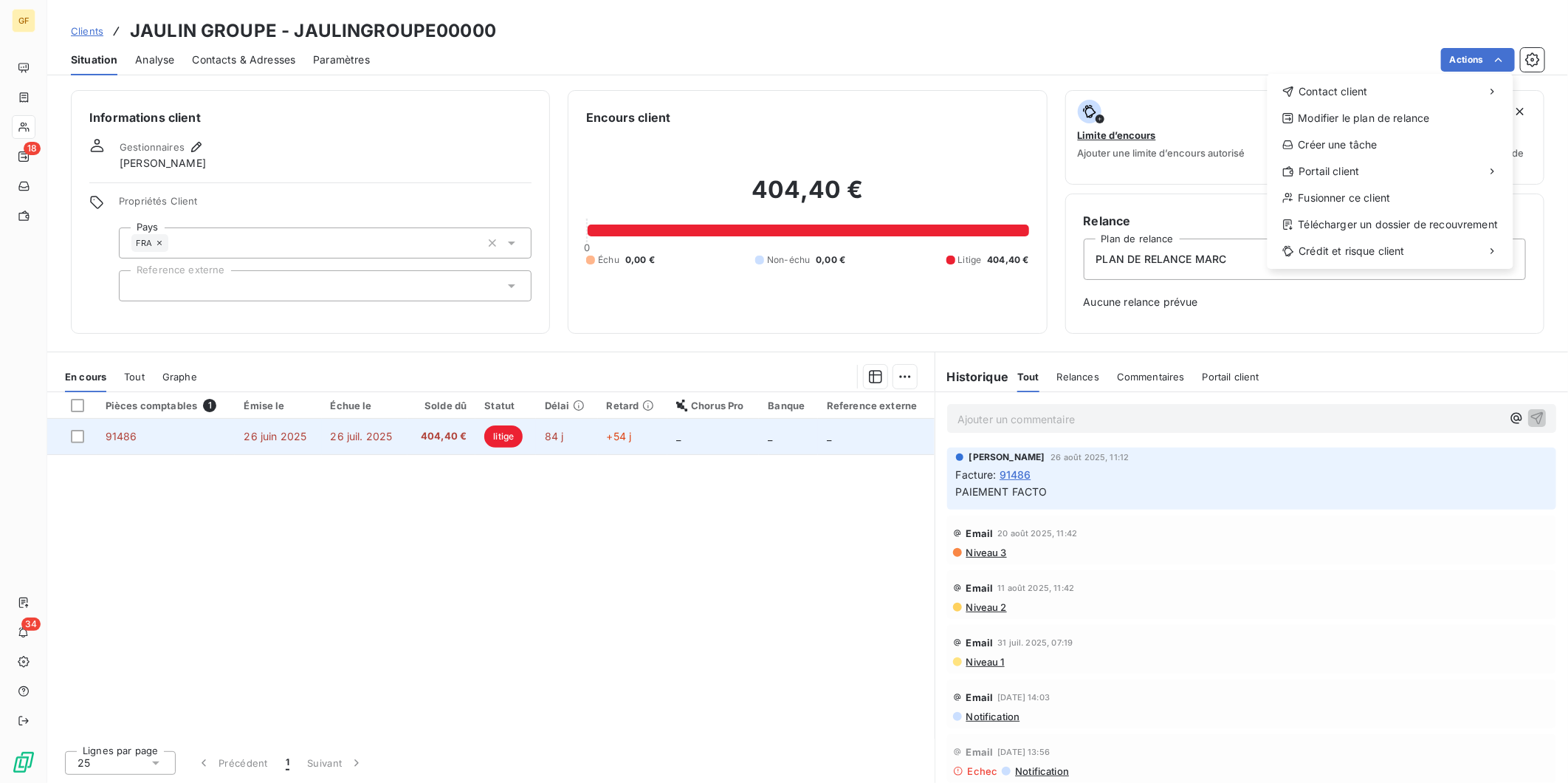
click at [503, 438] on html "GF 18 34 Clients JAULIN GROUPE - JAULINGROUPE00000 Situation Analyse Contacts &…" at bounding box center [784, 392] width 1568 height 783
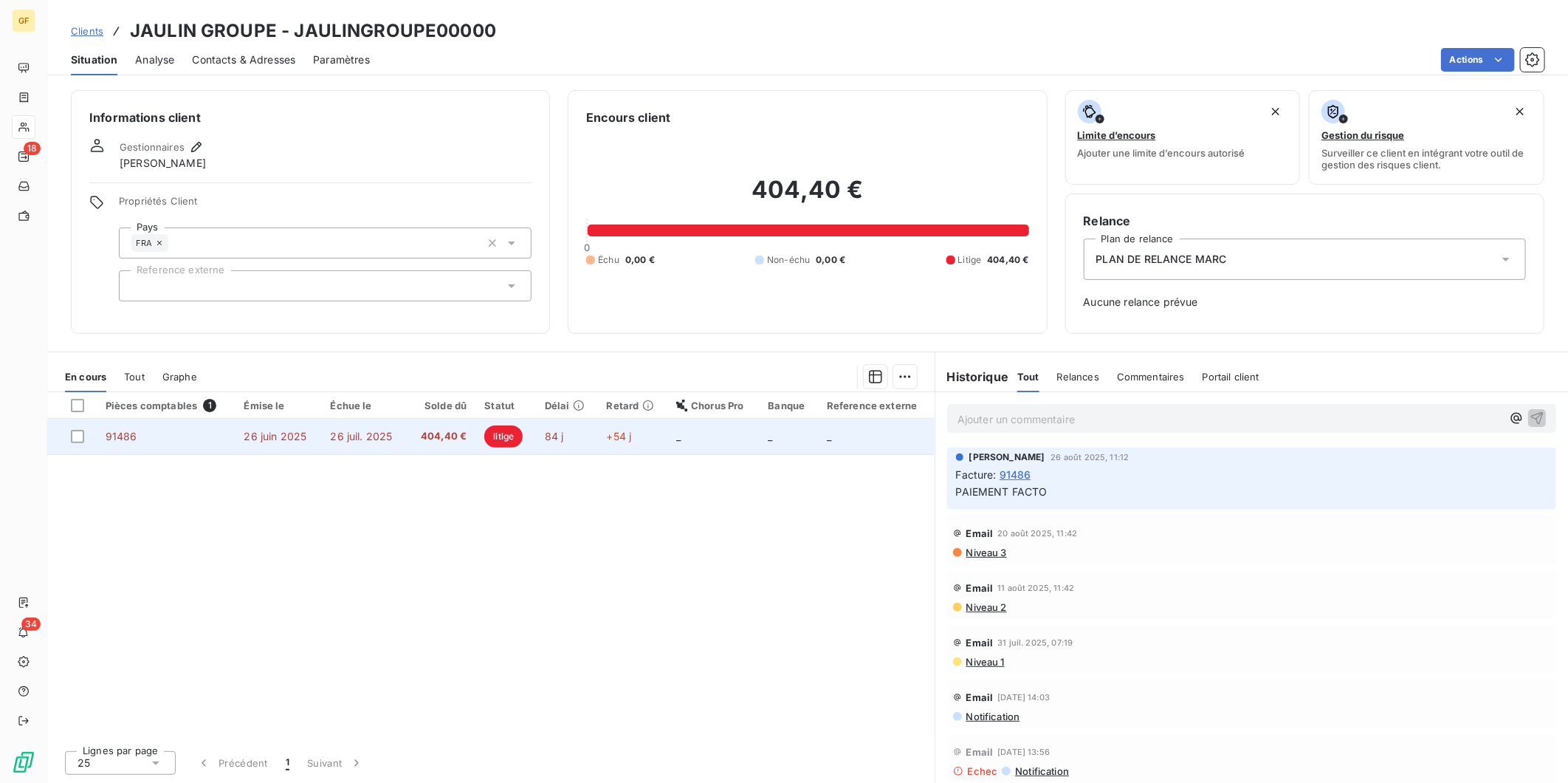
click at [319, 438] on td "26 juin 2025" at bounding box center [277, 436] width 86 height 36
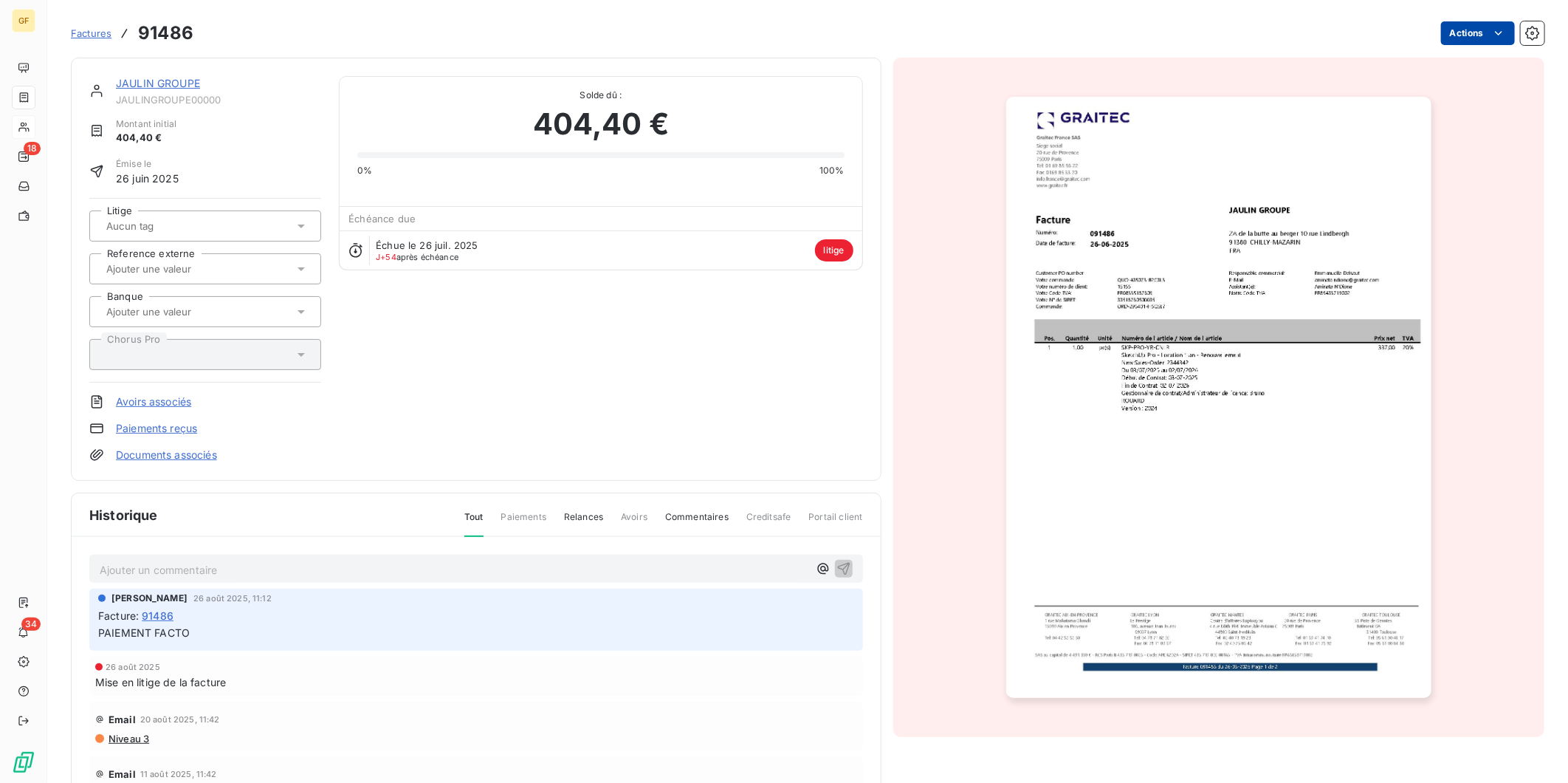
click at [1411, 37] on html "GF 18 34 Factures 91486 Actions JAULIN GROUPE JAULINGROUPE00000 Montant initial…" at bounding box center [784, 392] width 1568 height 783
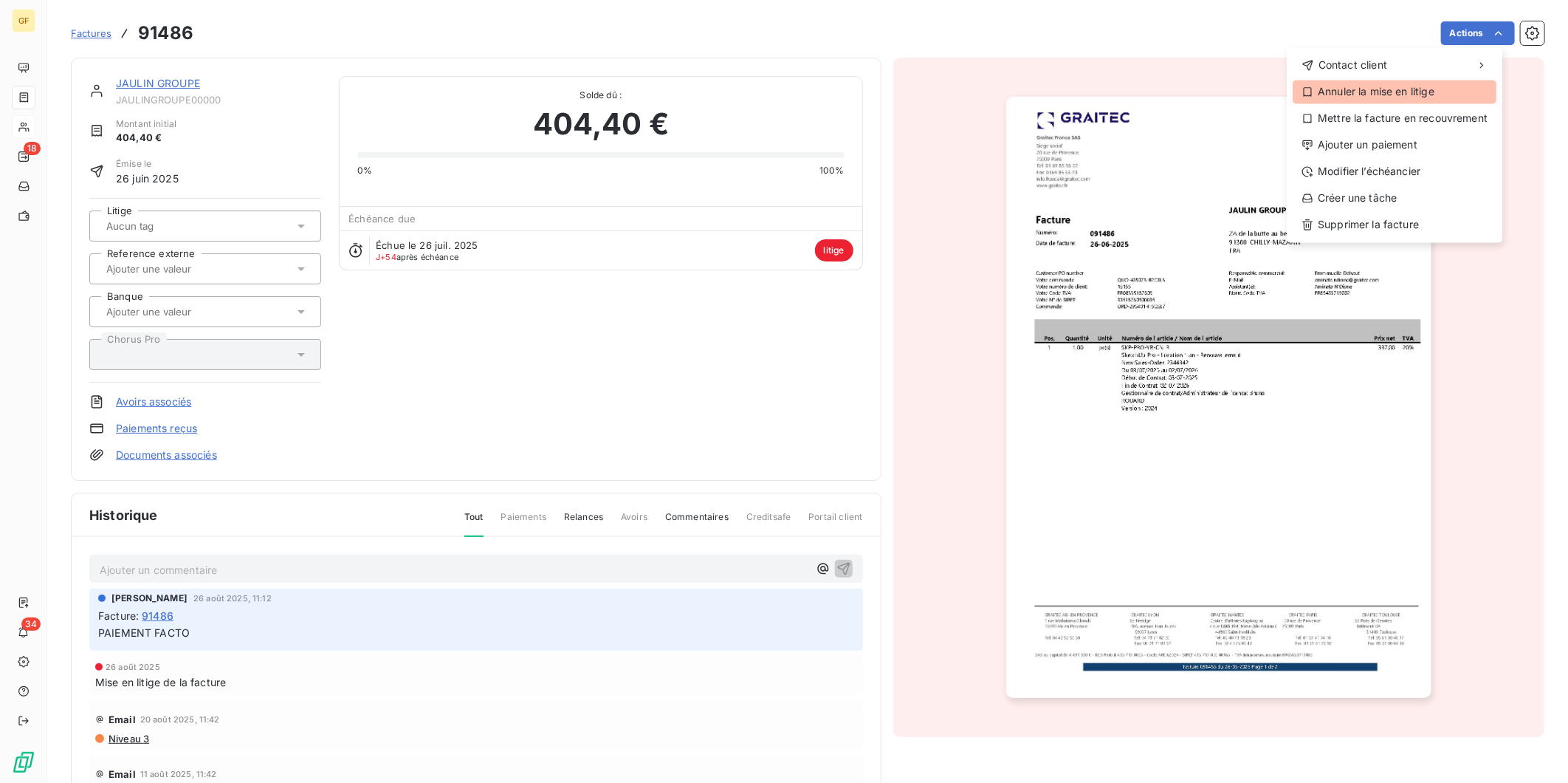
click at [1411, 89] on div "Annuler la mise en litige" at bounding box center [1394, 91] width 204 height 23
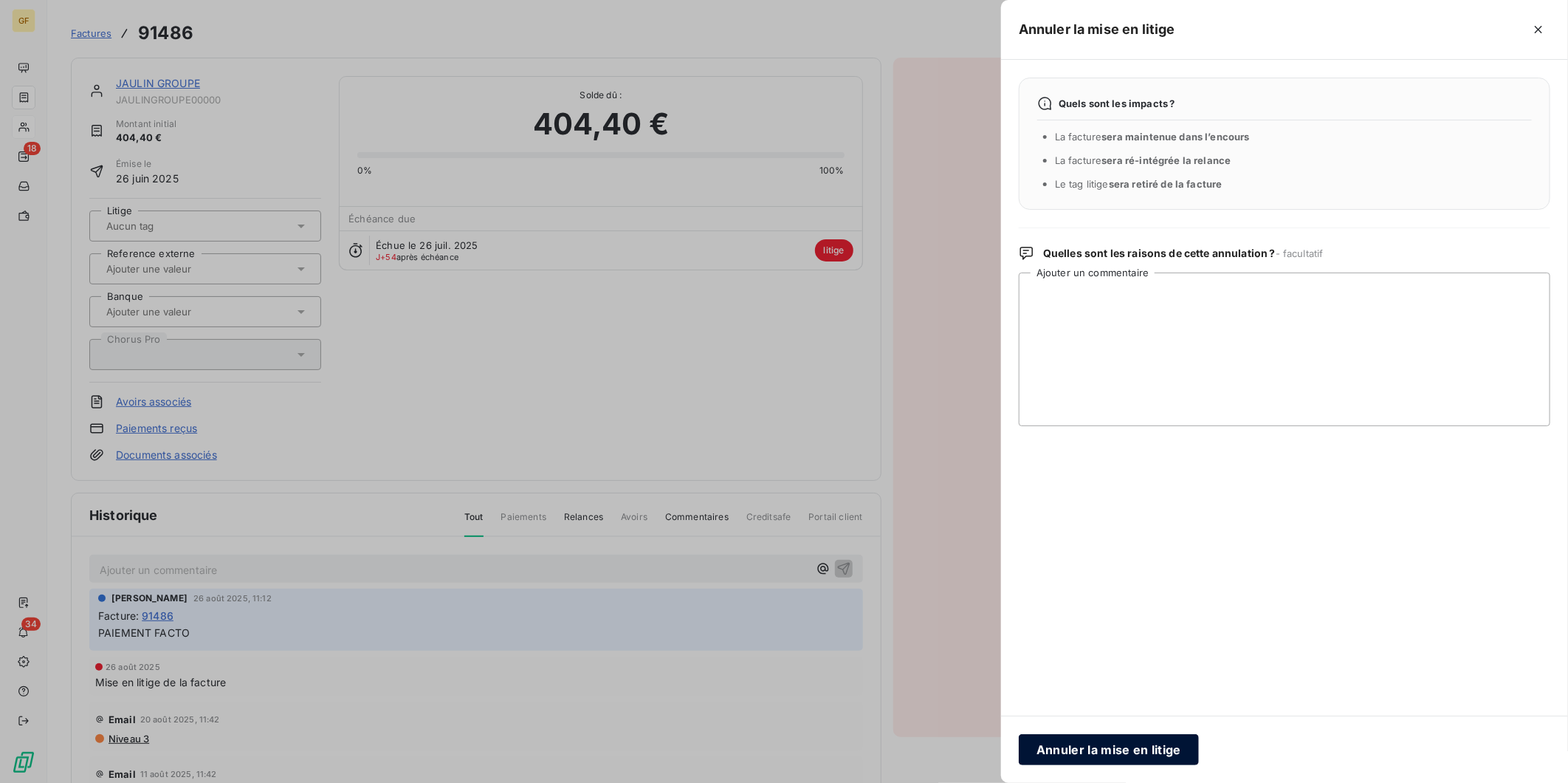
click at [1064, 704] on div "Annuler la mise en litige" at bounding box center [1284, 749] width 567 height 67
click at [1067, 704] on button "Annuler la mise en litige" at bounding box center [1108, 750] width 180 height 31
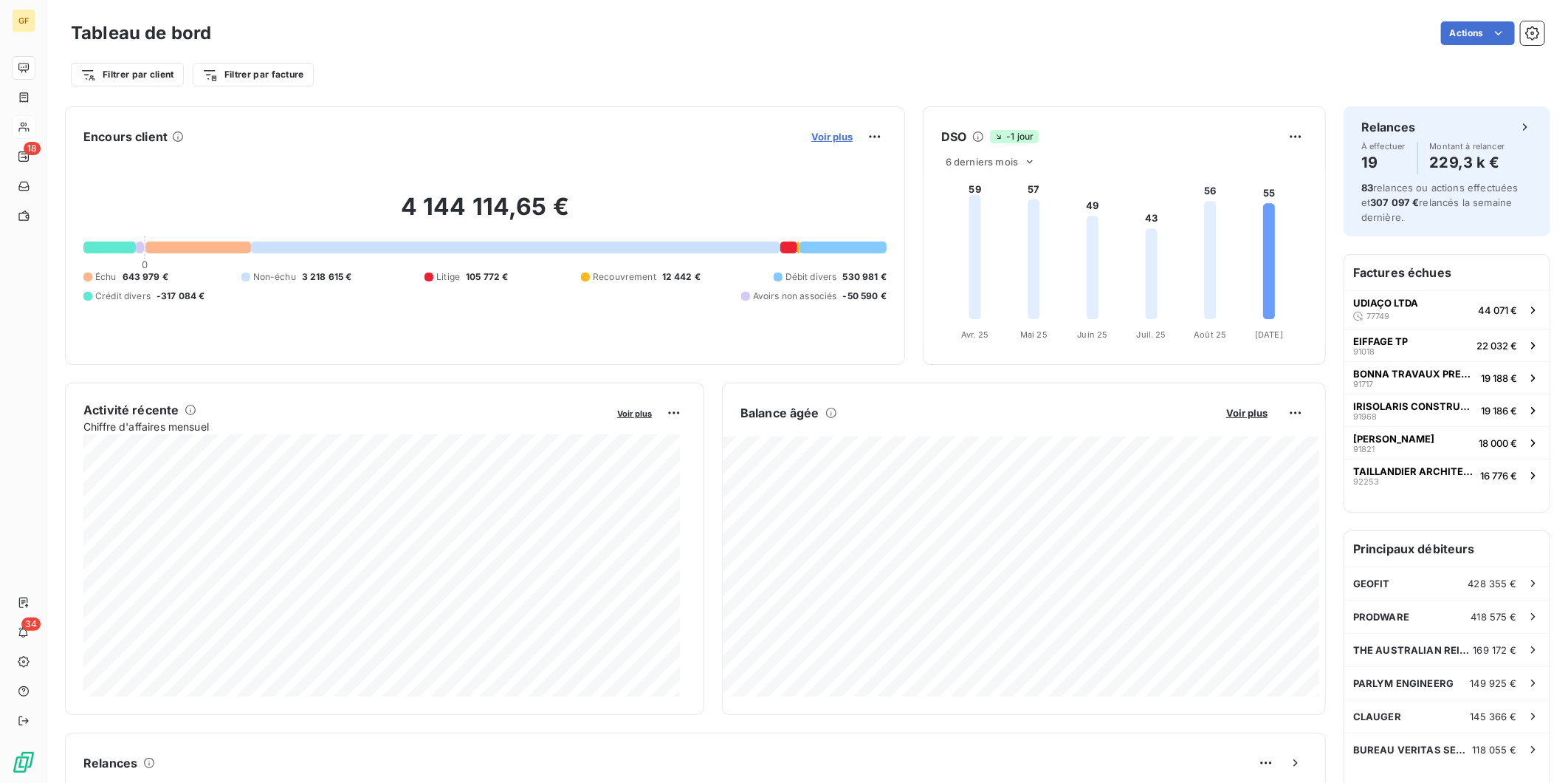
click at [811, 136] on span "Voir plus" at bounding box center [832, 137] width 42 height 12
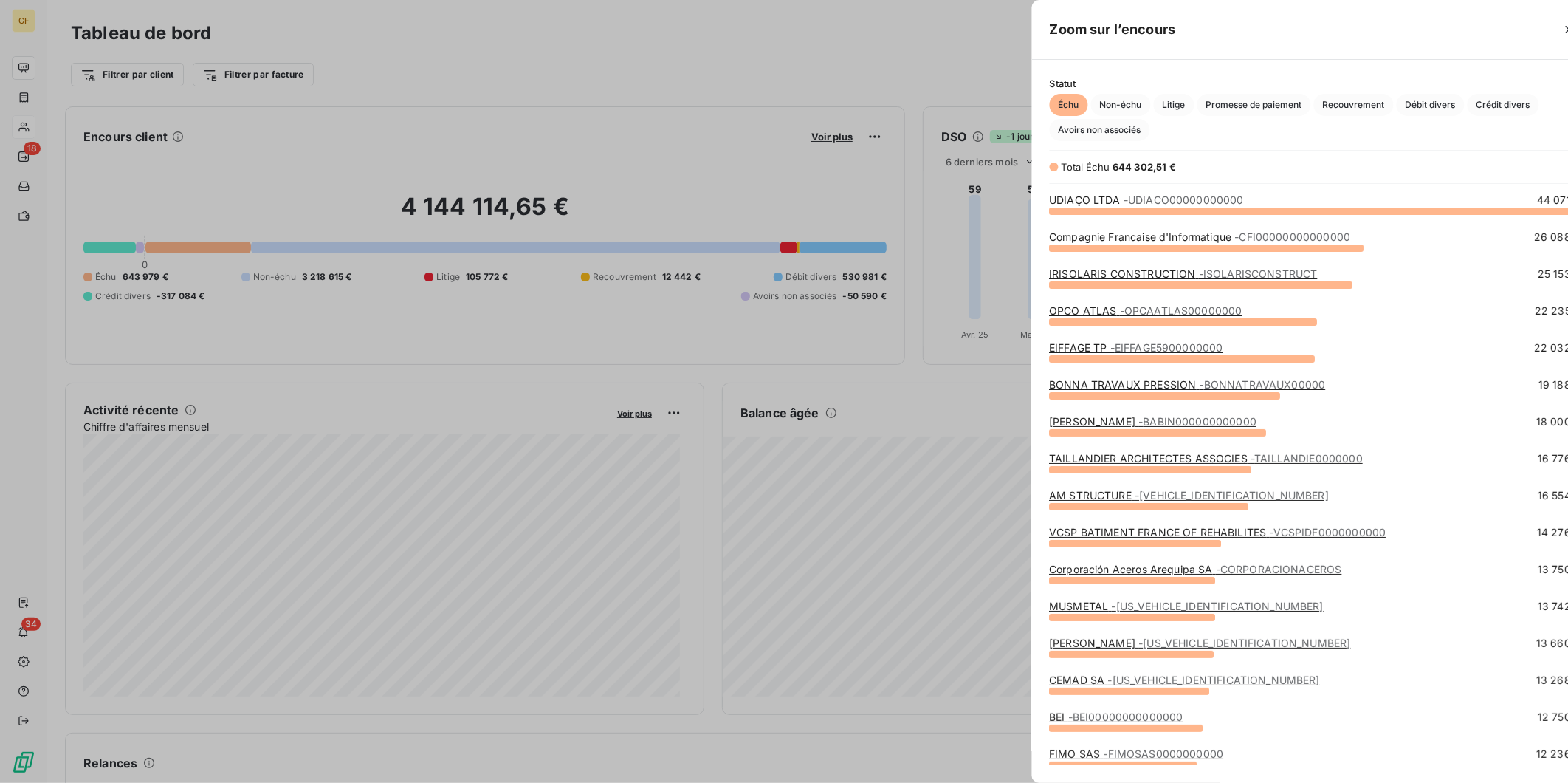
scroll to position [770, 555]
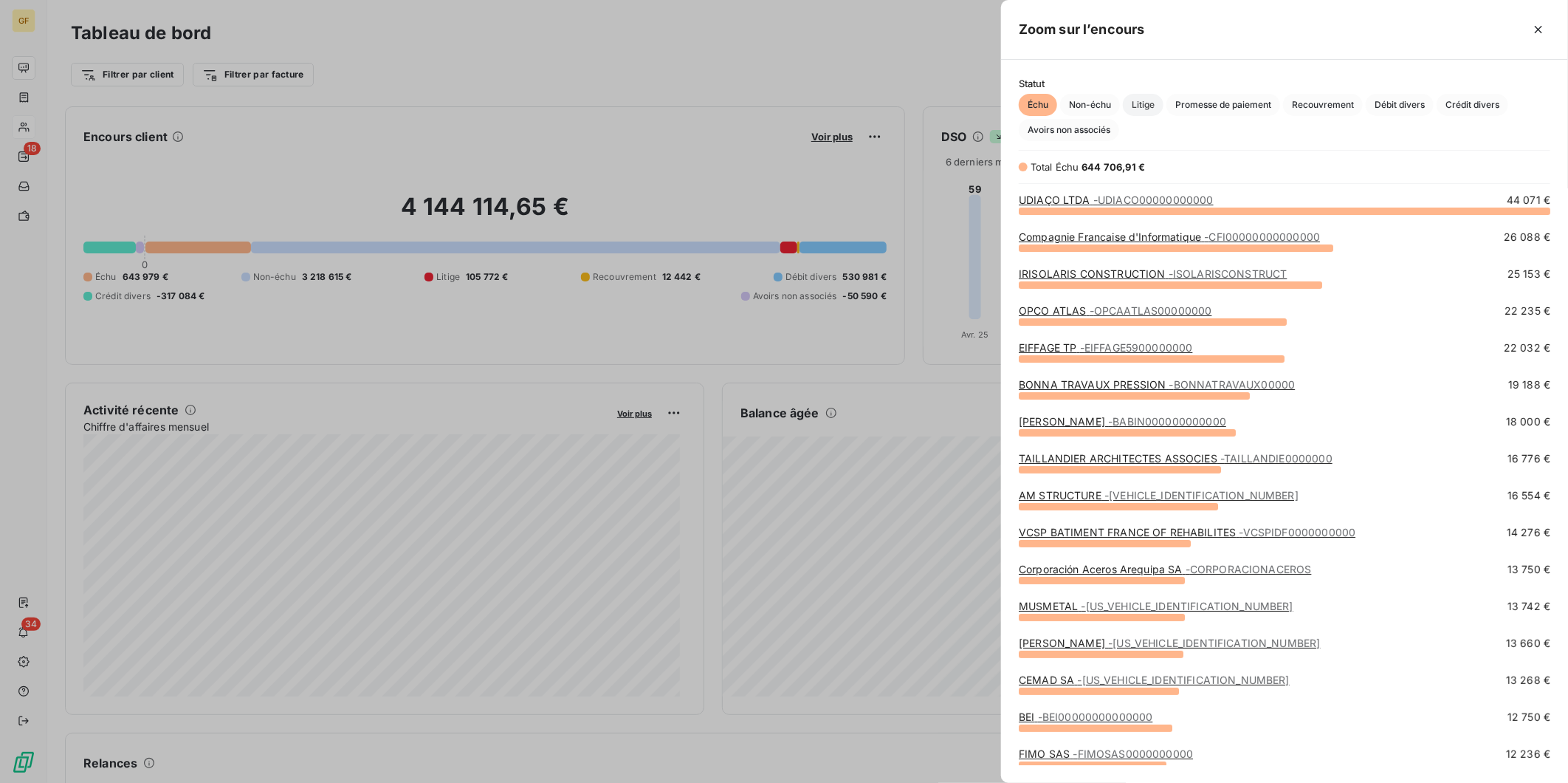
click at [1160, 100] on span "Litige" at bounding box center [1143, 104] width 41 height 22
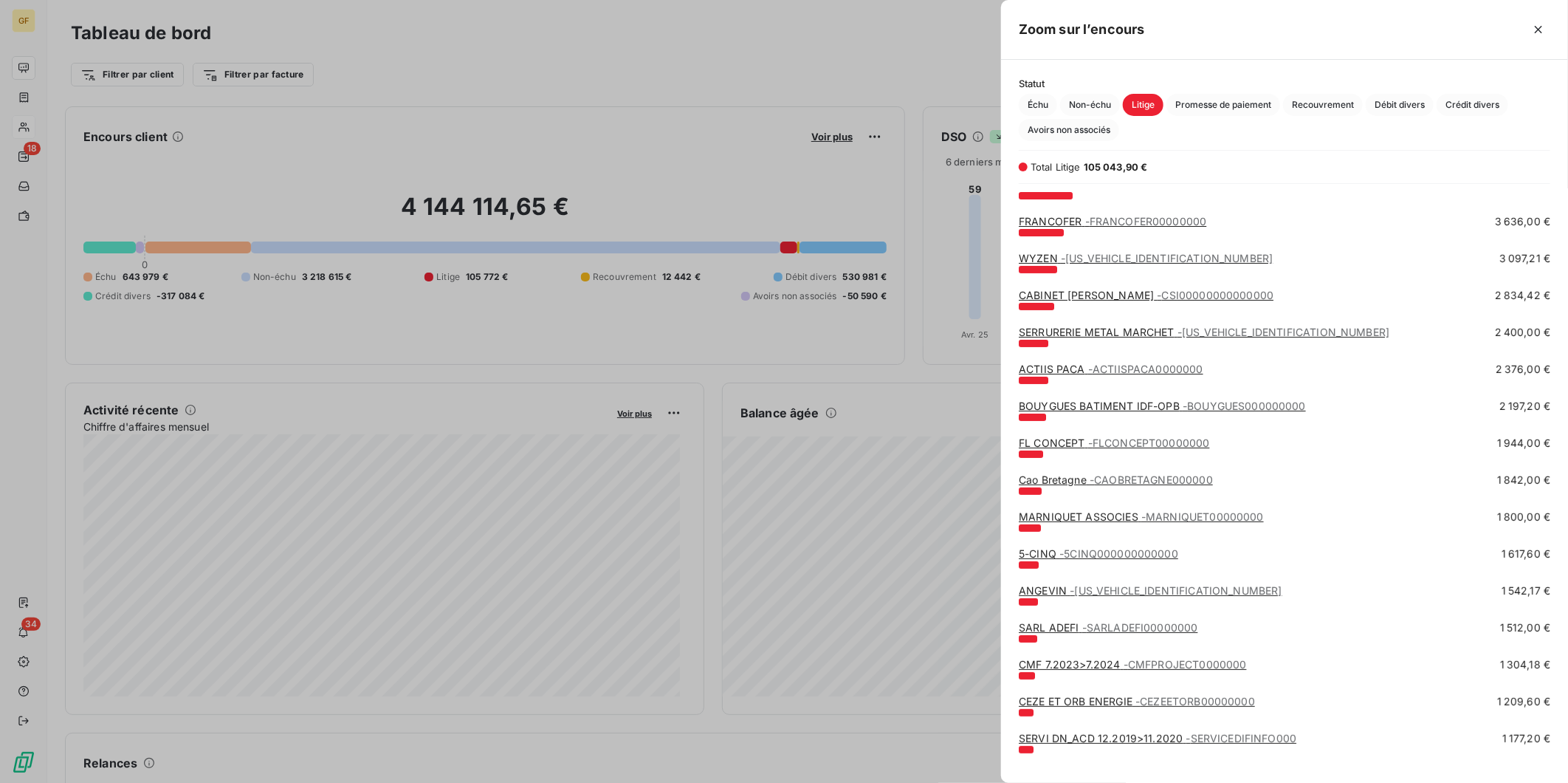
scroll to position [220, 0]
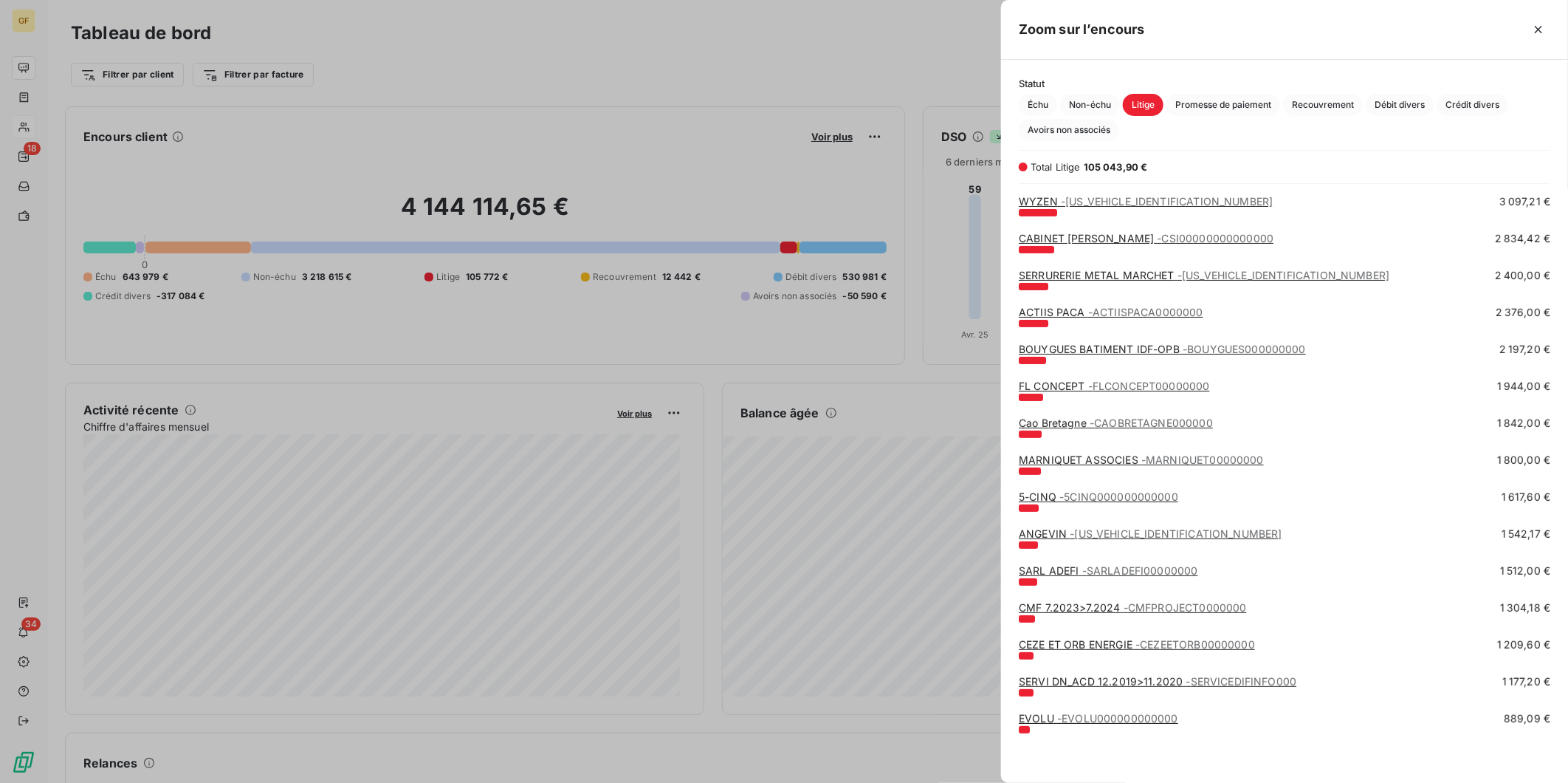
click at [1118, 704] on span "- EVOLU000000000000" at bounding box center [1118, 718] width 121 height 12
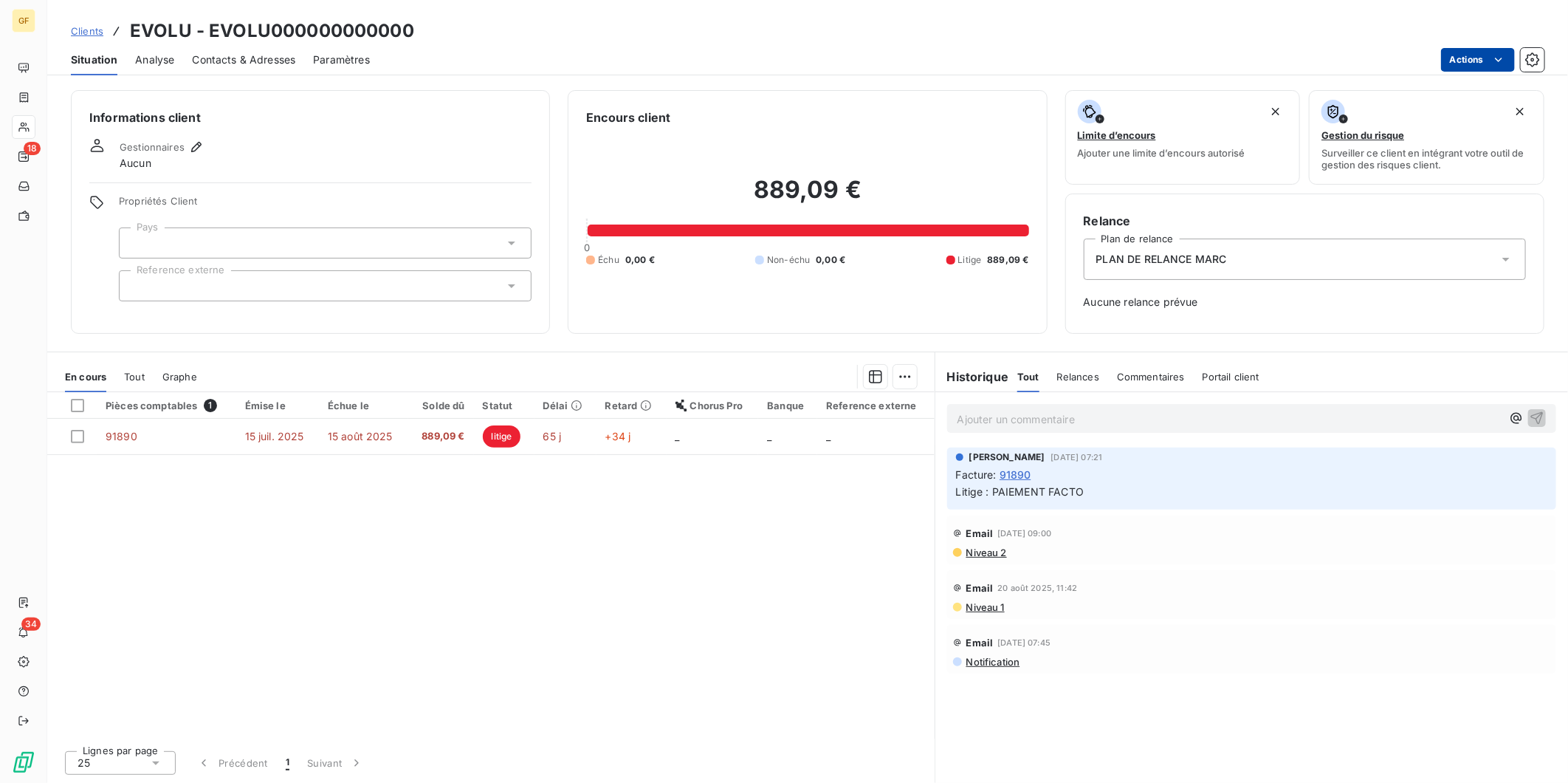
click at [1411, 62] on html "GF 18 34 Clients EVOLU - EVOLU000000000000 Situation Analyse Contacts & Adresse…" at bounding box center [784, 392] width 1568 height 783
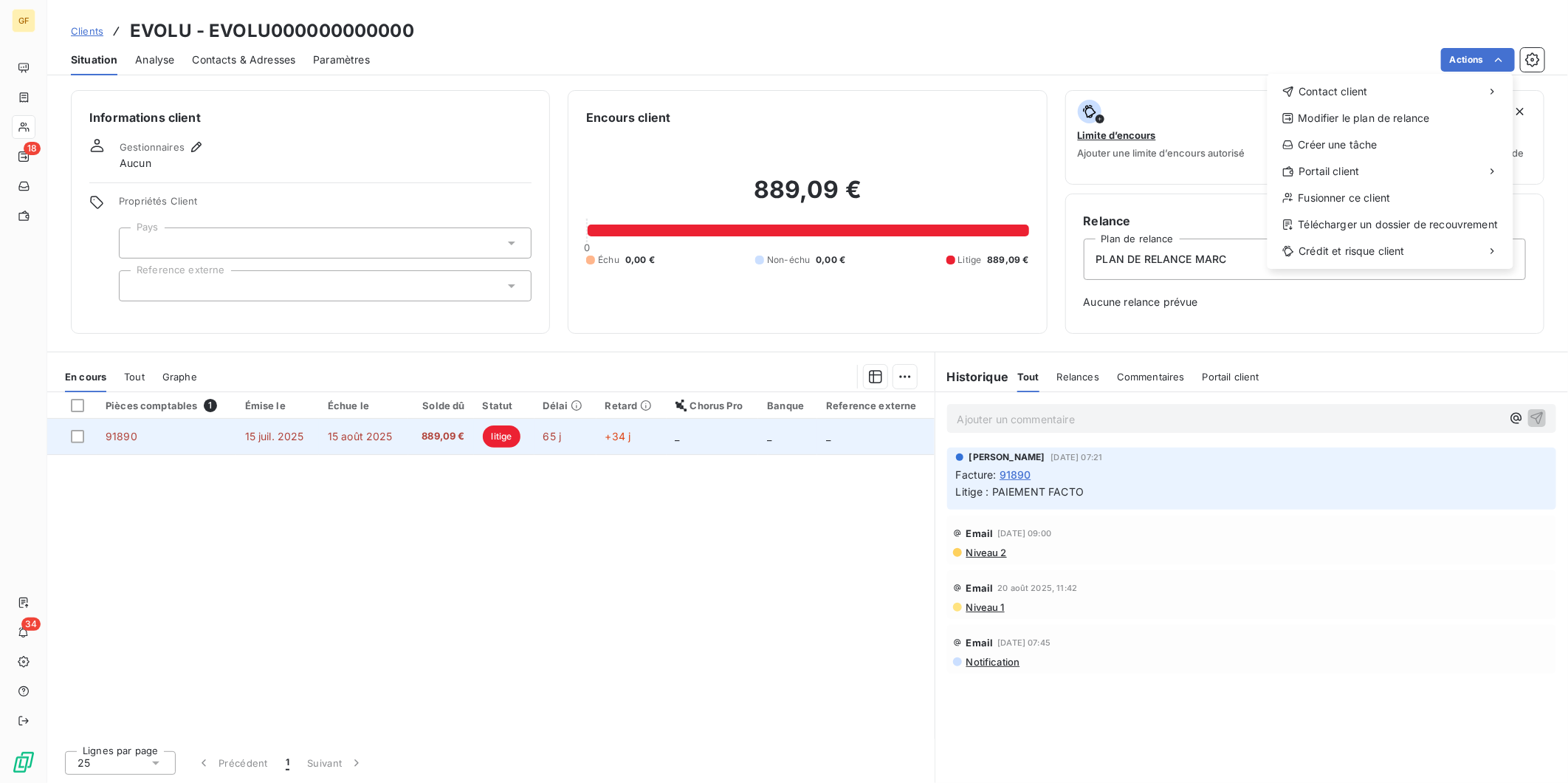
click at [618, 443] on html "GF 18 34 Clients EVOLU - EVOLU000000000000 Situation Analyse Contacts & Adresse…" at bounding box center [784, 392] width 1568 height 783
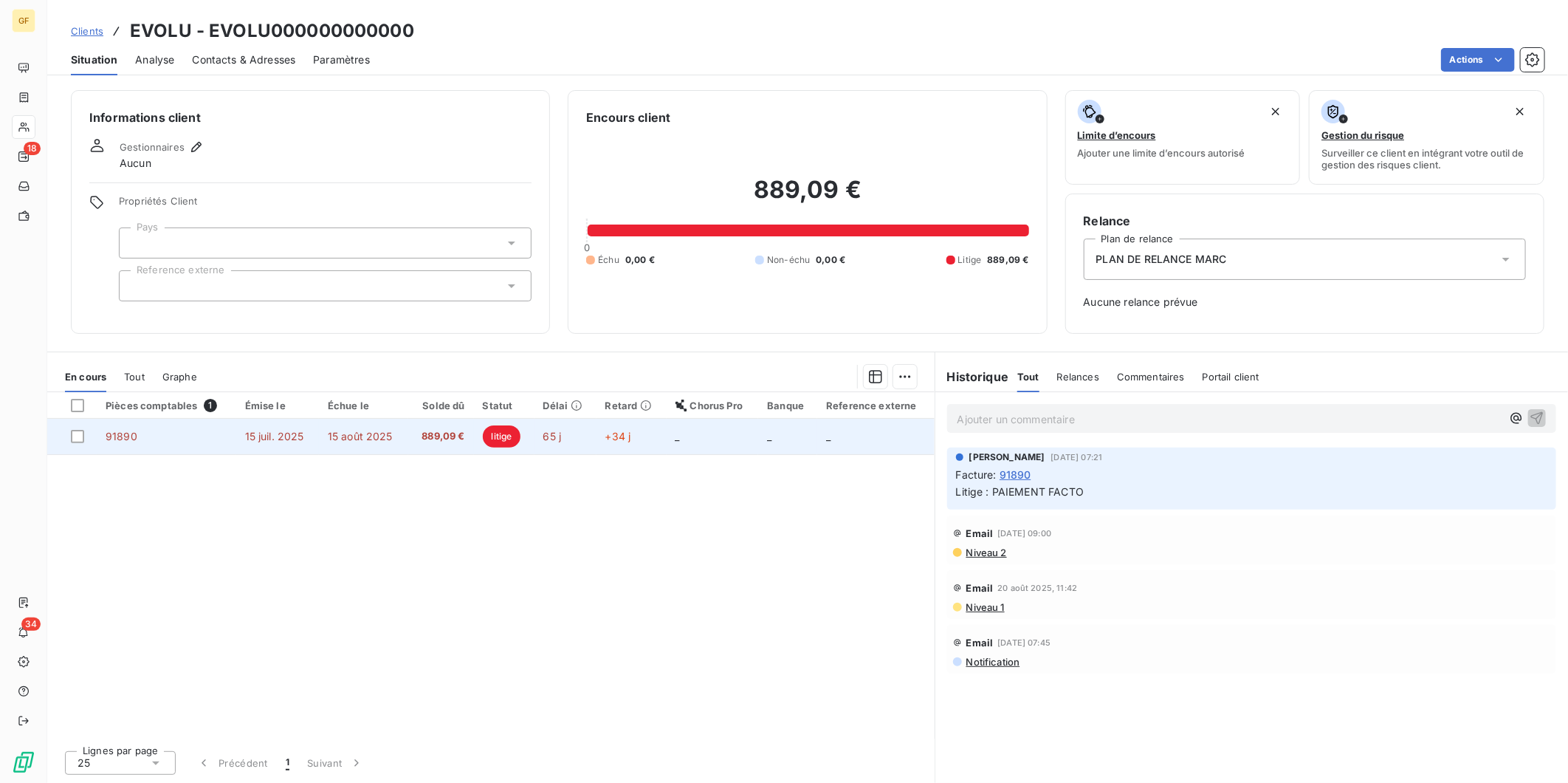
click at [380, 441] on span "15 août 2025" at bounding box center [360, 436] width 65 height 12
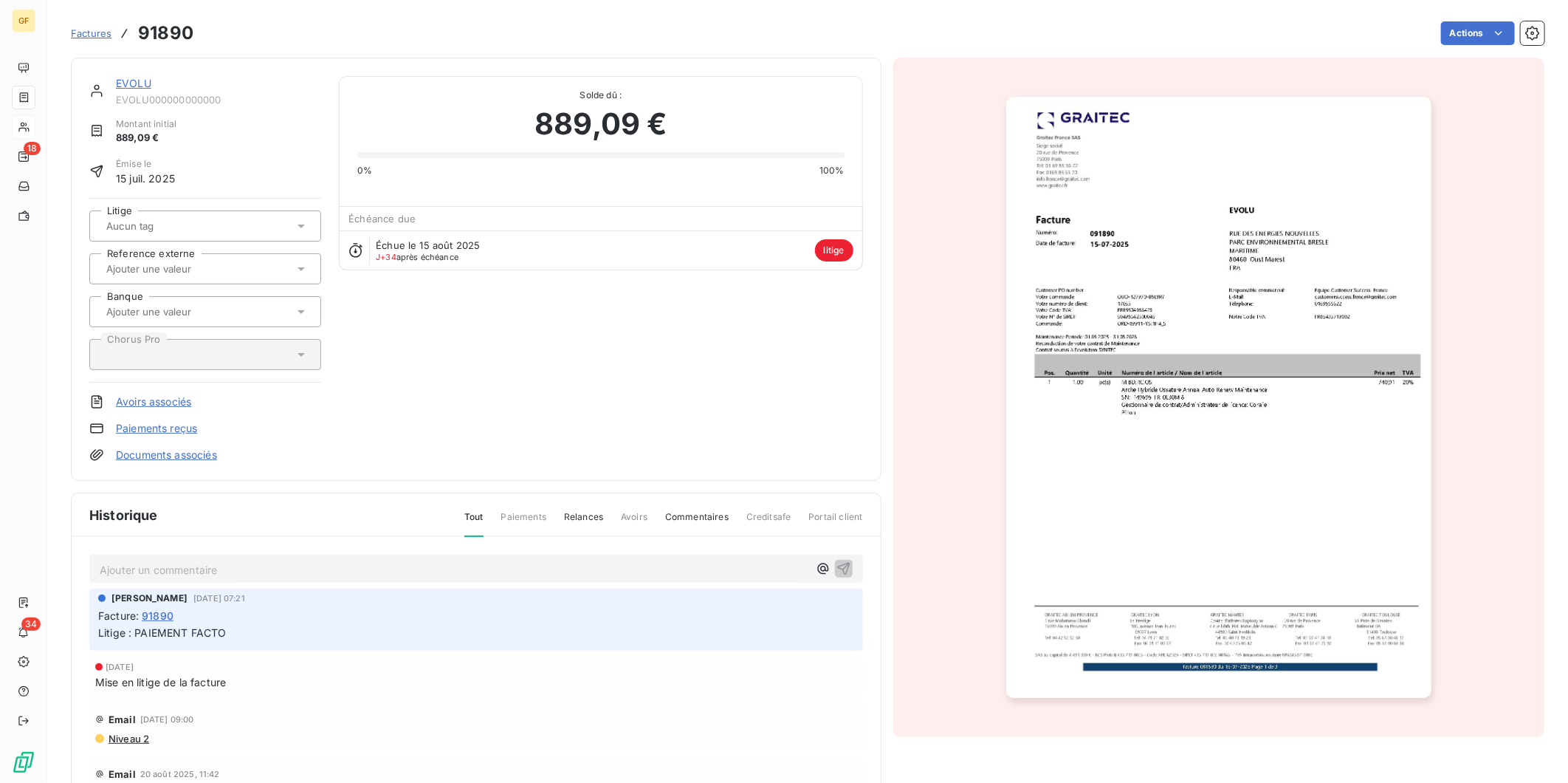
drag, startPoint x: 482, startPoint y: 248, endPoint x: 529, endPoint y: 247, distance: 47.0
click at [482, 248] on div "Échue le 15 août 2025 J+34 après échéance litige" at bounding box center [600, 250] width 522 height 39
click at [1411, 43] on html "GF 18 34 Factures 91890 Actions EVOLU EVOLU000000000000 Montant initial 889,09 …" at bounding box center [784, 392] width 1568 height 783
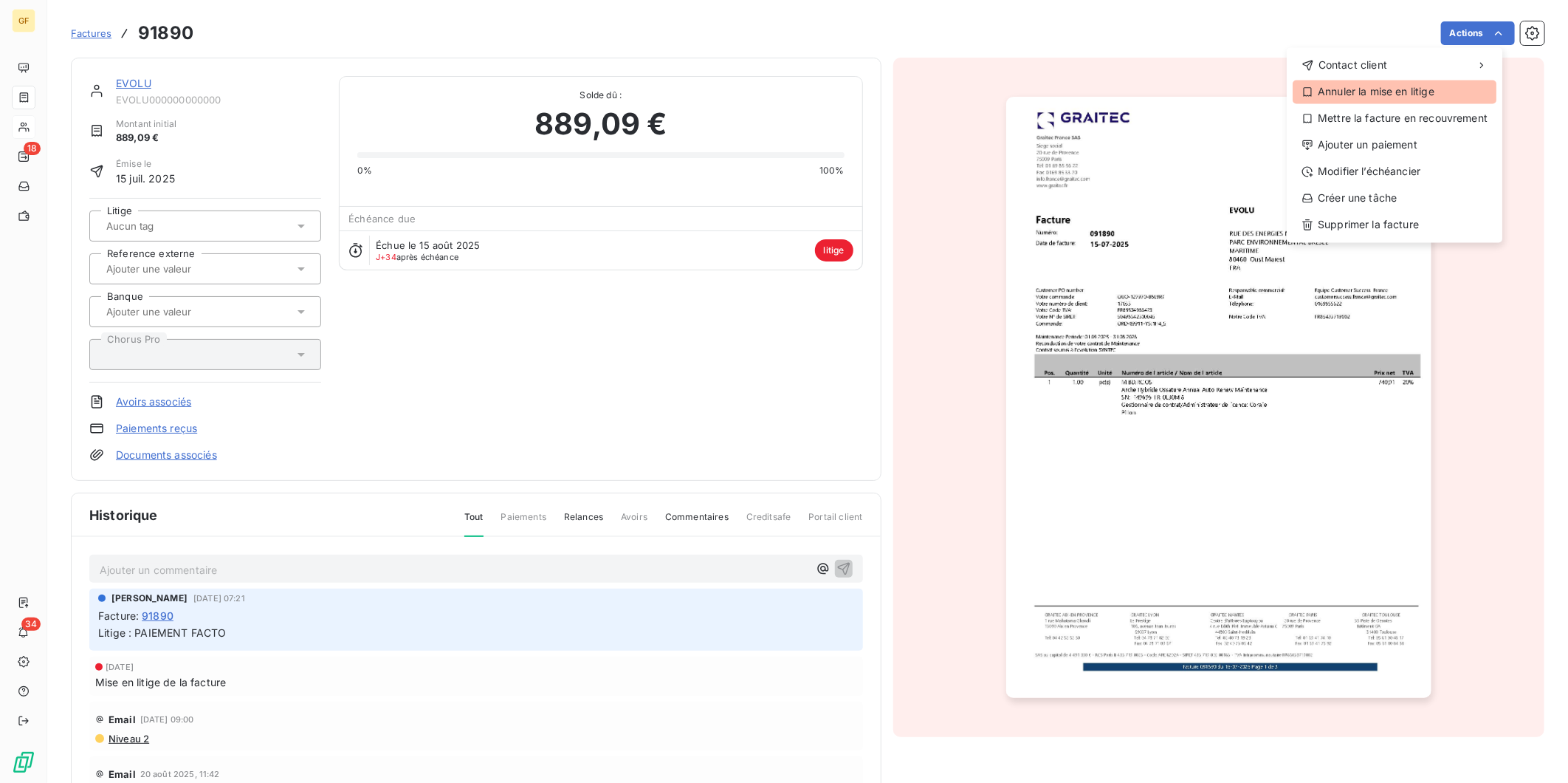
click at [1411, 84] on div "Annuler la mise en litige" at bounding box center [1394, 91] width 204 height 23
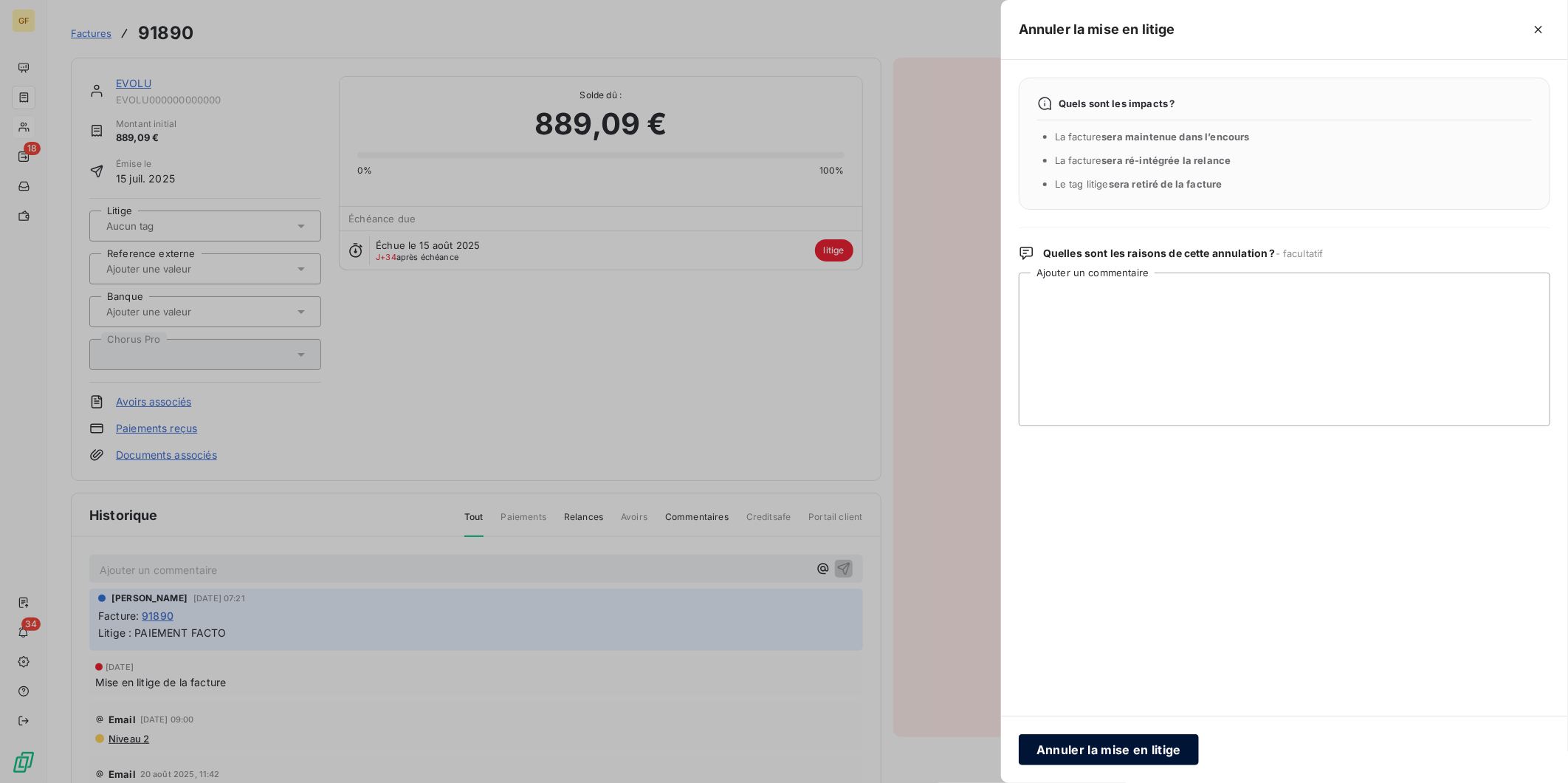
click at [1149, 704] on button "Annuler la mise en litige" at bounding box center [1108, 750] width 180 height 31
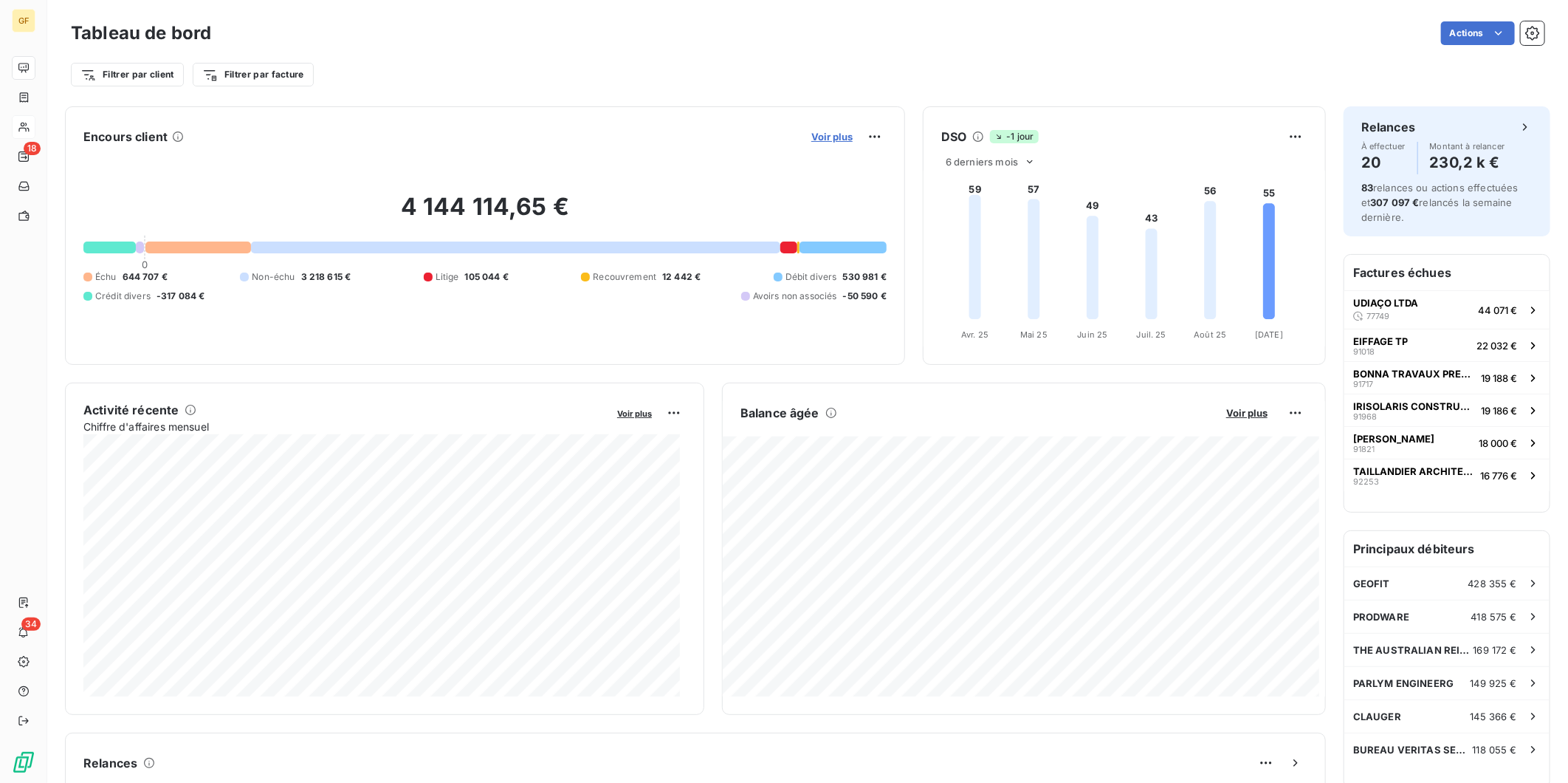
click at [815, 136] on span "Voir plus" at bounding box center [832, 137] width 42 height 12
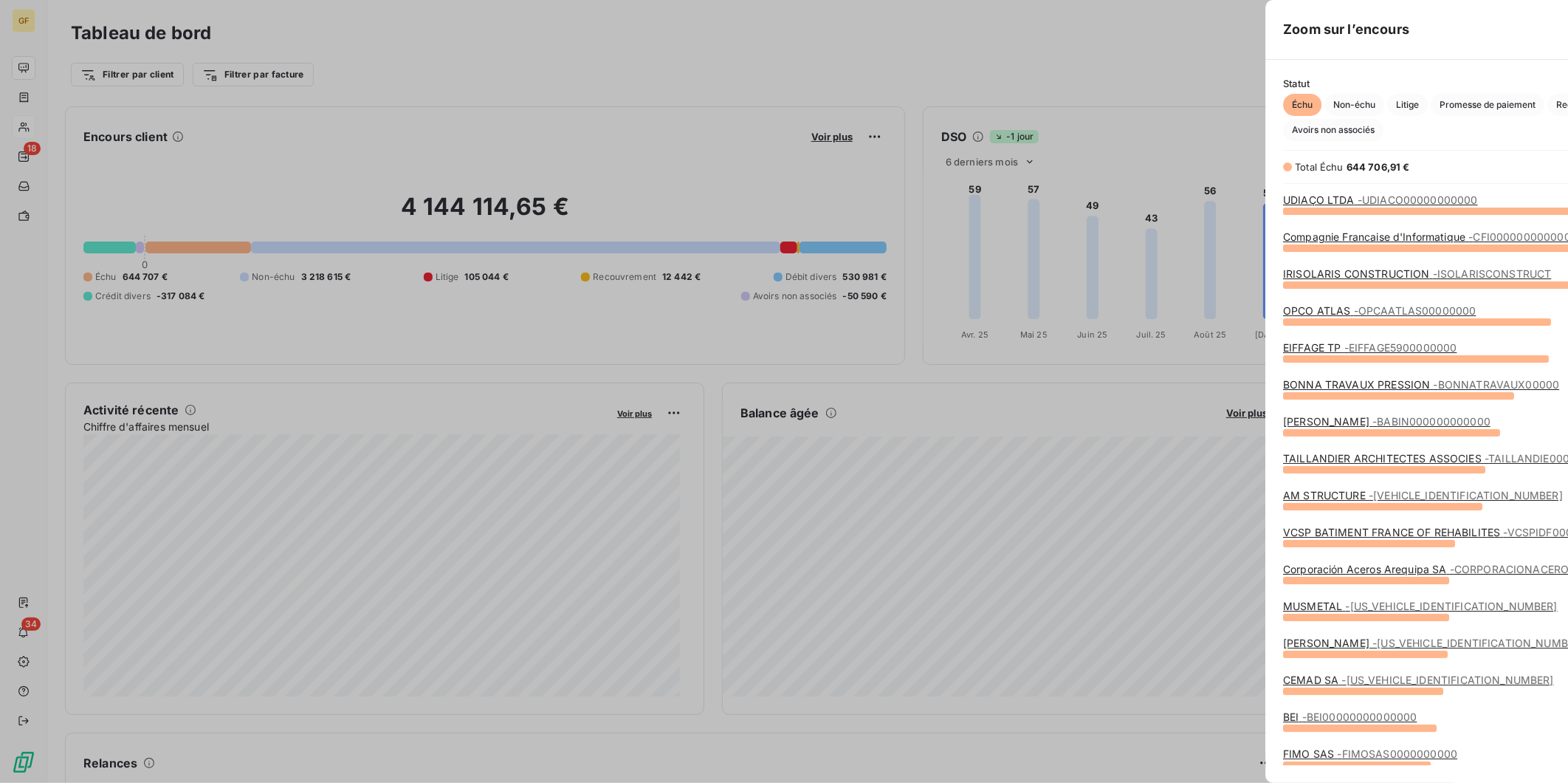
scroll to position [770, 555]
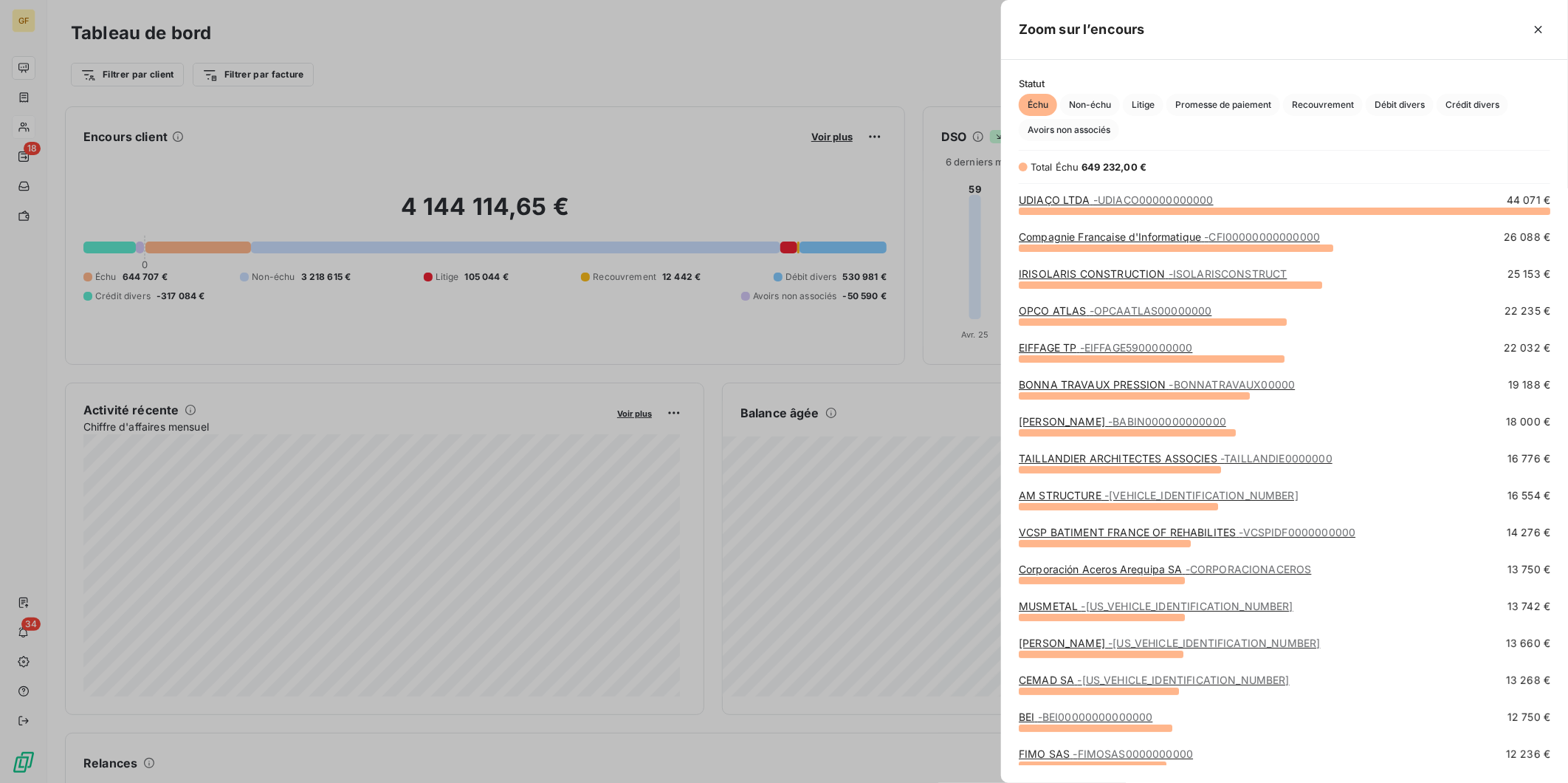
drag, startPoint x: 1137, startPoint y: 105, endPoint x: 1204, endPoint y: 224, distance: 136.6
click at [1137, 105] on span "Litige" at bounding box center [1143, 104] width 41 height 22
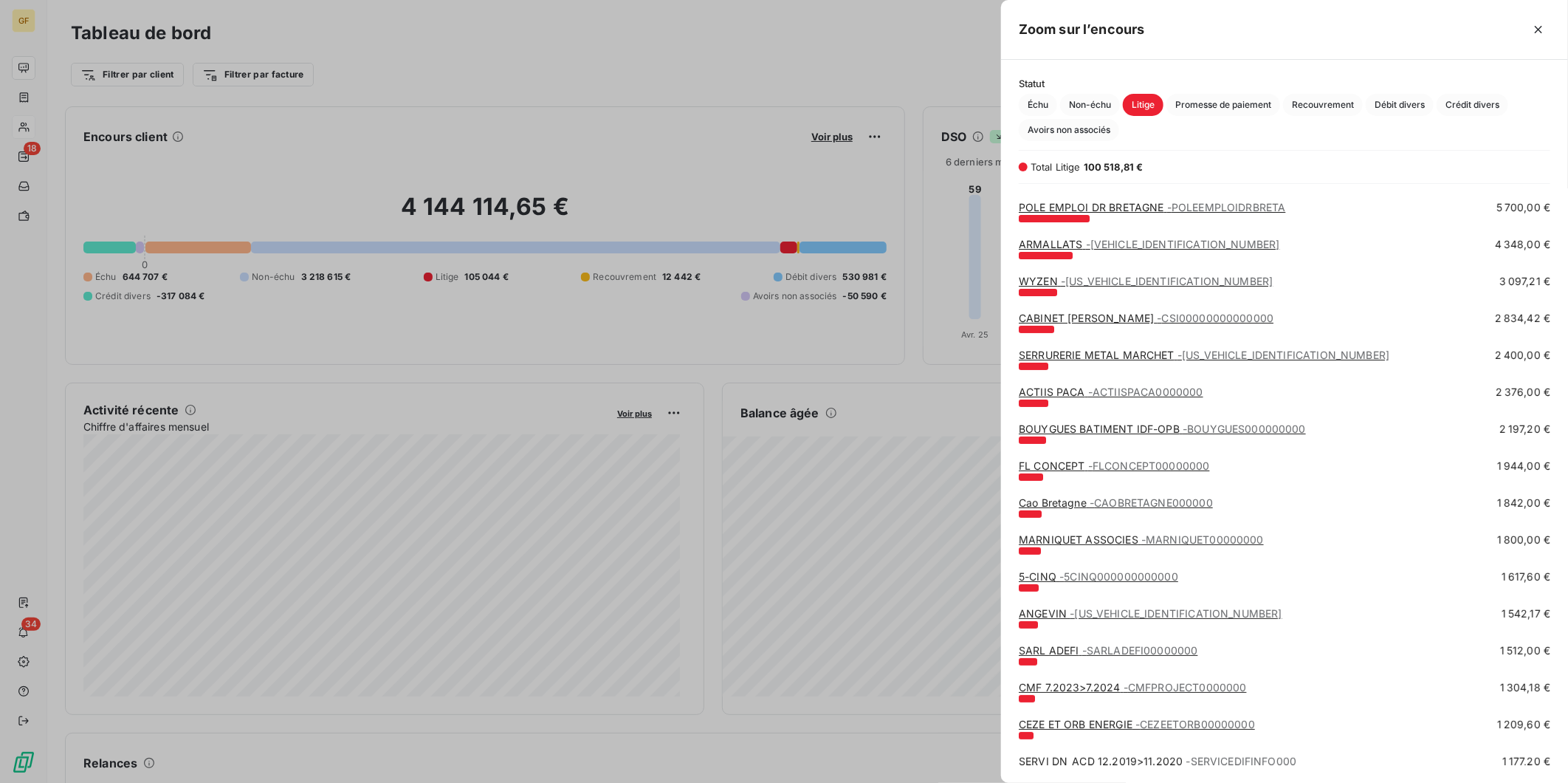
scroll to position [64, 0]
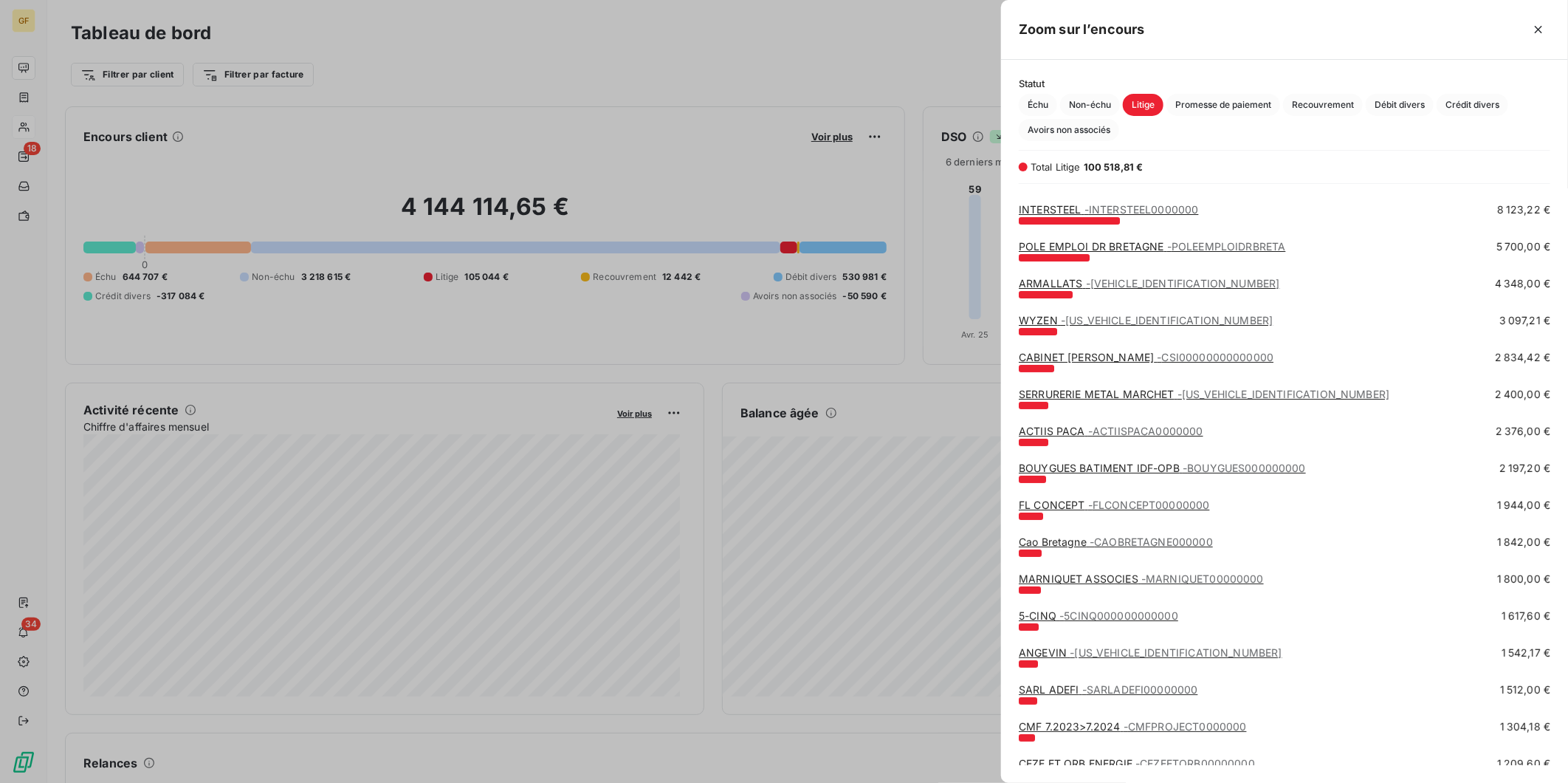
click at [1073, 326] on div "WYZEN - WYZEN000000000000" at bounding box center [1145, 320] width 254 height 15
click at [1084, 320] on span "- WYZEN000000000000" at bounding box center [1167, 320] width 212 height 12
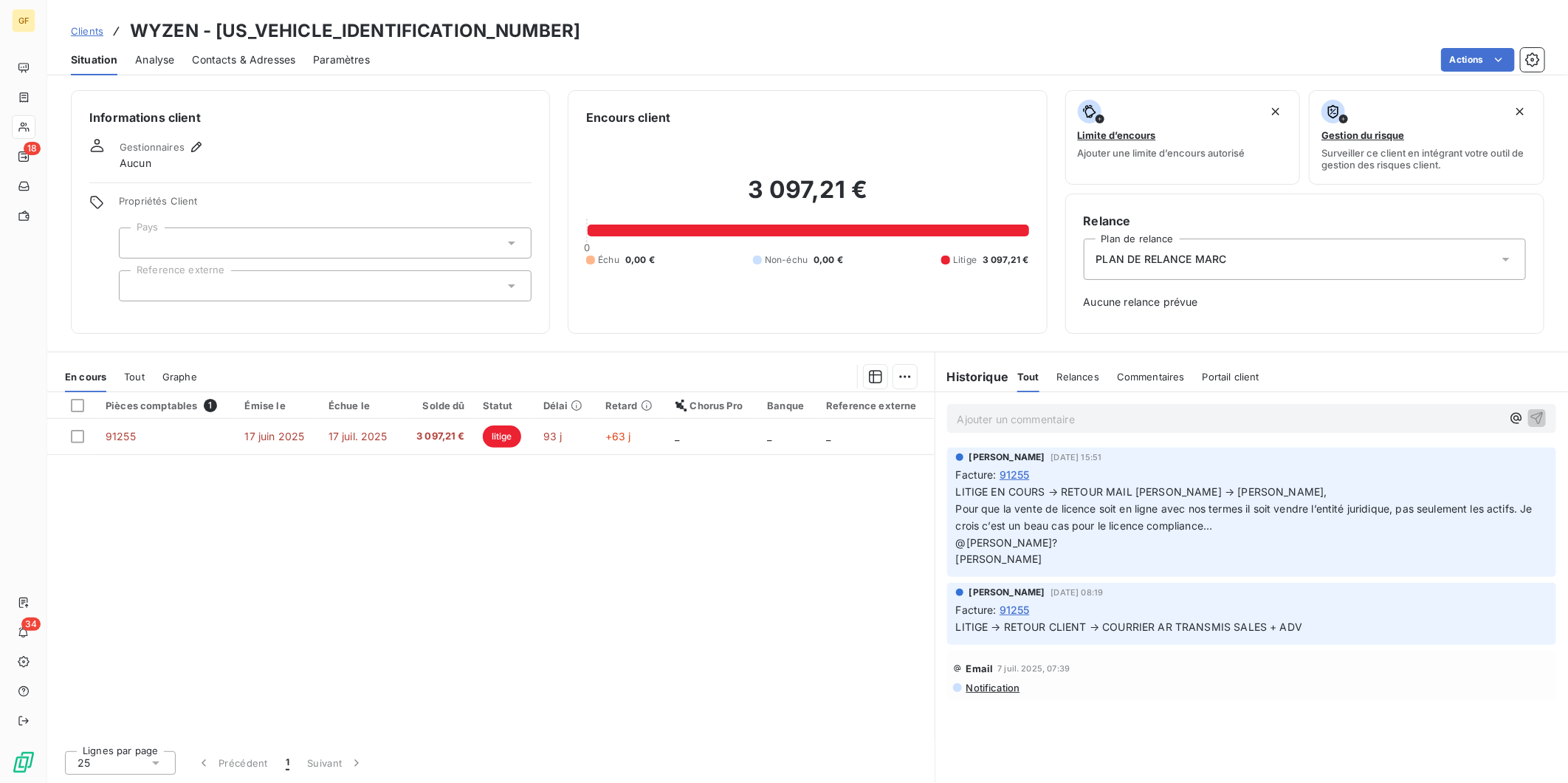
click at [1049, 539] on span "LITIGE EN COURS → RETOUR MAIL HUGO M. → Antoine Ferron, Pour que la vente de li…" at bounding box center [1245, 525] width 579 height 81
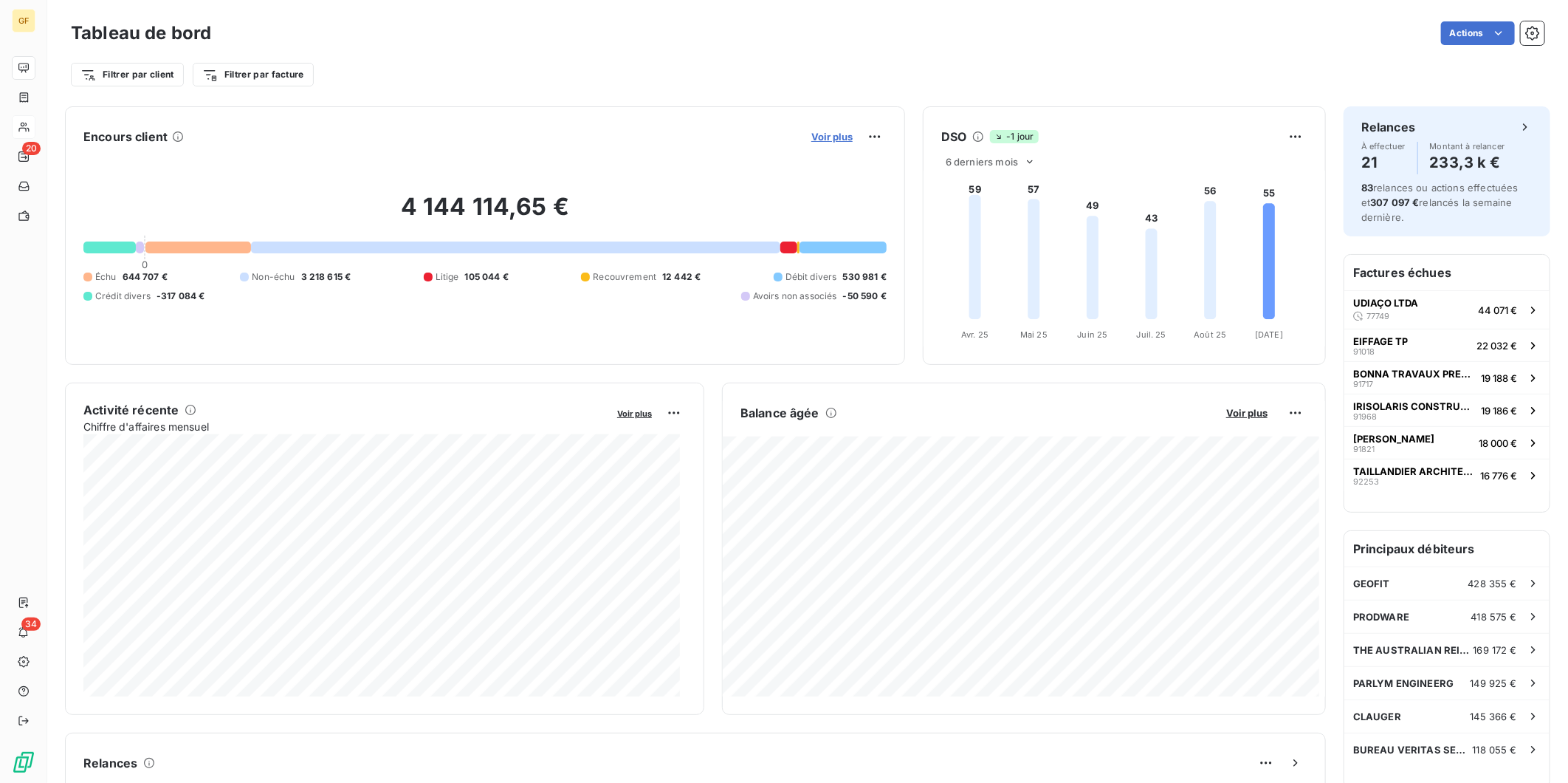
click at [811, 138] on span "Voir plus" at bounding box center [832, 137] width 42 height 12
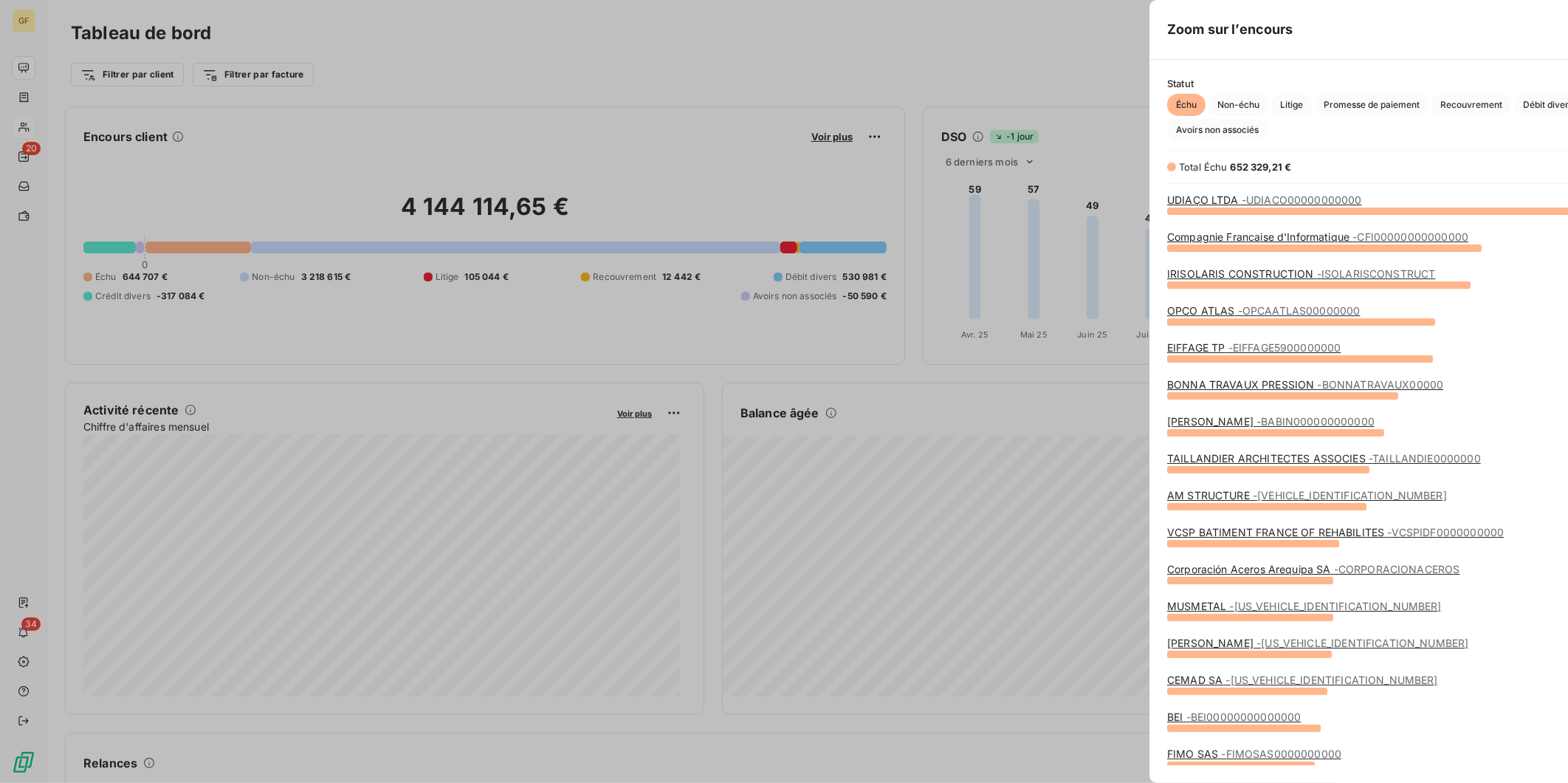
scroll to position [770, 555]
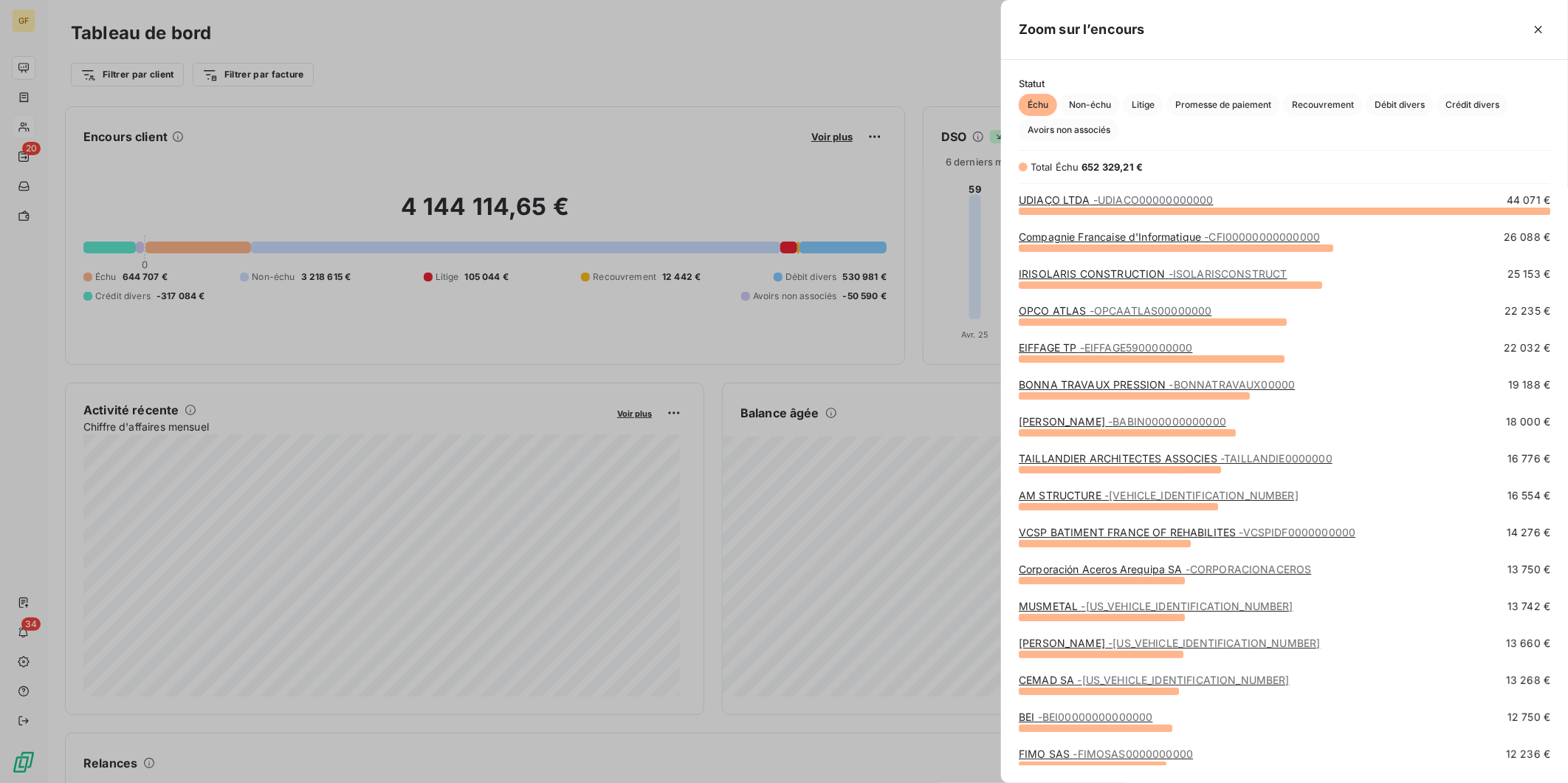
drag, startPoint x: 1140, startPoint y: 106, endPoint x: 1164, endPoint y: 174, distance: 72.1
click at [1140, 106] on span "Litige" at bounding box center [1143, 104] width 41 height 22
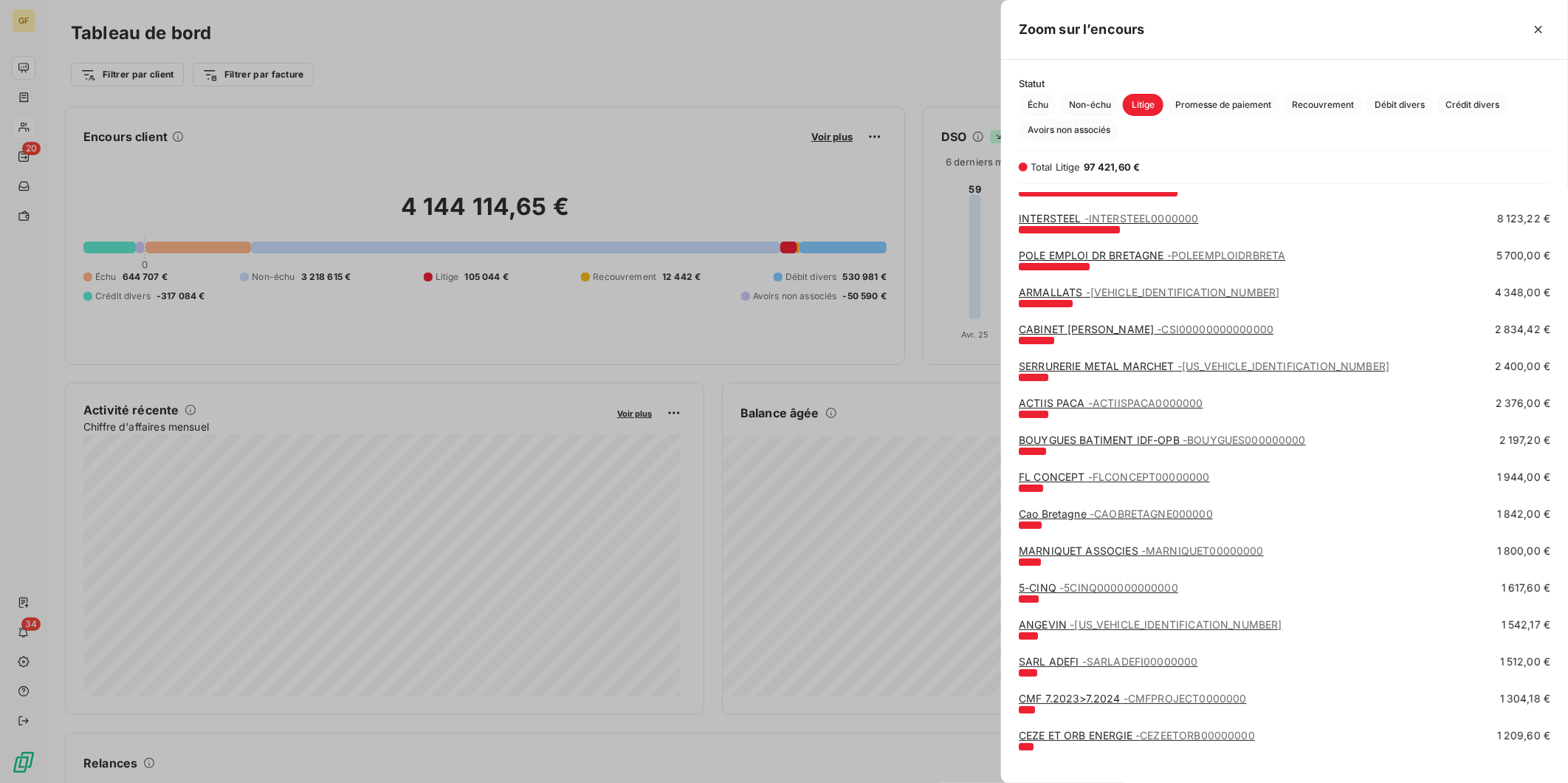
scroll to position [27, 0]
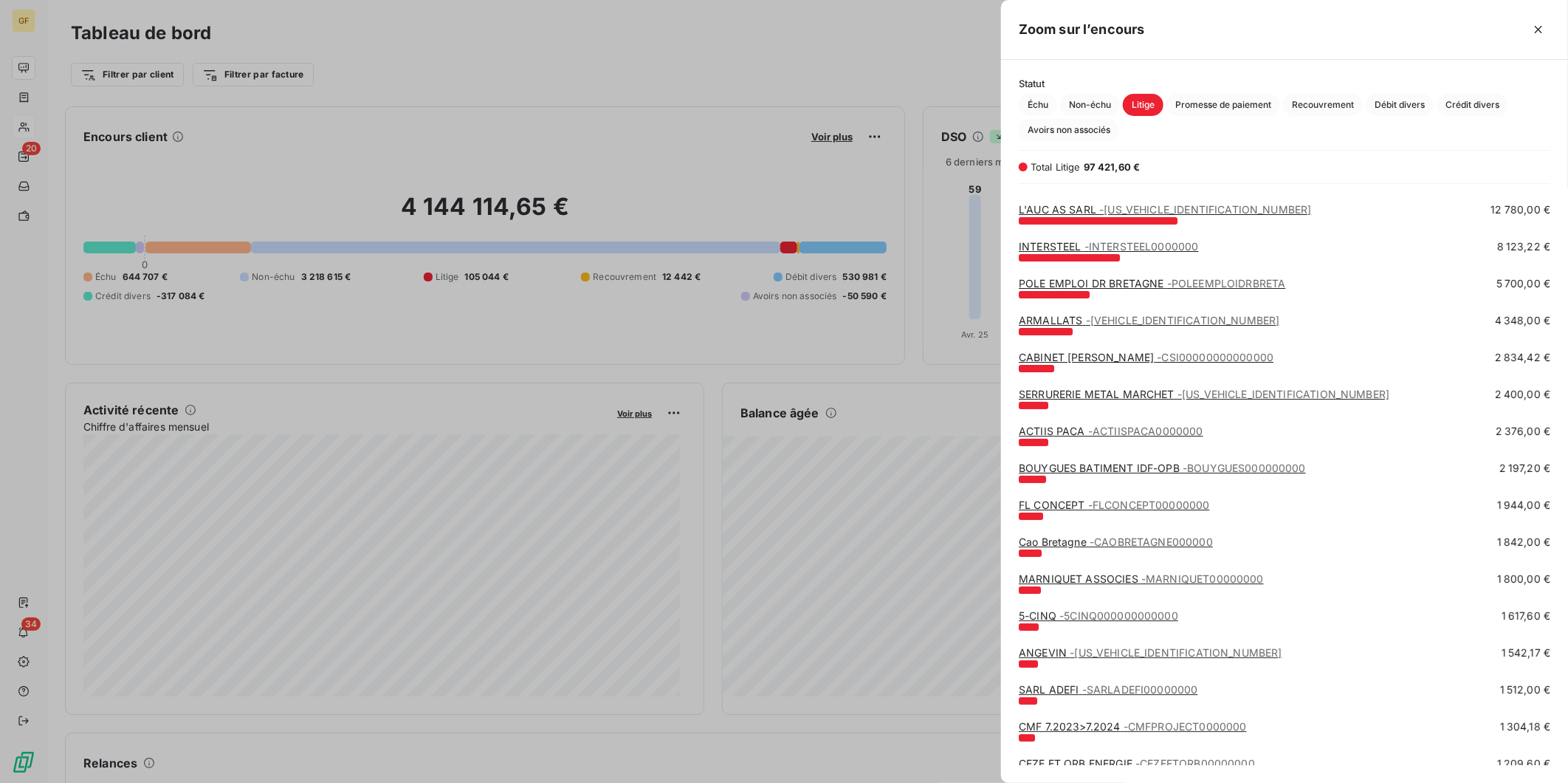
click at [1130, 392] on link "SERRURERIE METAL MARCHET - MARCHET0000000000" at bounding box center [1204, 394] width 370 height 12
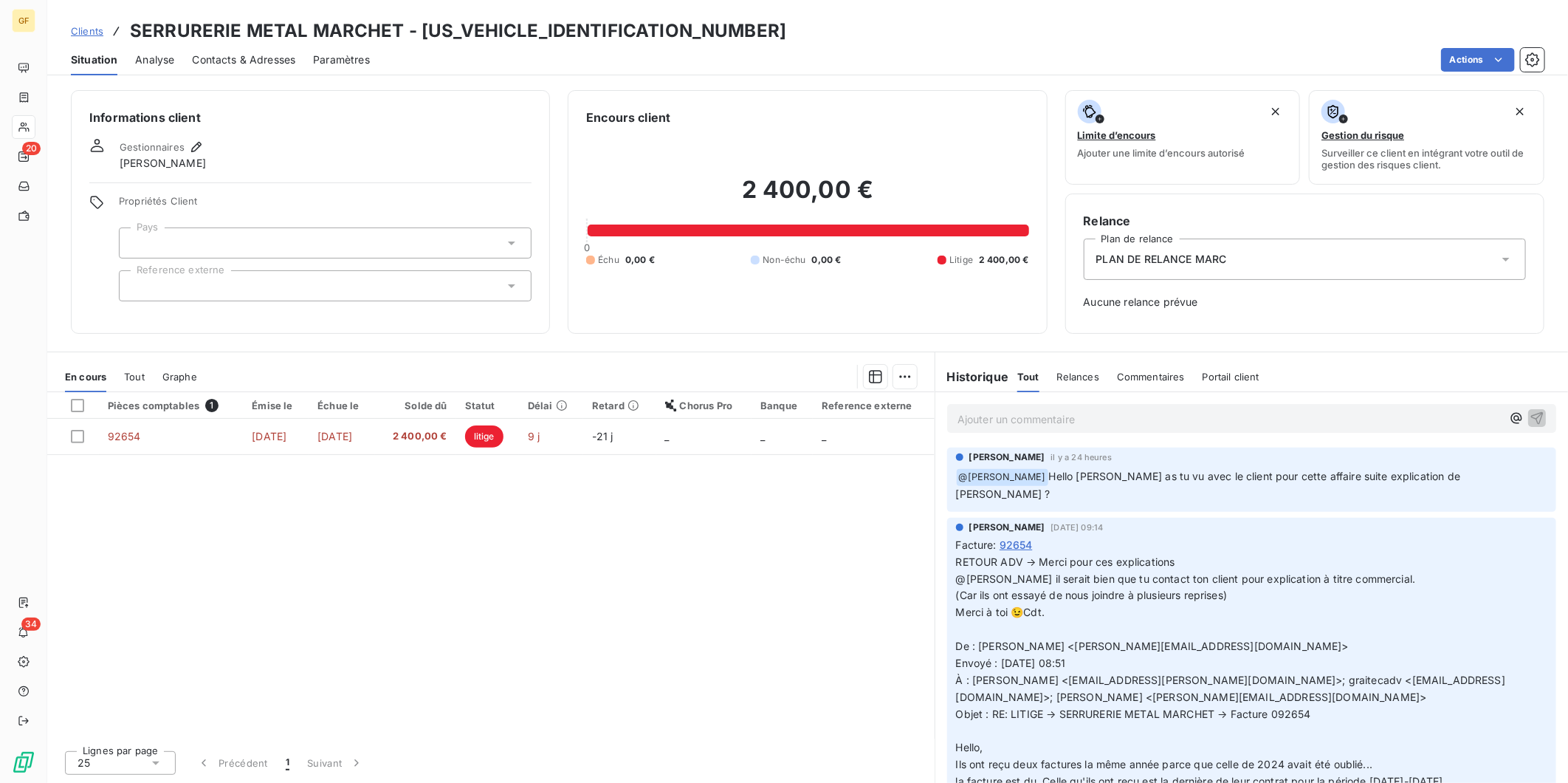
scroll to position [82, 0]
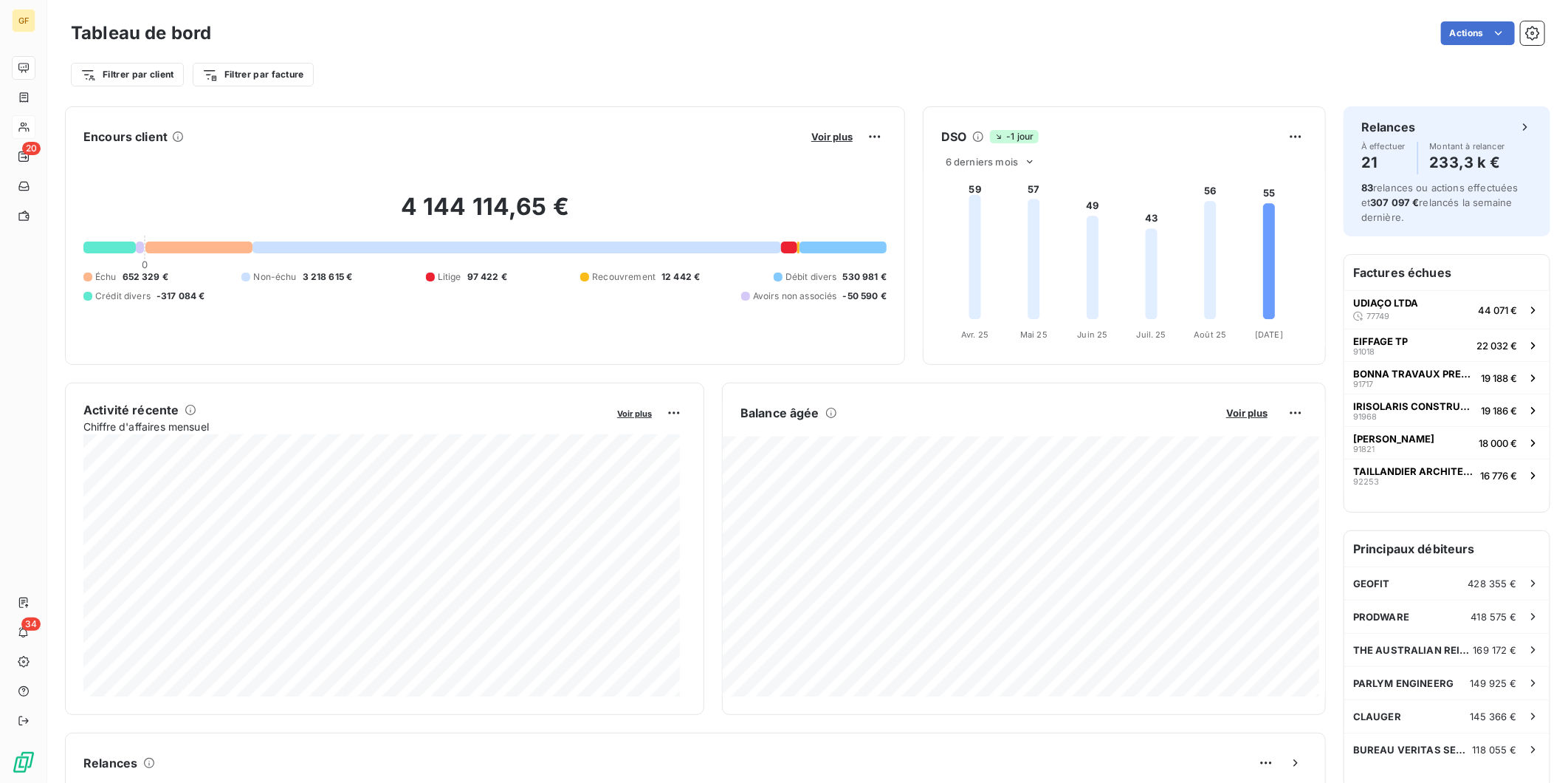
click at [807, 137] on button "Voir plus" at bounding box center [832, 136] width 50 height 13
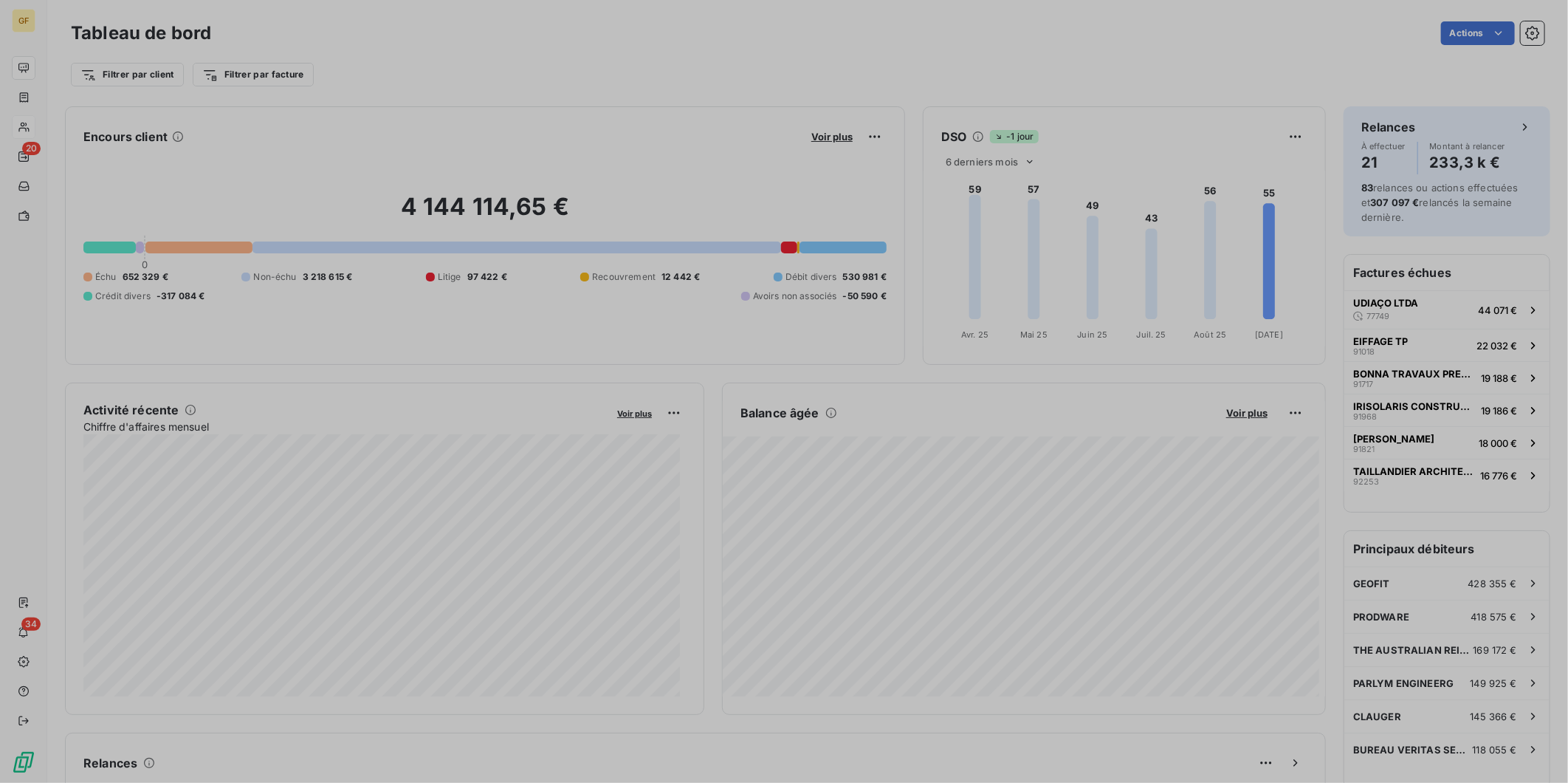
scroll to position [770, 555]
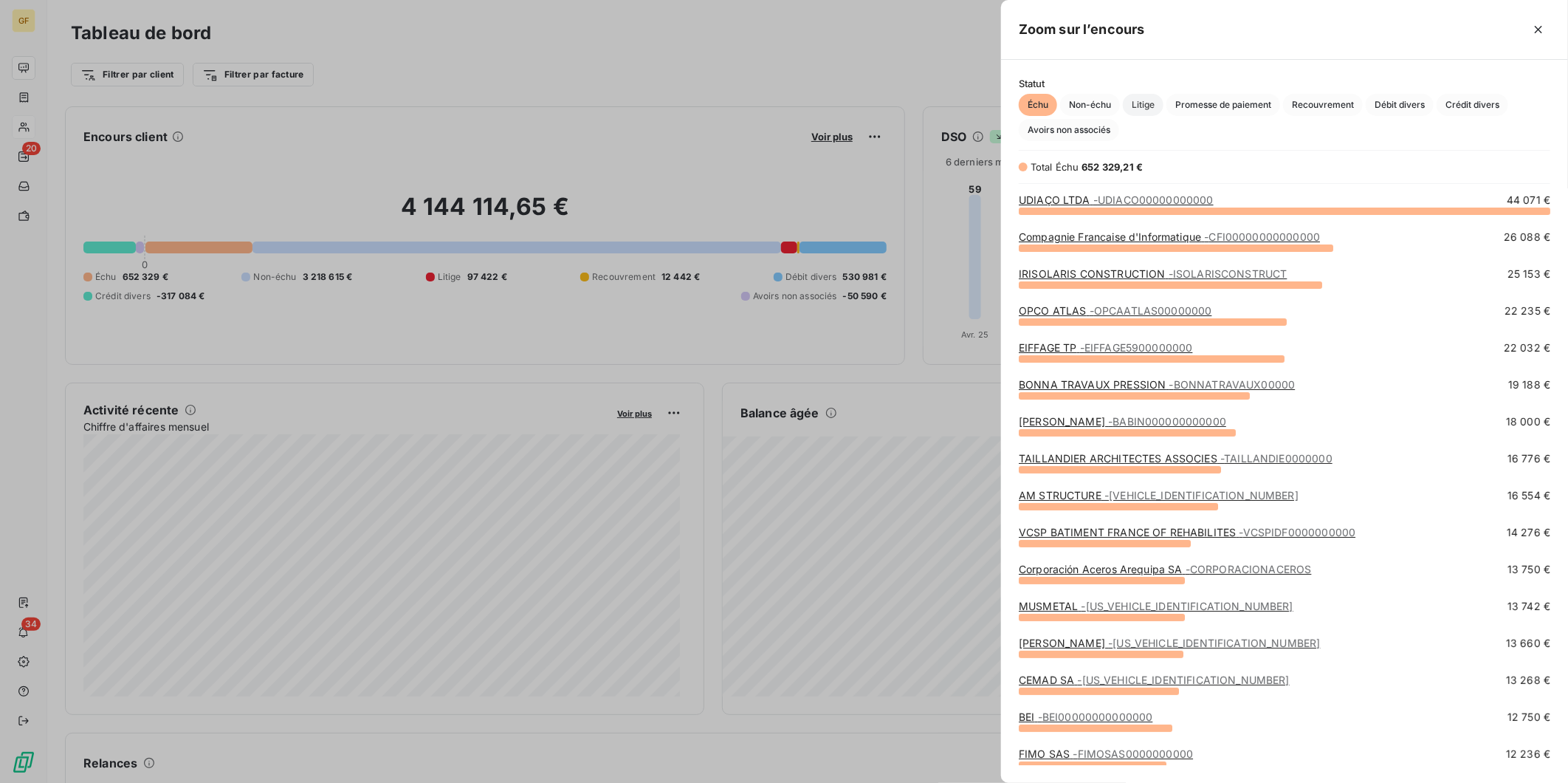
click at [1153, 102] on span "Litige" at bounding box center [1143, 104] width 41 height 22
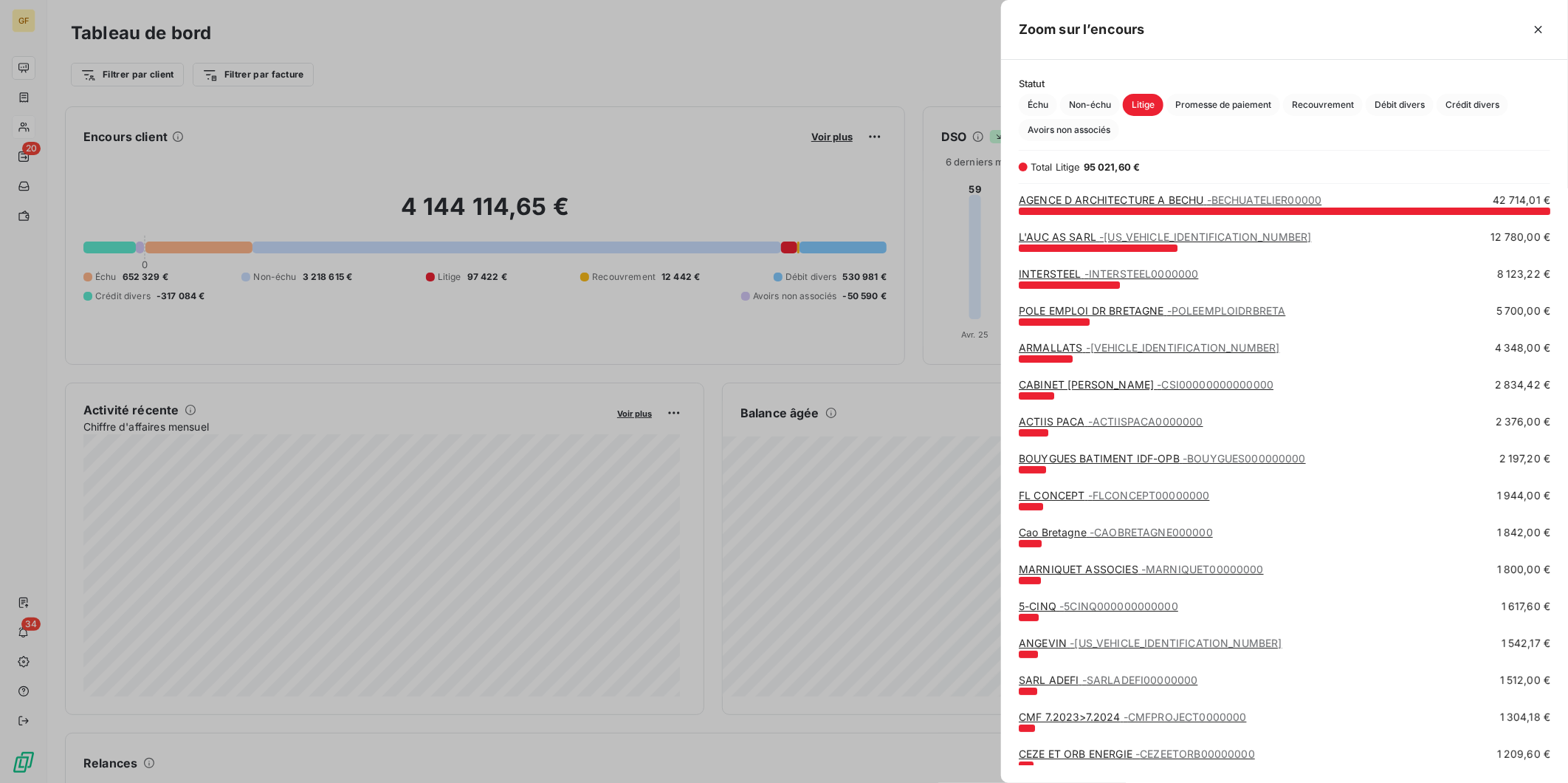
scroll to position [72, 0]
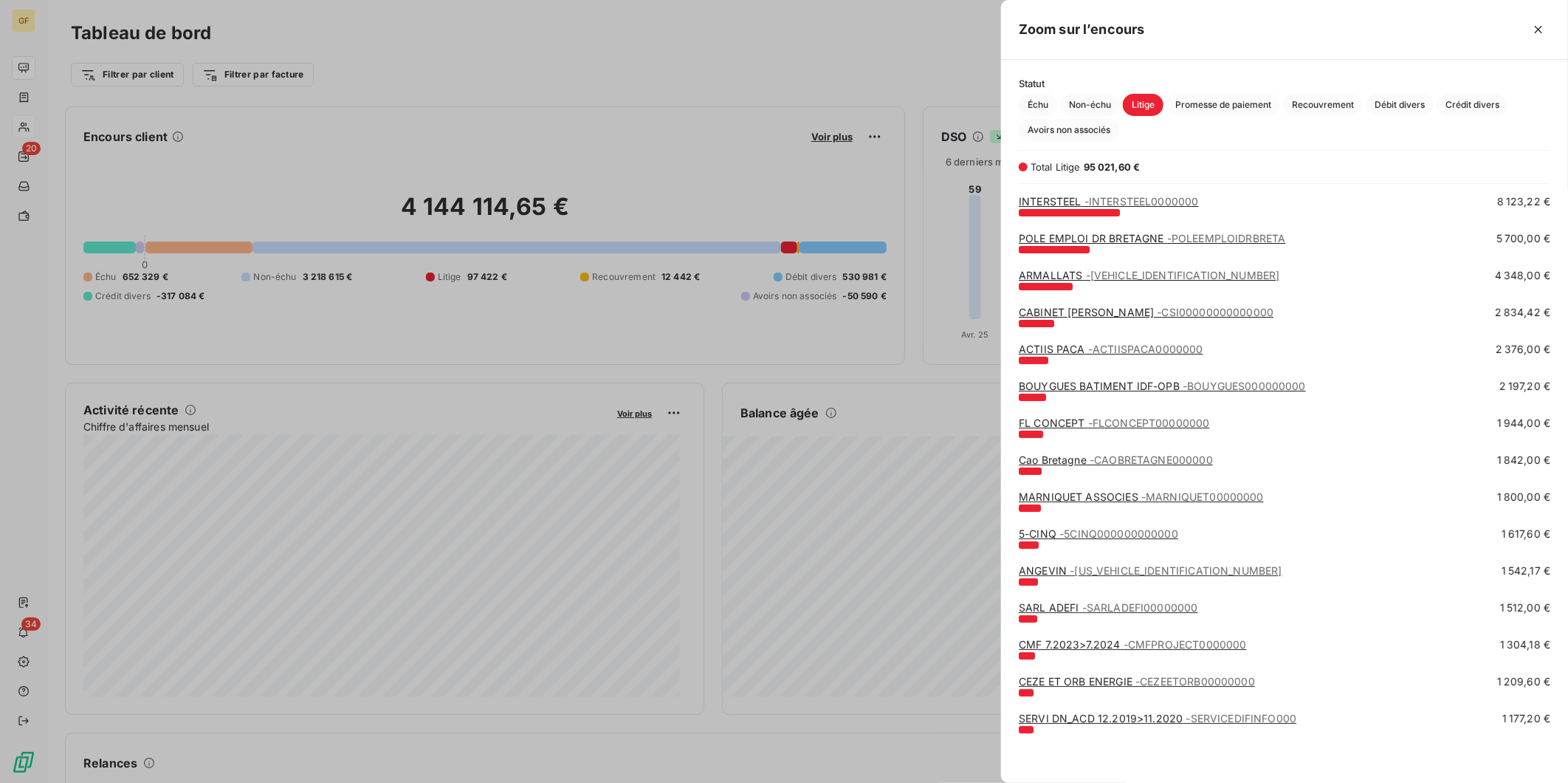
click at [1082, 704] on link "SERVI DN_ACD 12.2019>11.2020 - SERVICEDIFINFO000" at bounding box center [1157, 718] width 277 height 12
